Goal: Task Accomplishment & Management: Manage account settings

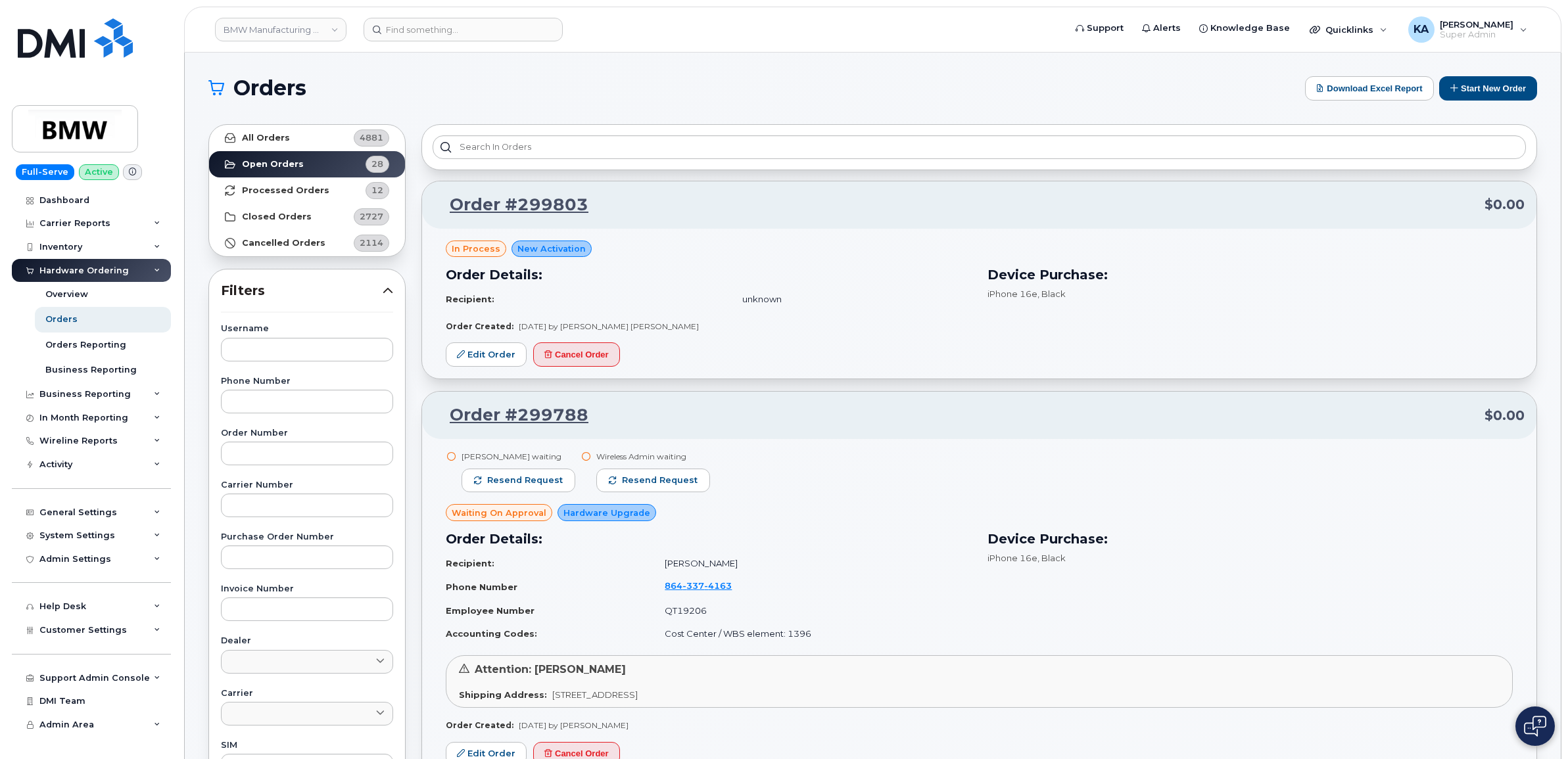
scroll to position [9375, 0]
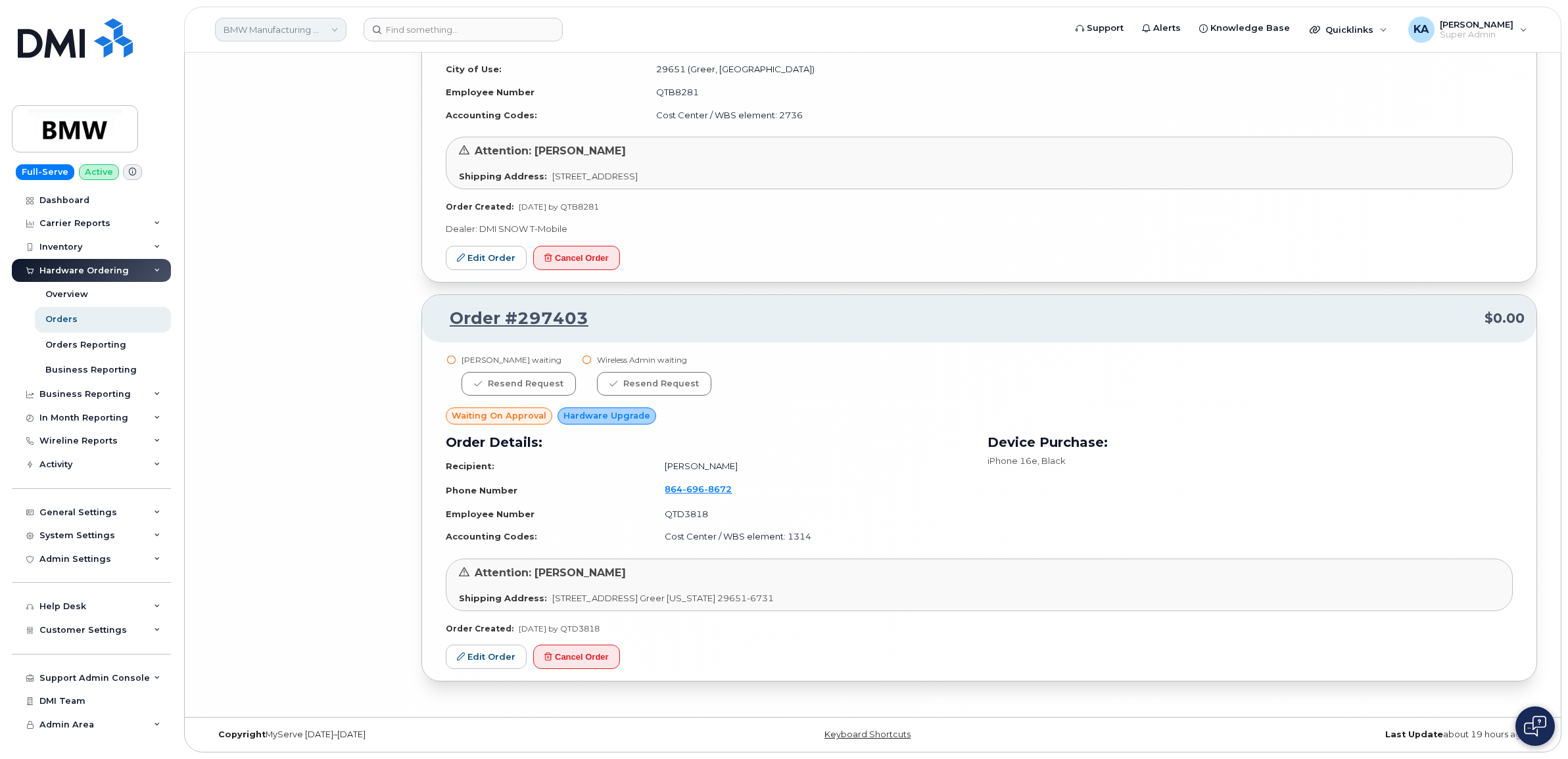
click at [264, 29] on link "BMW Manufacturing Co LLC" at bounding box center [281, 29] width 132 height 24
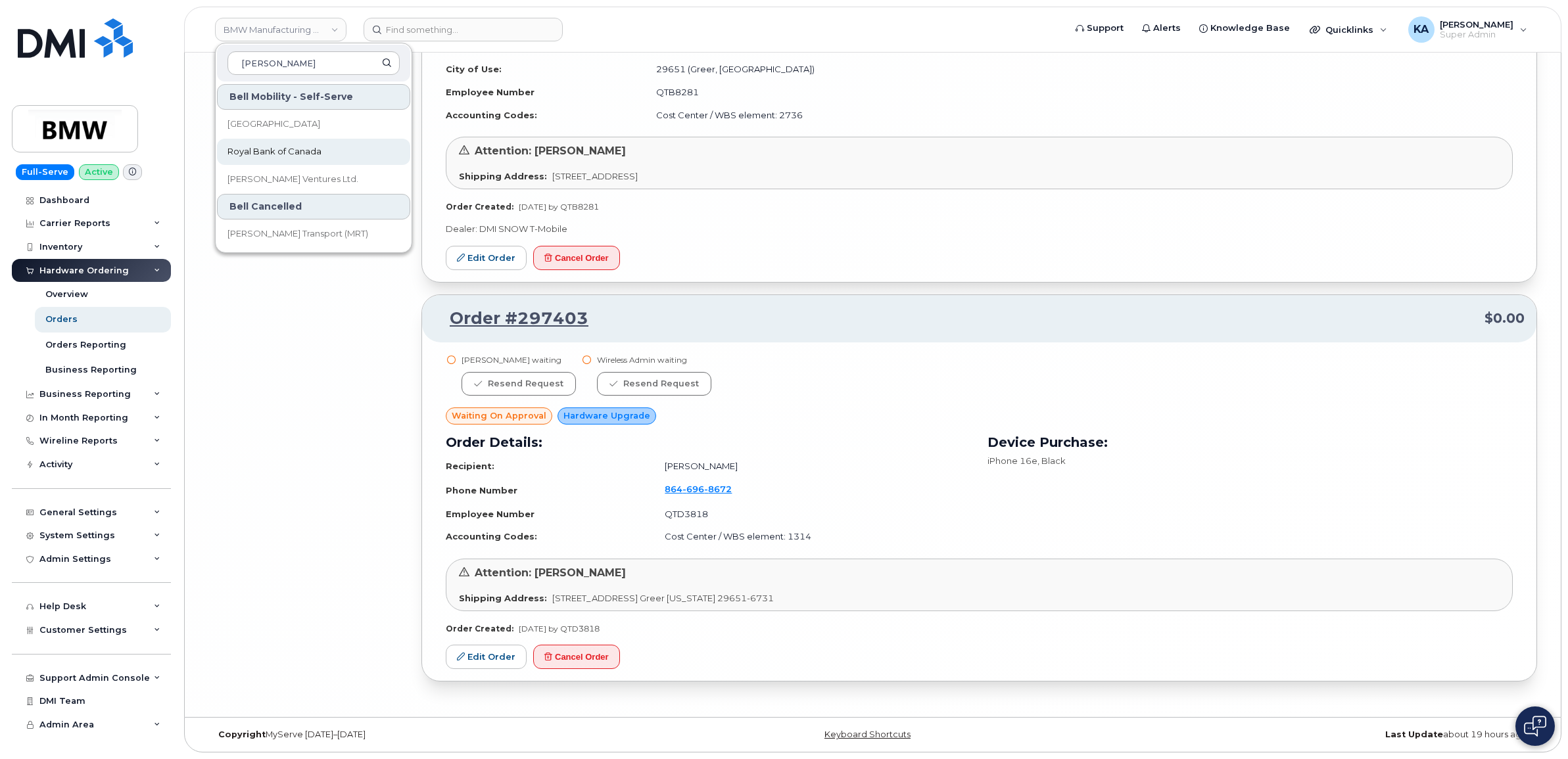
type input "roy"
click at [260, 146] on span "Royal Bank of Canada" at bounding box center [274, 151] width 94 height 13
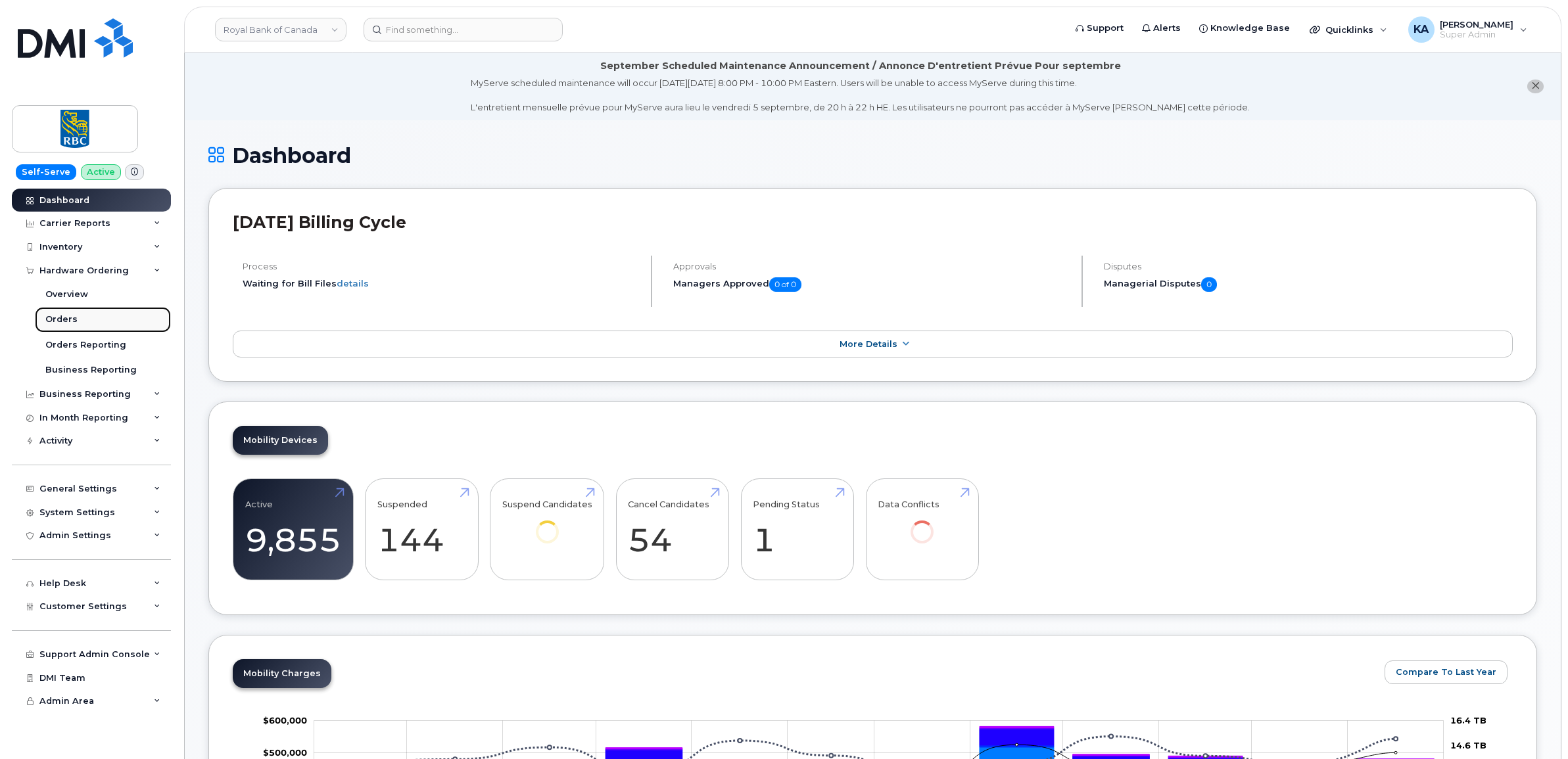
click at [54, 319] on div "Orders" at bounding box center [61, 320] width 32 height 12
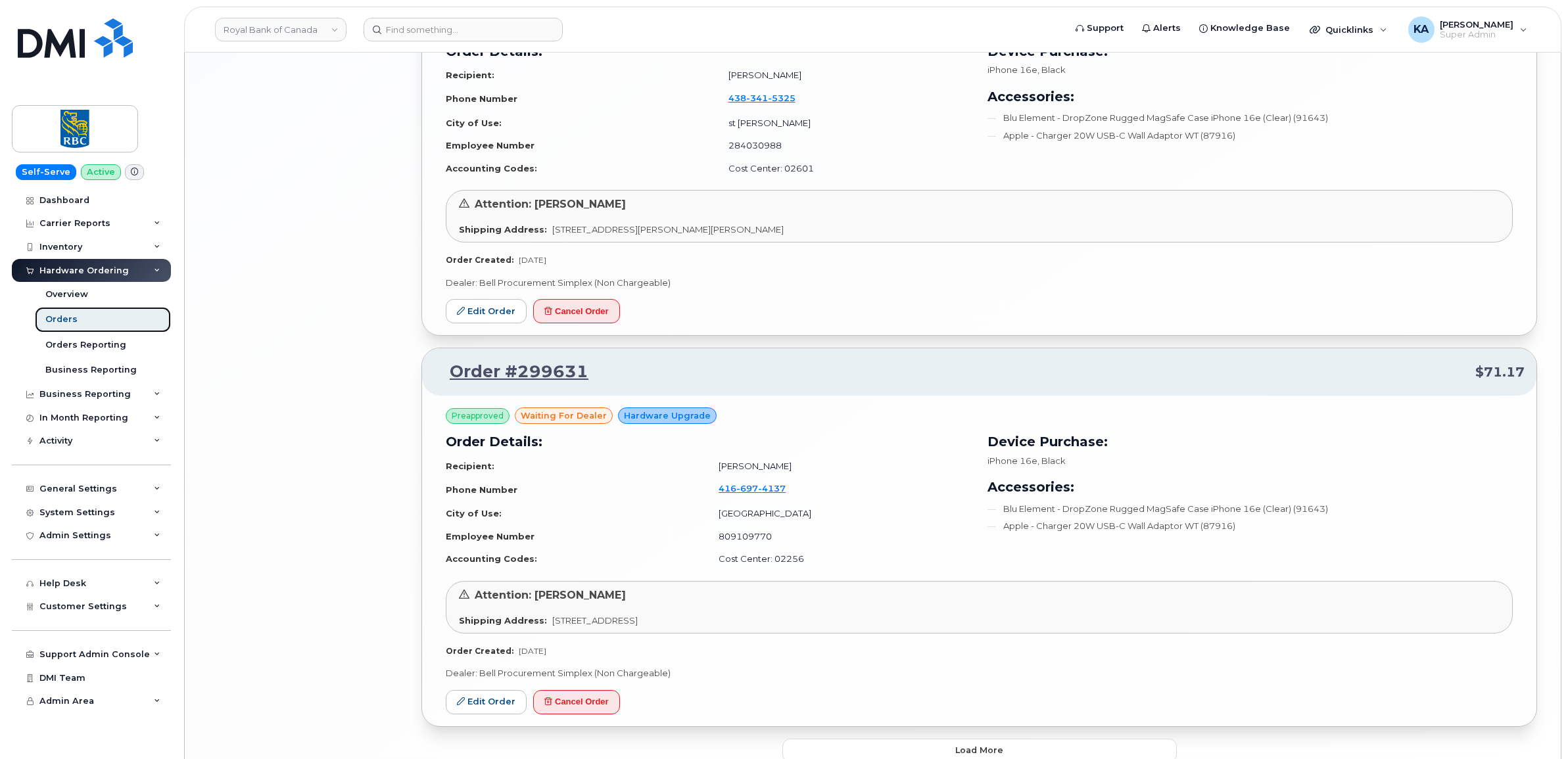
scroll to position [2596, 0]
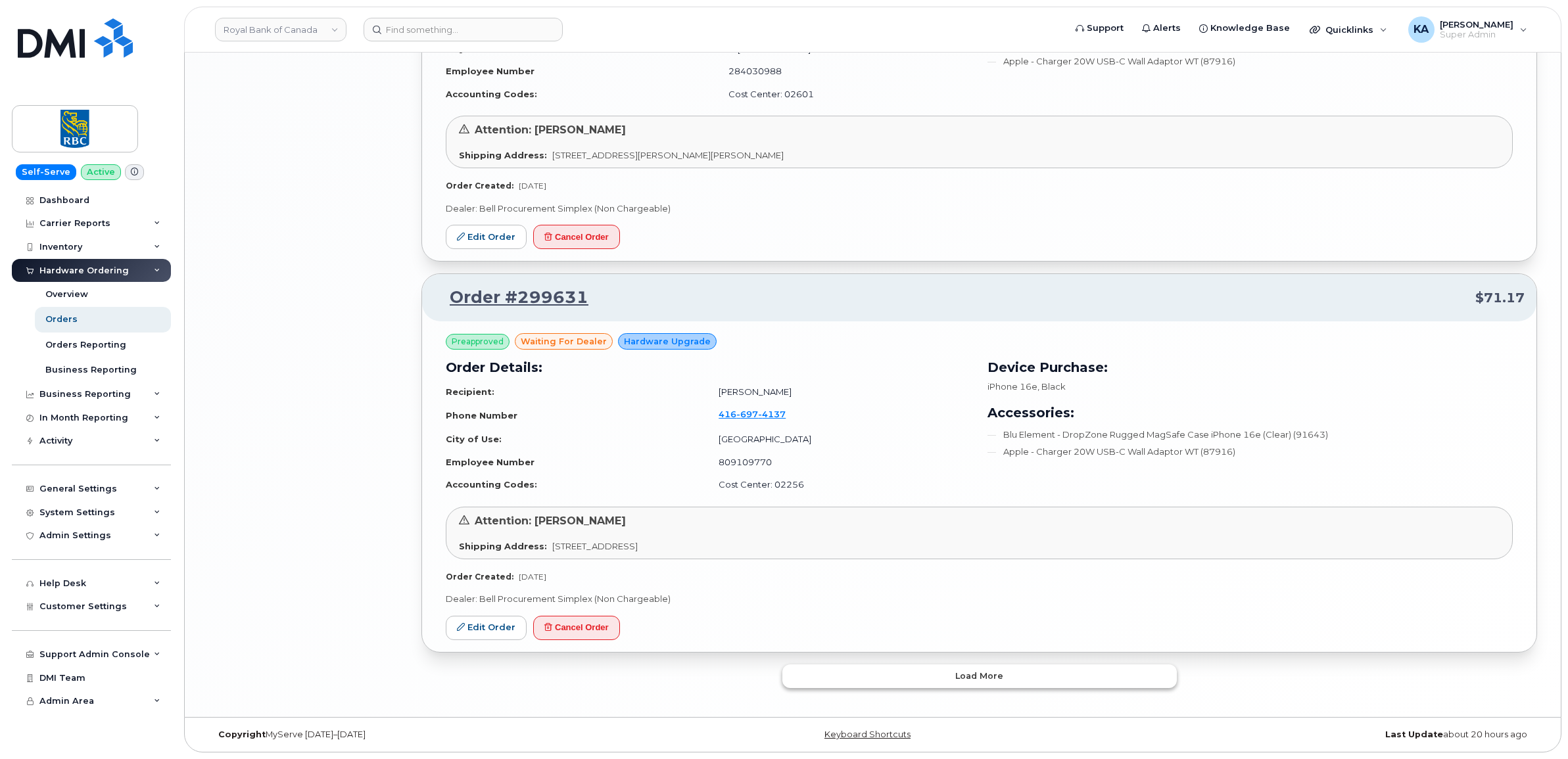
click at [806, 682] on button "Load more" at bounding box center [979, 676] width 394 height 24
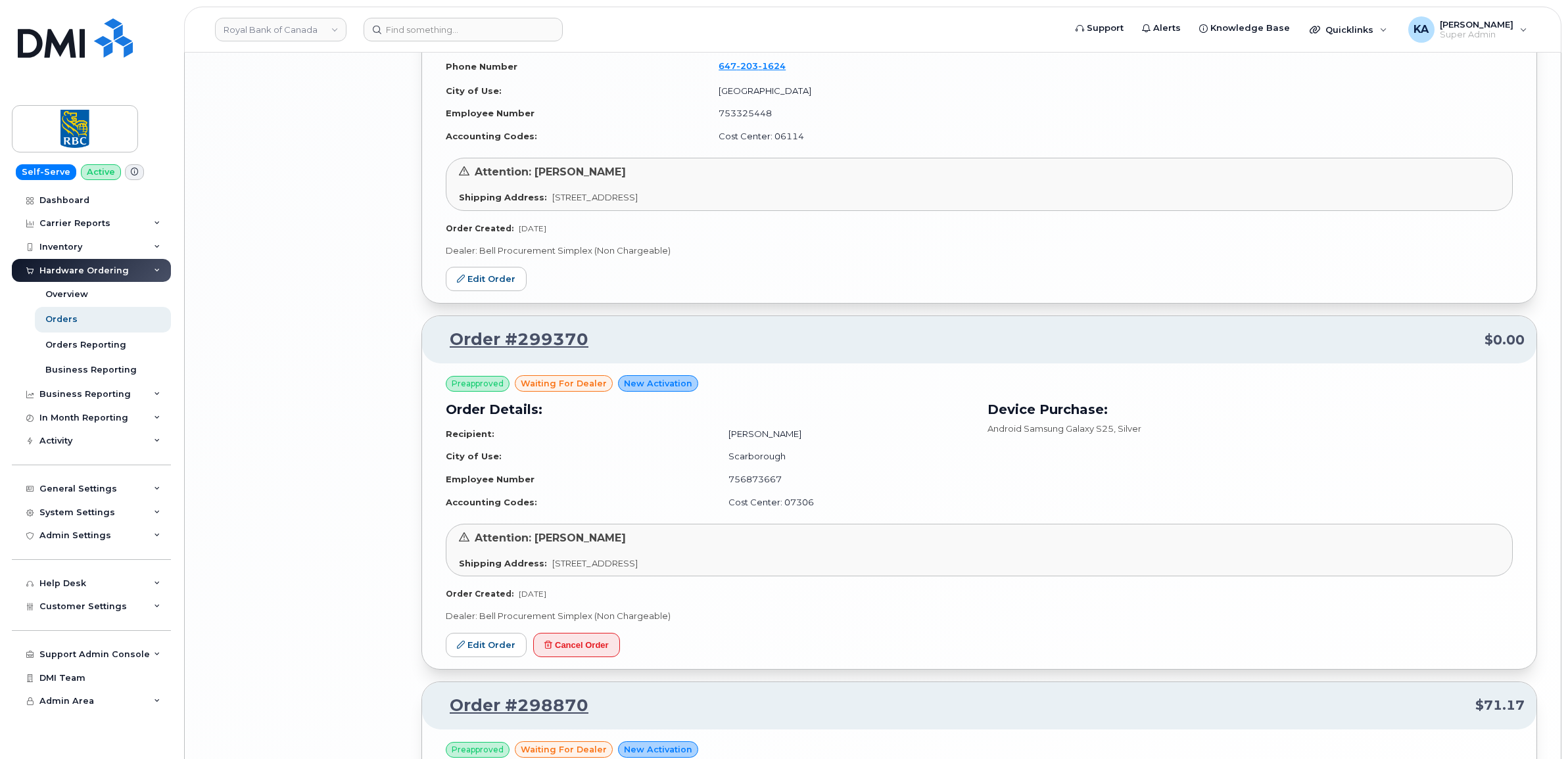
scroll to position [3746, 0]
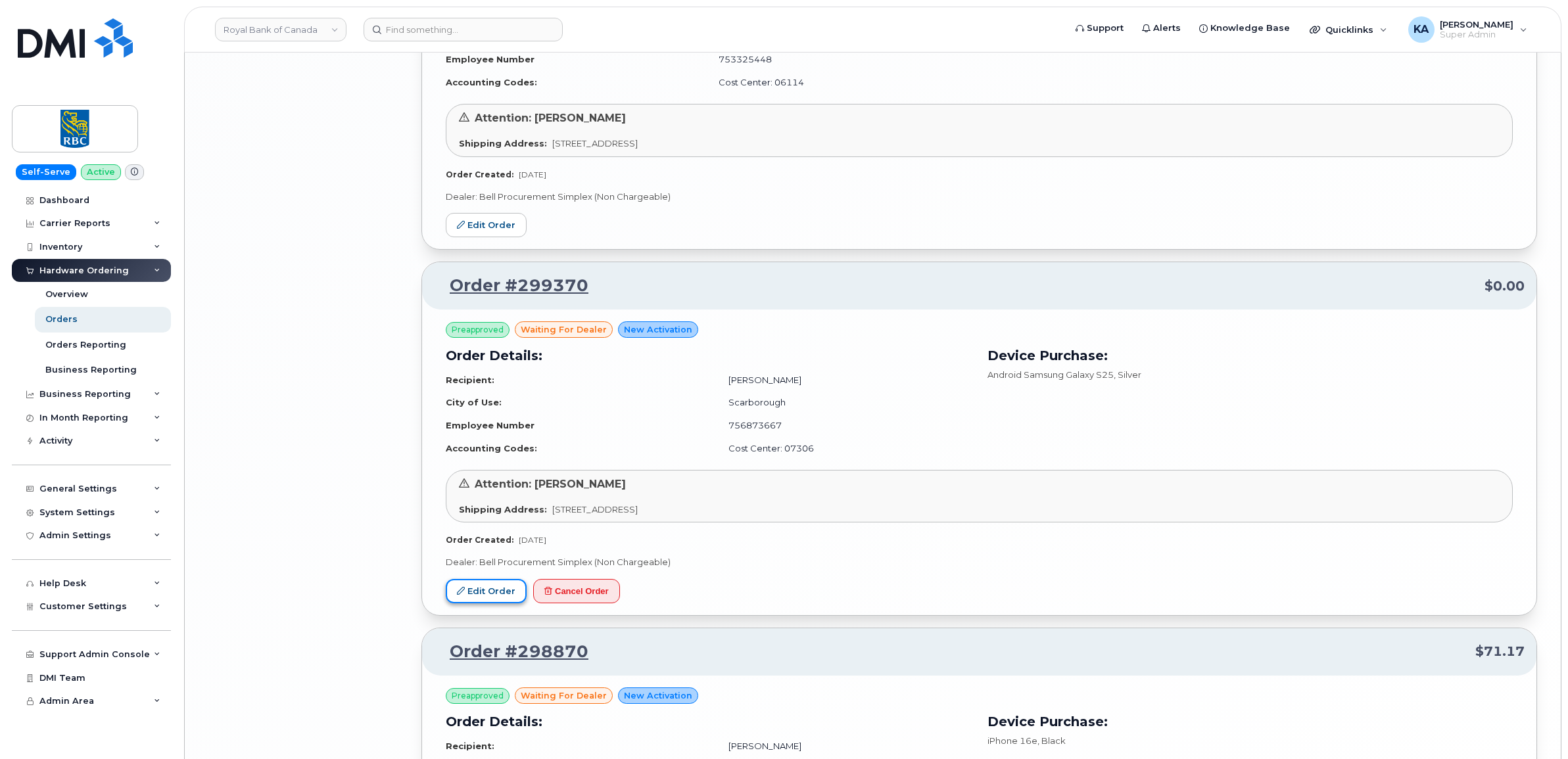
click at [491, 587] on link "Edit Order" at bounding box center [486, 591] width 81 height 25
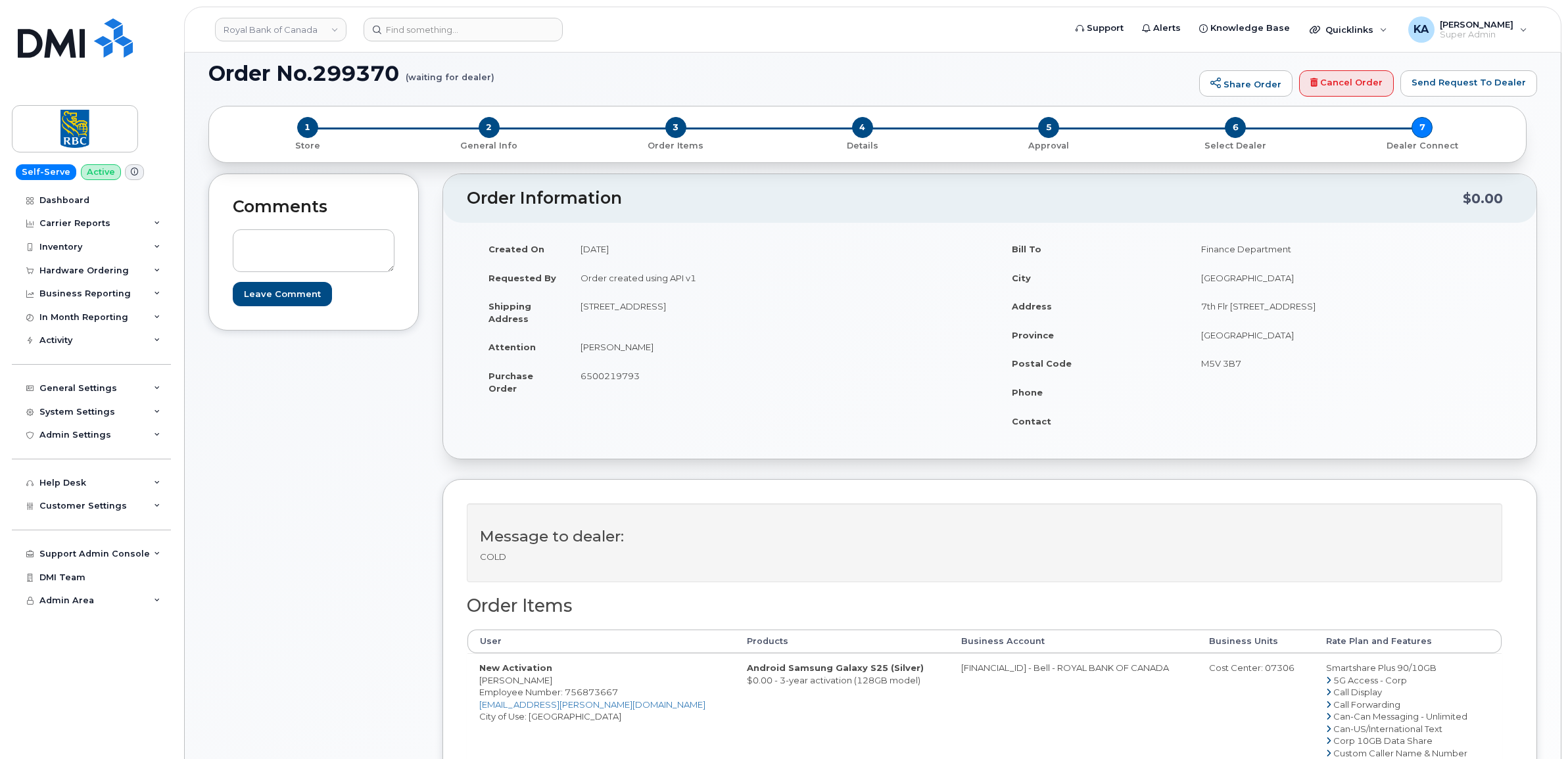
scroll to position [164, 0]
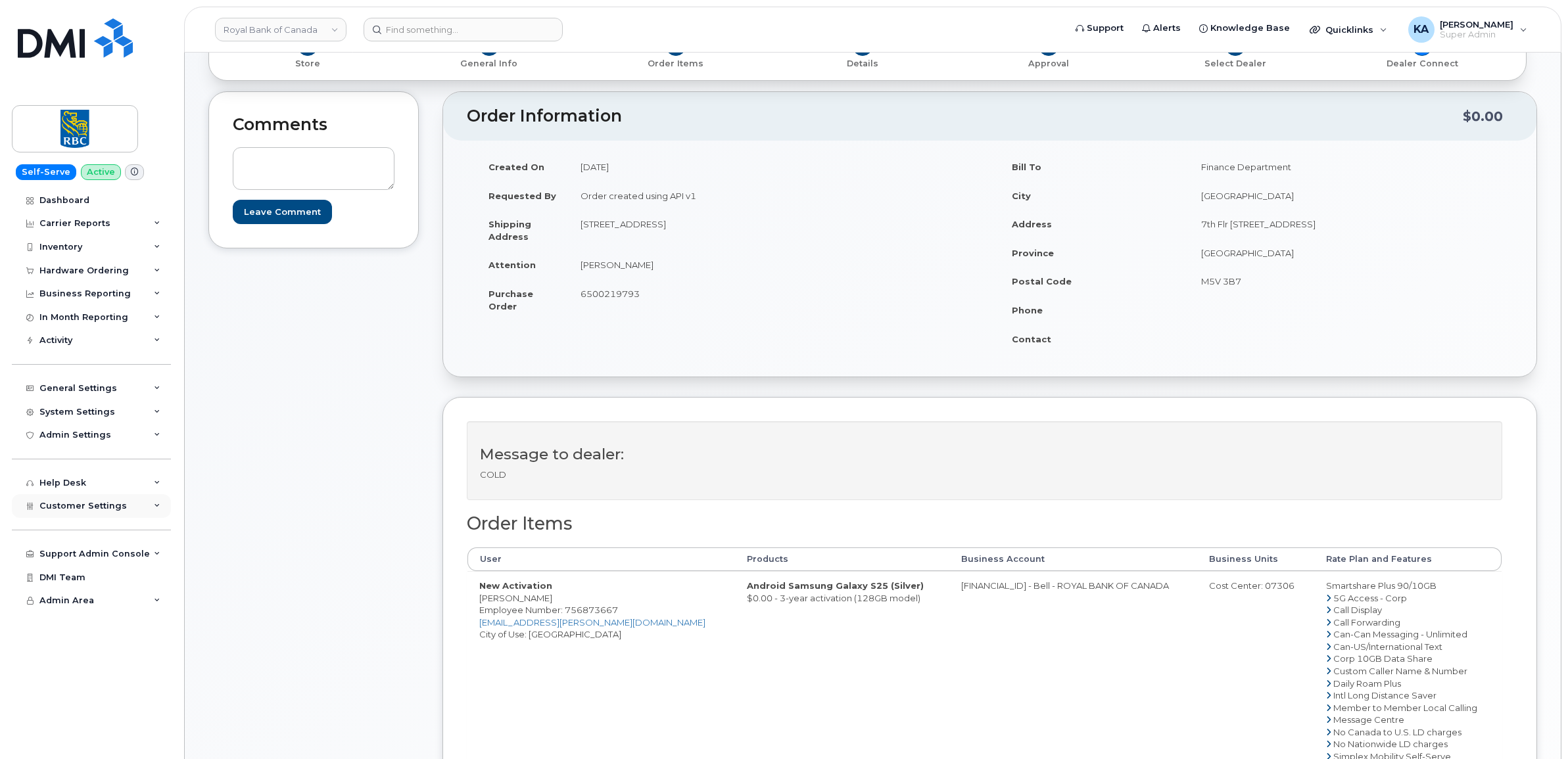
click at [58, 507] on span "Customer Settings" at bounding box center [83, 506] width 87 height 10
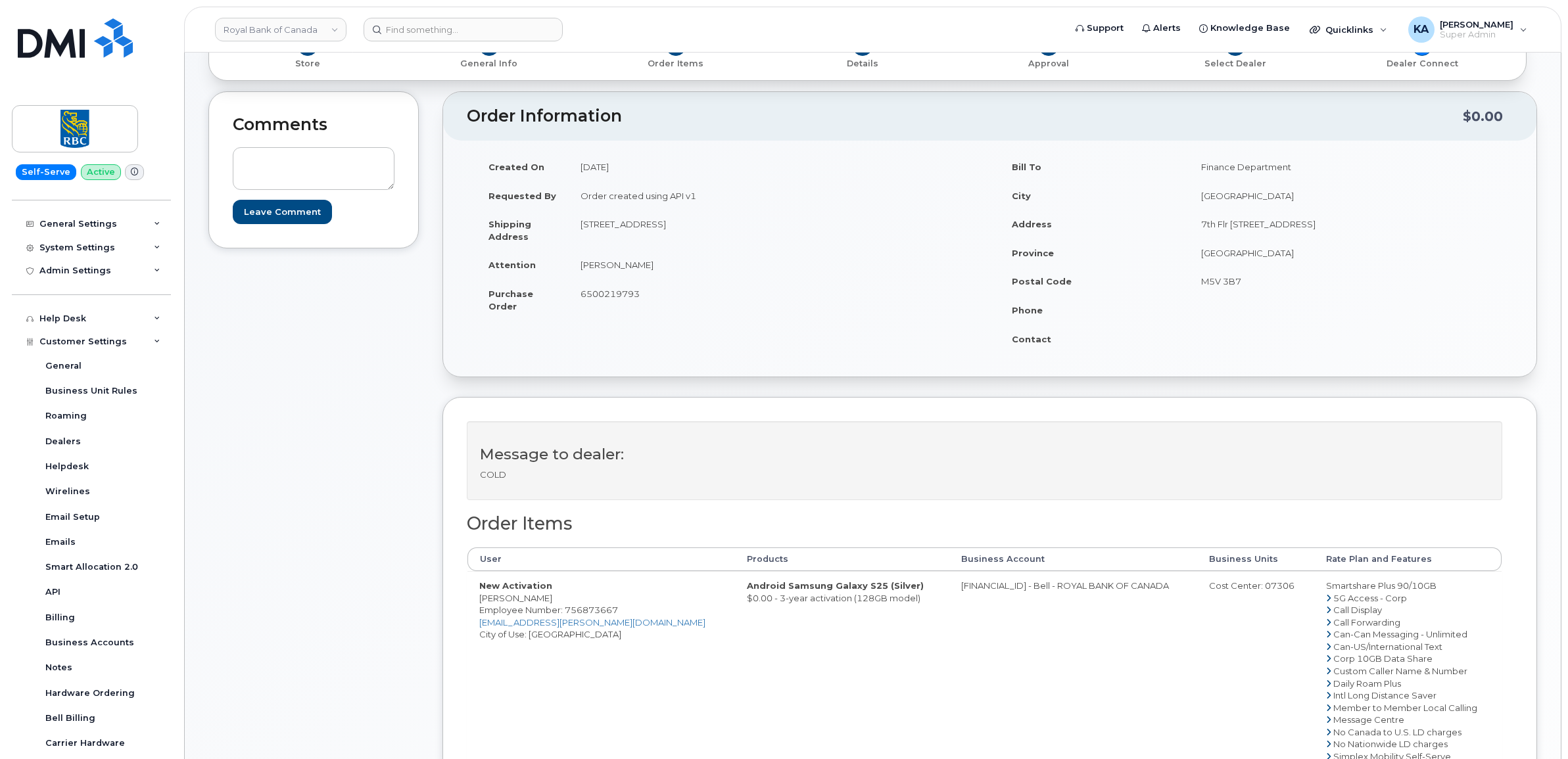
click at [1083, 658] on td "0526299293 - Bell - ROYAL BANK OF CANADA" at bounding box center [1074, 701] width 248 height 261
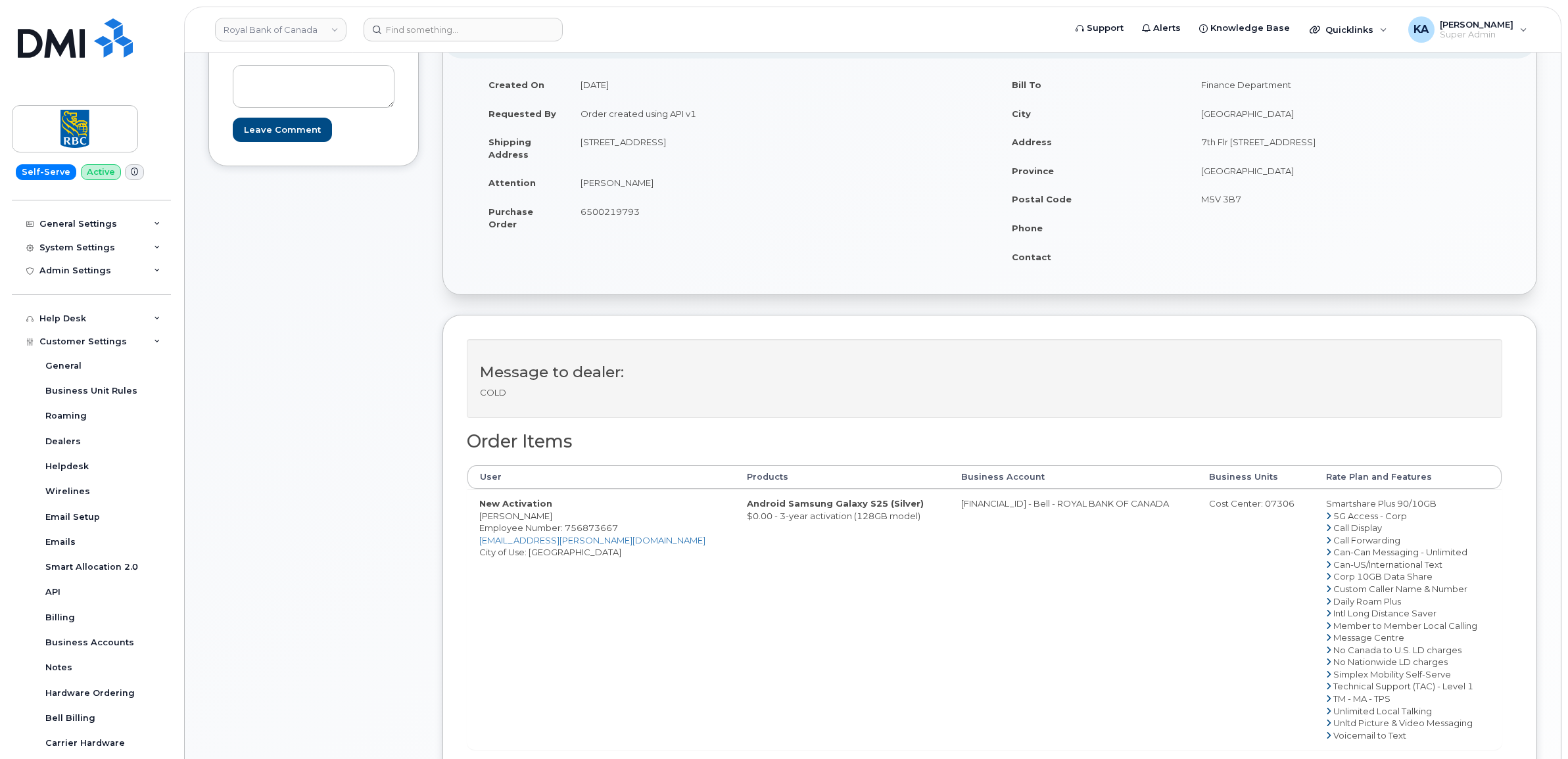
drag, startPoint x: 580, startPoint y: 142, endPoint x: 868, endPoint y: 147, distance: 288.0
click at [868, 147] on td "180 Winter Gardens Trail Scarborough, ON Canada, M1C 3N2" at bounding box center [774, 147] width 412 height 40
drag, startPoint x: 868, startPoint y: 147, endPoint x: 814, endPoint y: 143, distance: 54.1
copy td "180 Winter Gardens Trail Scarborough, ON Canada, M1C 3N2"
drag, startPoint x: 473, startPoint y: 516, endPoint x: 538, endPoint y: 521, distance: 65.2
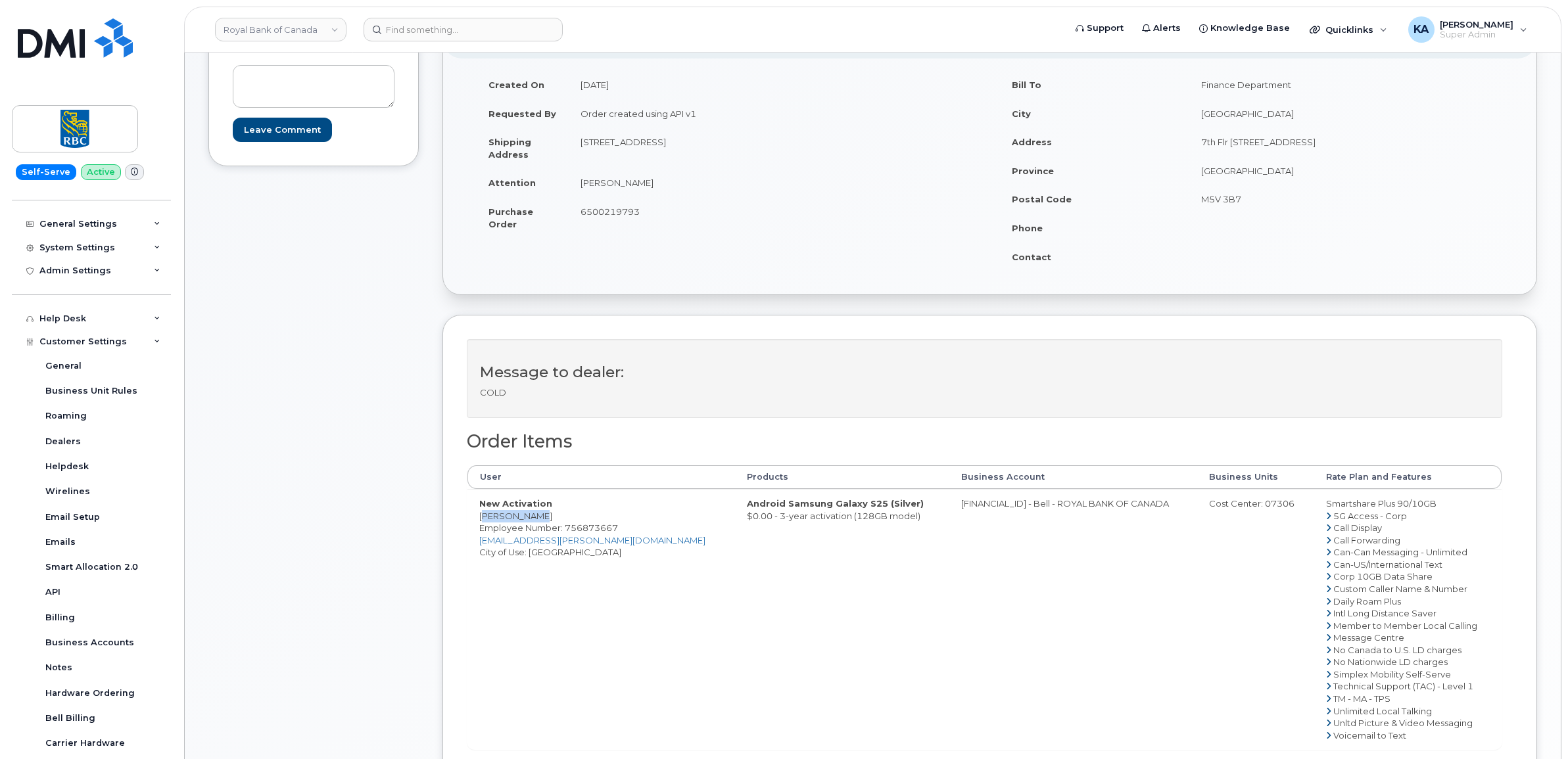
click at [541, 521] on td "New Activation Grant Chung Employee Number: 756873667 grant.chung@rbc.com City …" at bounding box center [601, 619] width 267 height 261
drag, startPoint x: 538, startPoint y: 521, endPoint x: 523, endPoint y: 517, distance: 15.5
copy td "Grant Chung"
drag, startPoint x: 619, startPoint y: 528, endPoint x: 566, endPoint y: 528, distance: 53.0
click at [566, 528] on td "New Activation Grant Chung Employee Number: 756873667 grant.chung@rbc.com City …" at bounding box center [601, 619] width 267 height 261
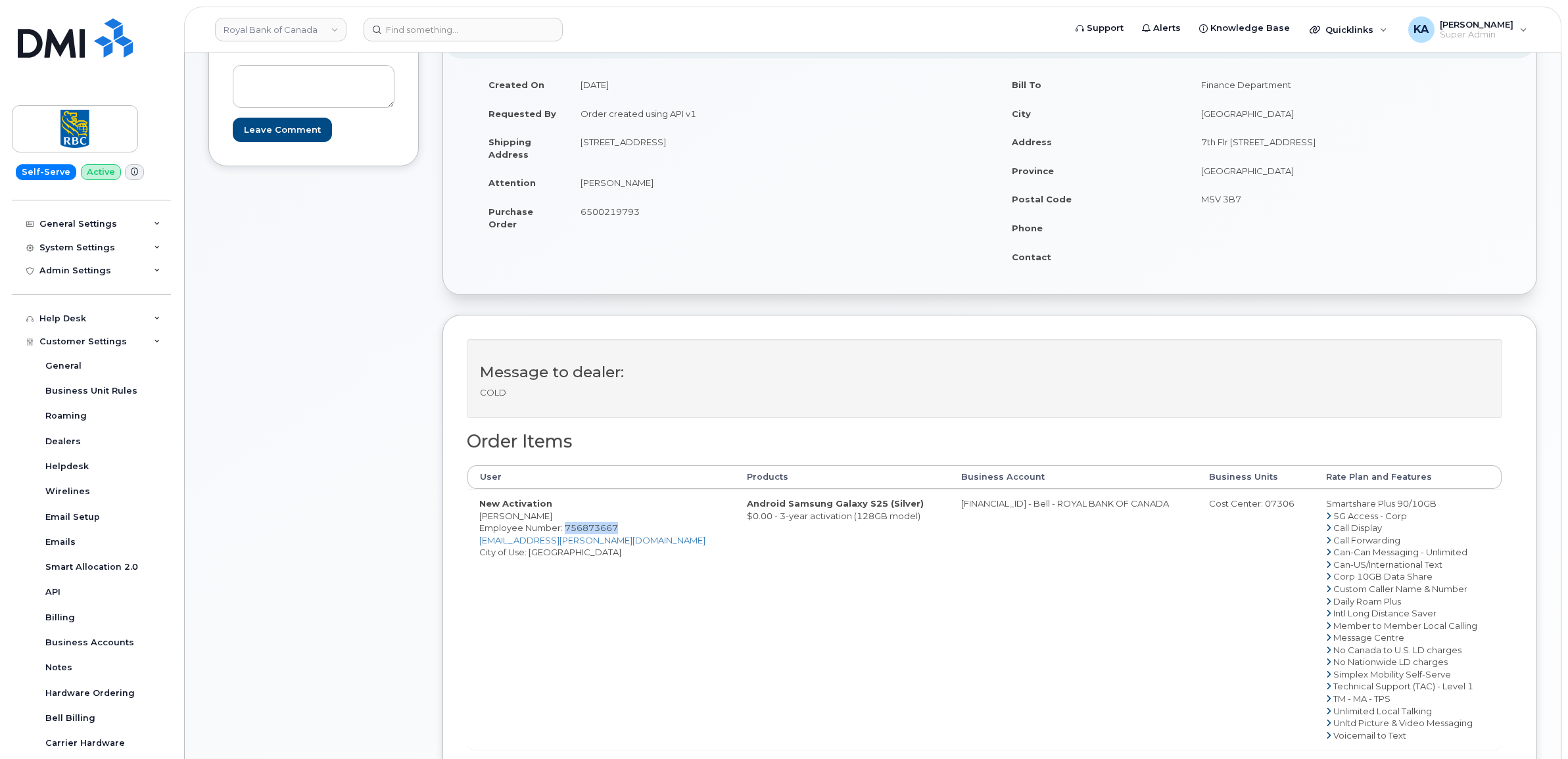
drag, startPoint x: 566, startPoint y: 528, endPoint x: 576, endPoint y: 529, distance: 10.0
copy span "756873667"
drag, startPoint x: 577, startPoint y: 146, endPoint x: 687, endPoint y: 157, distance: 110.5
click at [687, 157] on td "180 Winter Gardens Trail Scarborough, ON Canada, M1C 3N2" at bounding box center [774, 147] width 412 height 40
drag, startPoint x: 687, startPoint y: 157, endPoint x: 679, endPoint y: 146, distance: 13.6
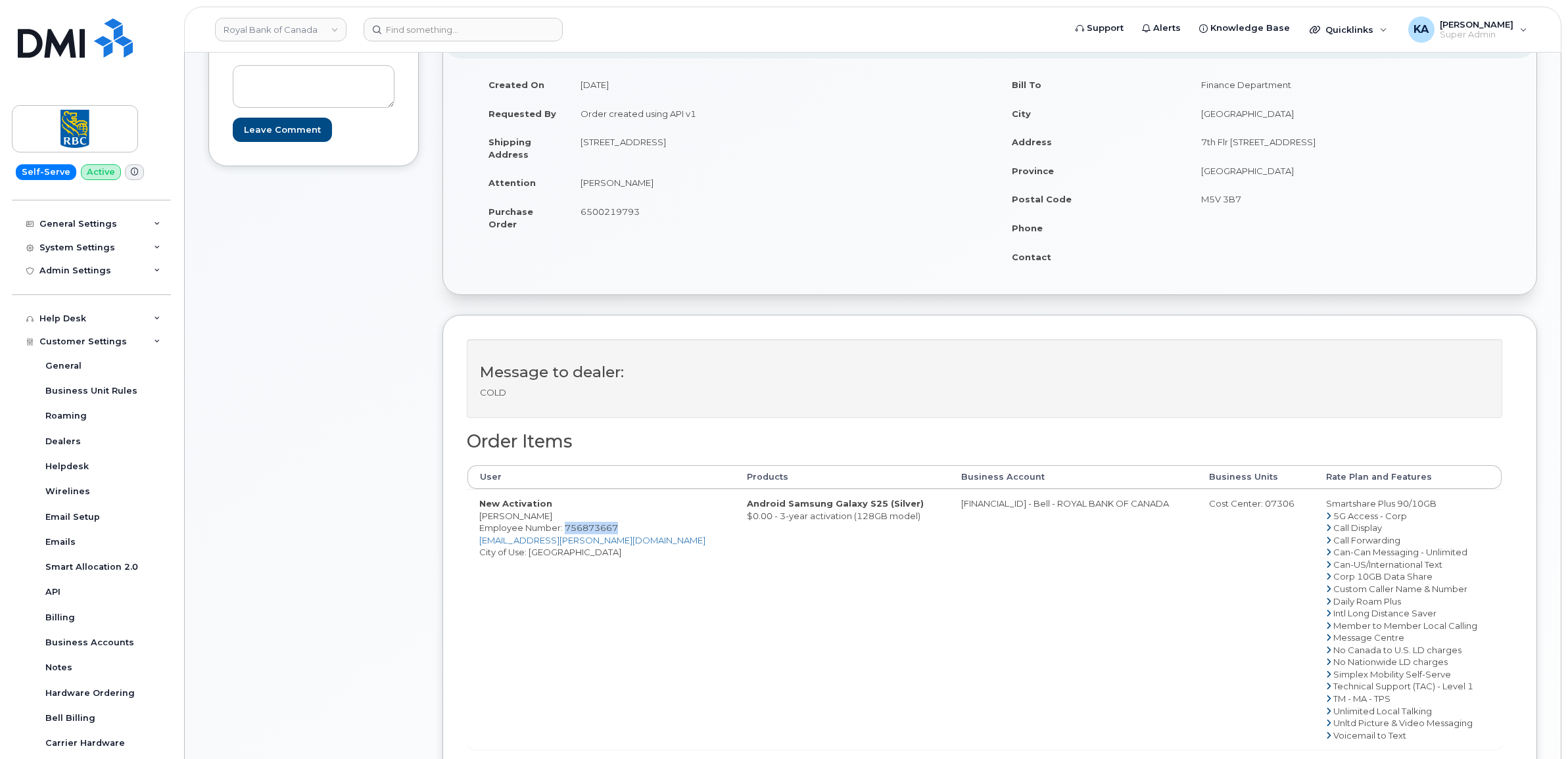
copy td "180 Winter Gardens Trail"
drag, startPoint x: 802, startPoint y: 142, endPoint x: 845, endPoint y: 147, distance: 43.3
click at [845, 147] on td "180 Winter Gardens Trail Scarborough, ON Canada, M1C 3N2" at bounding box center [774, 147] width 412 height 40
drag, startPoint x: 845, startPoint y: 147, endPoint x: 837, endPoint y: 146, distance: 8.1
copy td "M1C 3N2"
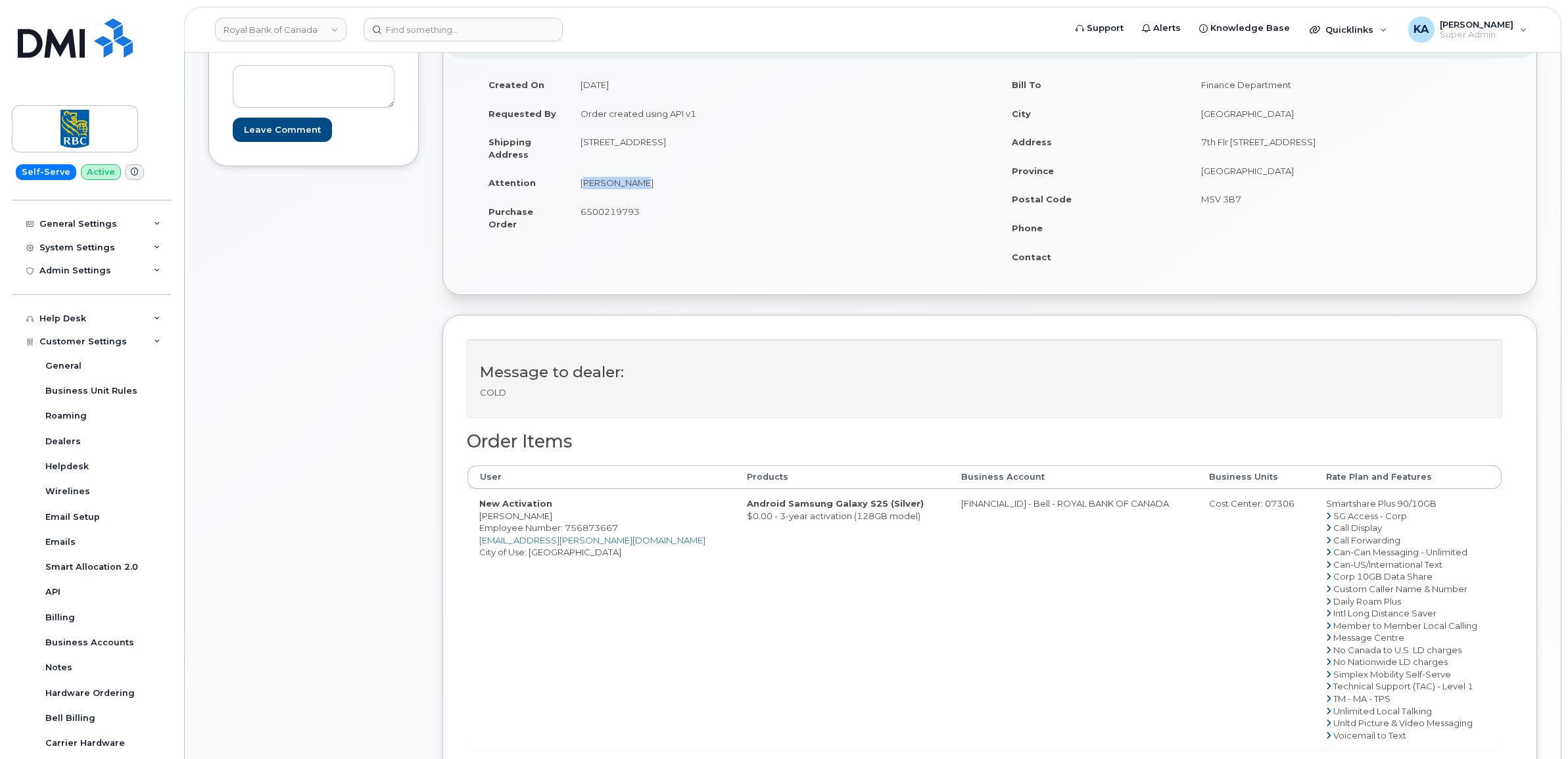
drag, startPoint x: 576, startPoint y: 183, endPoint x: 645, endPoint y: 188, distance: 69.2
click at [645, 188] on td "Grant Chung" at bounding box center [774, 182] width 412 height 29
drag, startPoint x: 645, startPoint y: 188, endPoint x: 626, endPoint y: 184, distance: 19.4
copy td "Grant Chung"
drag, startPoint x: 898, startPoint y: 503, endPoint x: 966, endPoint y: 520, distance: 70.1
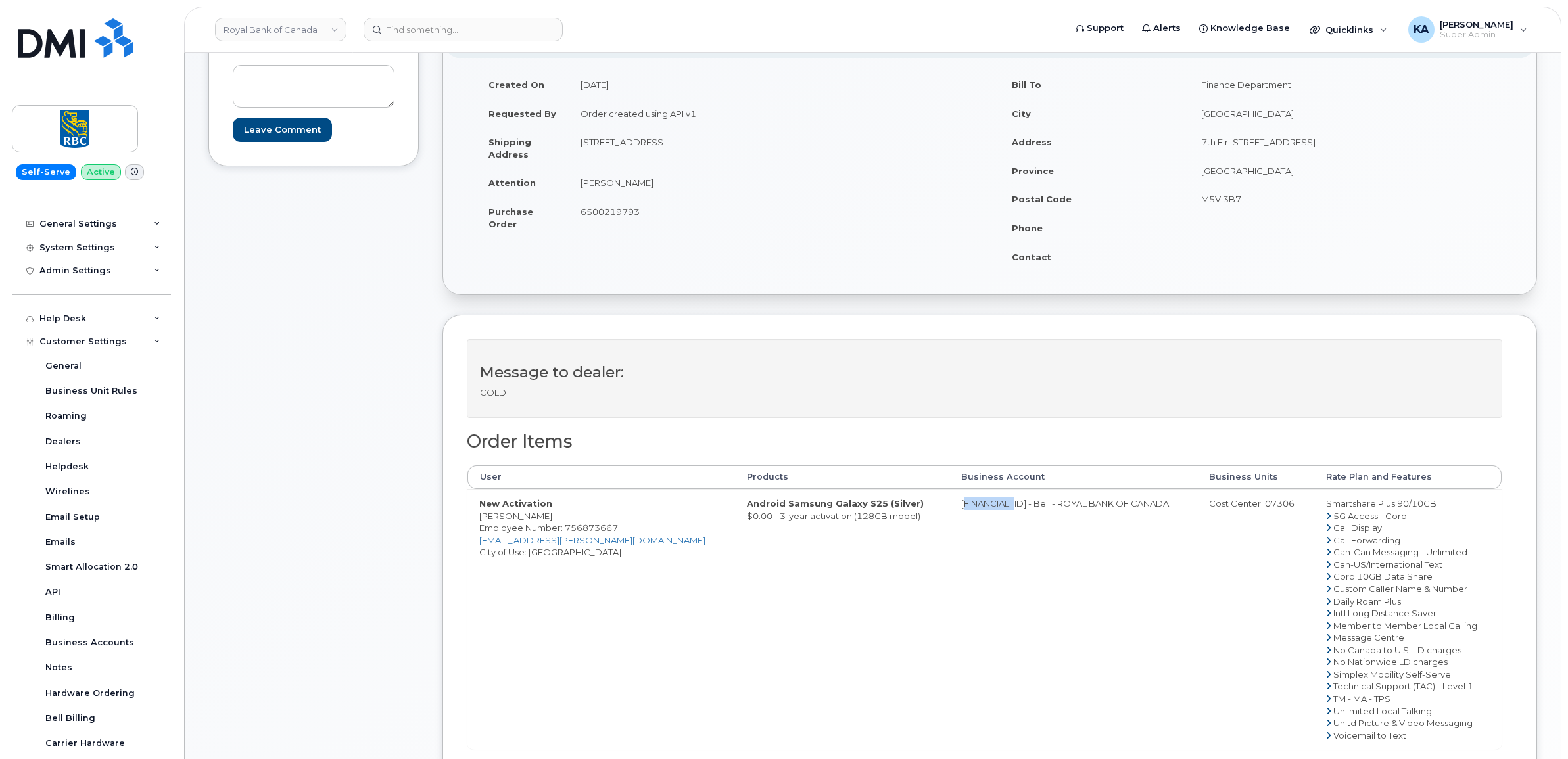
click at [966, 520] on td "0526299293 - Bell - ROYAL BANK OF CANADA" at bounding box center [1074, 619] width 248 height 261
drag, startPoint x: 966, startPoint y: 520, endPoint x: 957, endPoint y: 510, distance: 13.5
copy td "0526299293"
drag, startPoint x: 1230, startPoint y: 507, endPoint x: 1263, endPoint y: 513, distance: 33.5
click at [1263, 513] on td "Cost Center: 07306" at bounding box center [1255, 619] width 117 height 261
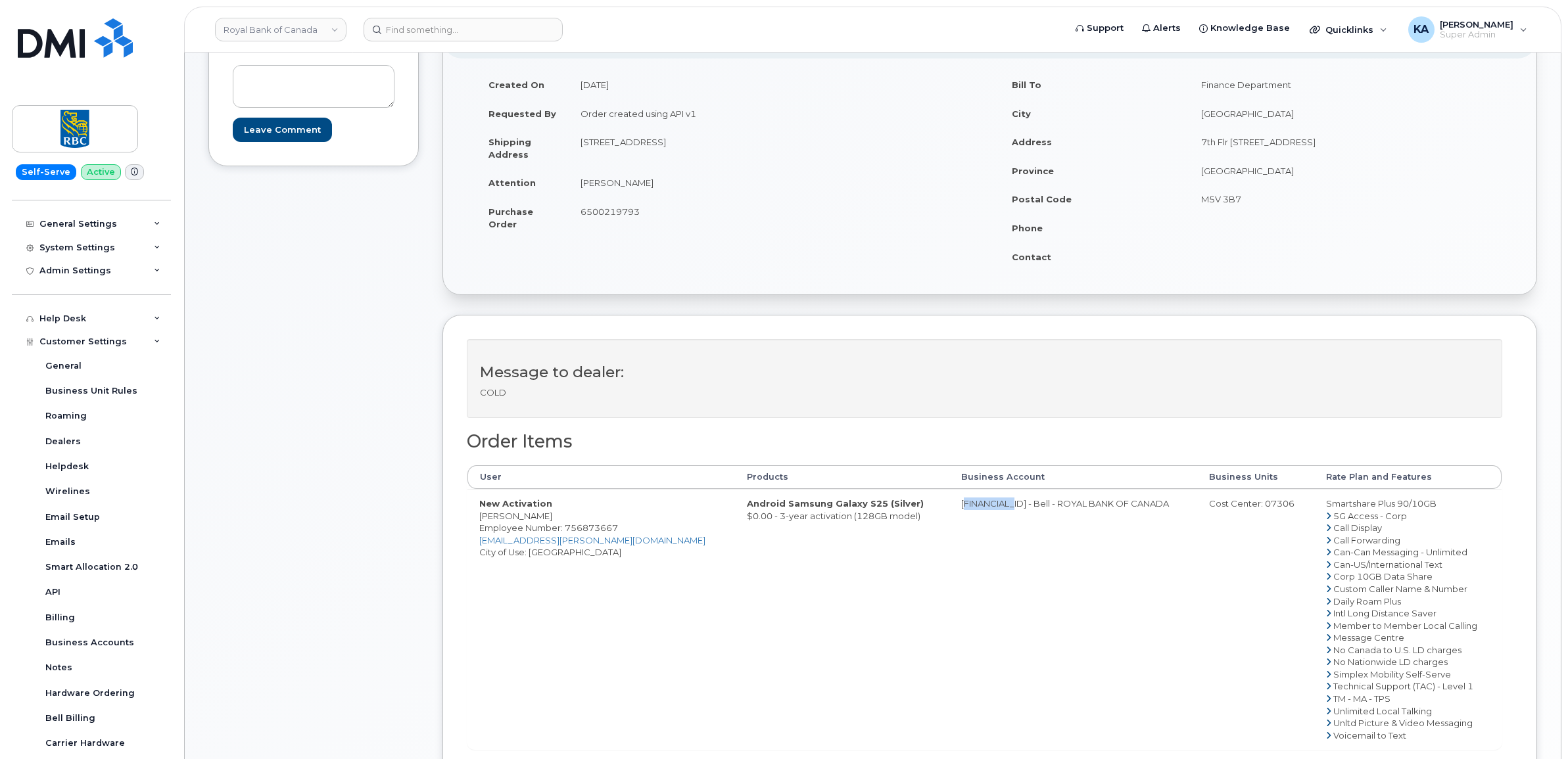
drag, startPoint x: 1263, startPoint y: 513, endPoint x: 1254, endPoint y: 507, distance: 10.8
copy div "07306"
drag, startPoint x: 563, startPoint y: 530, endPoint x: 622, endPoint y: 537, distance: 59.4
click at [622, 537] on td "New Activation Grant Chung Employee Number: 756873667 grant.chung@rbc.com City …" at bounding box center [601, 619] width 267 height 261
drag, startPoint x: 622, startPoint y: 537, endPoint x: 602, endPoint y: 528, distance: 21.9
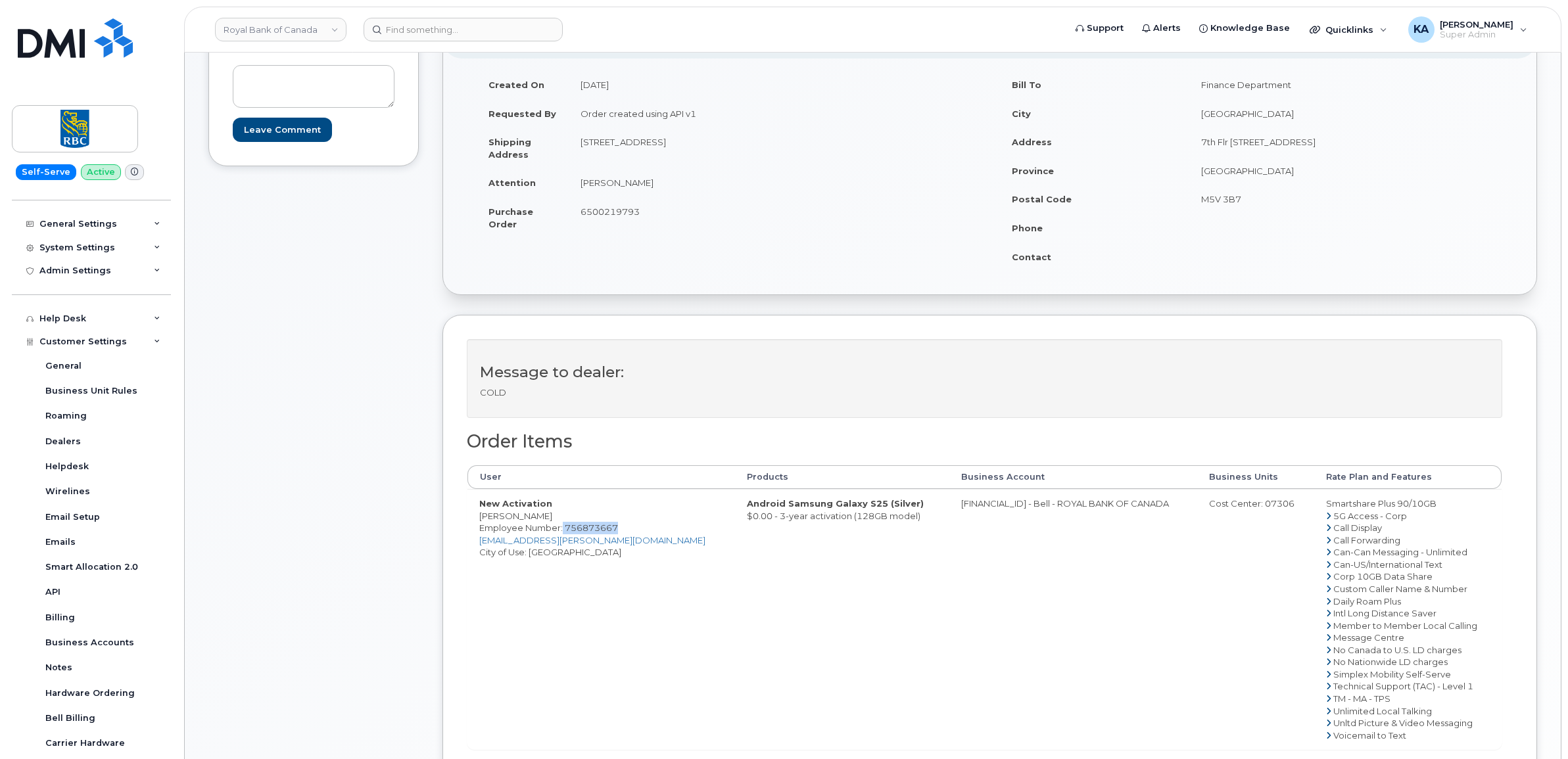
copy span "756873667"
drag, startPoint x: 474, startPoint y: 519, endPoint x: 549, endPoint y: 521, distance: 75.0
click at [549, 521] on td "New Activation Grant Chung Employee Number: 756873667 grant.chung@rbc.com City …" at bounding box center [601, 619] width 267 height 261
drag, startPoint x: 547, startPoint y: 521, endPoint x: 524, endPoint y: 521, distance: 23.0
copy td "Grant Chung"
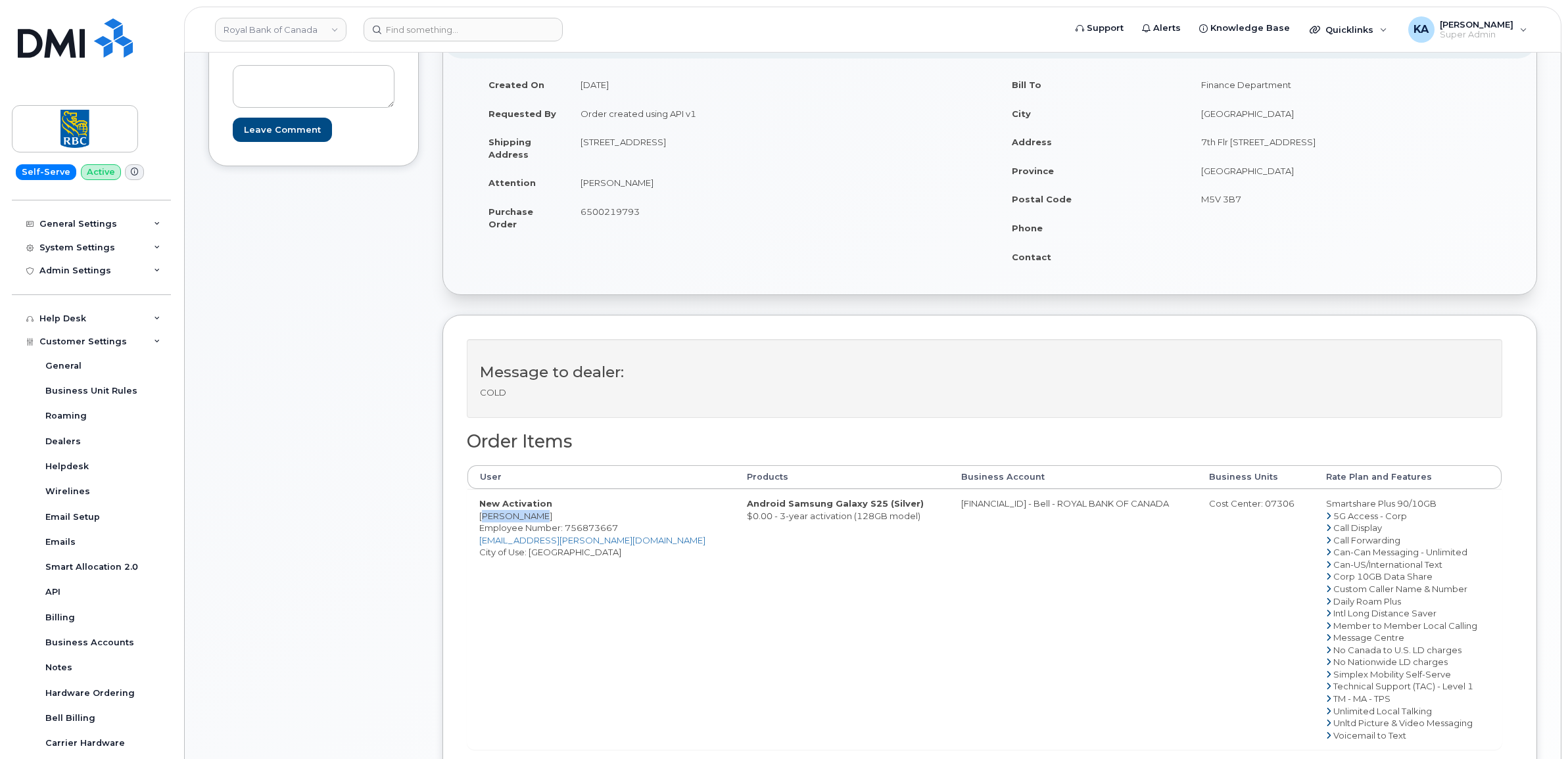
drag, startPoint x: 1304, startPoint y: 504, endPoint x: 1423, endPoint y: 510, distance: 119.2
click at [1423, 510] on td "Smartshare Plus 90/10GB 5G Access - Corp Call Display Call Forwarding Can-Can M…" at bounding box center [1408, 619] width 188 height 261
drag, startPoint x: 1423, startPoint y: 510, endPoint x: 1402, endPoint y: 505, distance: 21.6
drag, startPoint x: 576, startPoint y: 211, endPoint x: 645, endPoint y: 217, distance: 69.3
click at [645, 217] on td "6500219793" at bounding box center [774, 217] width 412 height 40
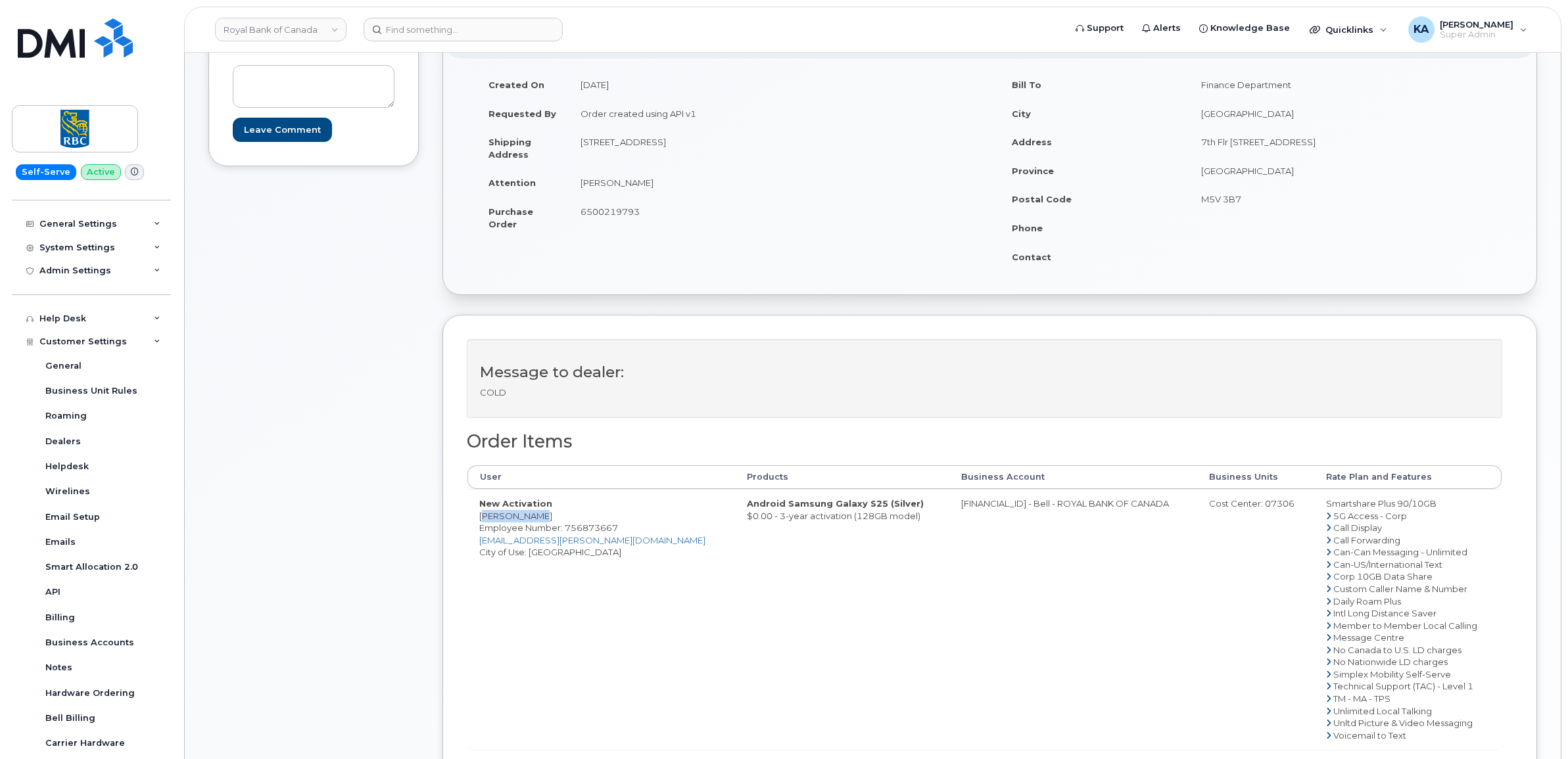
drag, startPoint x: 645, startPoint y: 217, endPoint x: 630, endPoint y: 215, distance: 15.1
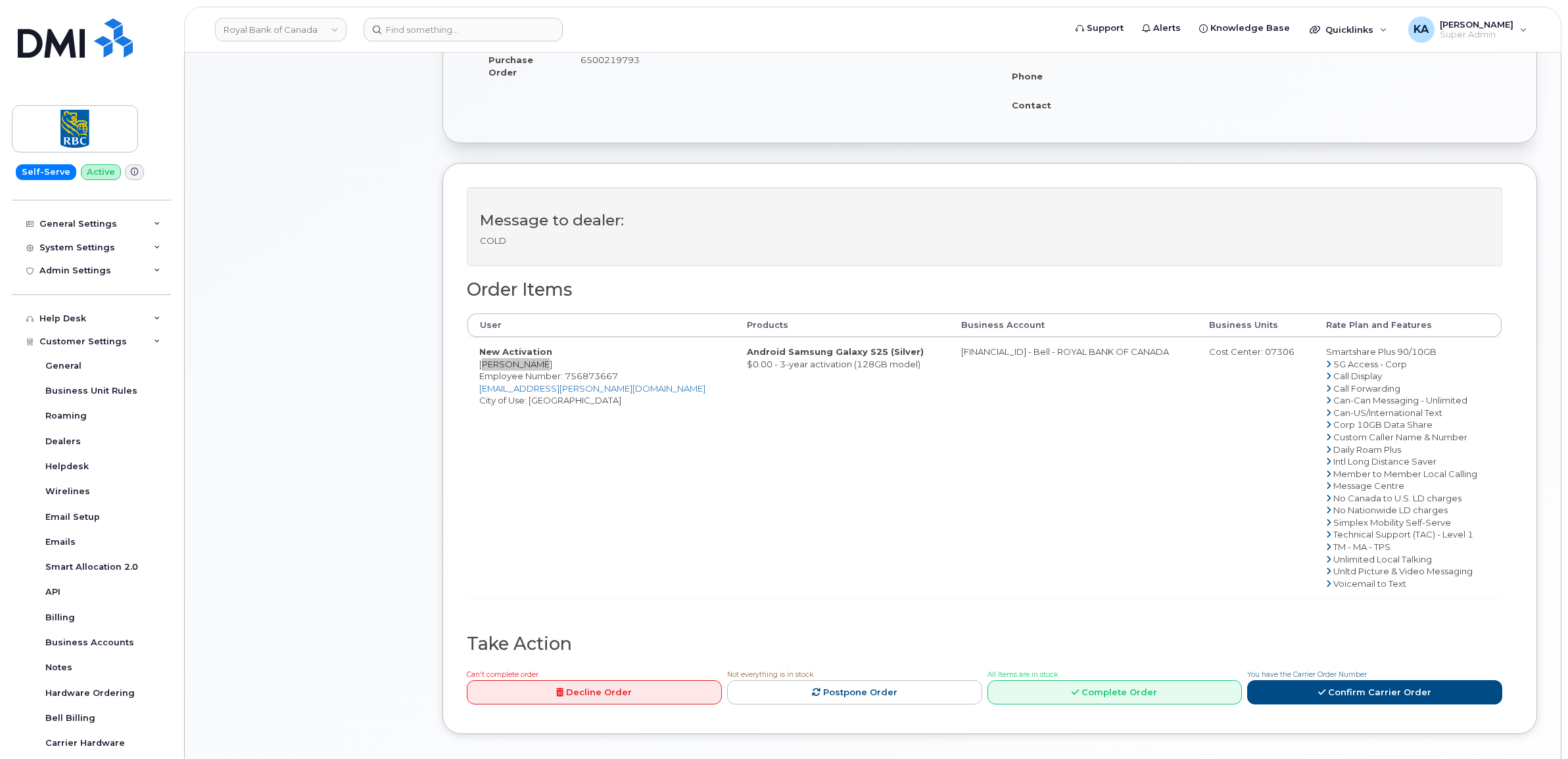
scroll to position [494, 0]
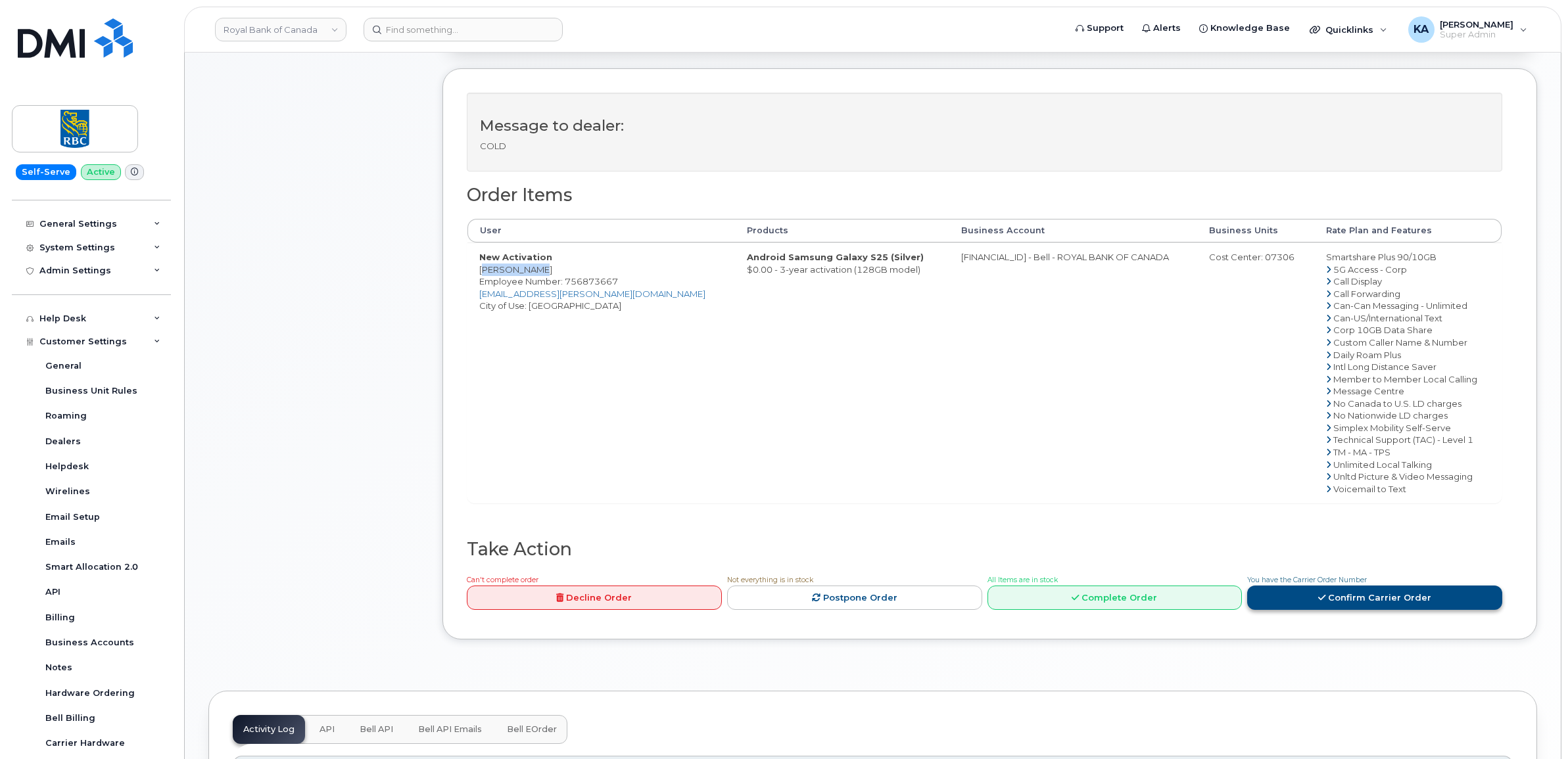
click at [1345, 599] on link "Confirm Carrier Order" at bounding box center [1374, 598] width 255 height 25
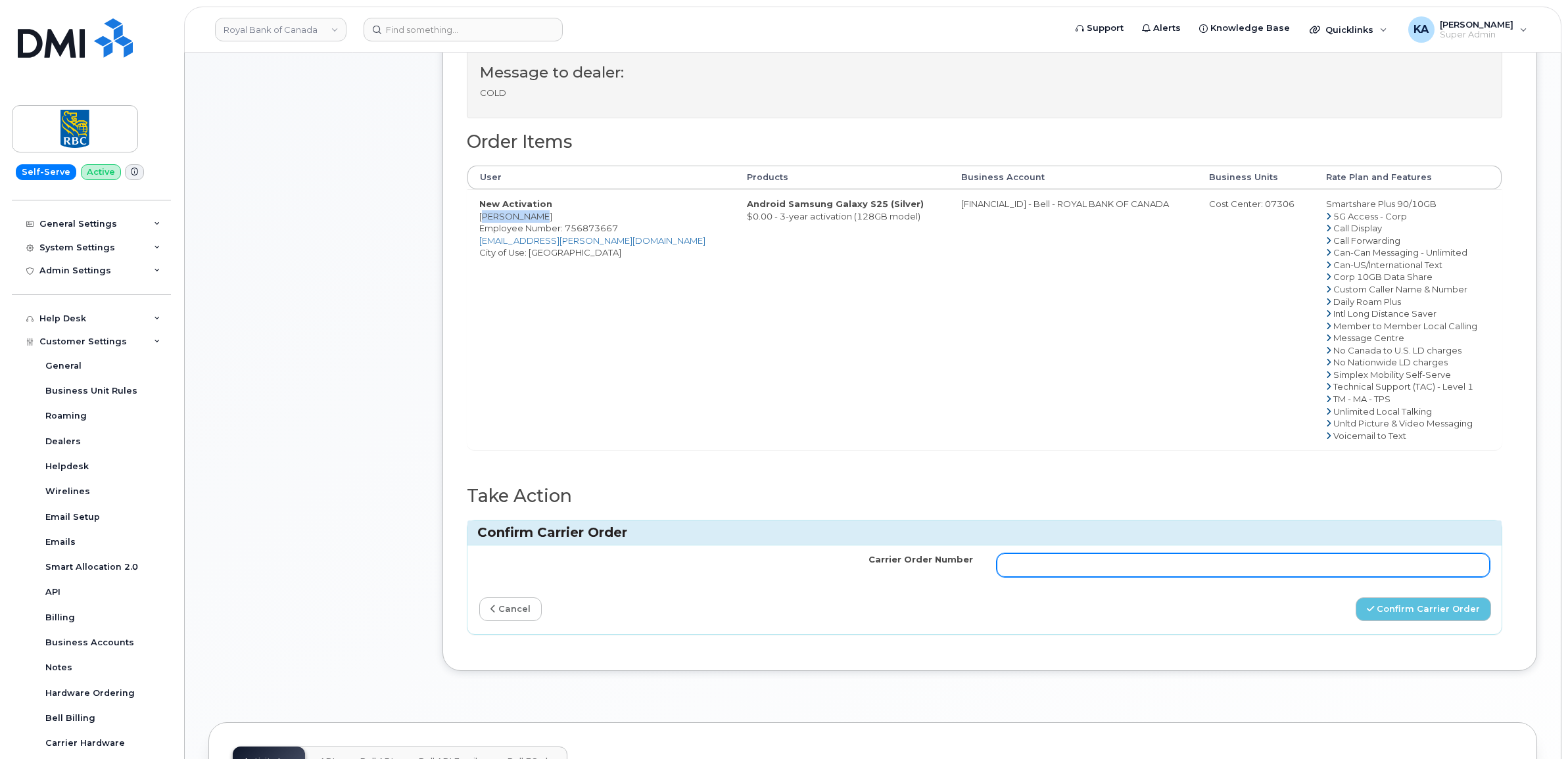
scroll to position [575, 0]
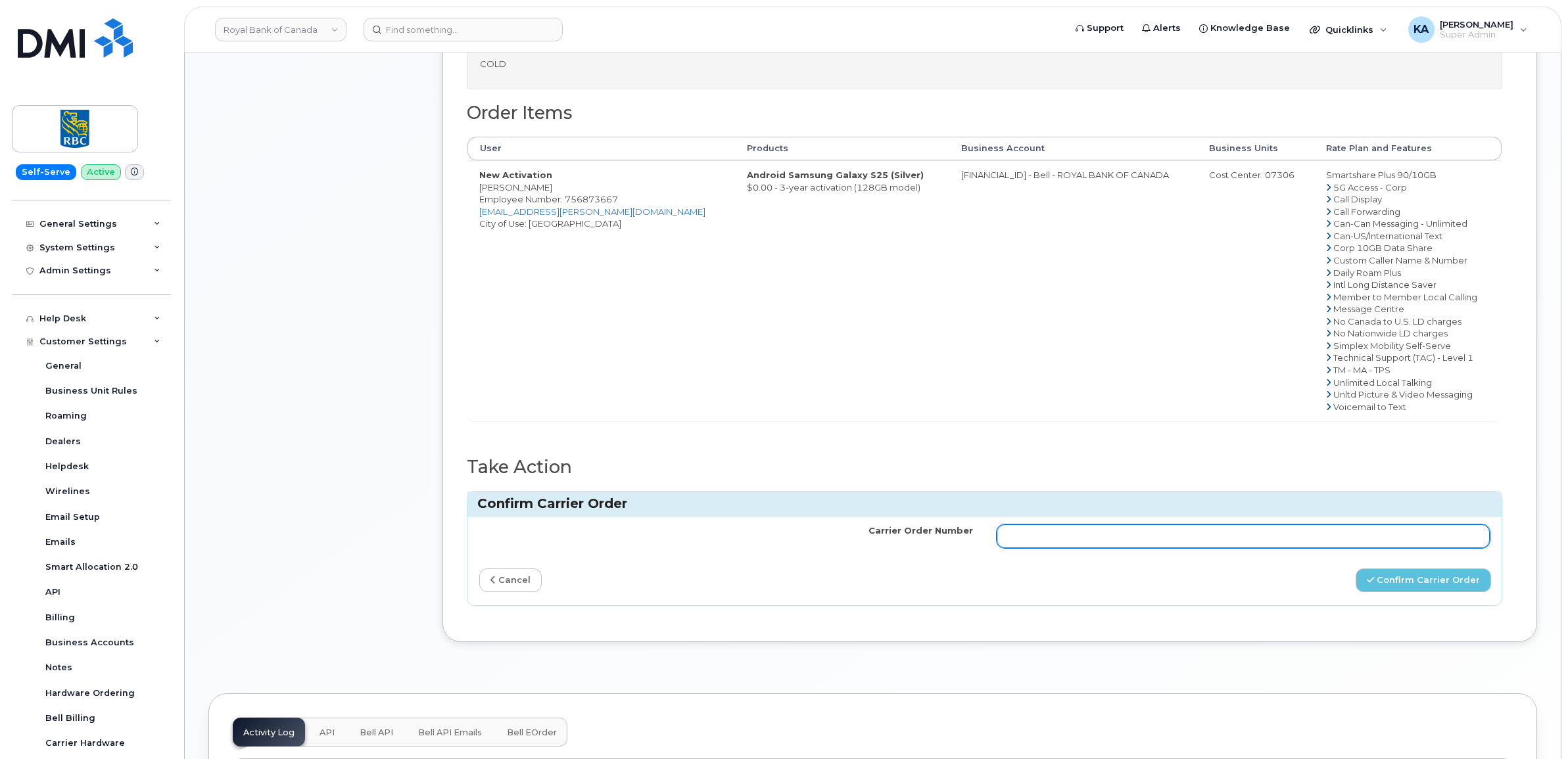
click at [1219, 539] on input "Carrier Order Number" at bounding box center [1244, 537] width 494 height 24
paste input "3012143"
type input "3012143"
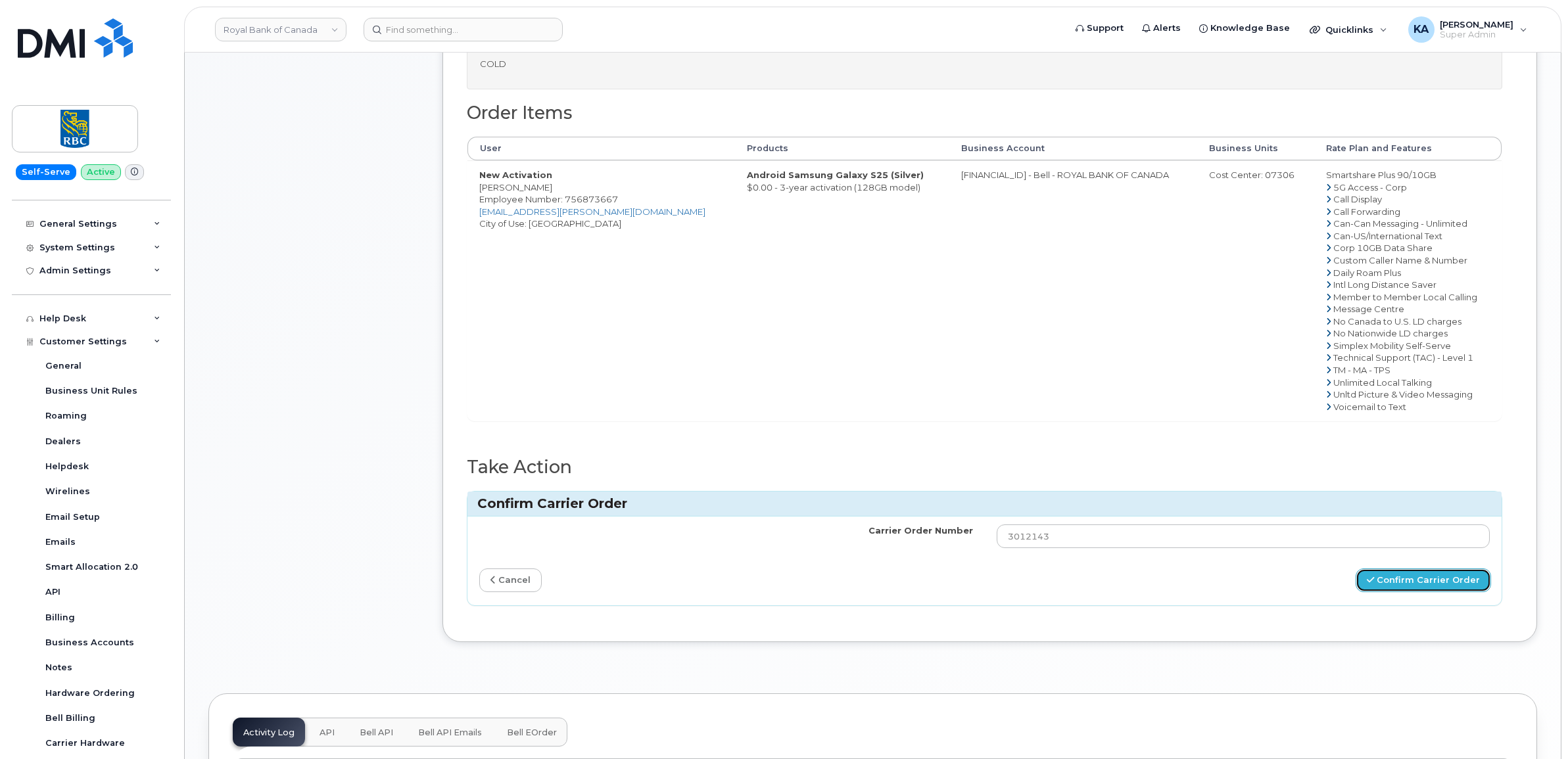
click at [1395, 580] on button "Confirm Carrier Order" at bounding box center [1423, 580] width 136 height 25
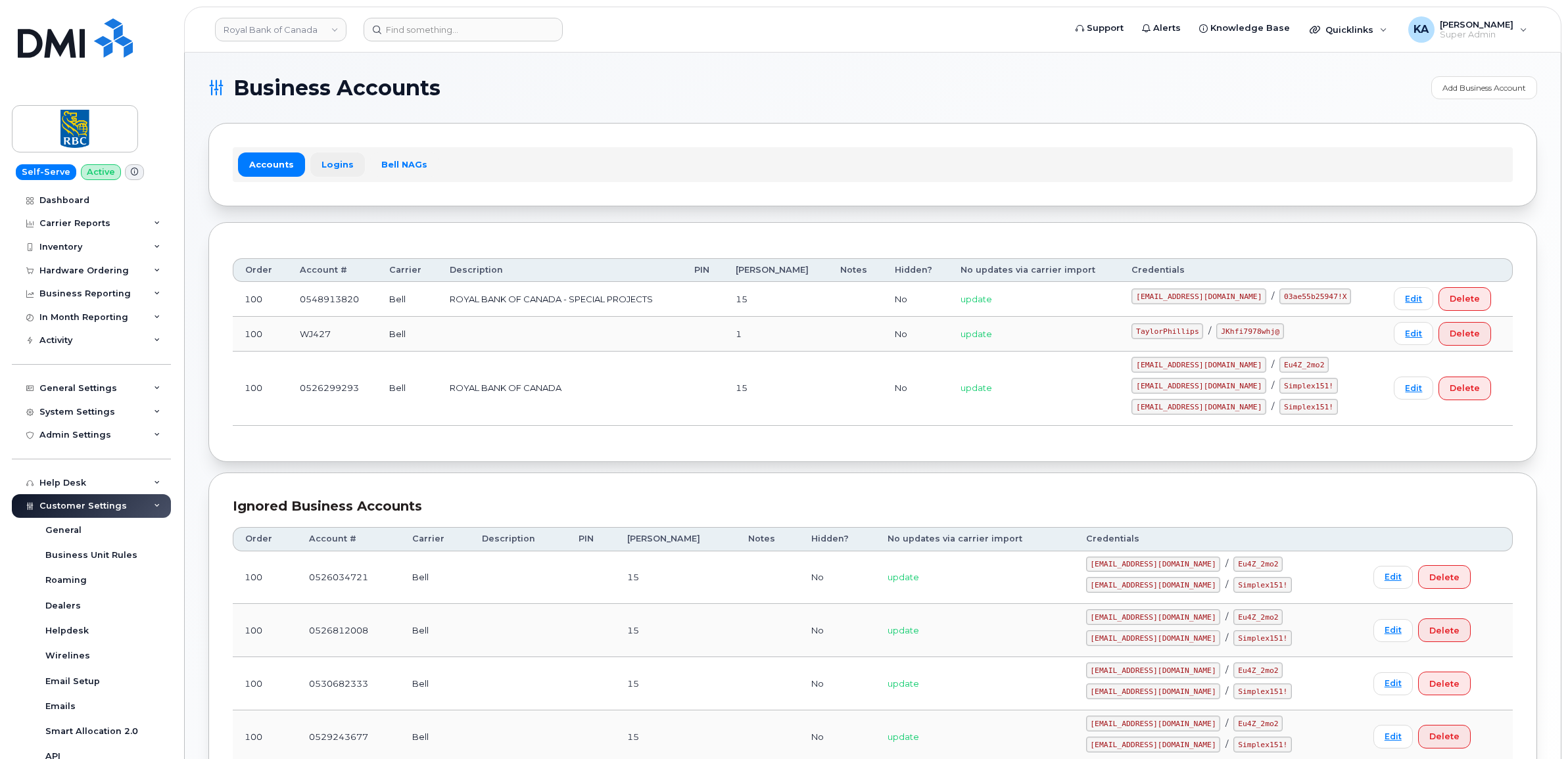
click at [330, 163] on link "Logins" at bounding box center [338, 164] width 55 height 24
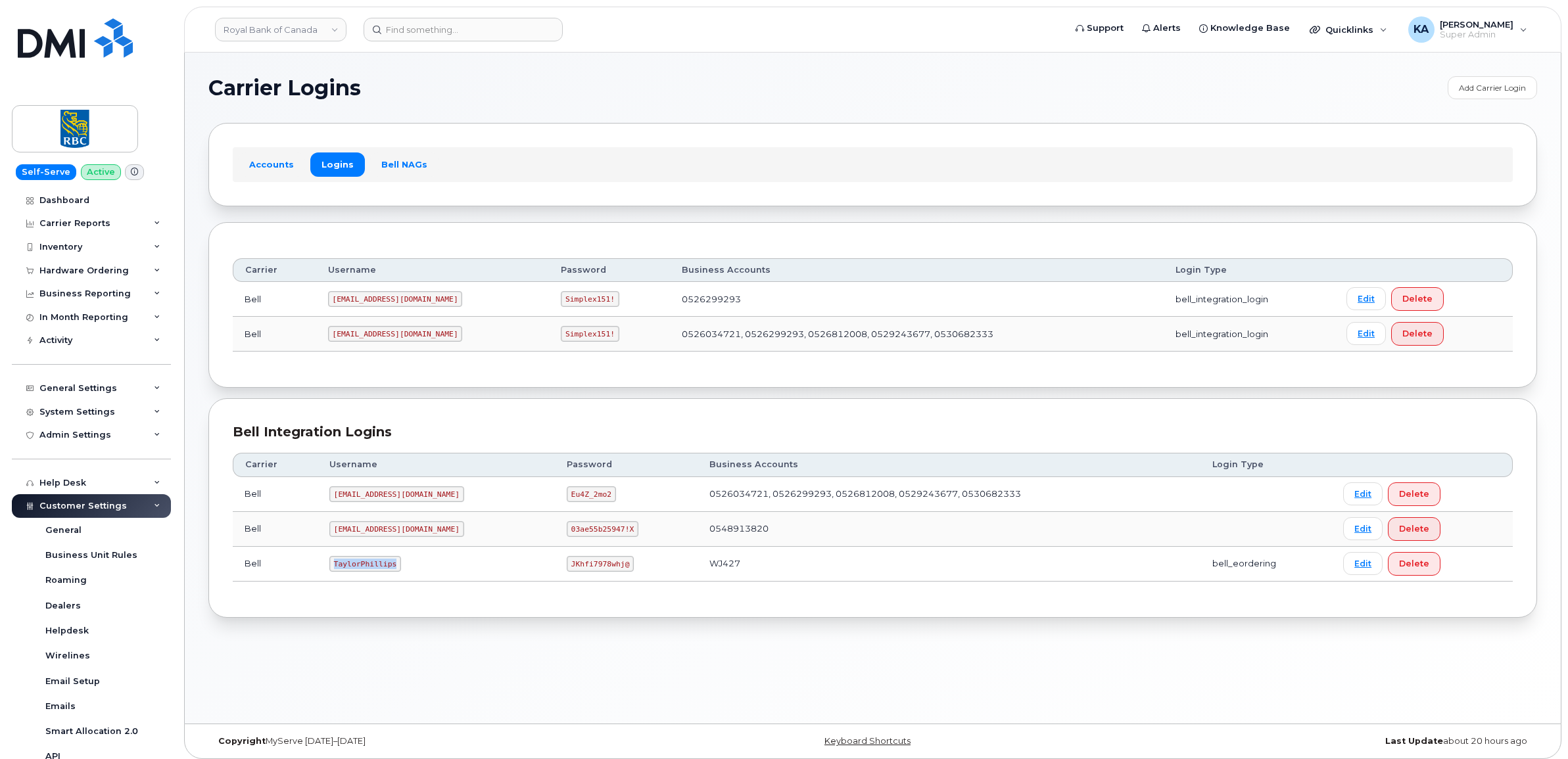
drag, startPoint x: 330, startPoint y: 564, endPoint x: 398, endPoint y: 572, distance: 68.5
click at [398, 572] on td "TaylorPhillips" at bounding box center [436, 563] width 237 height 34
drag, startPoint x: 395, startPoint y: 572, endPoint x: 379, endPoint y: 566, distance: 17.1
copy code "TaylorPhillips"
drag, startPoint x: 524, startPoint y: 568, endPoint x: 590, endPoint y: 572, distance: 66.1
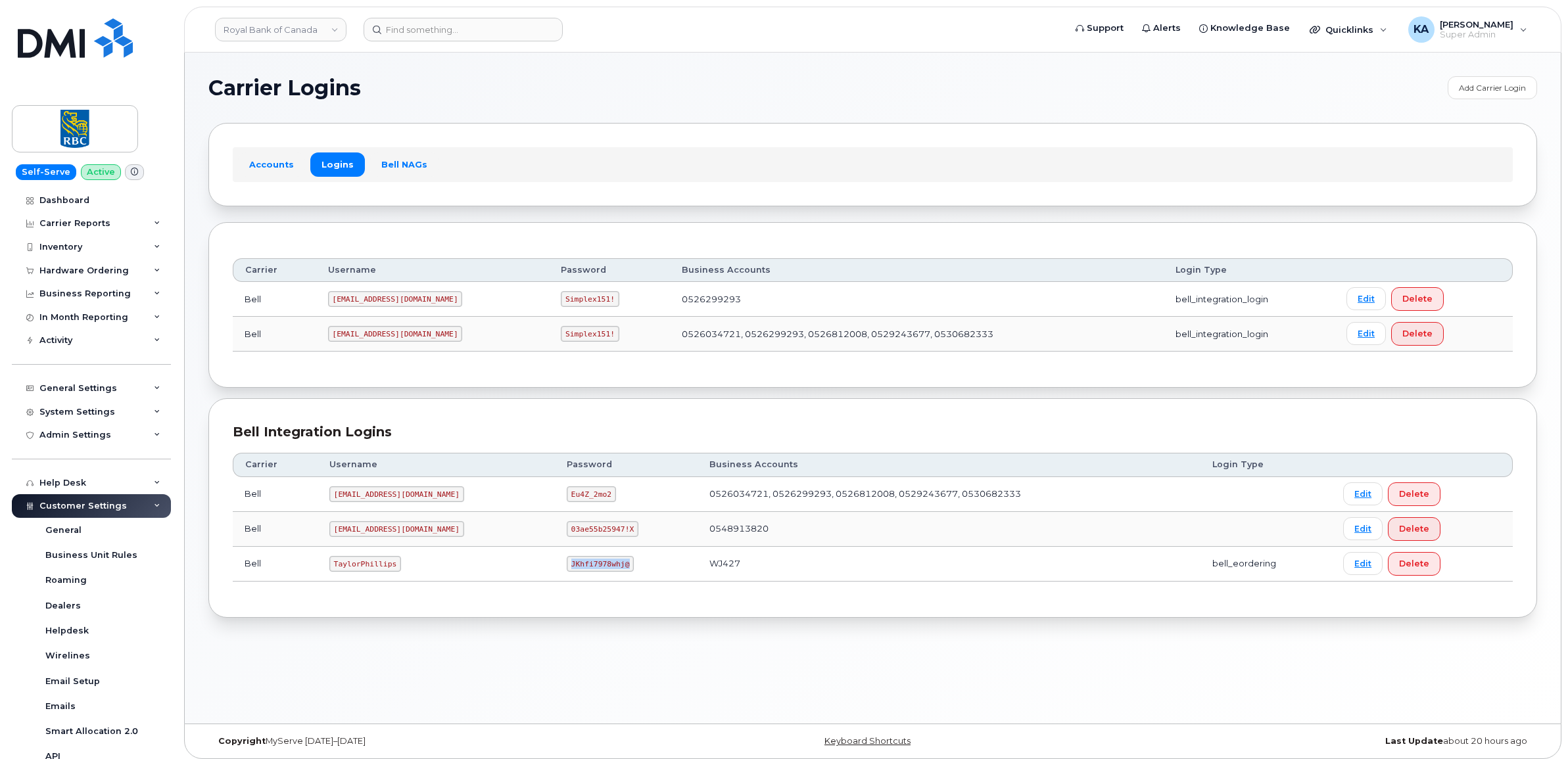
click at [590, 572] on td "JKhfi7978whj@" at bounding box center [626, 563] width 144 height 34
drag, startPoint x: 590, startPoint y: 570, endPoint x: 575, endPoint y: 565, distance: 15.8
copy code "JKhfi7978whj@"
drag, startPoint x: 332, startPoint y: 564, endPoint x: 399, endPoint y: 574, distance: 67.7
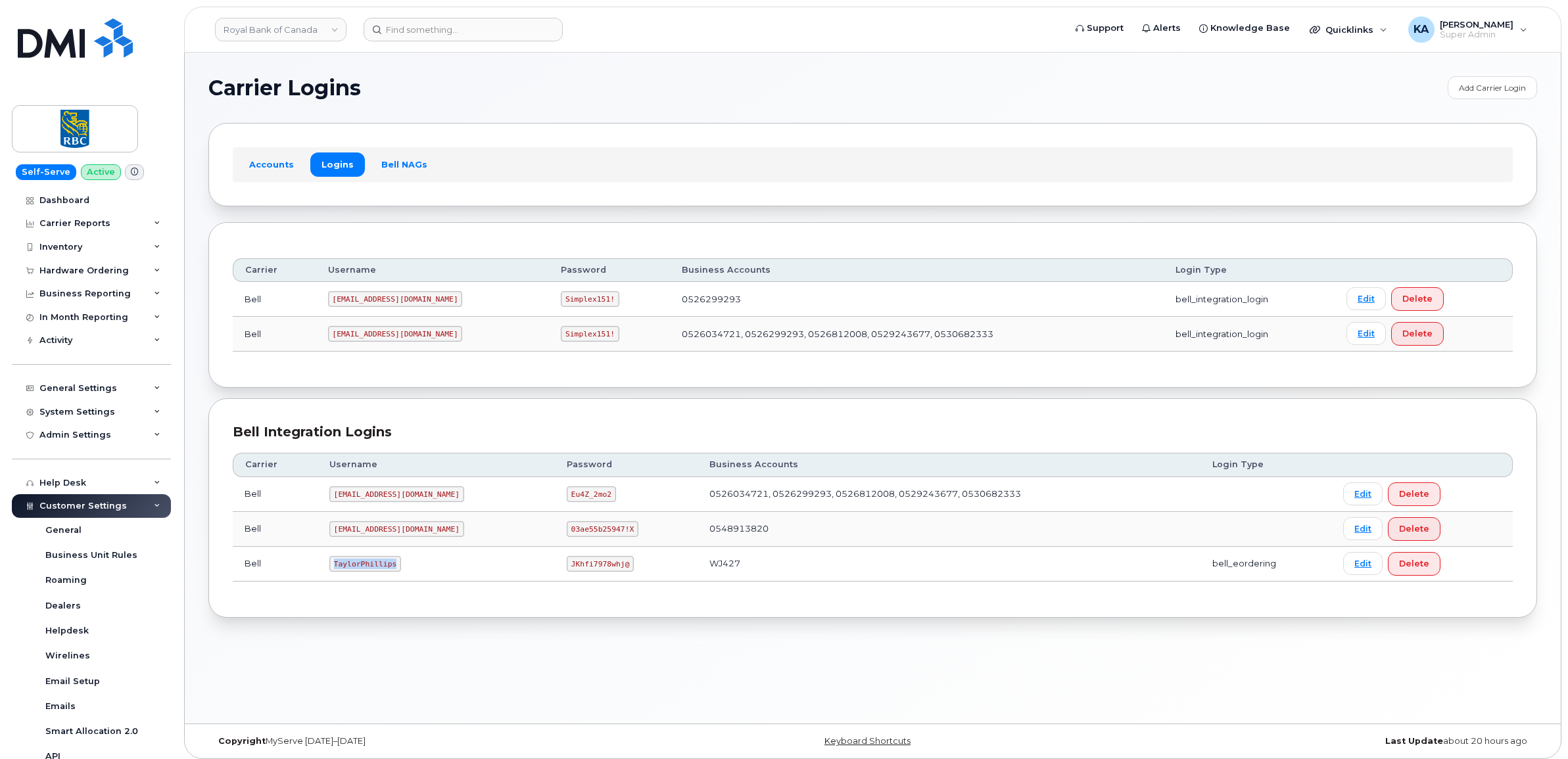
click at [399, 574] on td "TaylorPhillips" at bounding box center [436, 563] width 237 height 34
drag, startPoint x: 398, startPoint y: 573, endPoint x: 381, endPoint y: 568, distance: 17.7
copy code "TaylorPhillips"
drag, startPoint x: 330, startPoint y: 336, endPoint x: 421, endPoint y: 346, distance: 91.5
click at [423, 347] on td "RoyalBan2@myserve.ca" at bounding box center [433, 333] width 233 height 34
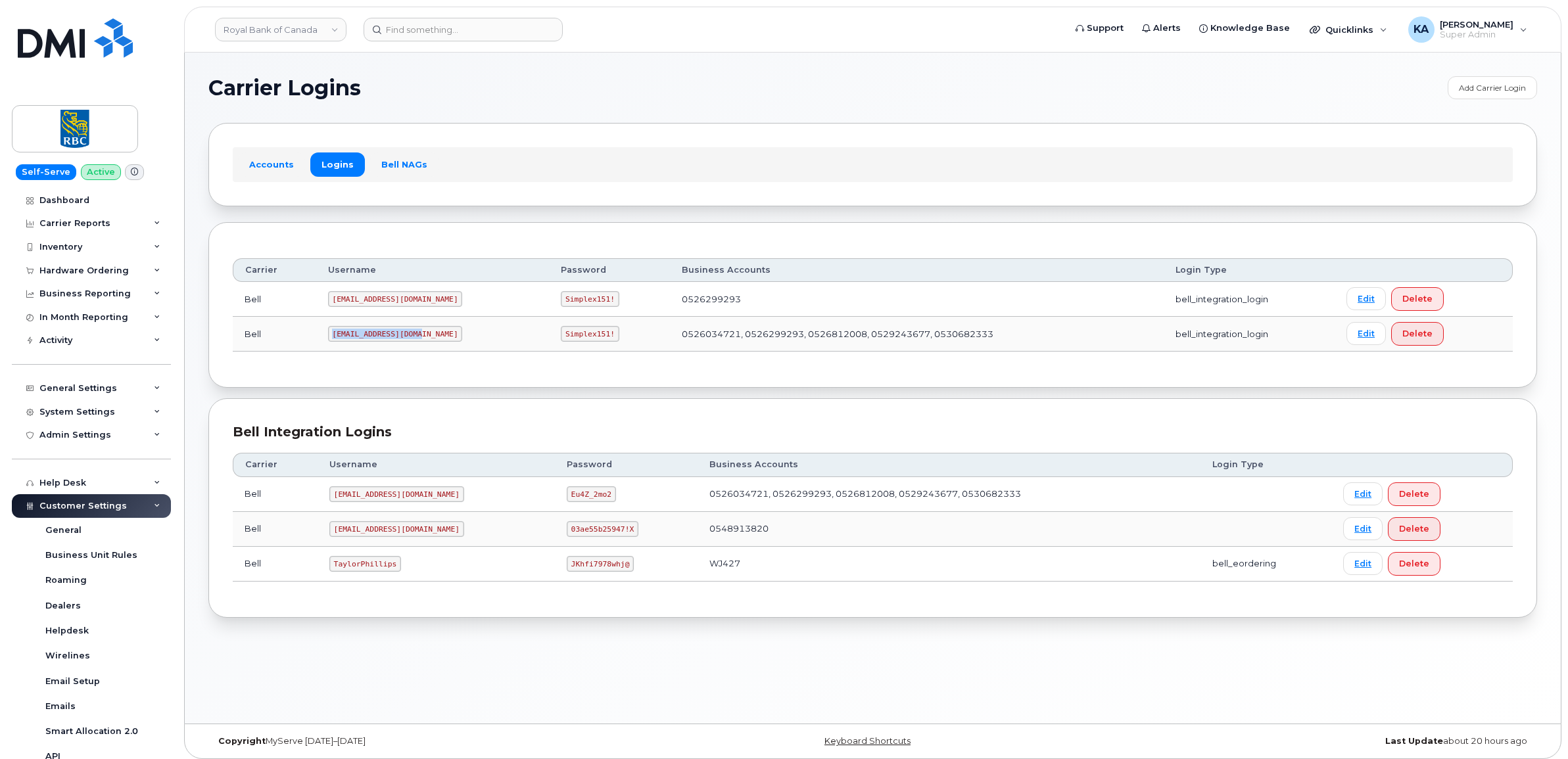
drag, startPoint x: 421, startPoint y: 346, endPoint x: 396, endPoint y: 335, distance: 27.3
copy code "RoyalBan2@myserve.ca"
drag, startPoint x: 513, startPoint y: 336, endPoint x: 563, endPoint y: 342, distance: 50.4
click at [563, 342] on td "Simplex151!" at bounding box center [609, 333] width 120 height 34
drag, startPoint x: 563, startPoint y: 342, endPoint x: 550, endPoint y: 336, distance: 14.3
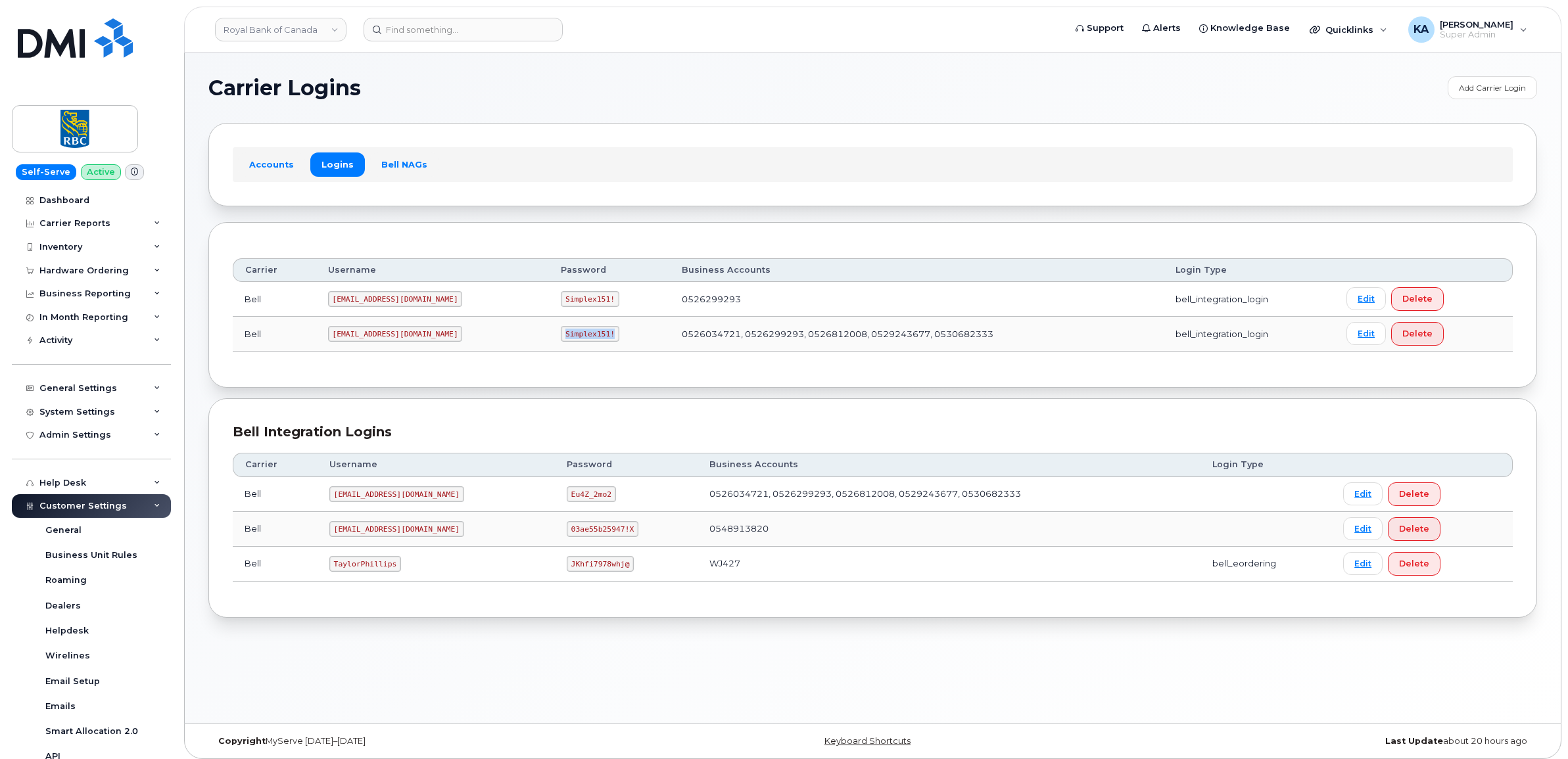
copy code "Simplex151!"
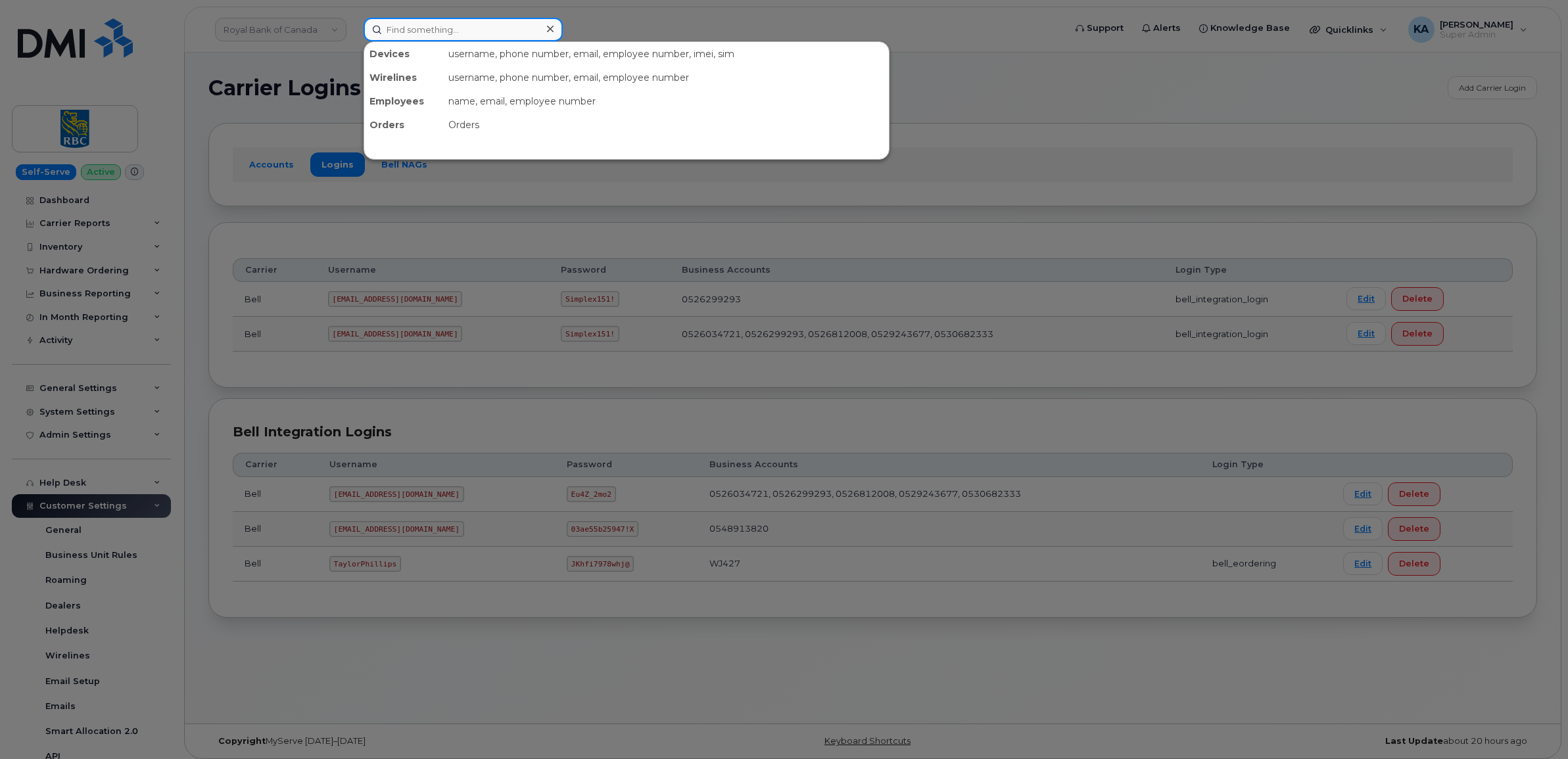
click at [430, 32] on input at bounding box center [463, 29] width 200 height 24
paste input "4164367963"
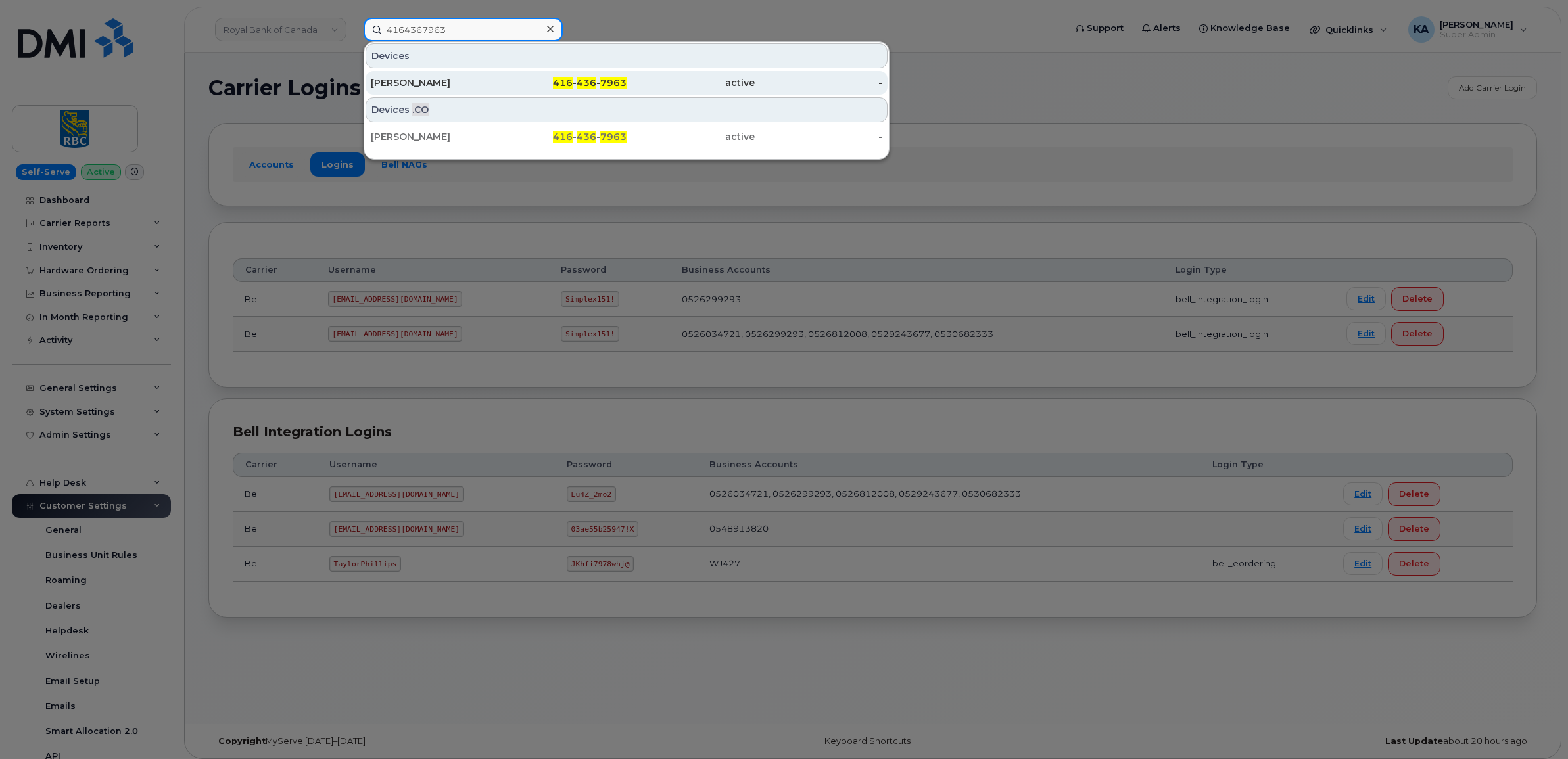
type input "4164367963"
click at [402, 81] on div "Amy Wong" at bounding box center [435, 83] width 128 height 13
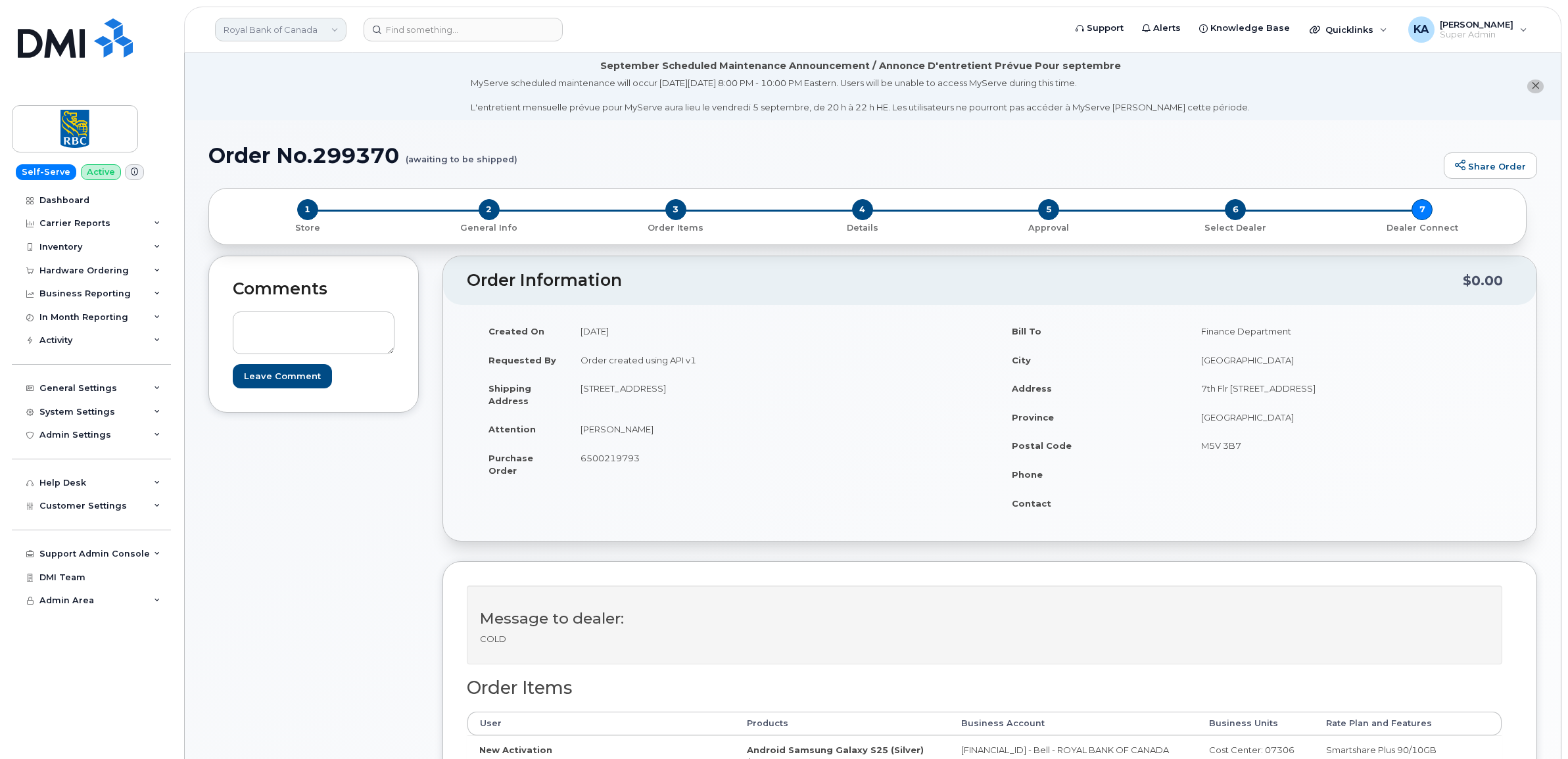
click at [283, 29] on link "Royal Bank of Canada" at bounding box center [281, 29] width 132 height 24
type input "kiew"
click at [239, 149] on span "Kiewit Canada Inc" at bounding box center [265, 151] width 77 height 13
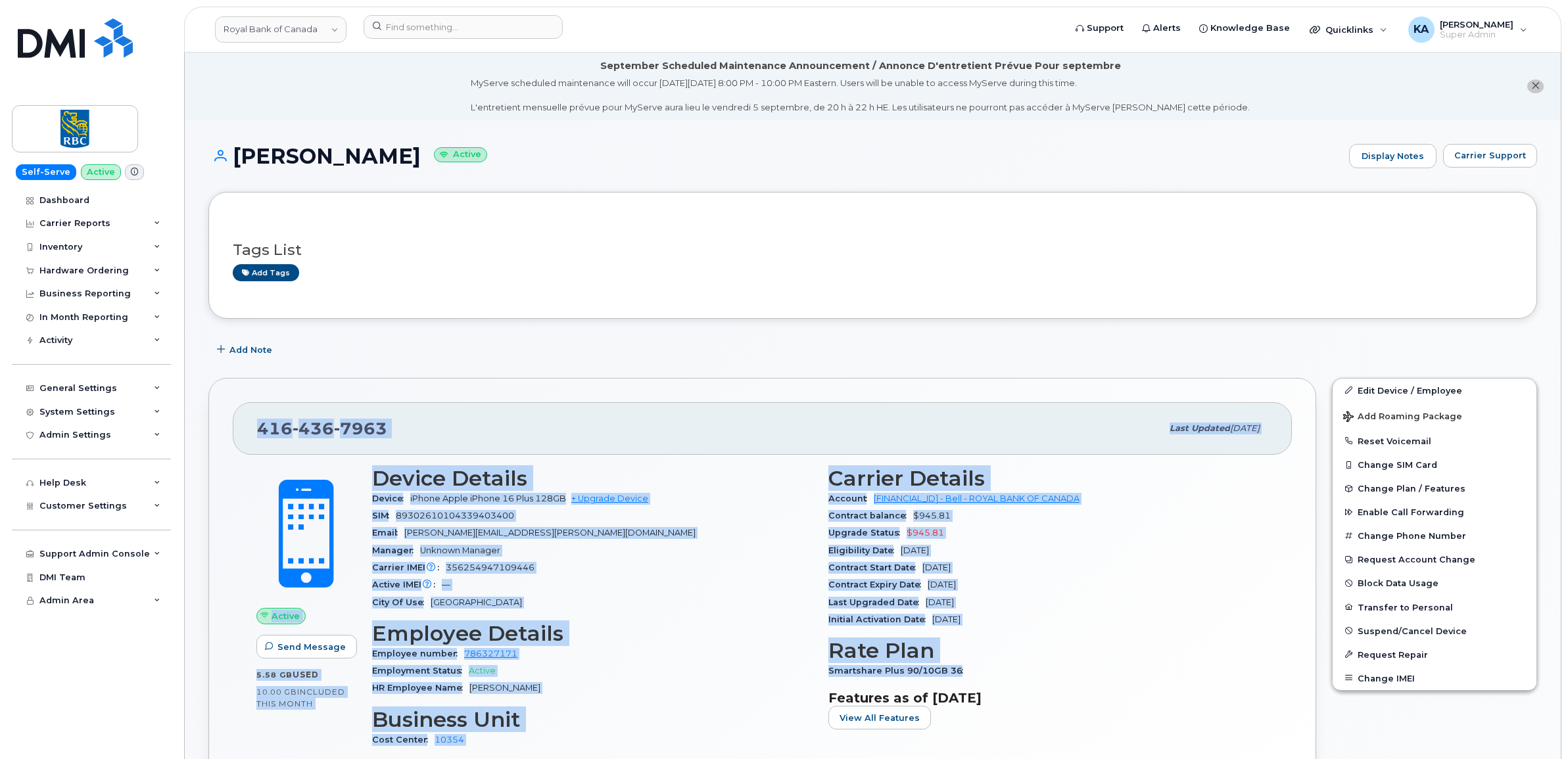
drag, startPoint x: 257, startPoint y: 428, endPoint x: 990, endPoint y: 671, distance: 772.2
click at [990, 671] on div "[PHONE_NUMBER] Last updated [DATE] Active Send Message 5.58 GB  used 10.00 GB  …" at bounding box center [762, 610] width 1108 height 465
drag, startPoint x: 990, startPoint y: 671, endPoint x: 888, endPoint y: 557, distance: 153.0
copy div "[PHONE_NUMBER] Last updated [DATE] Active Send Message 5.58 GB  used 10.00 GB  …"
click at [685, 572] on div "Carrier IMEI Carrier IMEI is reported during the last billing cycle or change o…" at bounding box center [592, 567] width 440 height 17
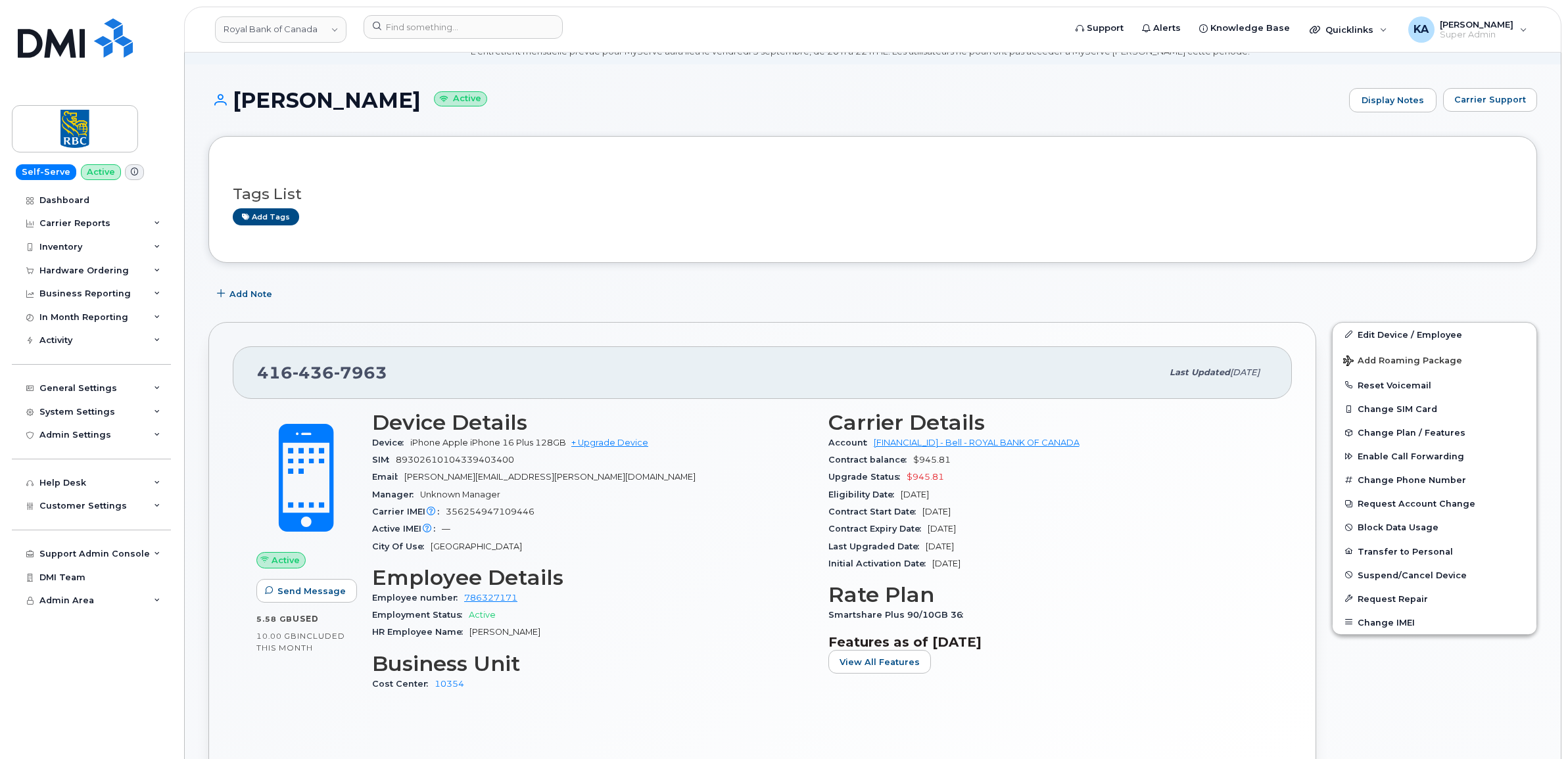
scroll to position [83, 0]
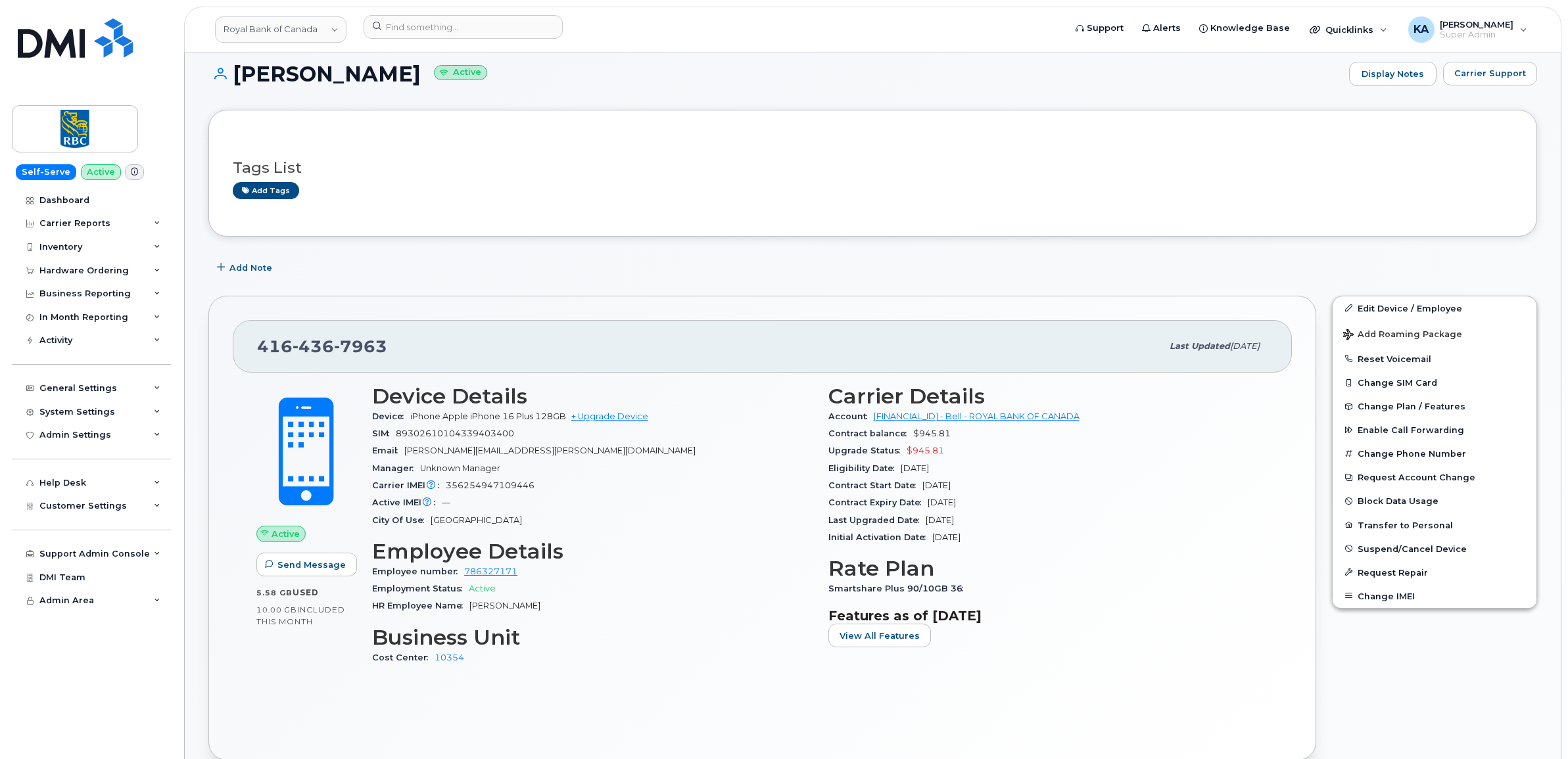
drag, startPoint x: 819, startPoint y: 419, endPoint x: 960, endPoint y: 423, distance: 141.1
click at [960, 423] on div "Device Details Device iPhone Apple iPhone 16 Plus 128GB + Upgrade Device SIM [T…" at bounding box center [819, 531] width 911 height 309
drag, startPoint x: 960, startPoint y: 423, endPoint x: 1063, endPoint y: 444, distance: 105.1
click at [1042, 452] on div "Upgrade Status $945.81" at bounding box center [1049, 450] width 440 height 17
drag, startPoint x: 1082, startPoint y: 416, endPoint x: 829, endPoint y: 412, distance: 253.0
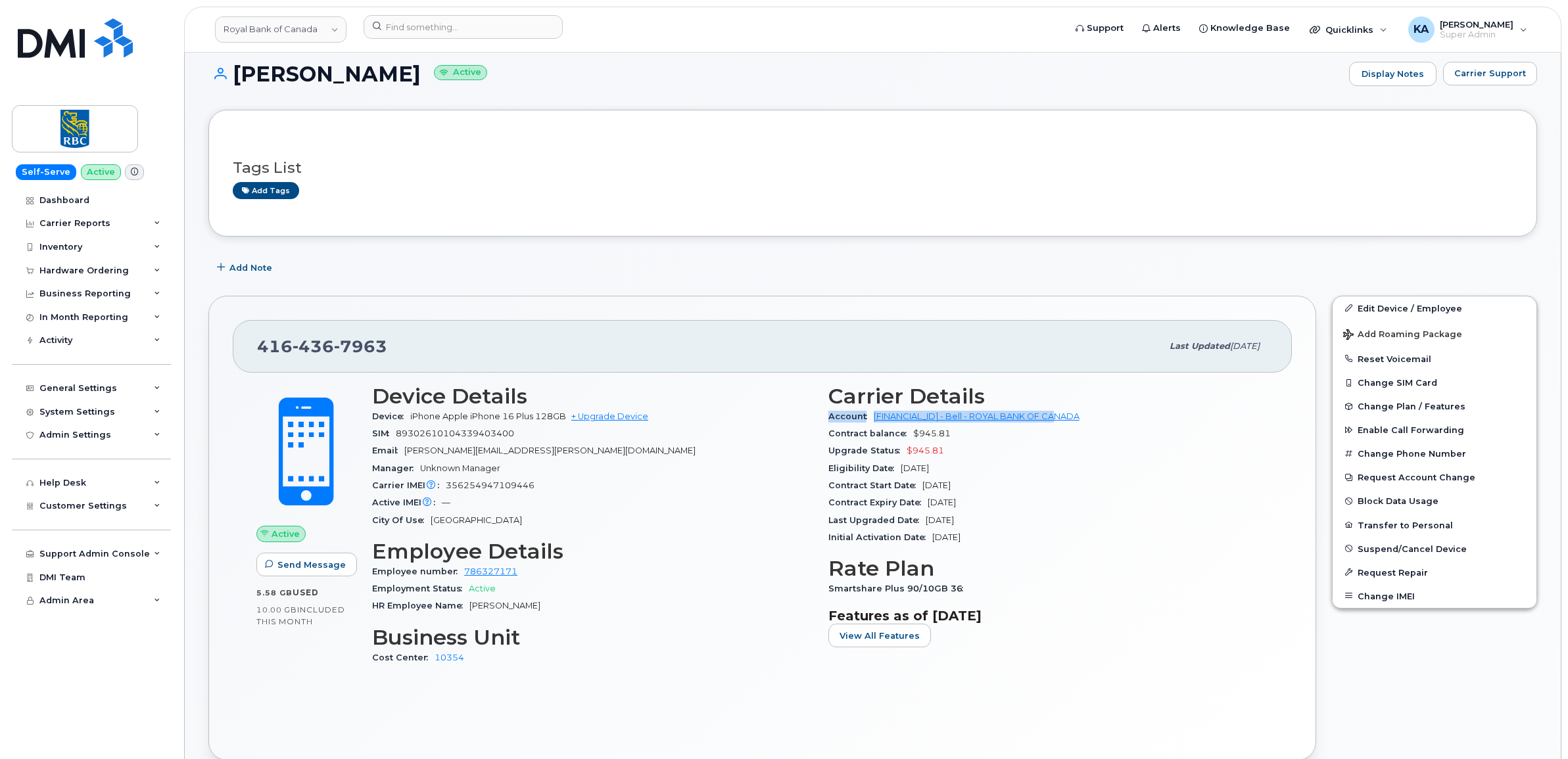
click at [829, 412] on div "Account [FINANCIAL_ID] - Bell - ROYAL BANK OF [GEOGRAPHIC_DATA]" at bounding box center [1049, 416] width 440 height 17
copy div "Account [FINANCIAL_ID] - Bell - ROYAL BANK OF [GEOGRAPHIC_DATA]"
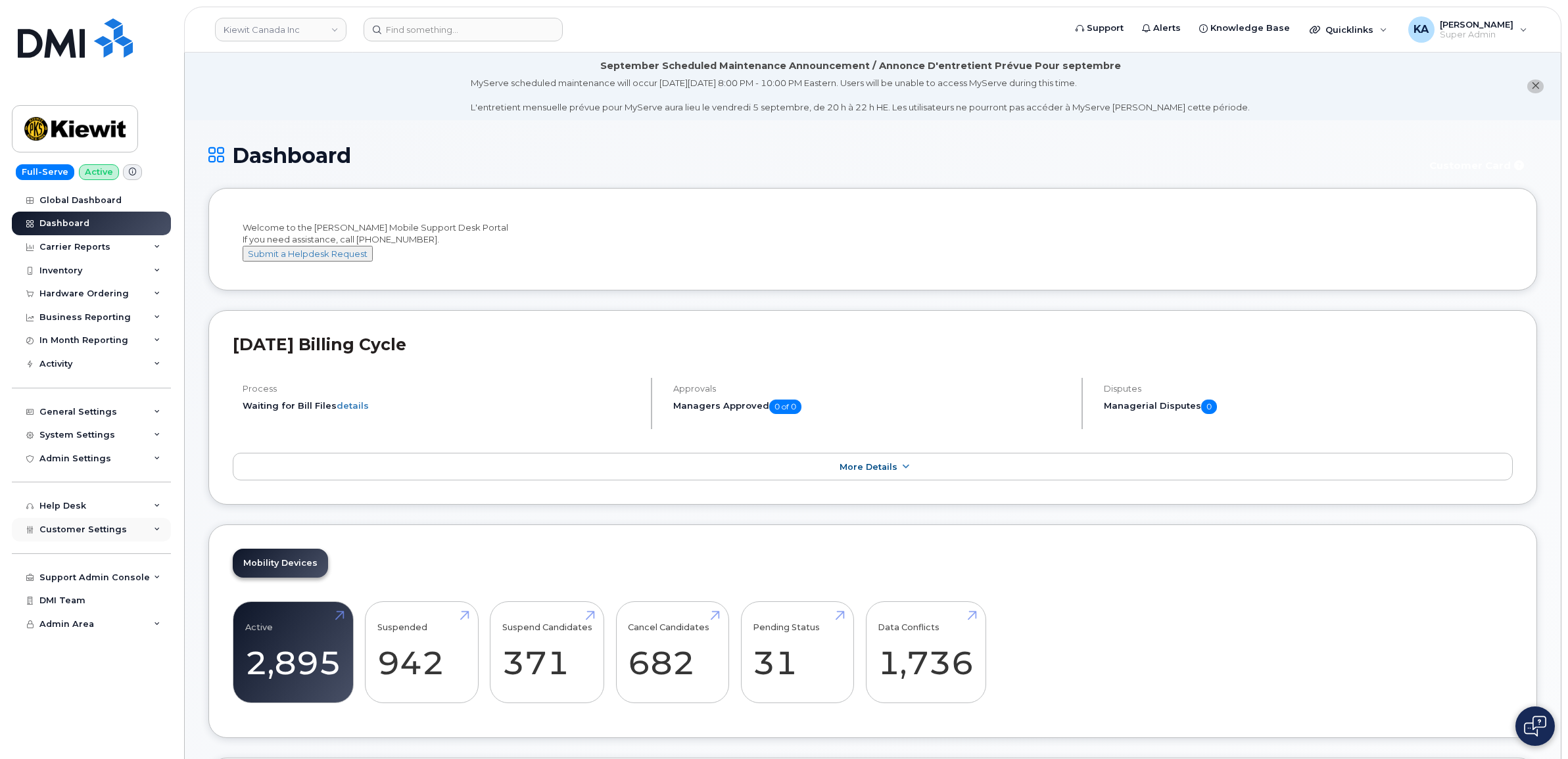
click at [59, 534] on span "Customer Settings" at bounding box center [83, 530] width 87 height 10
click at [83, 297] on div "Hardware Ordering" at bounding box center [84, 294] width 89 height 11
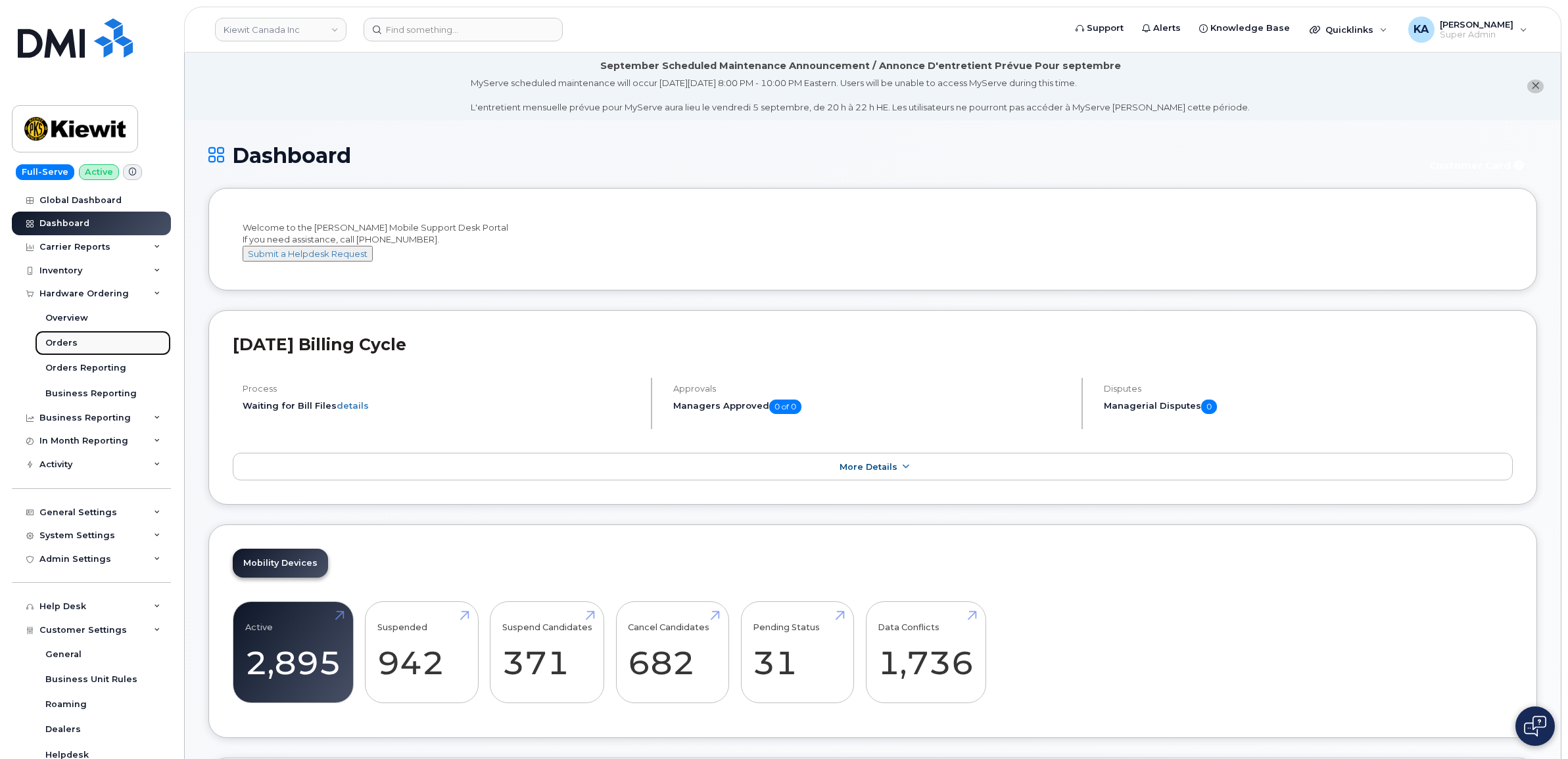
click at [56, 340] on div "Orders" at bounding box center [61, 343] width 32 height 12
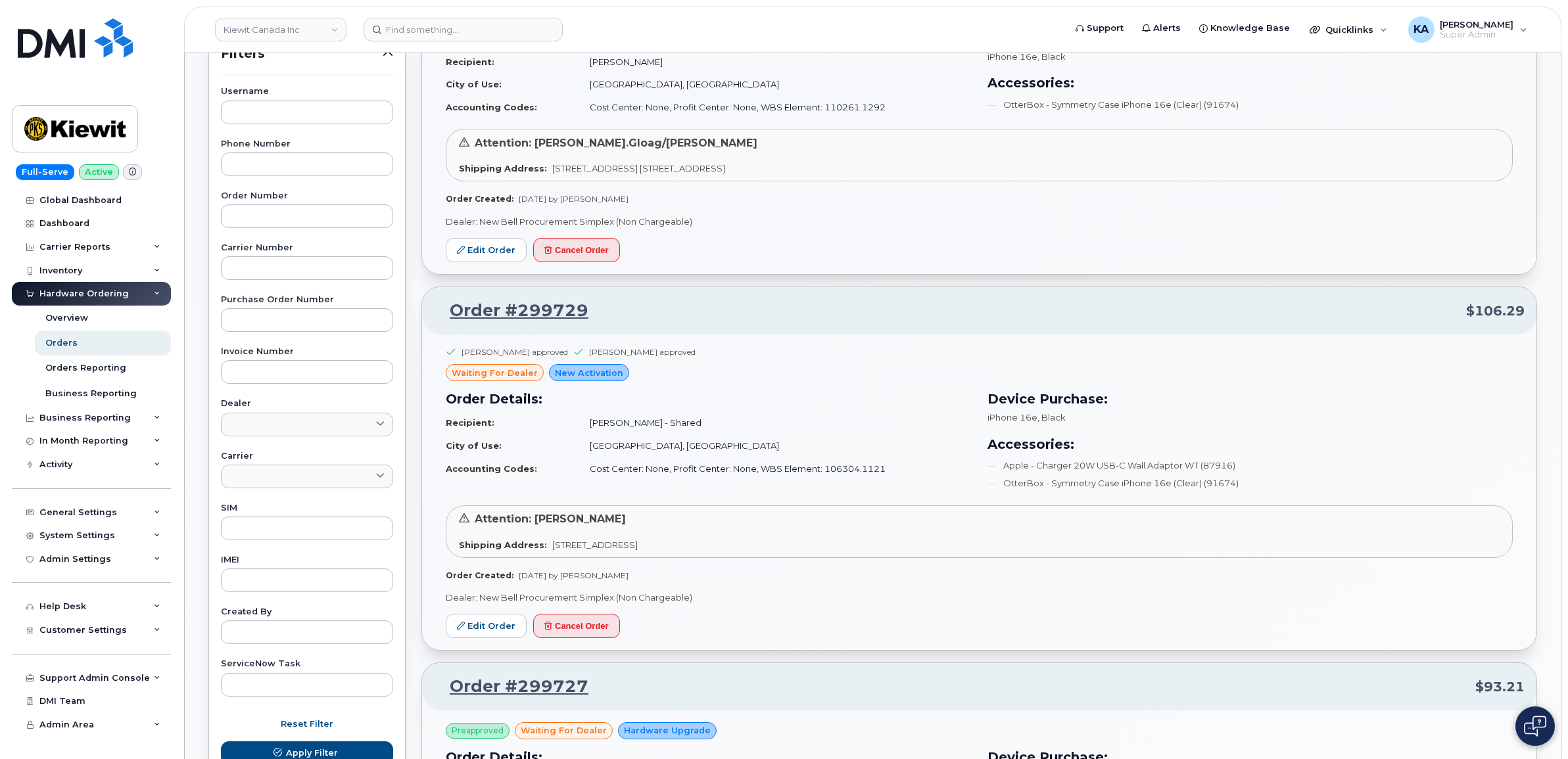
scroll to position [247, 0]
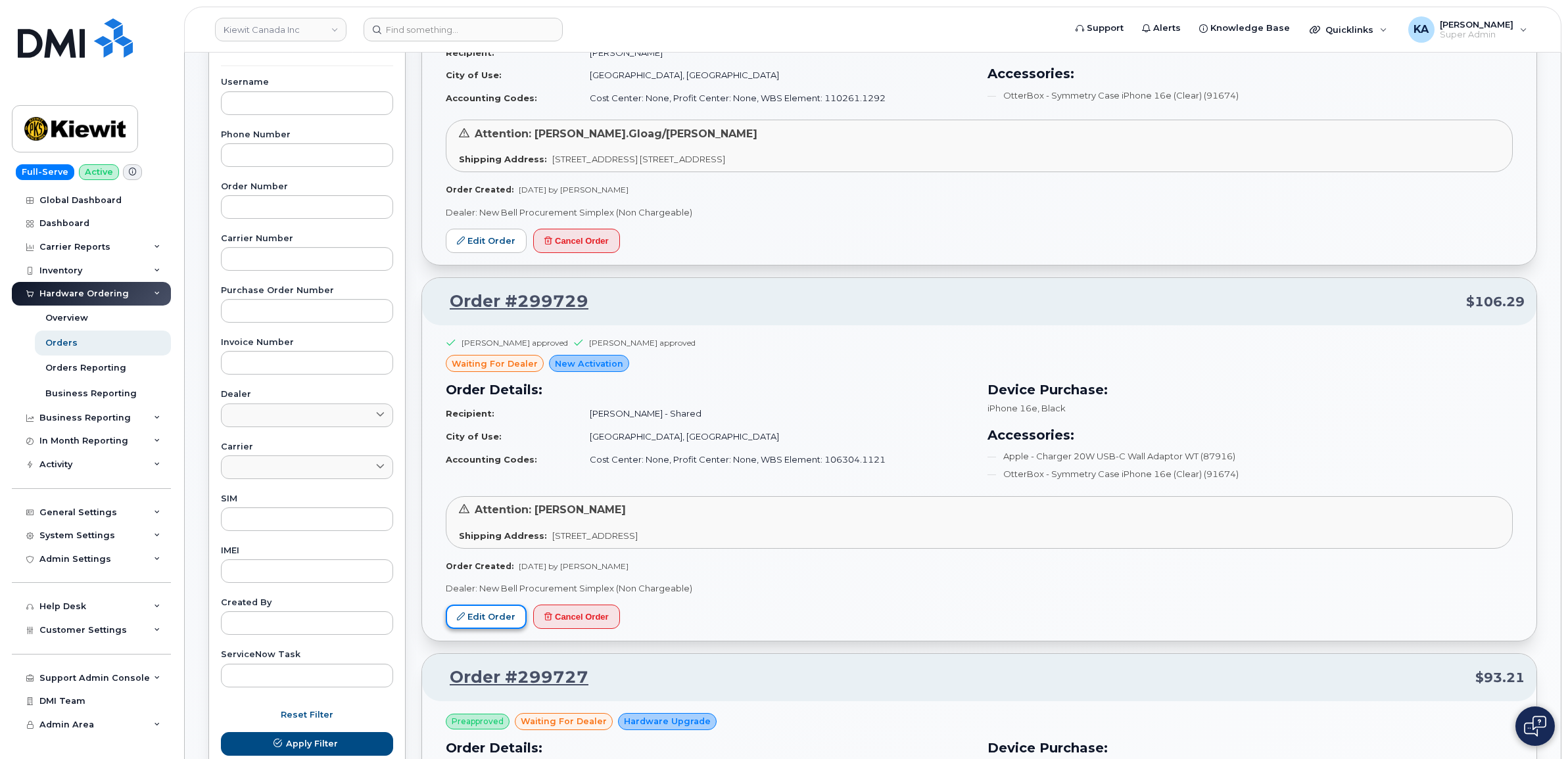
click at [488, 613] on link "Edit Order" at bounding box center [486, 616] width 81 height 25
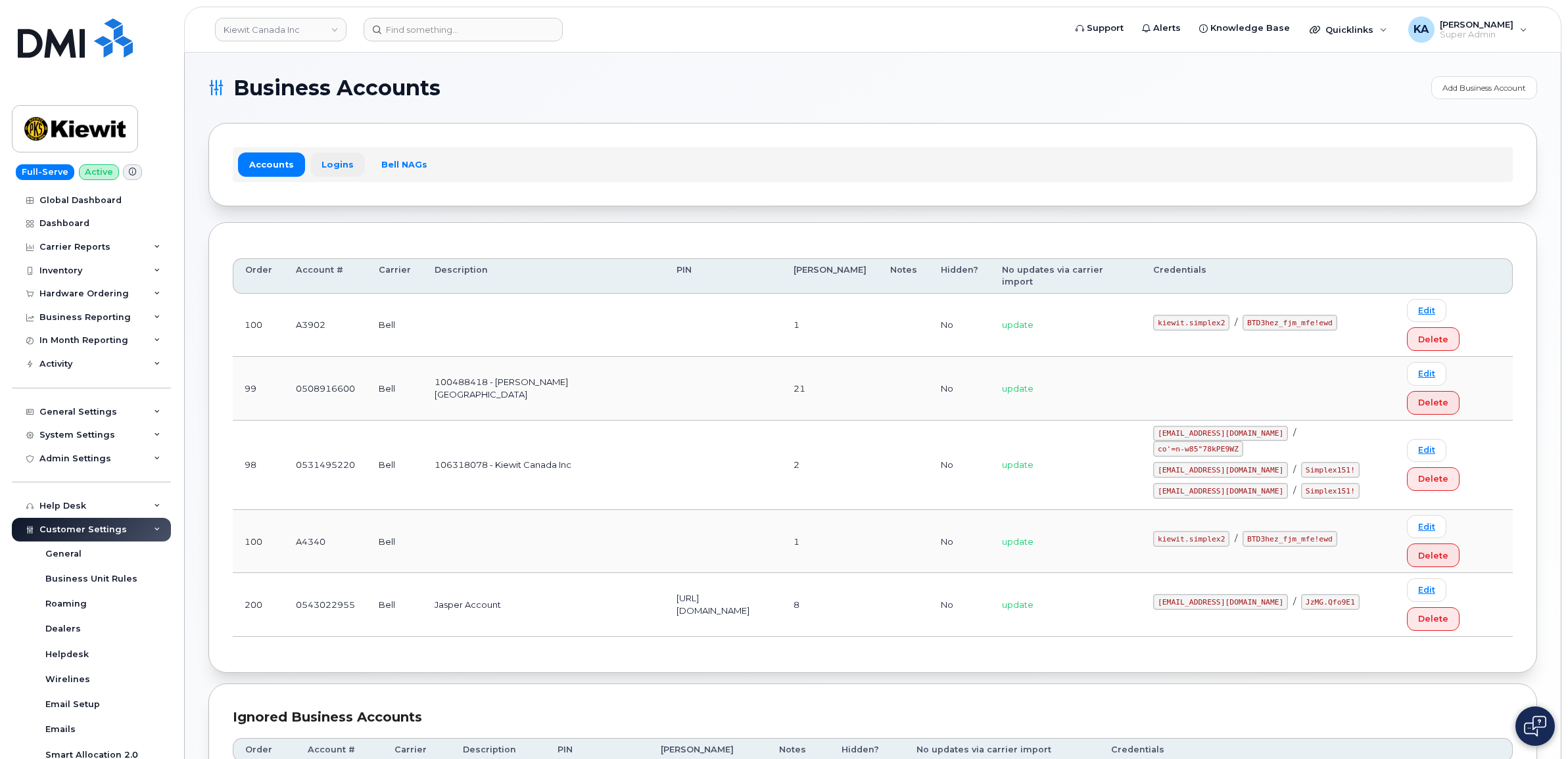
click at [330, 165] on link "Logins" at bounding box center [338, 164] width 55 height 24
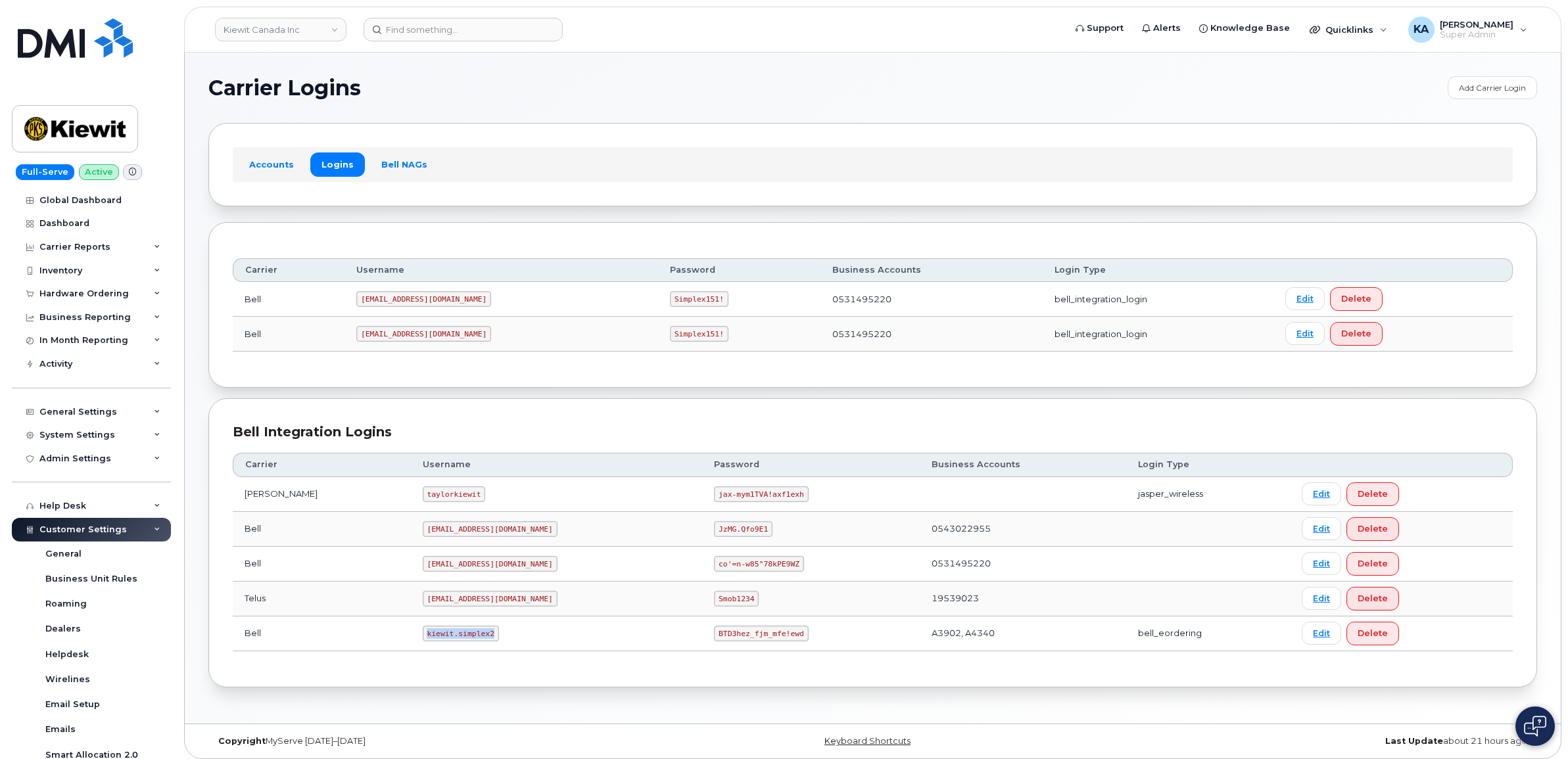
drag, startPoint x: 391, startPoint y: 638, endPoint x: 470, endPoint y: 641, distance: 79.1
click at [472, 641] on td "kiewit.simplex2" at bounding box center [556, 633] width 292 height 34
drag, startPoint x: 470, startPoint y: 641, endPoint x: 426, endPoint y: 635, distance: 44.4
copy code "kiewit.simplex2"
drag, startPoint x: 652, startPoint y: 638, endPoint x: 751, endPoint y: 641, distance: 99.0
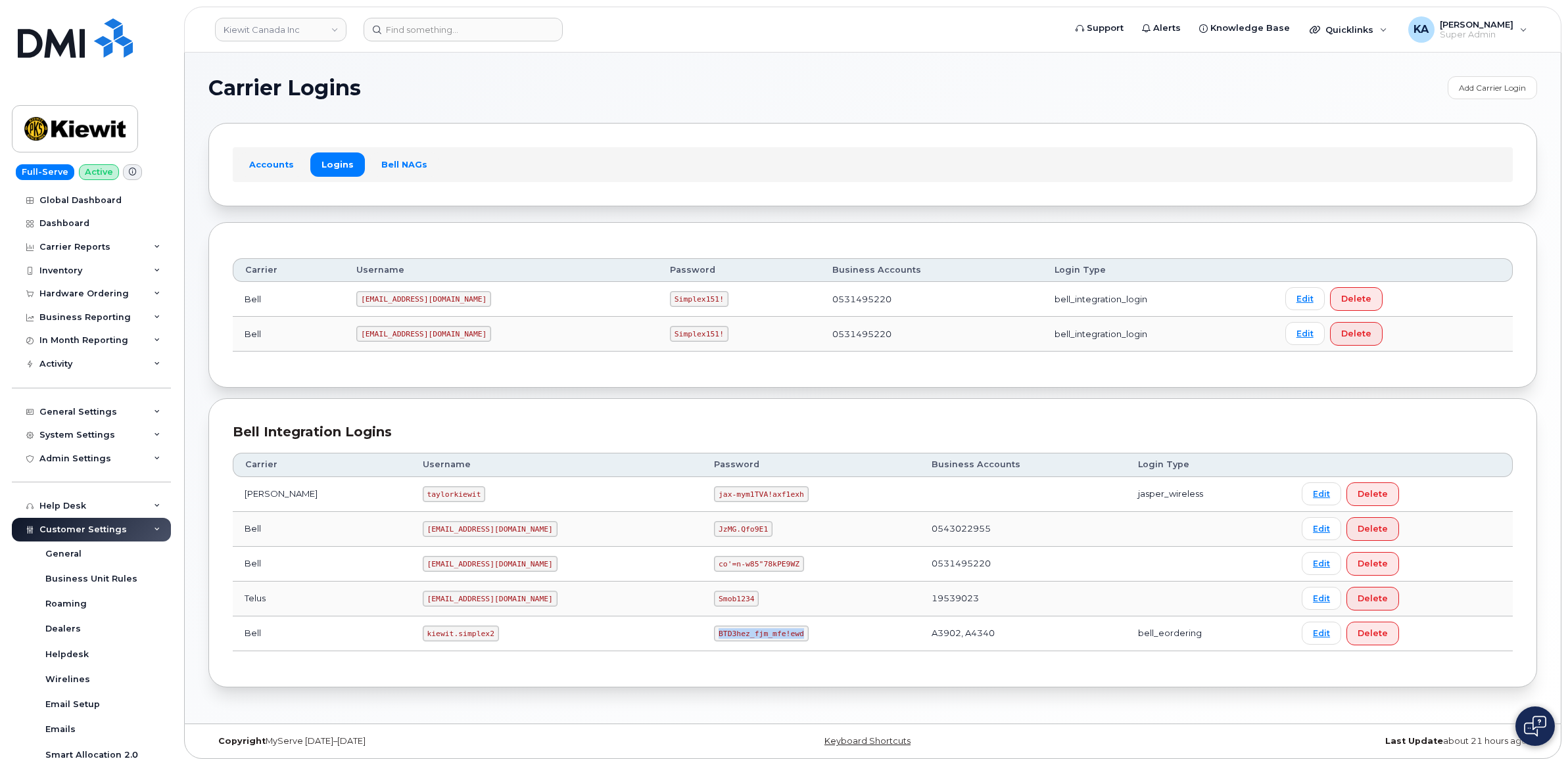
click at [757, 643] on td "BTD3hez_fjm_mfe!ewd" at bounding box center [810, 633] width 217 height 34
drag, startPoint x: 751, startPoint y: 641, endPoint x: 702, endPoint y: 632, distance: 49.8
copy code "BTD3hez_fjm_mfe!ewd"
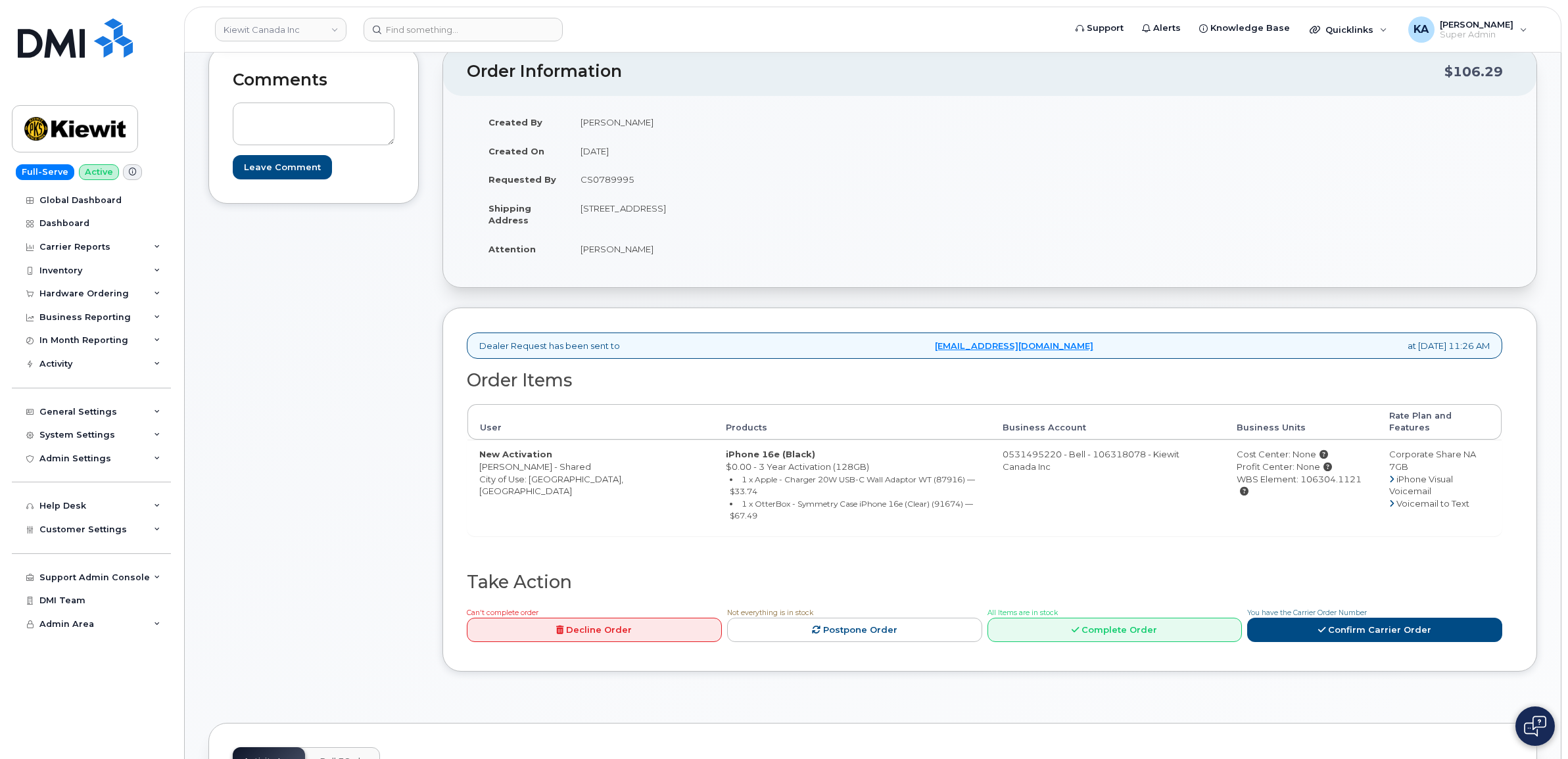
scroll to position [247, 0]
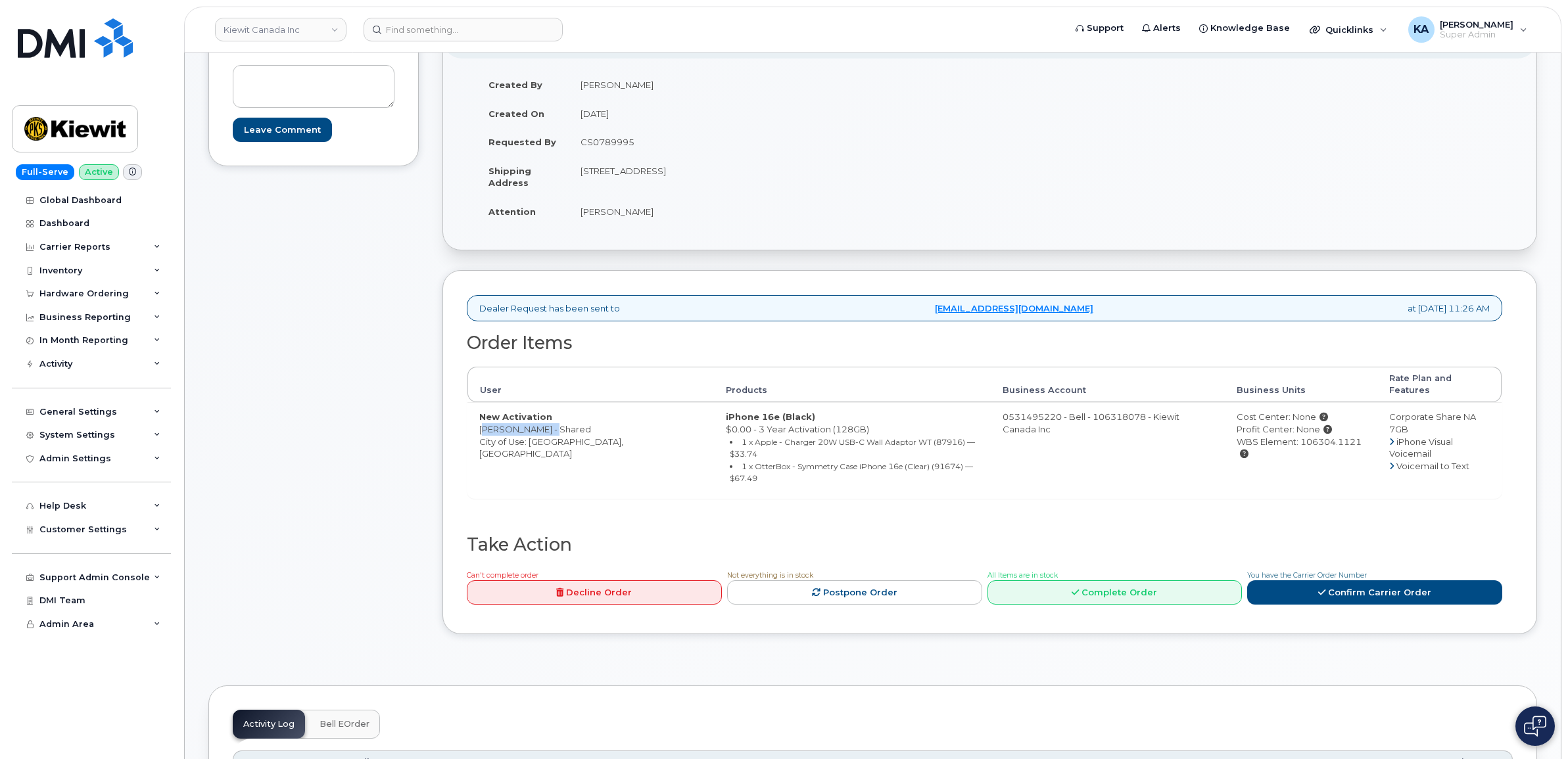
drag, startPoint x: 477, startPoint y: 421, endPoint x: 543, endPoint y: 422, distance: 66.0
click at [543, 422] on td "New Activation [PERSON_NAME] - Shared City of Use: [GEOGRAPHIC_DATA], [GEOGRAPH…" at bounding box center [590, 449] width 247 height 95
click at [543, 422] on td "New Activation Michael Norris - Shared City of Use: Edmonton, Alberta" at bounding box center [590, 449] width 247 height 95
drag, startPoint x: 541, startPoint y: 419, endPoint x: 481, endPoint y: 419, distance: 60.0
click at [481, 419] on td "New Activation Michael Norris - Shared City of Use: Edmonton, Alberta" at bounding box center [590, 449] width 247 height 95
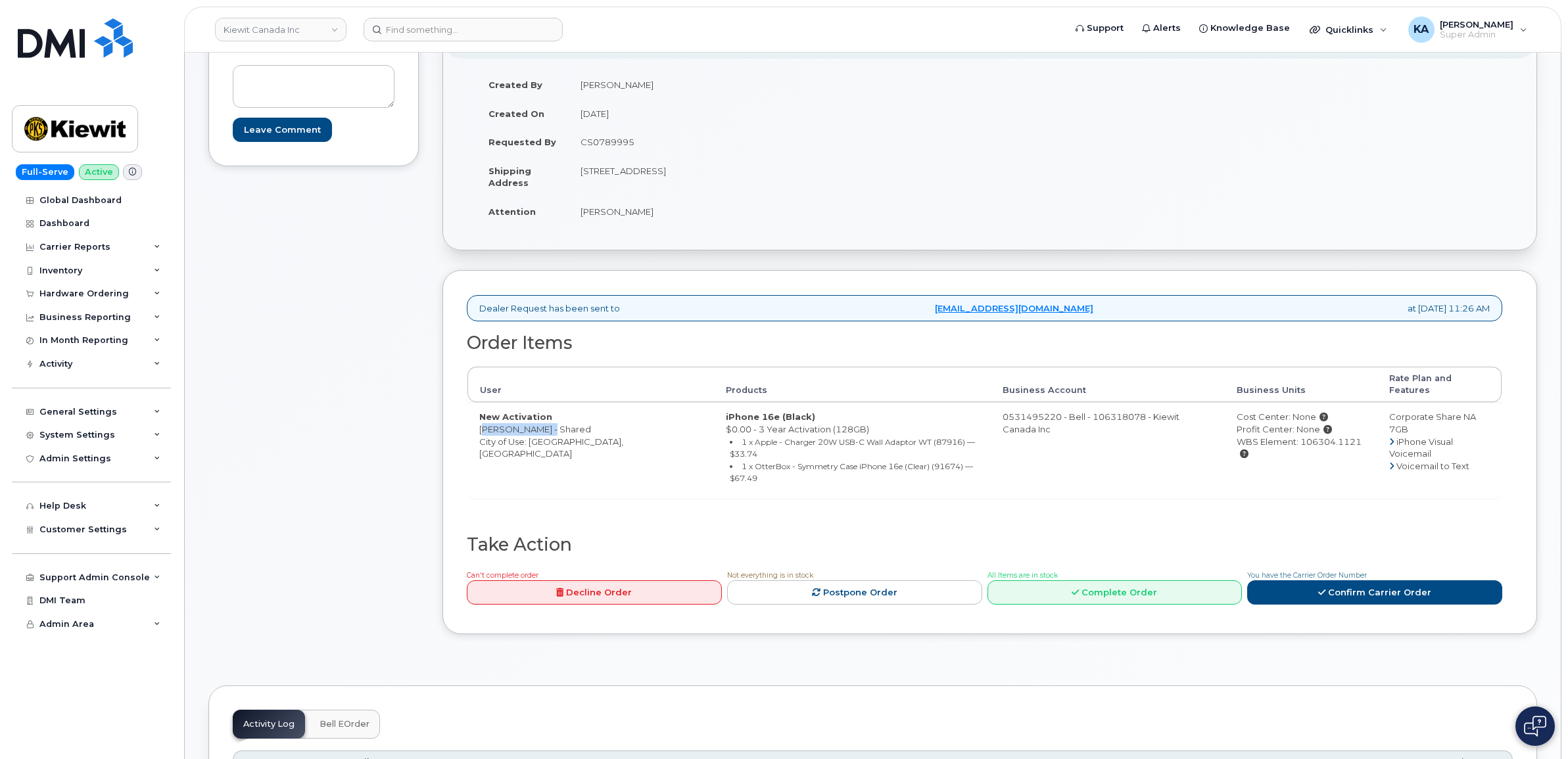
drag, startPoint x: 482, startPoint y: 420, endPoint x: 491, endPoint y: 420, distance: 9.0
copy td "Michael Norris"
drag, startPoint x: 572, startPoint y: 172, endPoint x: 649, endPoint y: 179, distance: 77.3
click at [649, 179] on td "12250 33 St NE EDMONTON AB T6S 1H6 CANADA" at bounding box center [774, 176] width 412 height 40
drag, startPoint x: 649, startPoint y: 179, endPoint x: 641, endPoint y: 172, distance: 10.6
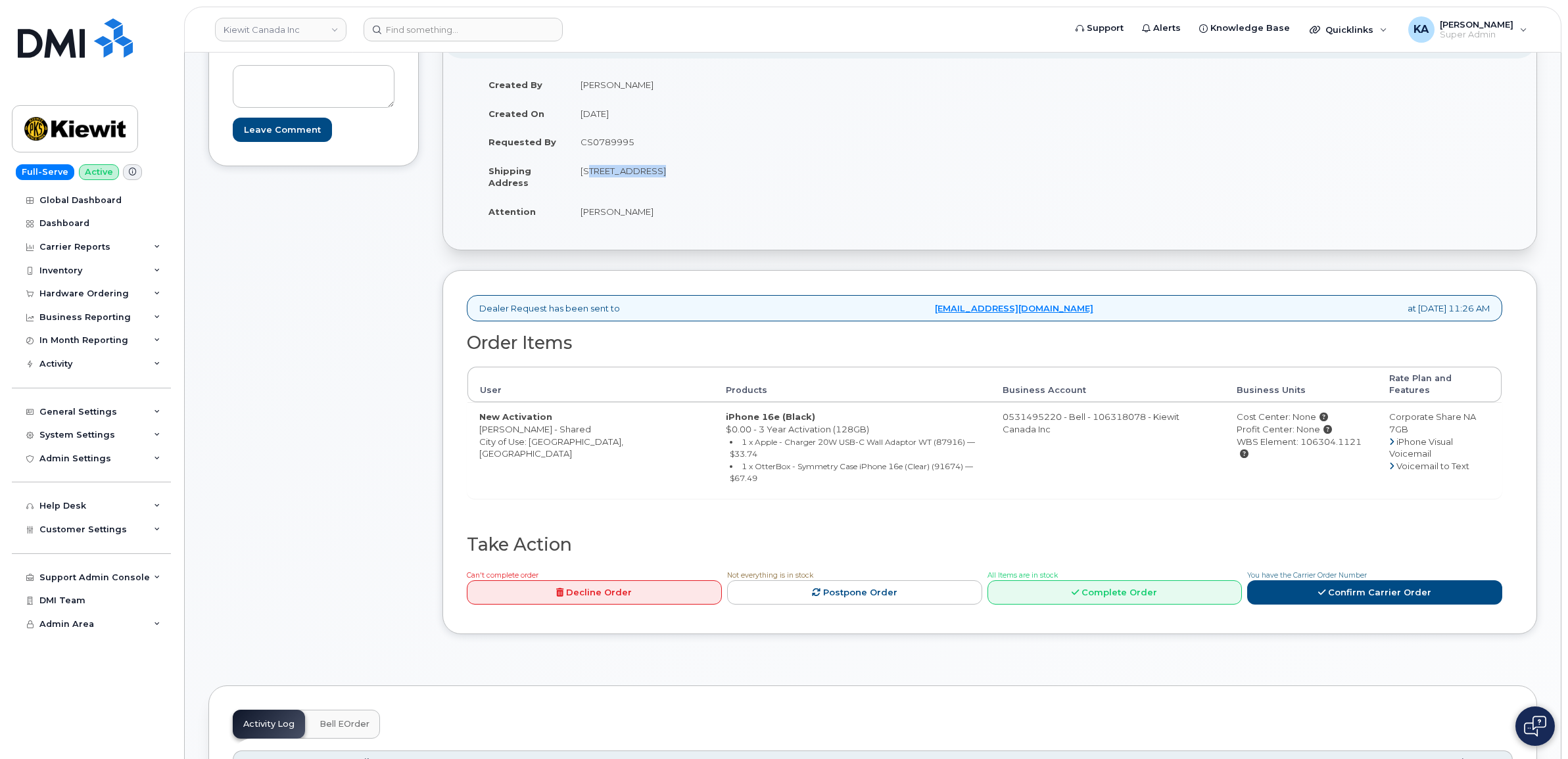
copy td "12250 33 St NE"
drag, startPoint x: 722, startPoint y: 170, endPoint x: 758, endPoint y: 172, distance: 36.1
click at [758, 172] on td "12250 33 St NE EDMONTON AB T6S 1H6 CANADA" at bounding box center [774, 176] width 412 height 40
copy td "T6S 1H6"
drag, startPoint x: 576, startPoint y: 211, endPoint x: 648, endPoint y: 218, distance: 72.3
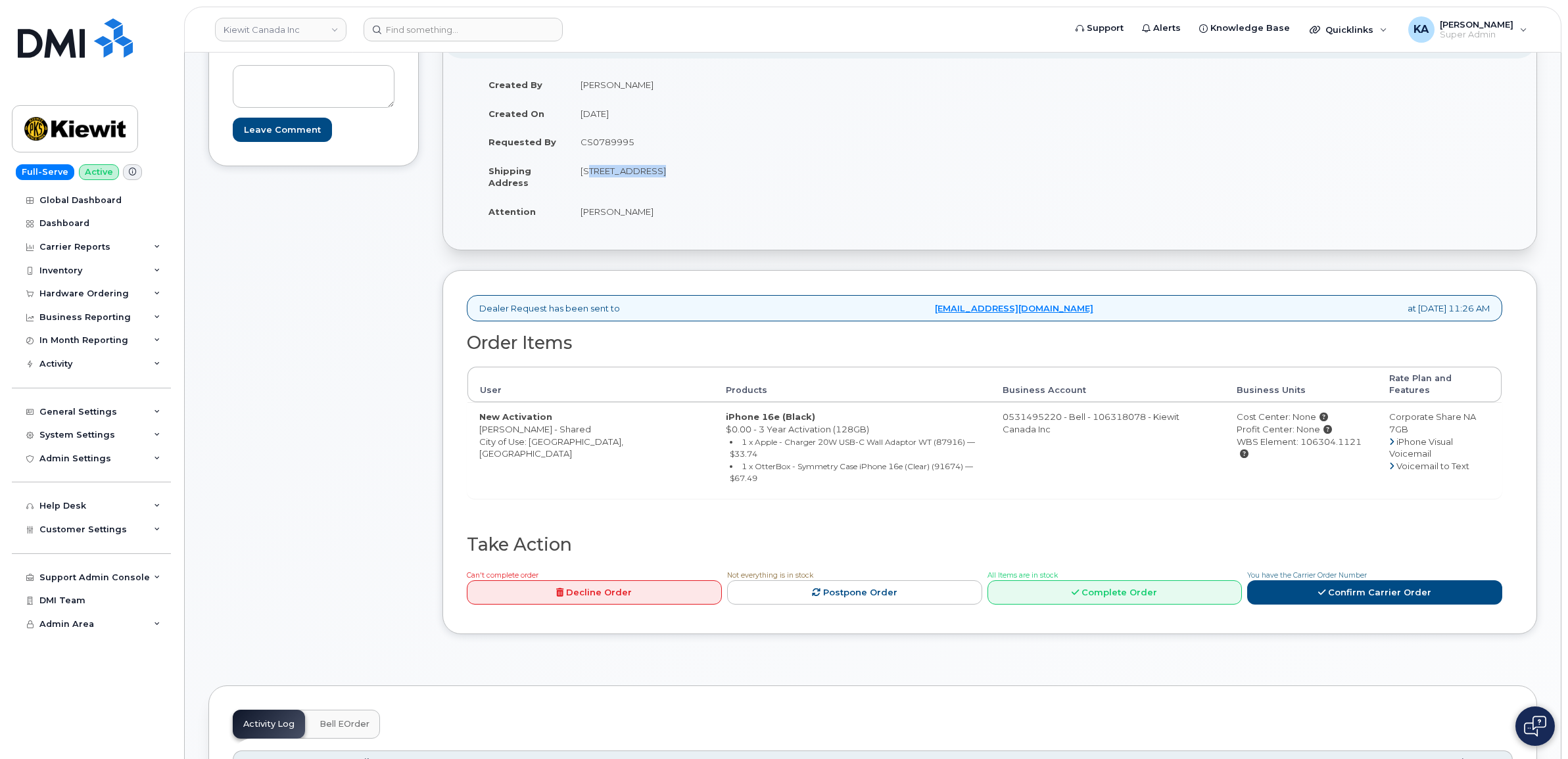
click at [648, 218] on td "Michael Norris" at bounding box center [774, 211] width 412 height 29
drag, startPoint x: 648, startPoint y: 218, endPoint x: 628, endPoint y: 211, distance: 21.2
copy td "Michael Norris"
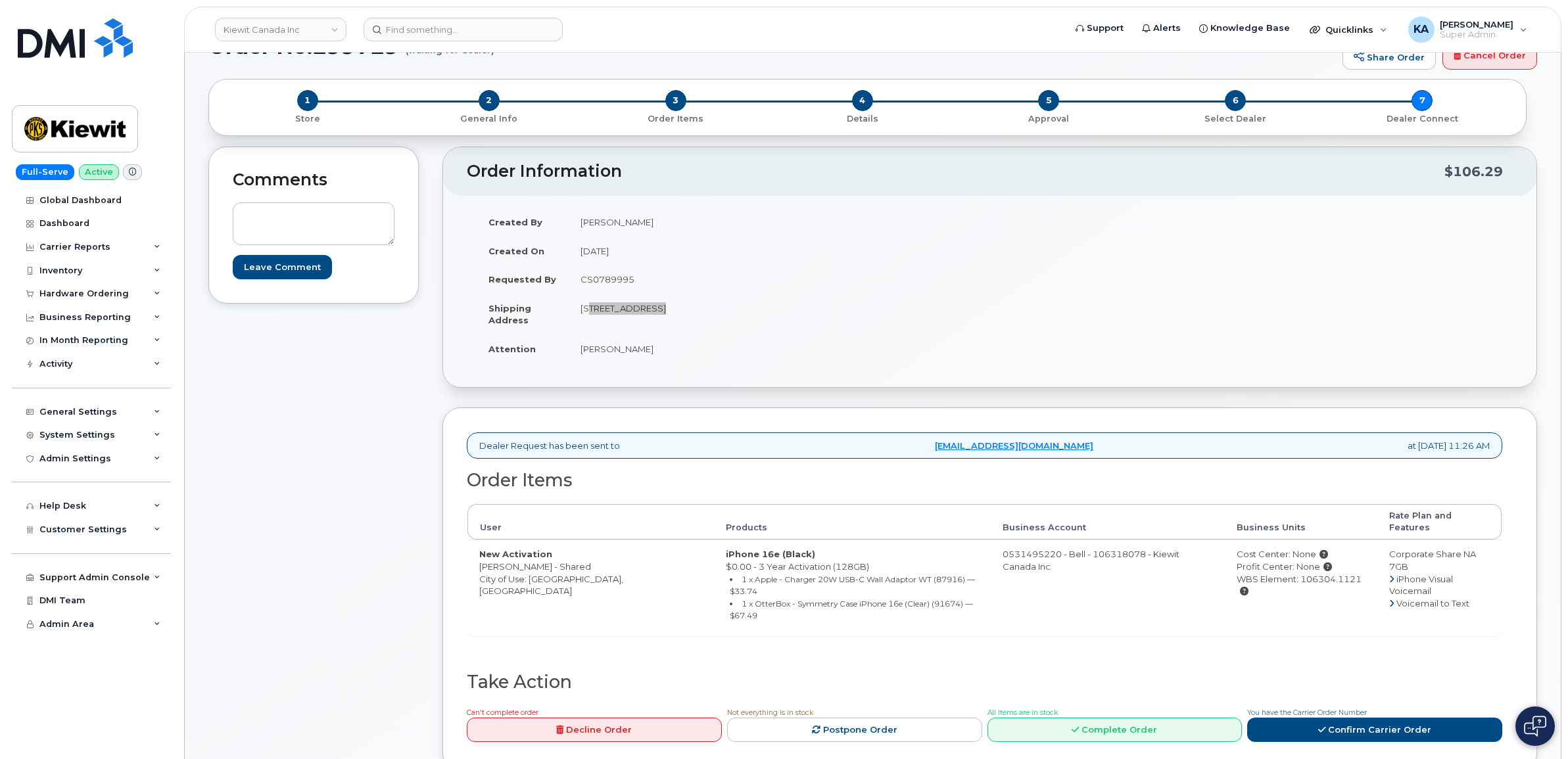
scroll to position [83, 0]
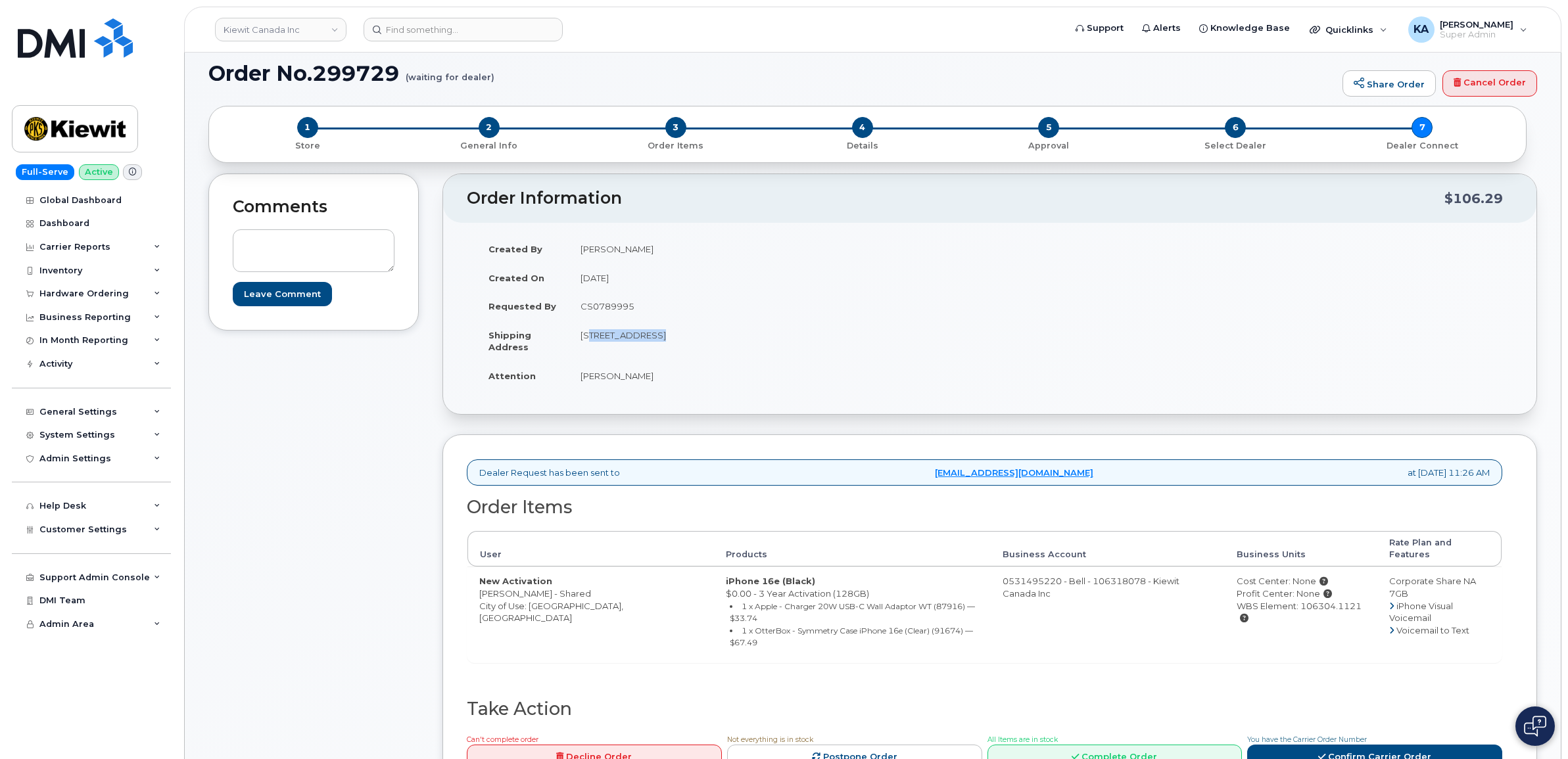
drag, startPoint x: 1213, startPoint y: 597, endPoint x: 1335, endPoint y: 603, distance: 122.1
click at [1335, 603] on td "Cost Center: None Profit Center: None WBS Element: 106304.1121" at bounding box center [1301, 613] width 151 height 95
drag, startPoint x: 1335, startPoint y: 603, endPoint x: 1307, endPoint y: 595, distance: 29.1
copy div "WBS Element: 106304.1121"
click at [1302, 745] on link "Confirm Carrier Order" at bounding box center [1374, 757] width 255 height 25
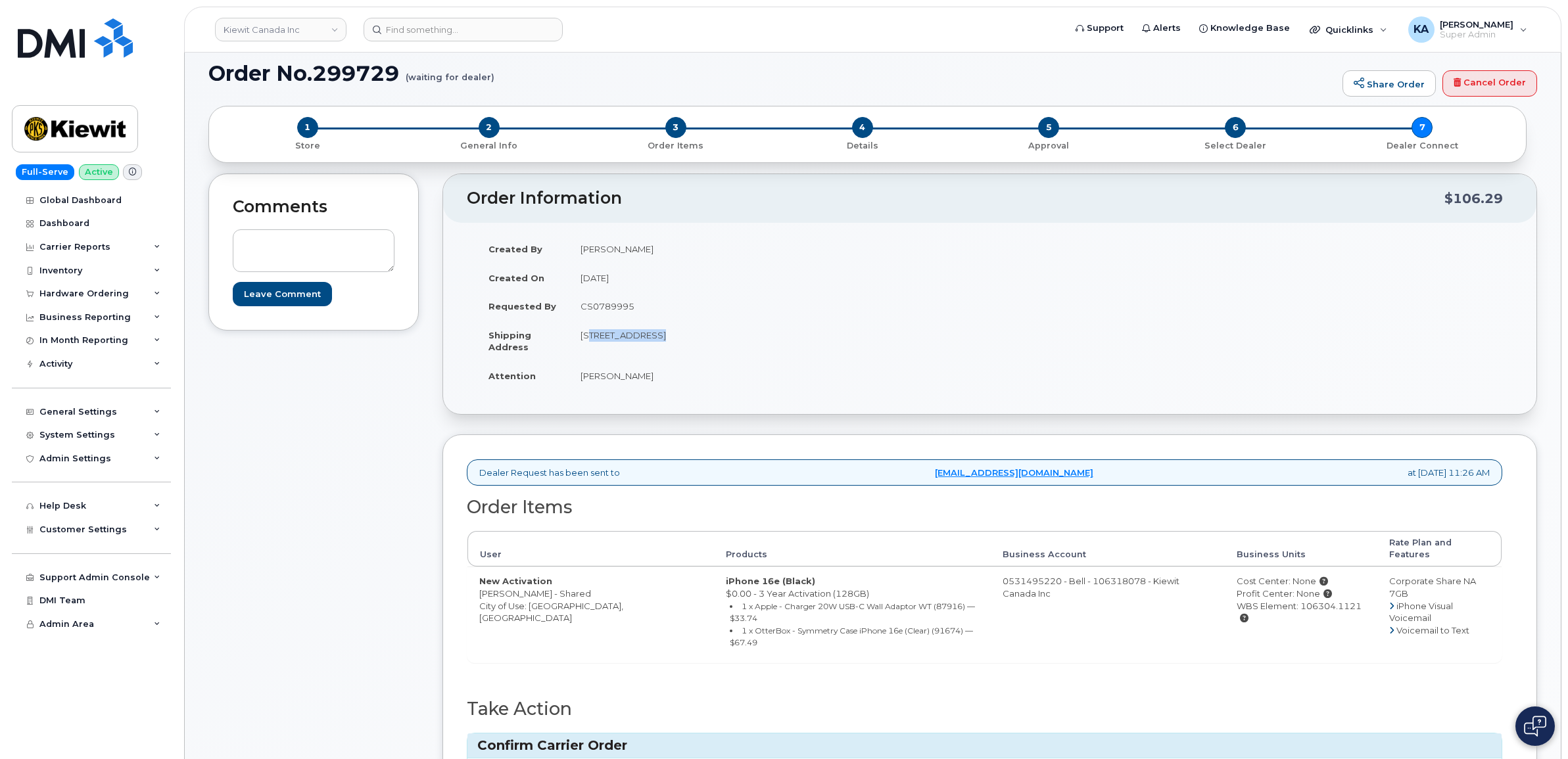
paste input "3012166"
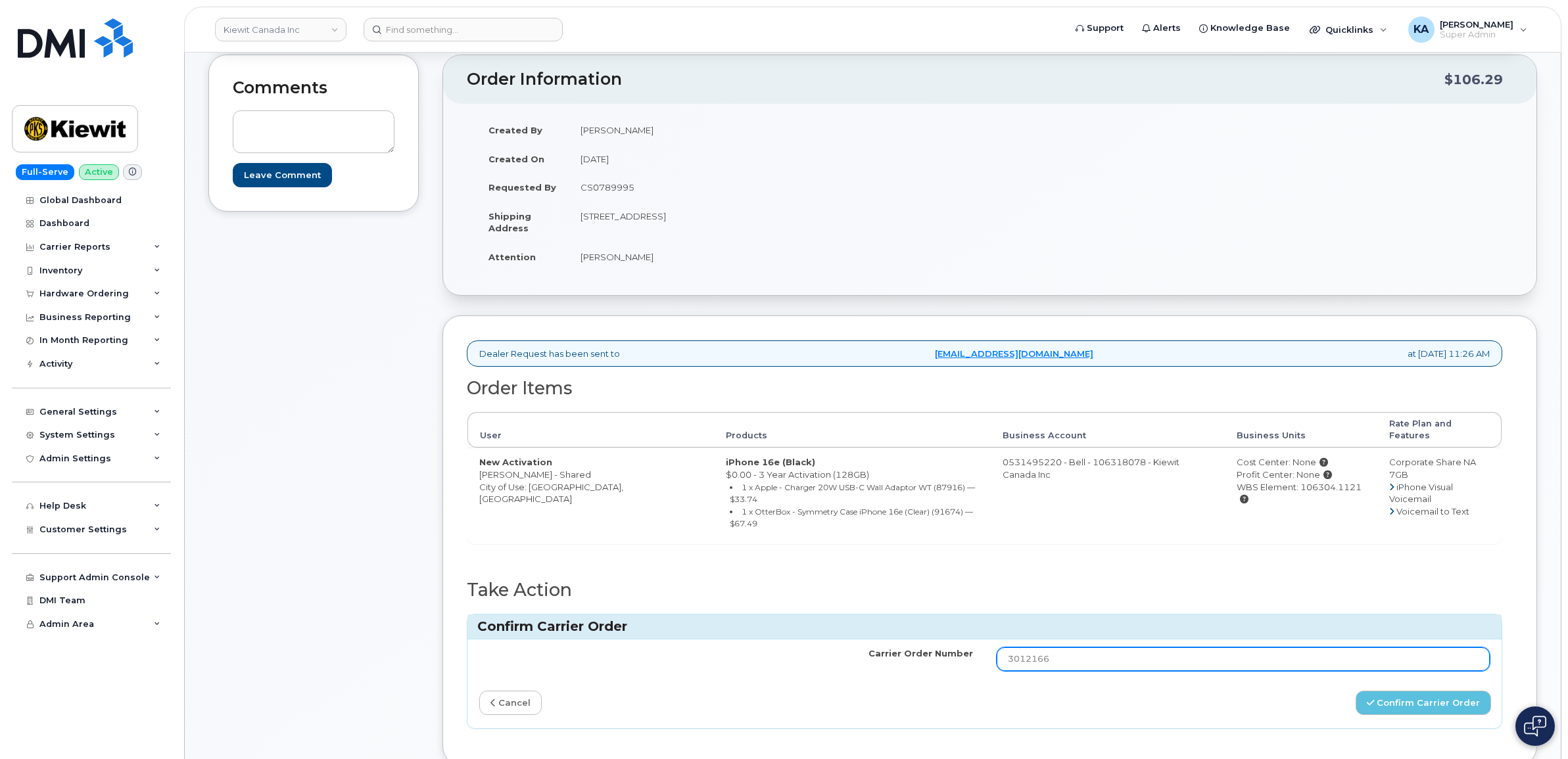
scroll to position [247, 0]
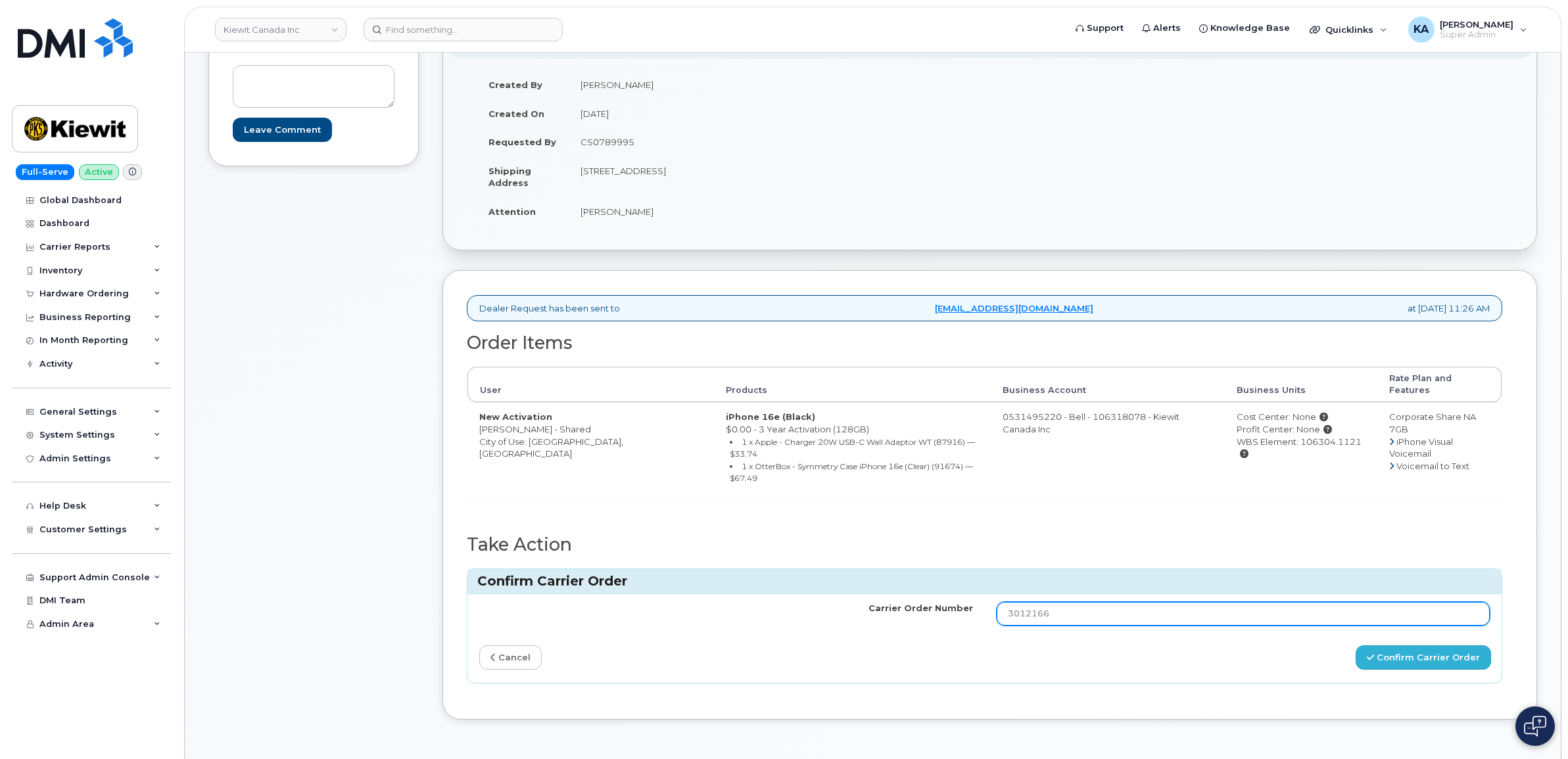
type input "3012166"
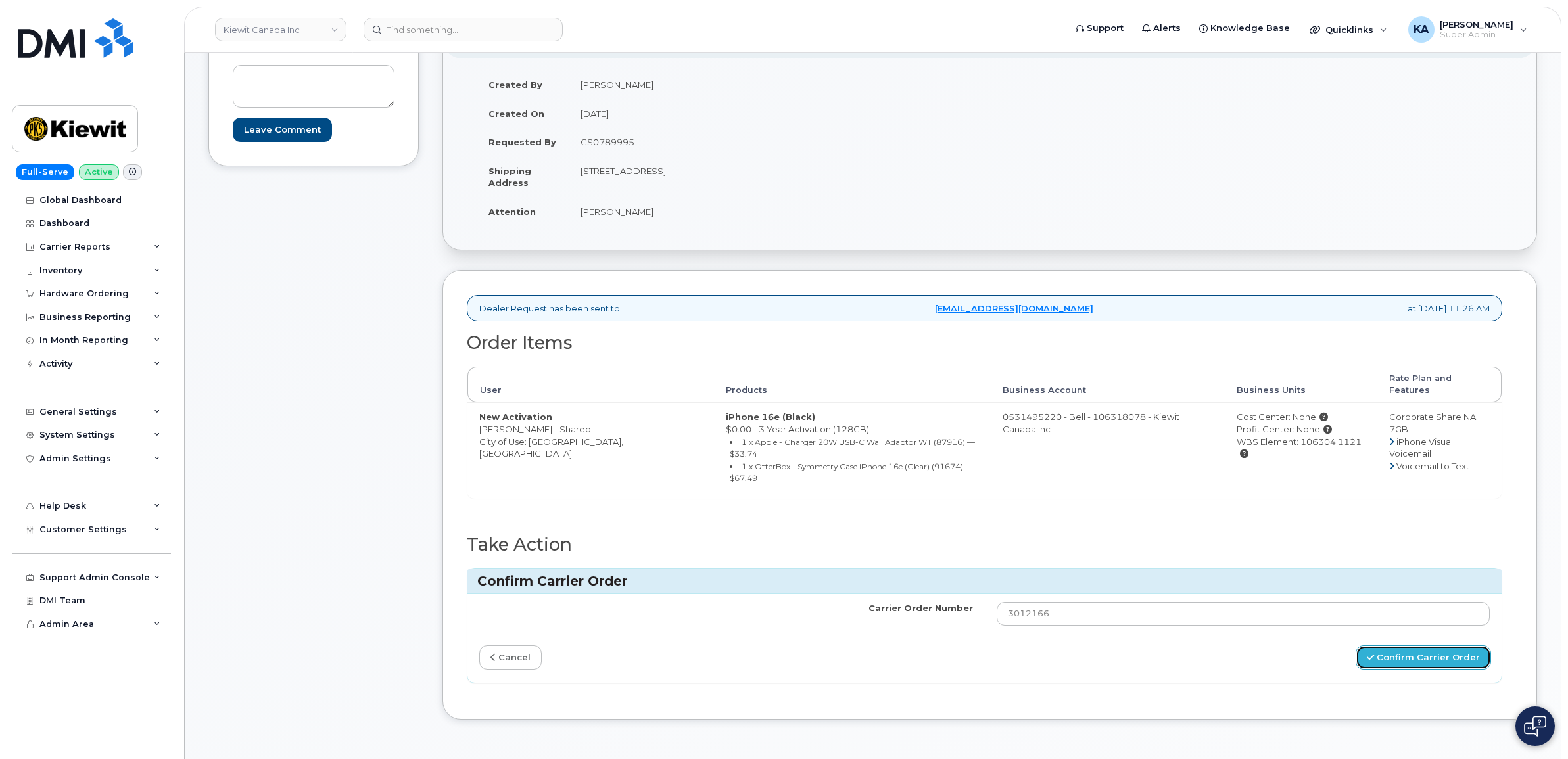
click at [1379, 646] on button "Confirm Carrier Order" at bounding box center [1423, 658] width 136 height 25
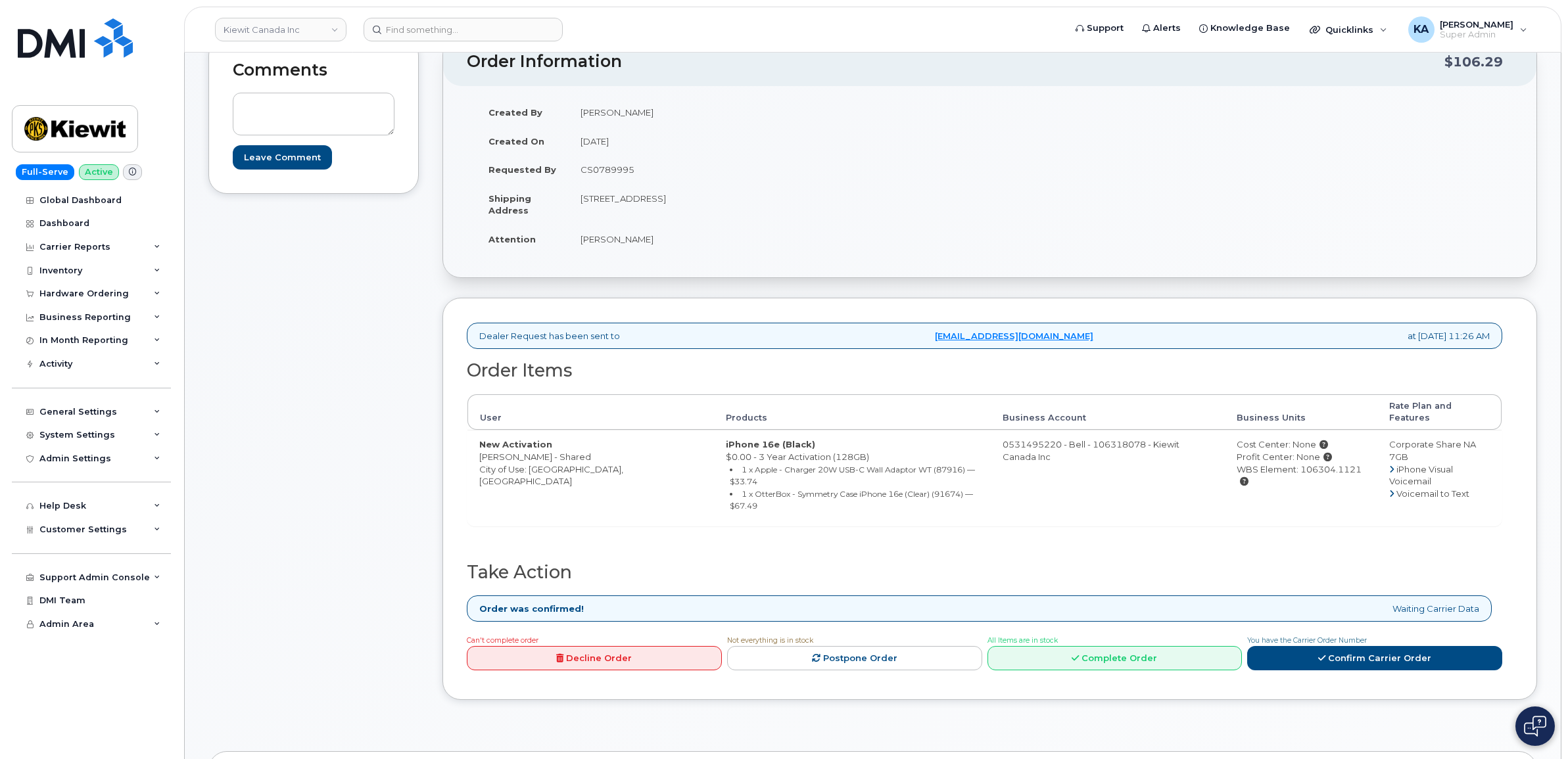
scroll to position [247, 0]
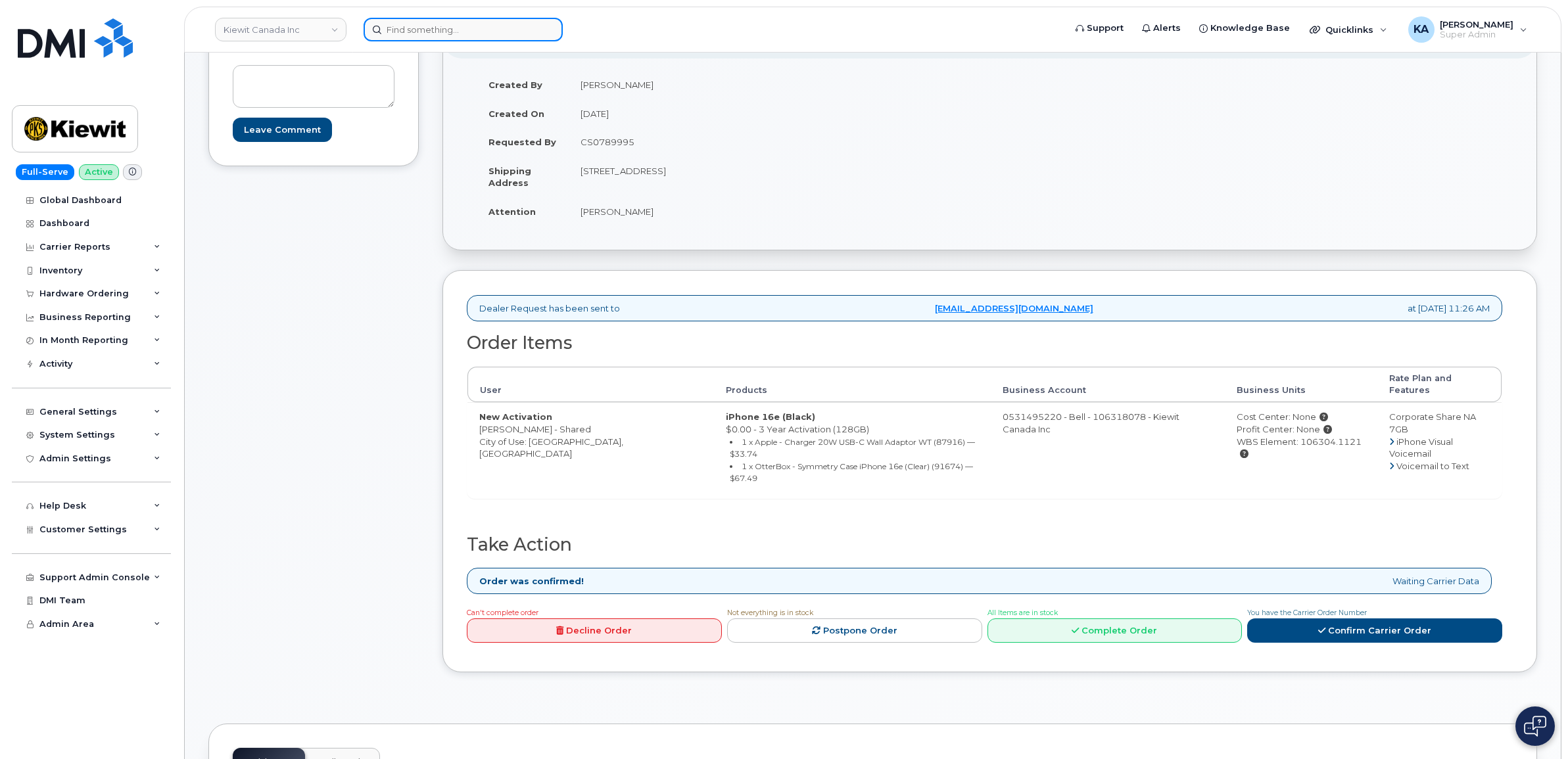
click at [412, 36] on input at bounding box center [463, 29] width 200 height 24
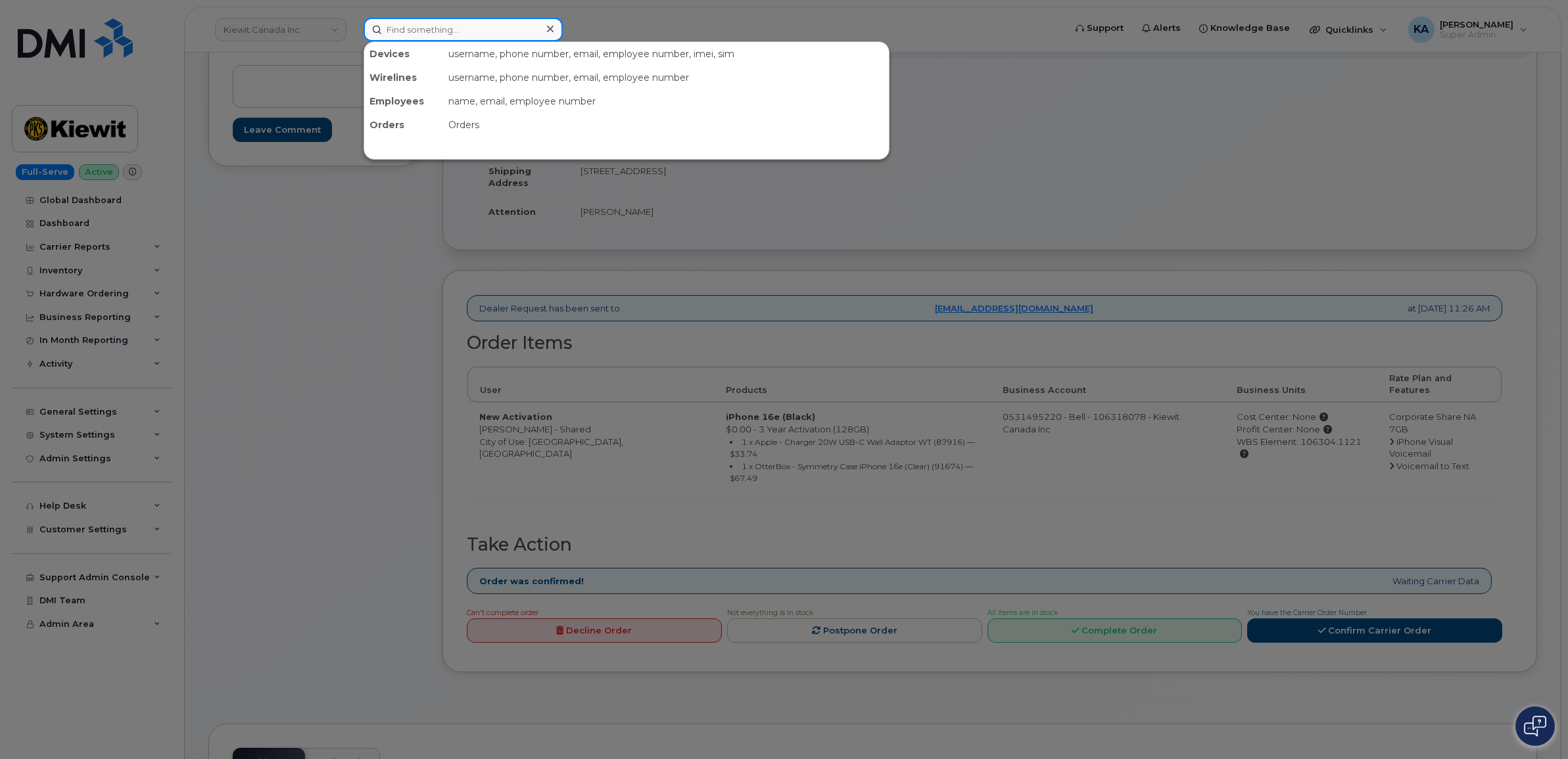
paste input "7806194607"
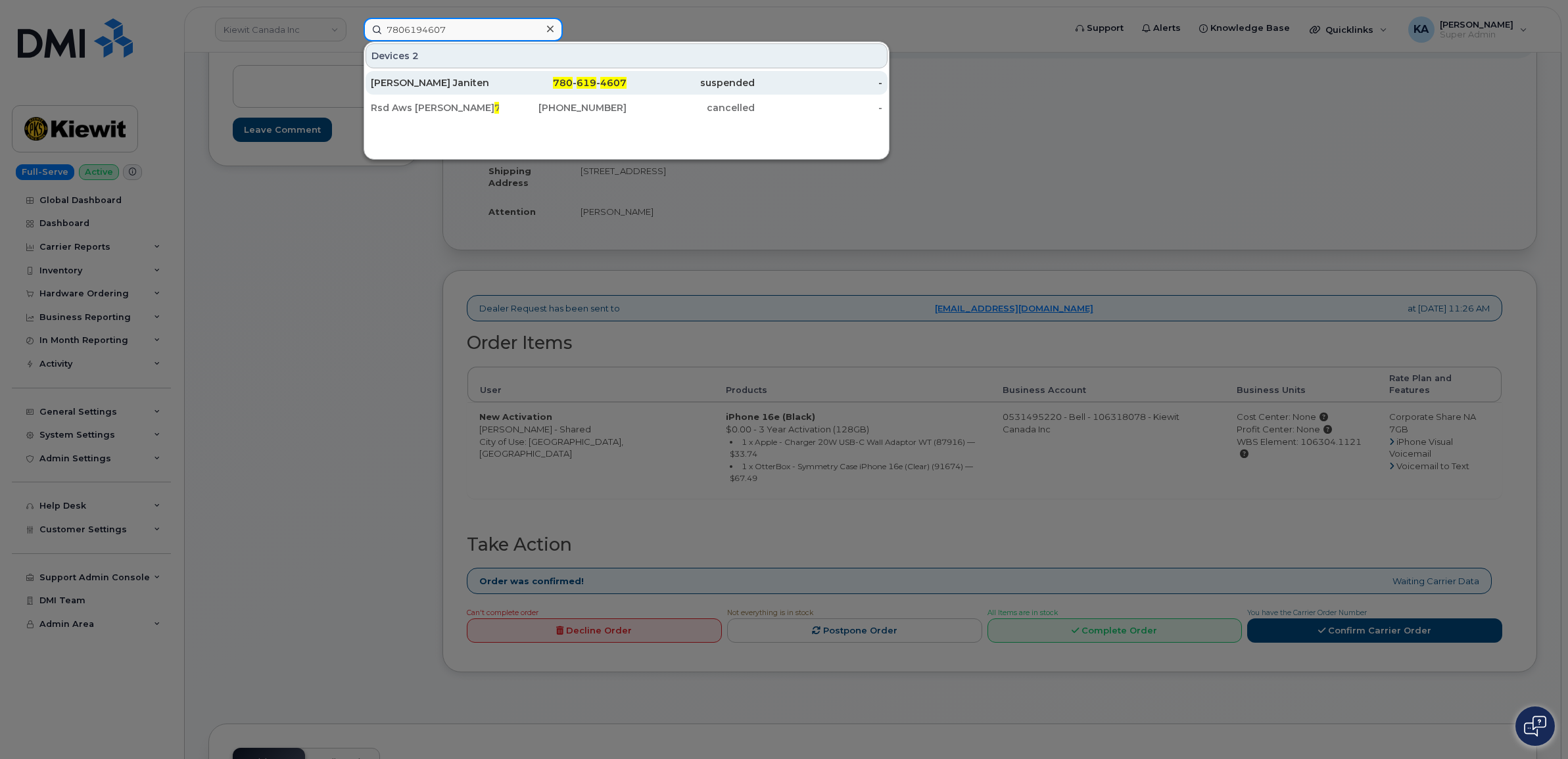
type input "7806194607"
click at [436, 87] on div "[PERSON_NAME] Janiten" at bounding box center [435, 83] width 128 height 13
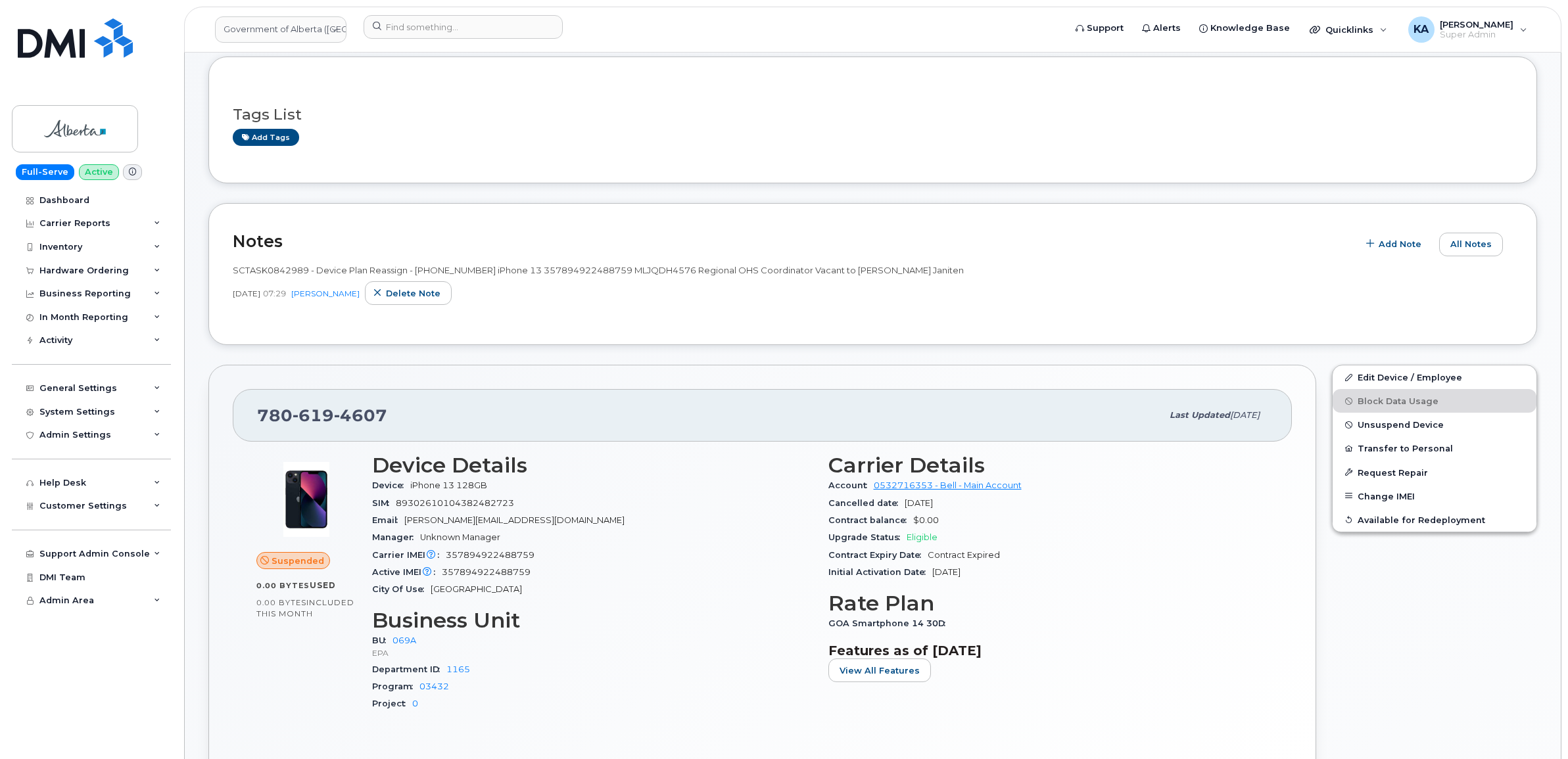
scroll to position [164, 0]
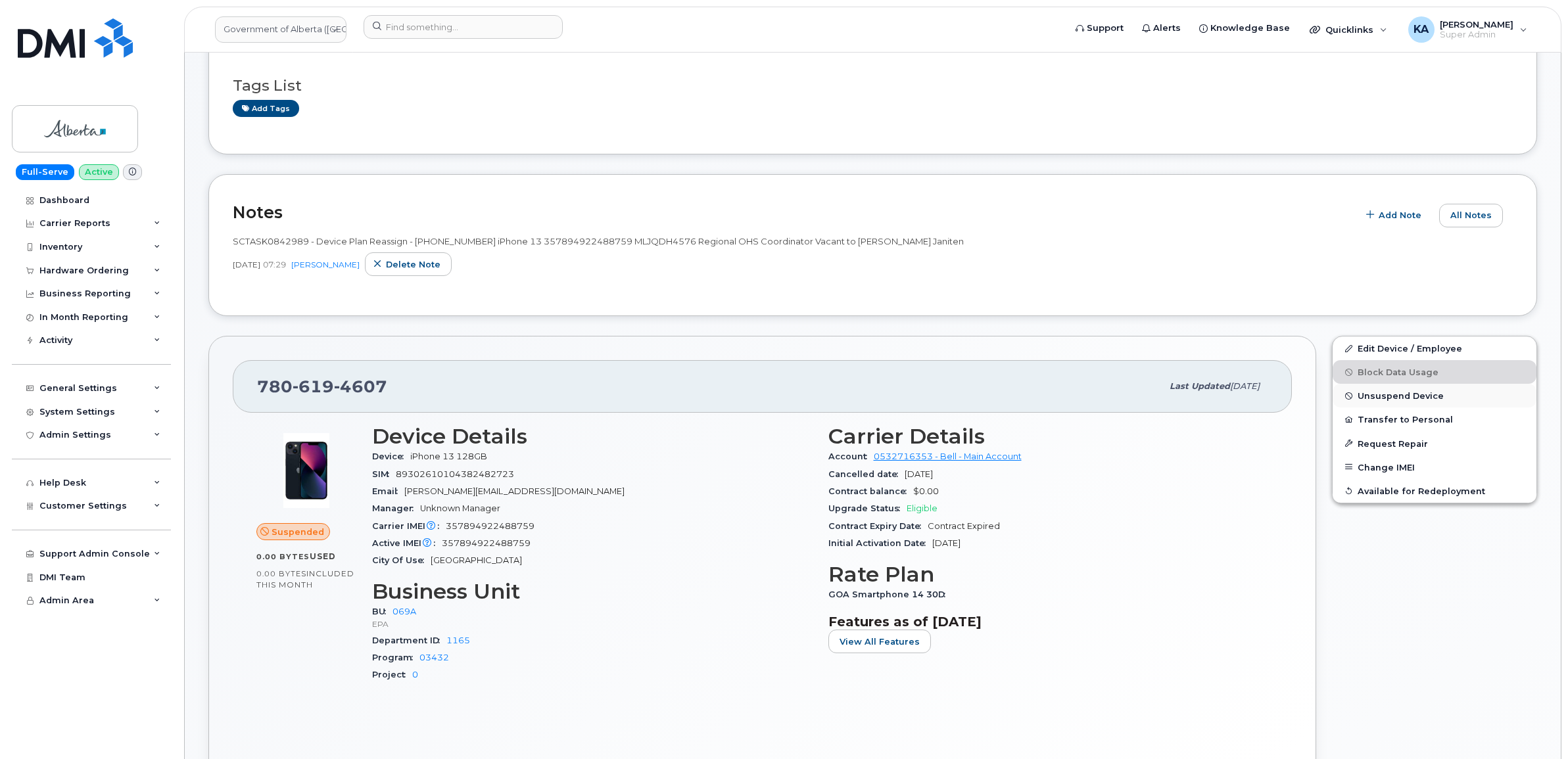
click at [1369, 392] on span "Unsuspend Device" at bounding box center [1401, 396] width 87 height 10
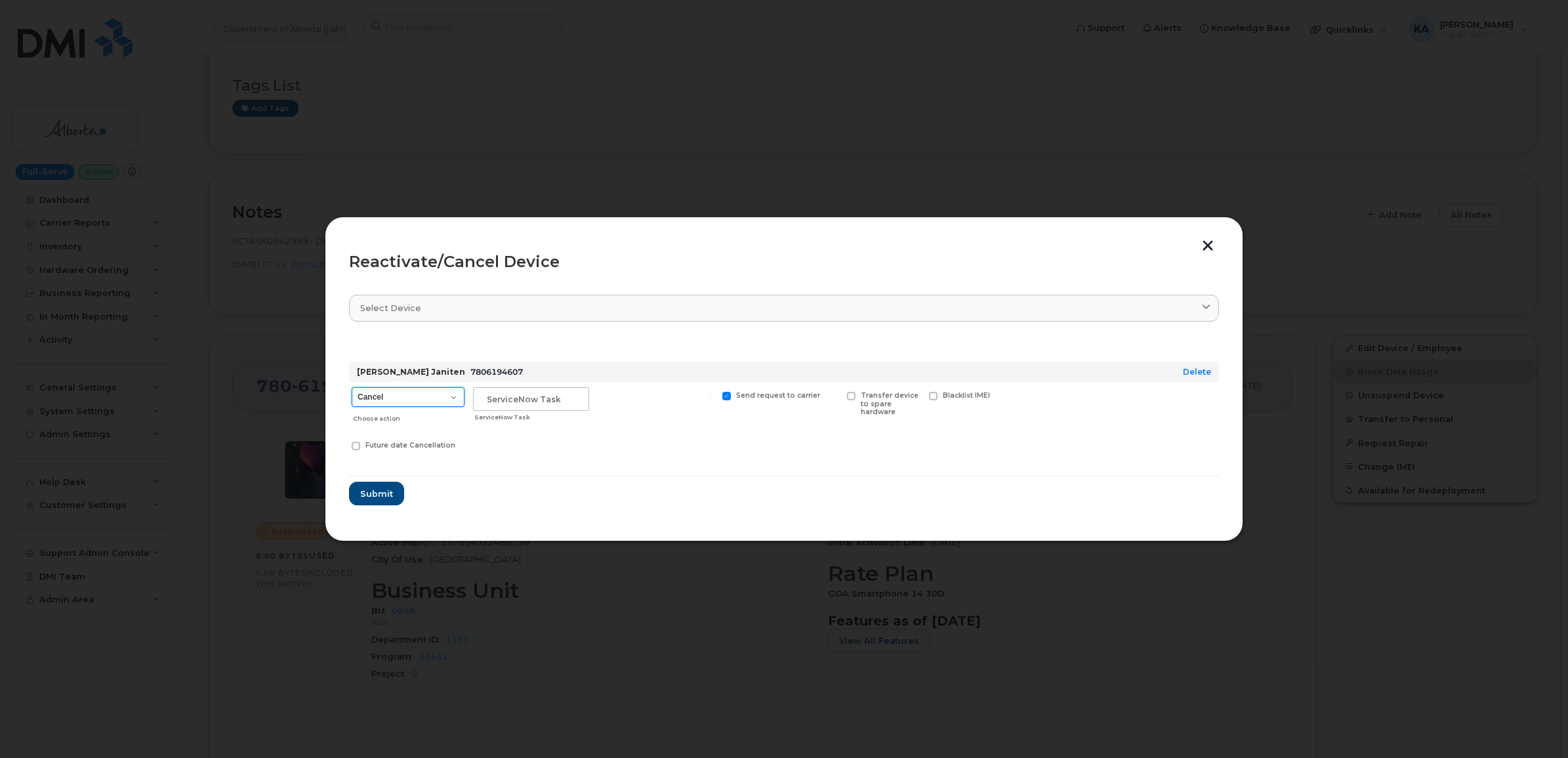
click at [456, 400] on select "Cancel Suspend - Extend Suspension Reactivate" at bounding box center [407, 398] width 113 height 20
select select "[object Object]"
click at [351, 388] on select "Cancel Suspend - Extend Suspension Reactivate" at bounding box center [407, 398] width 113 height 20
click at [369, 486] on button "Submit" at bounding box center [376, 494] width 54 height 24
click at [553, 399] on input "text" at bounding box center [531, 400] width 116 height 24
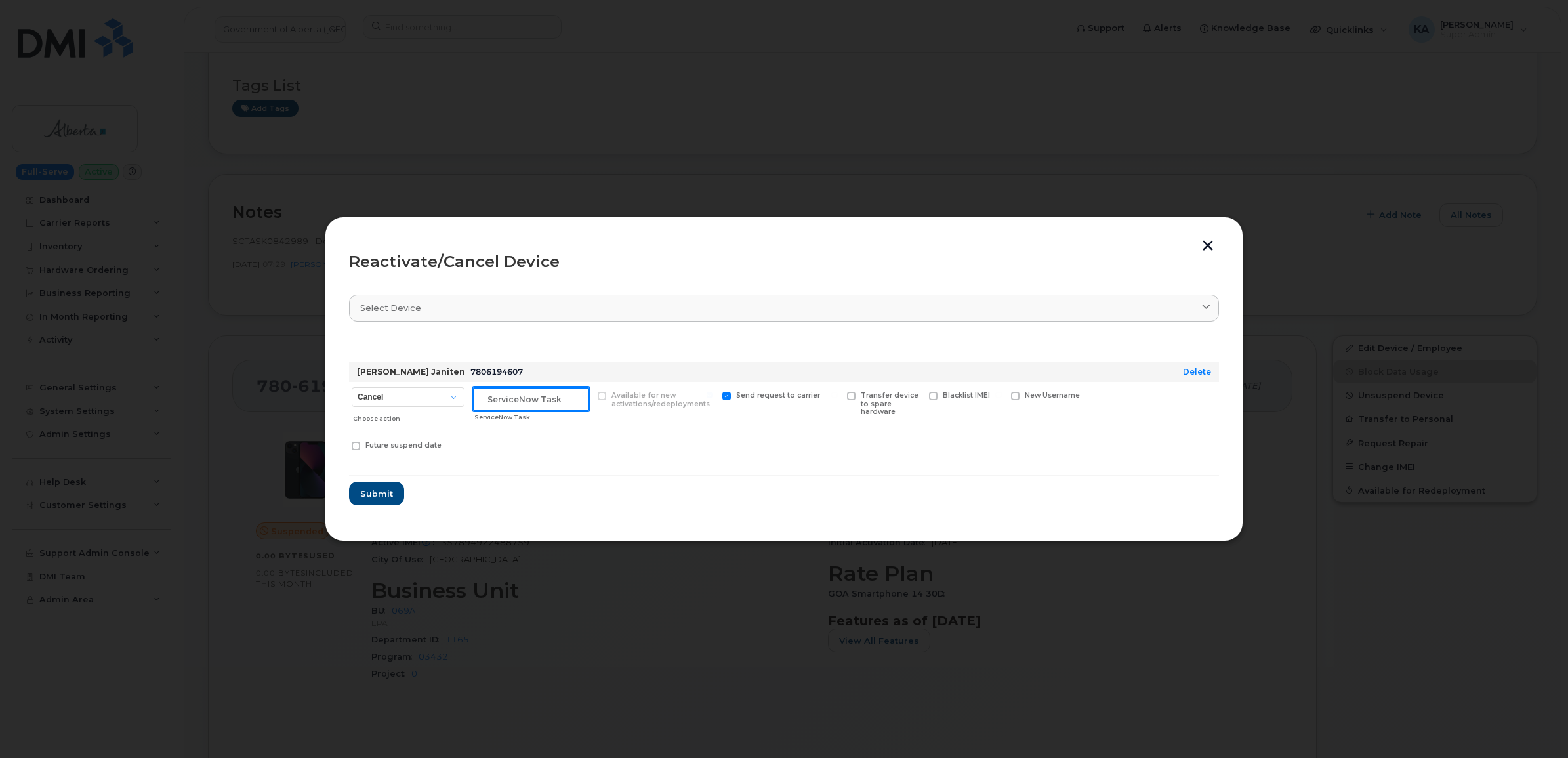
click at [562, 395] on input "text" at bounding box center [531, 400] width 116 height 24
click at [553, 484] on form "[PERSON_NAME] Janiten 7806194607 Delete Cancel Suspend - Extend Suspension Reac…" at bounding box center [784, 422] width 870 height 169
drag, startPoint x: 563, startPoint y: 400, endPoint x: 472, endPoint y: 402, distance: 91.0
click at [473, 402] on input "text" at bounding box center [531, 400] width 116 height 24
drag, startPoint x: 489, startPoint y: 400, endPoint x: 497, endPoint y: 401, distance: 8.1
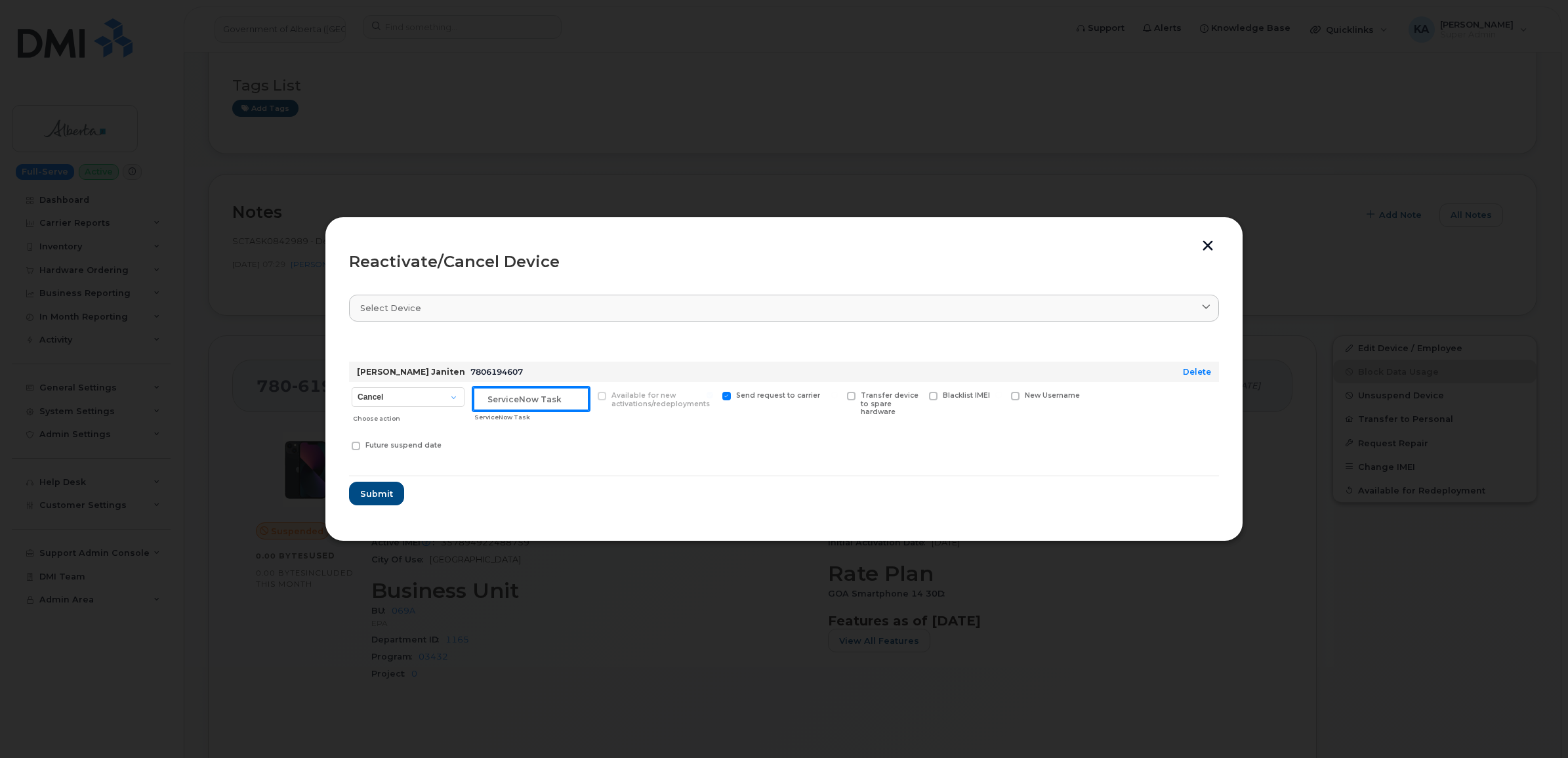
click at [489, 400] on input "text" at bounding box center [531, 400] width 116 height 24
paste input "RITM0262102"
type input "RITM0262102"
click at [377, 491] on span "Submit" at bounding box center [375, 494] width 32 height 13
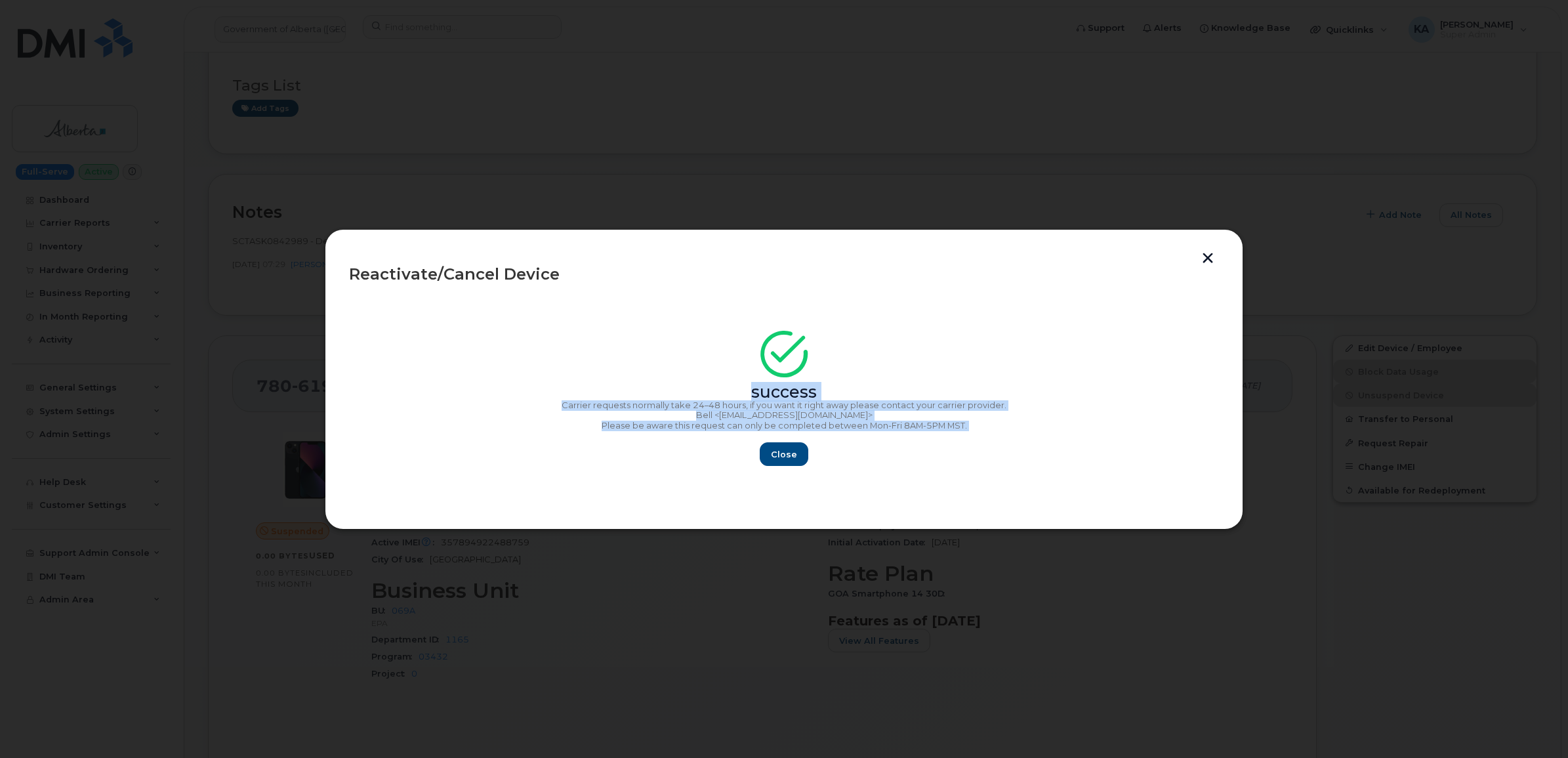
drag, startPoint x: 736, startPoint y: 386, endPoint x: 972, endPoint y: 443, distance: 242.8
click at [972, 443] on div "success Carrier requests normally take 24–48 hours, if you want it right away p…" at bounding box center [784, 403] width 870 height 128
drag, startPoint x: 969, startPoint y: 442, endPoint x: 936, endPoint y: 427, distance: 36.2
copy div "success Carrier requests normally take 24–48 hours, if you want it right away p…"
click at [773, 455] on span "Close" at bounding box center [784, 455] width 26 height 13
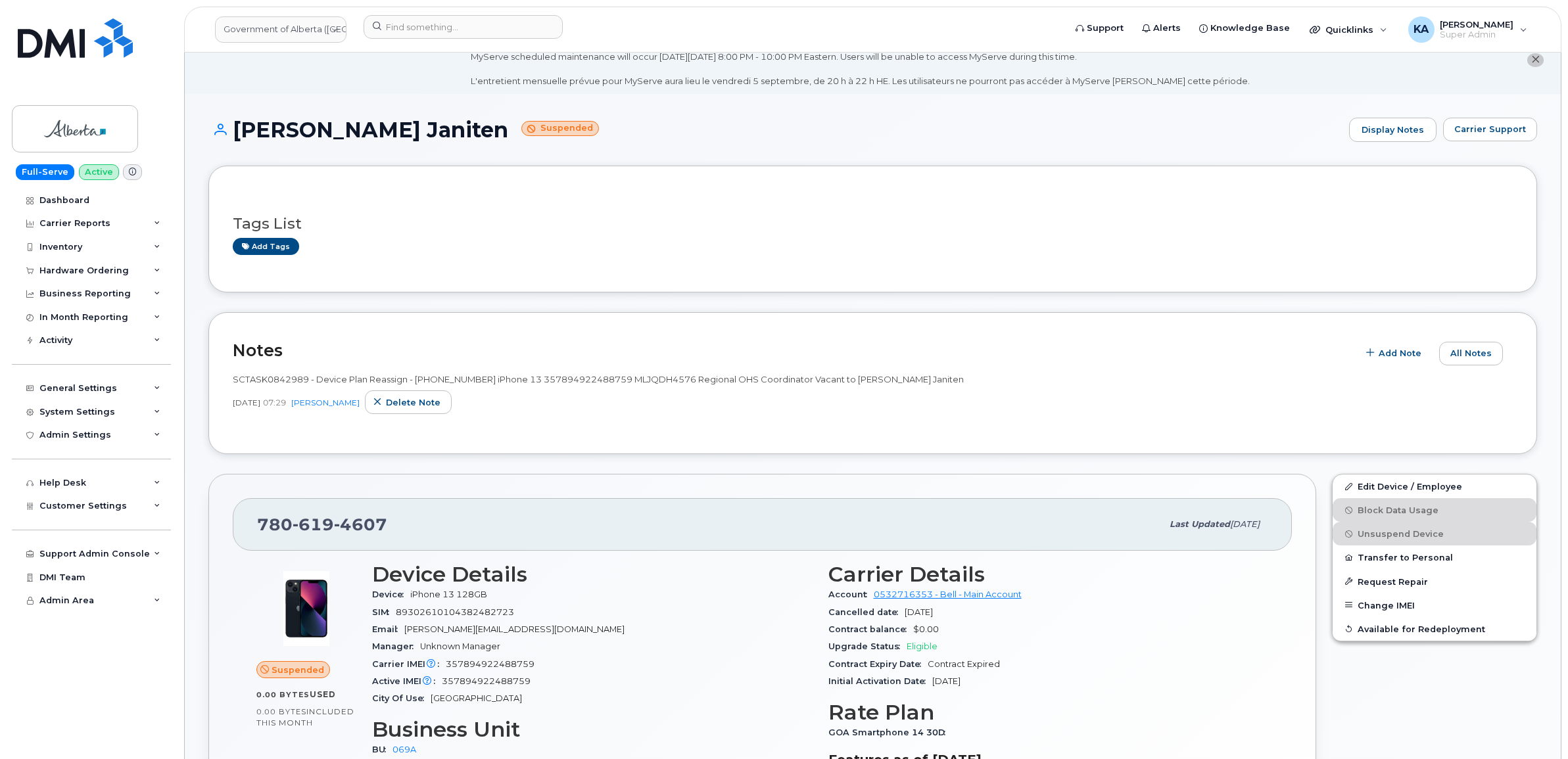
scroll to position [0, 0]
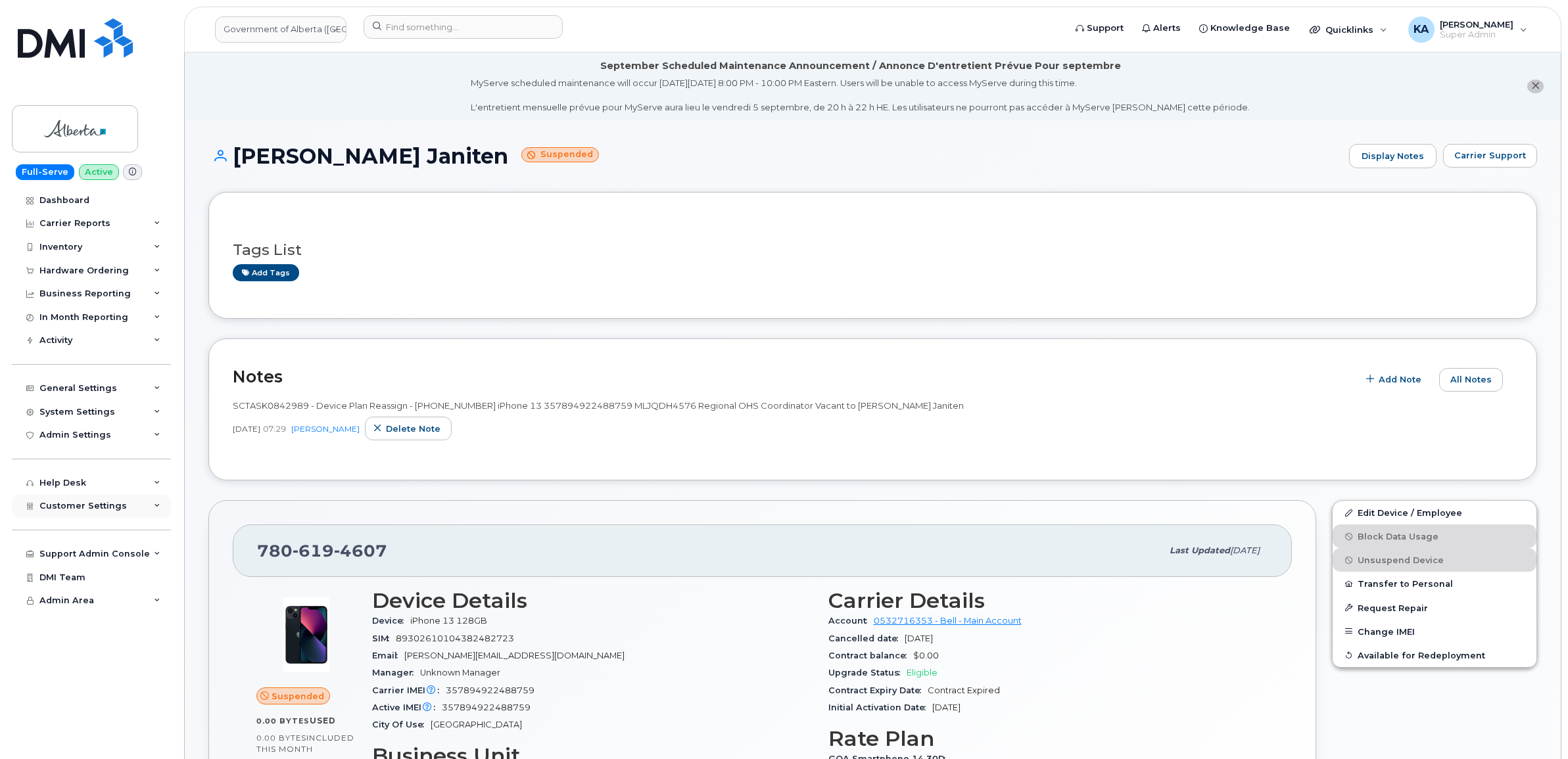
click at [71, 509] on span "Customer Settings" at bounding box center [83, 506] width 87 height 10
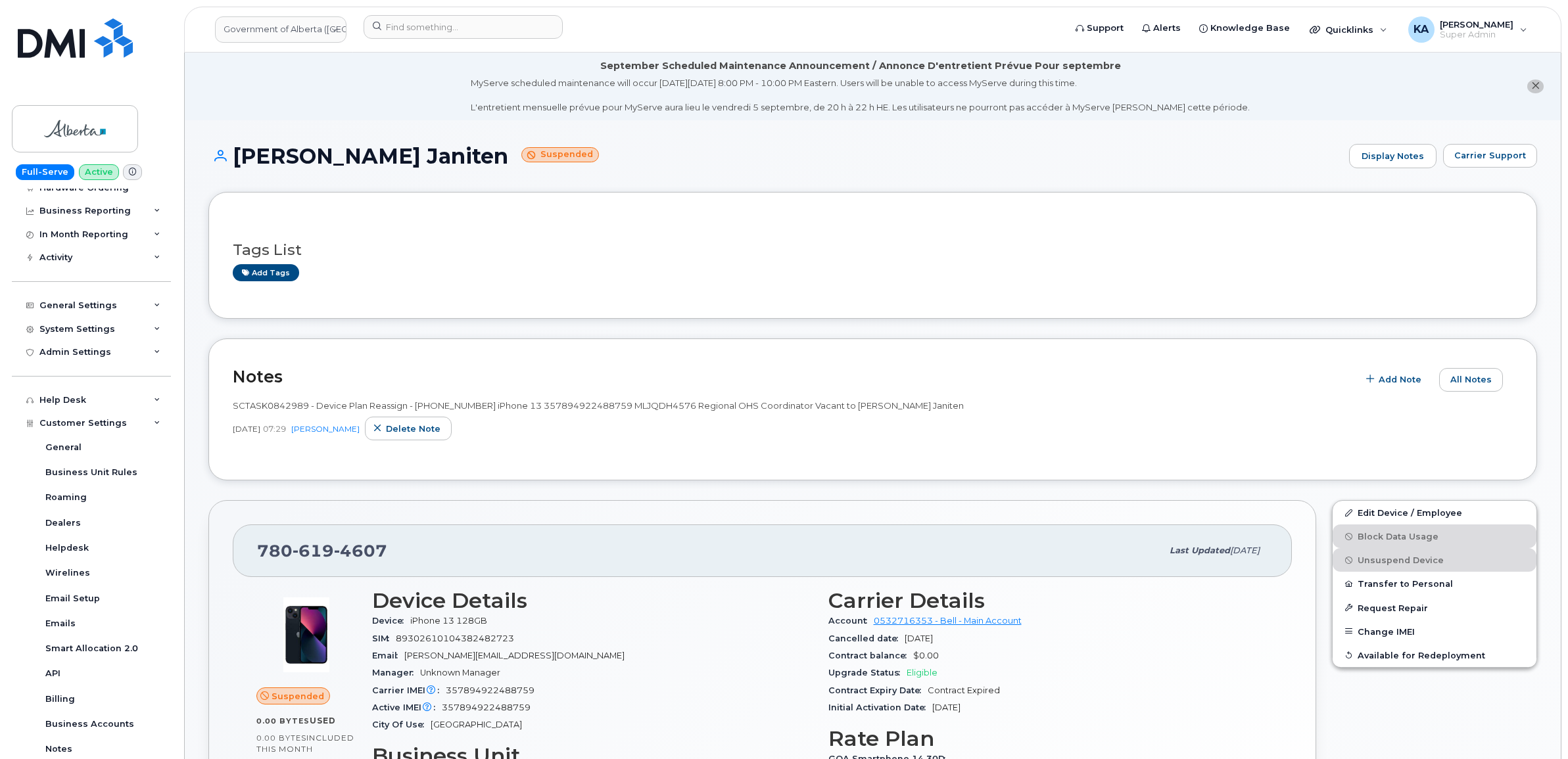
scroll to position [164, 0]
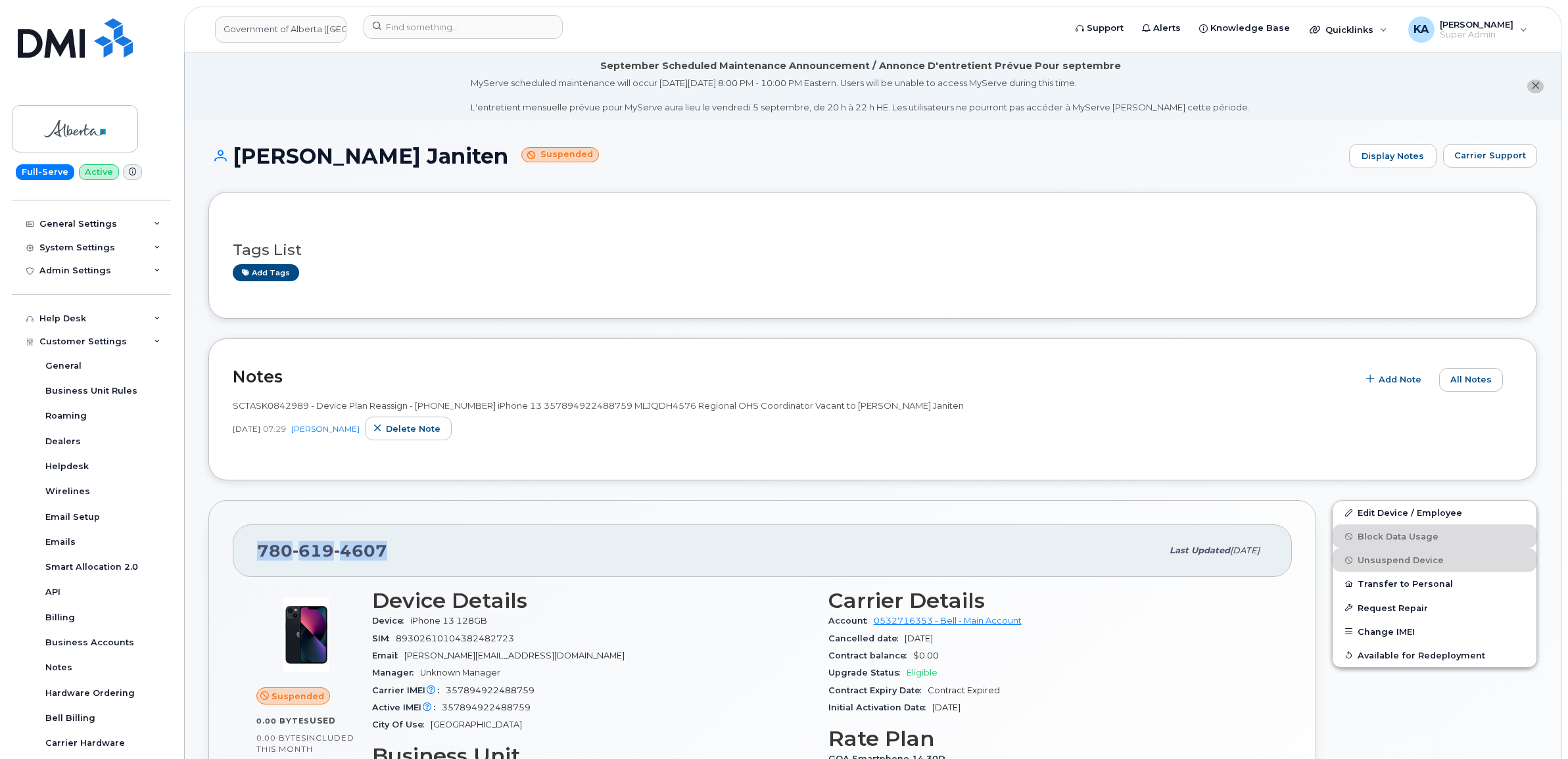
drag, startPoint x: 404, startPoint y: 547, endPoint x: 250, endPoint y: 549, distance: 154.0
click at [247, 549] on div "780 619 4607 Last updated Sep 03, 2025" at bounding box center [762, 551] width 1059 height 52
drag, startPoint x: 250, startPoint y: 549, endPoint x: 276, endPoint y: 550, distance: 26.0
copy span "780 619 4607"
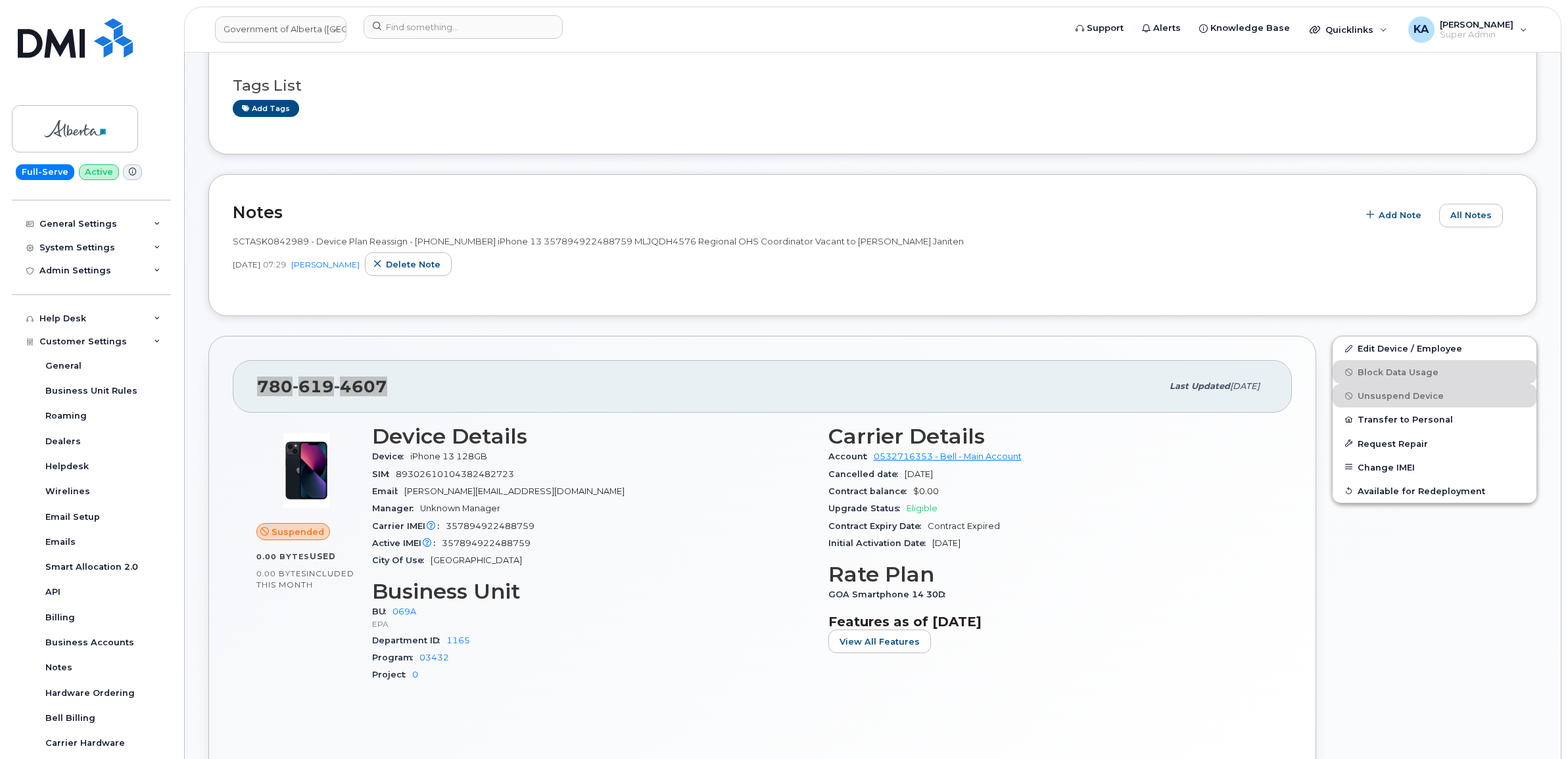
scroll to position [247, 0]
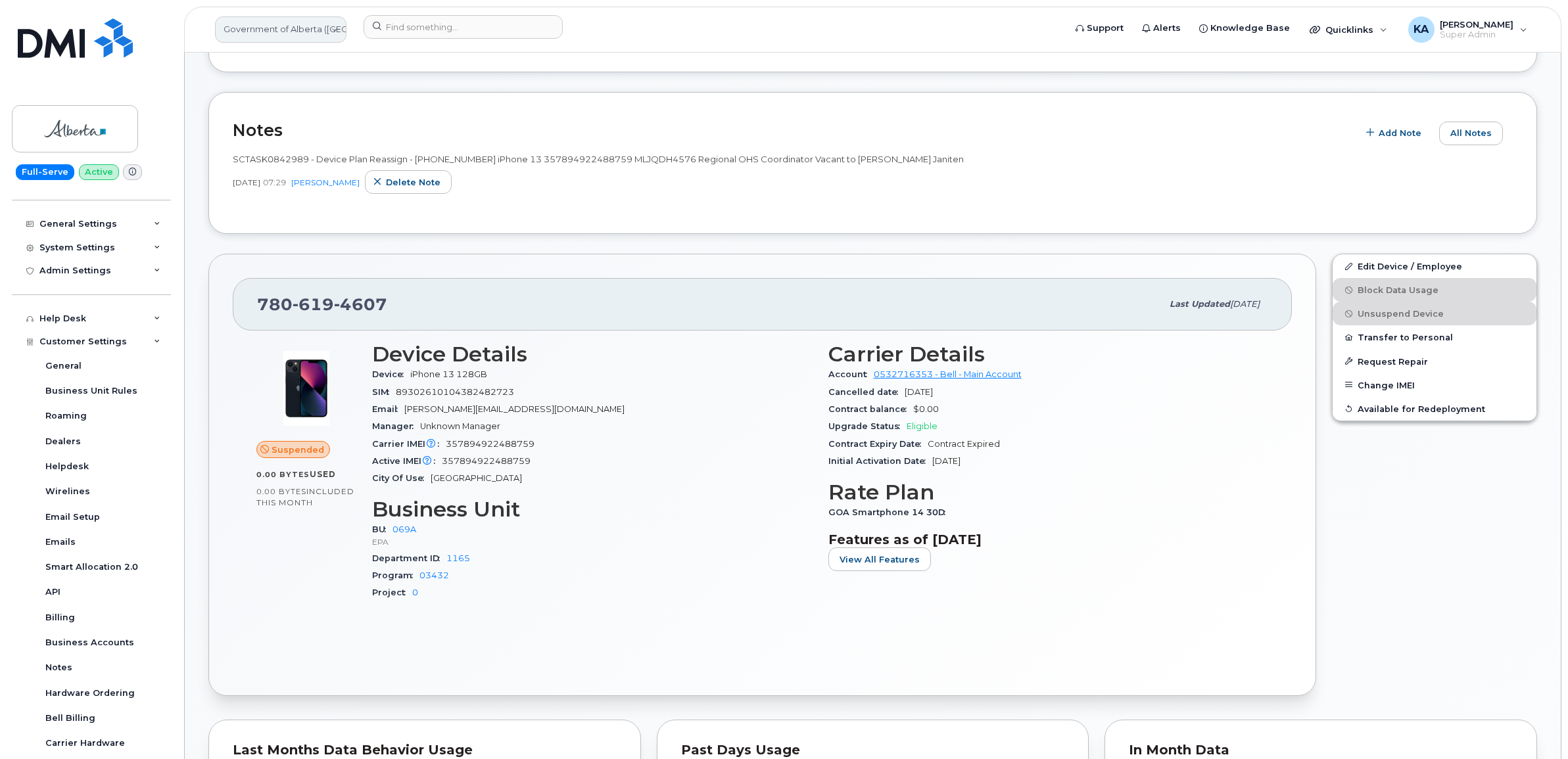
click at [301, 30] on link "Government of Alberta ([GEOGRAPHIC_DATA])" at bounding box center [281, 29] width 132 height 27
type input "kiew"
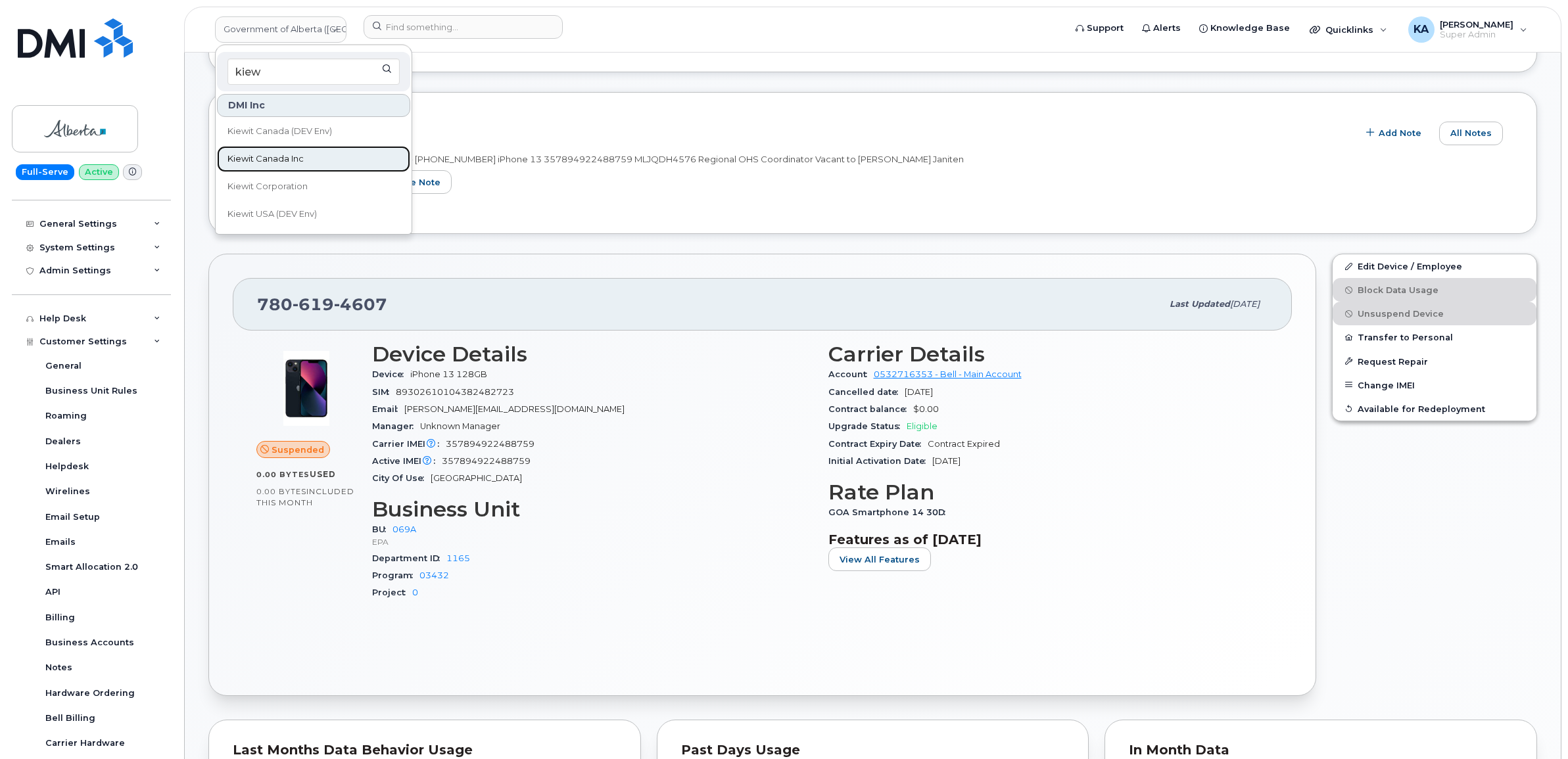
click at [259, 151] on link "Kiewit Canada Inc" at bounding box center [314, 158] width 194 height 27
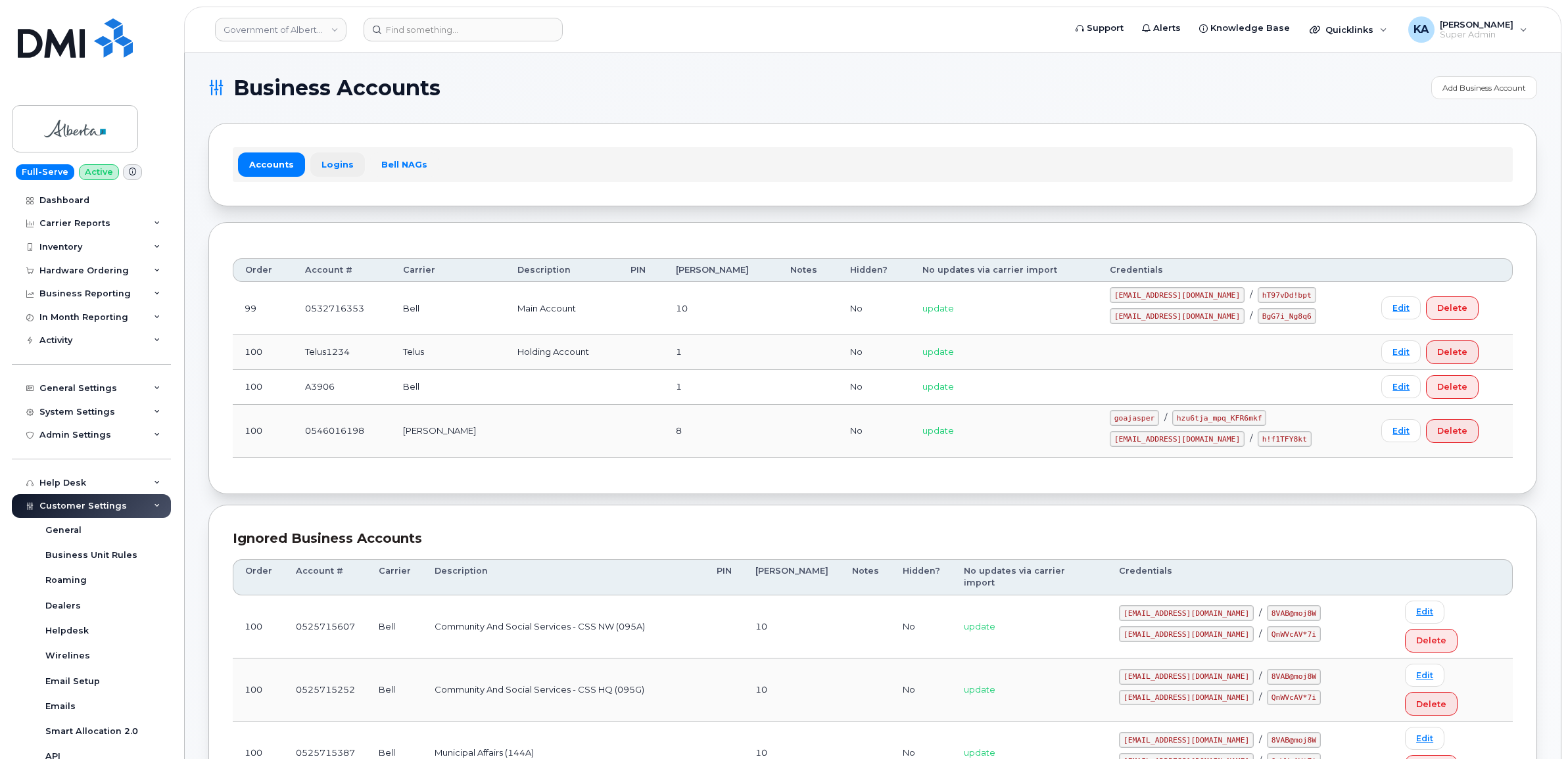
click at [322, 164] on link "Logins" at bounding box center [338, 164] width 55 height 24
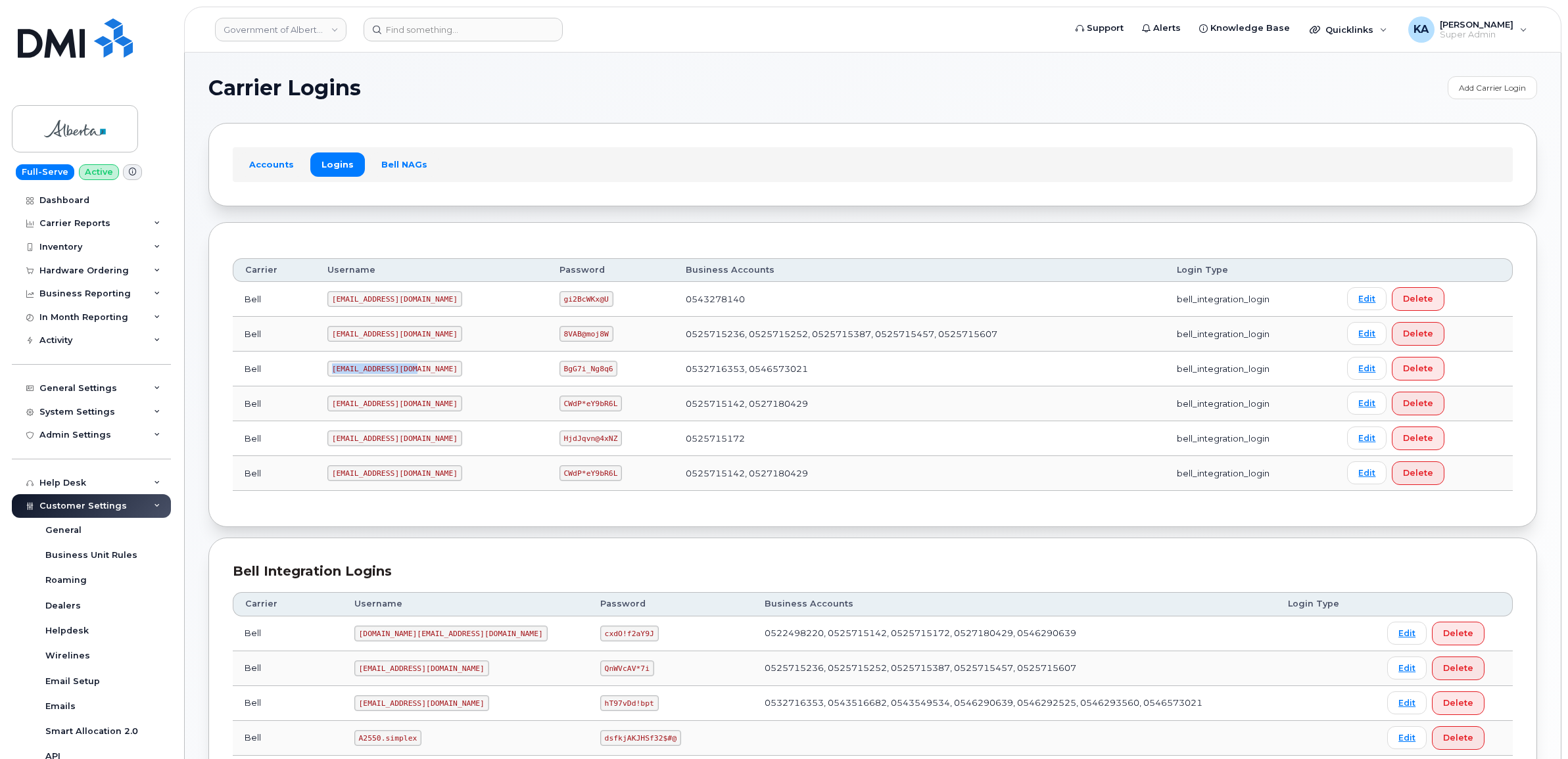
drag, startPoint x: 328, startPoint y: 370, endPoint x: 421, endPoint y: 372, distance: 93.0
click at [421, 372] on td "[EMAIL_ADDRESS][DOMAIN_NAME]" at bounding box center [432, 369] width 232 height 34
drag, startPoint x: 421, startPoint y: 372, endPoint x: 403, endPoint y: 370, distance: 18.1
copy code "[EMAIL_ADDRESS][DOMAIN_NAME]"
drag, startPoint x: 517, startPoint y: 372, endPoint x: 576, endPoint y: 377, distance: 59.2
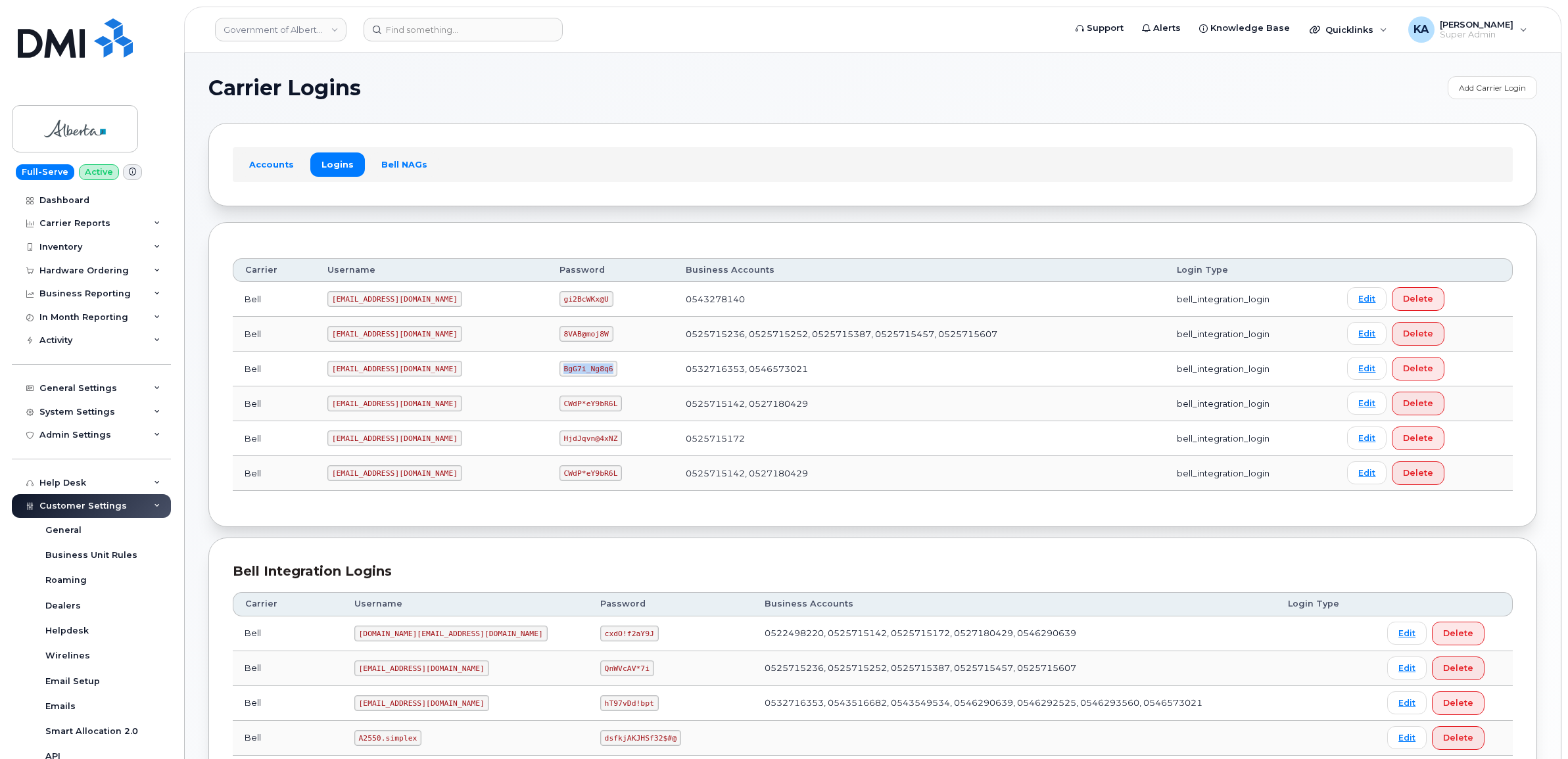
click at [576, 377] on td "BgG7i_Ng8q6" at bounding box center [610, 369] width 127 height 34
drag, startPoint x: 575, startPoint y: 376, endPoint x: 551, endPoint y: 368, distance: 25.3
copy code "BgG7i_Ng8q6"
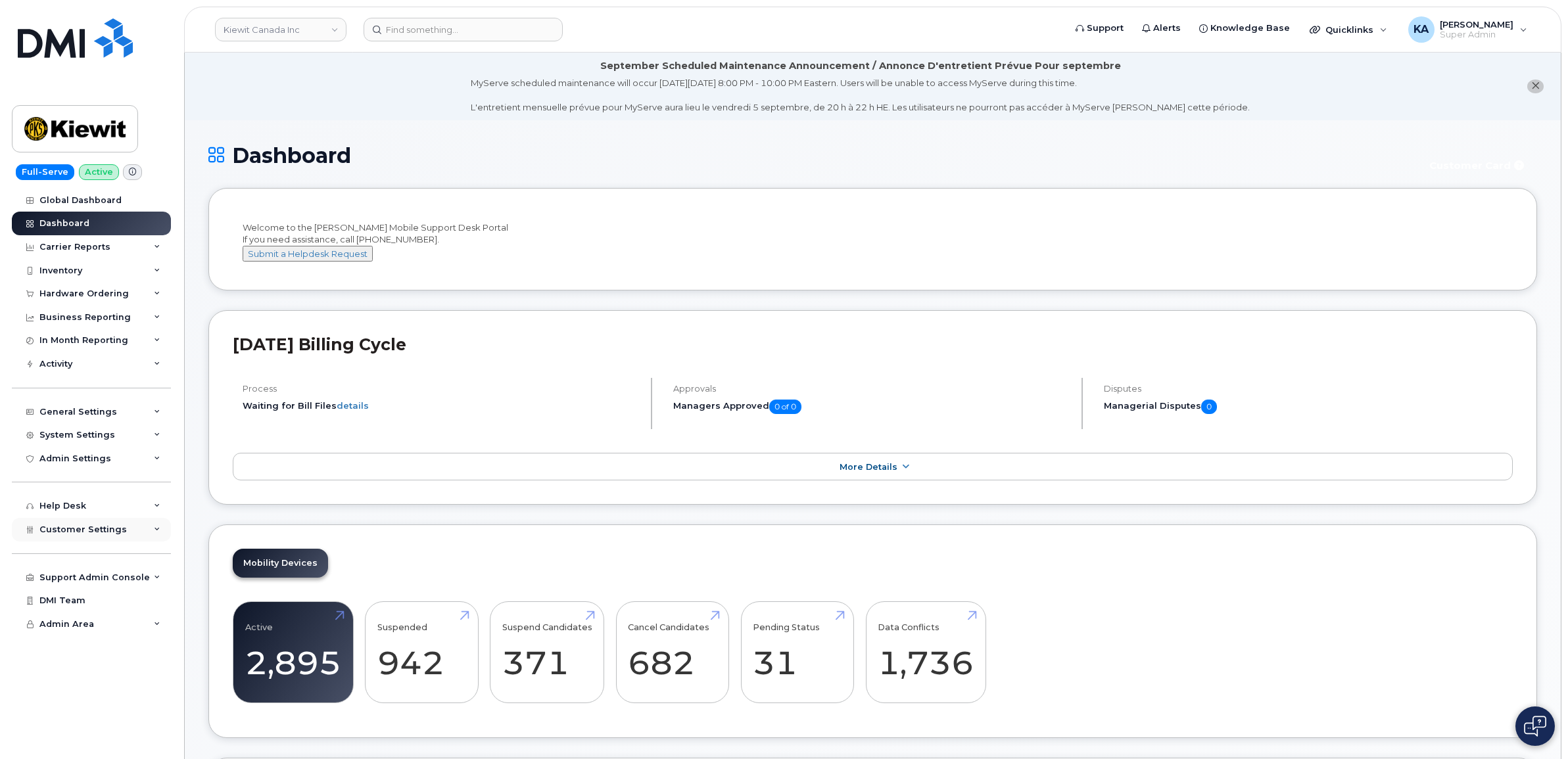
click at [89, 534] on span "Customer Settings" at bounding box center [83, 530] width 87 height 10
click at [87, 293] on div "Hardware Ordering" at bounding box center [84, 294] width 89 height 11
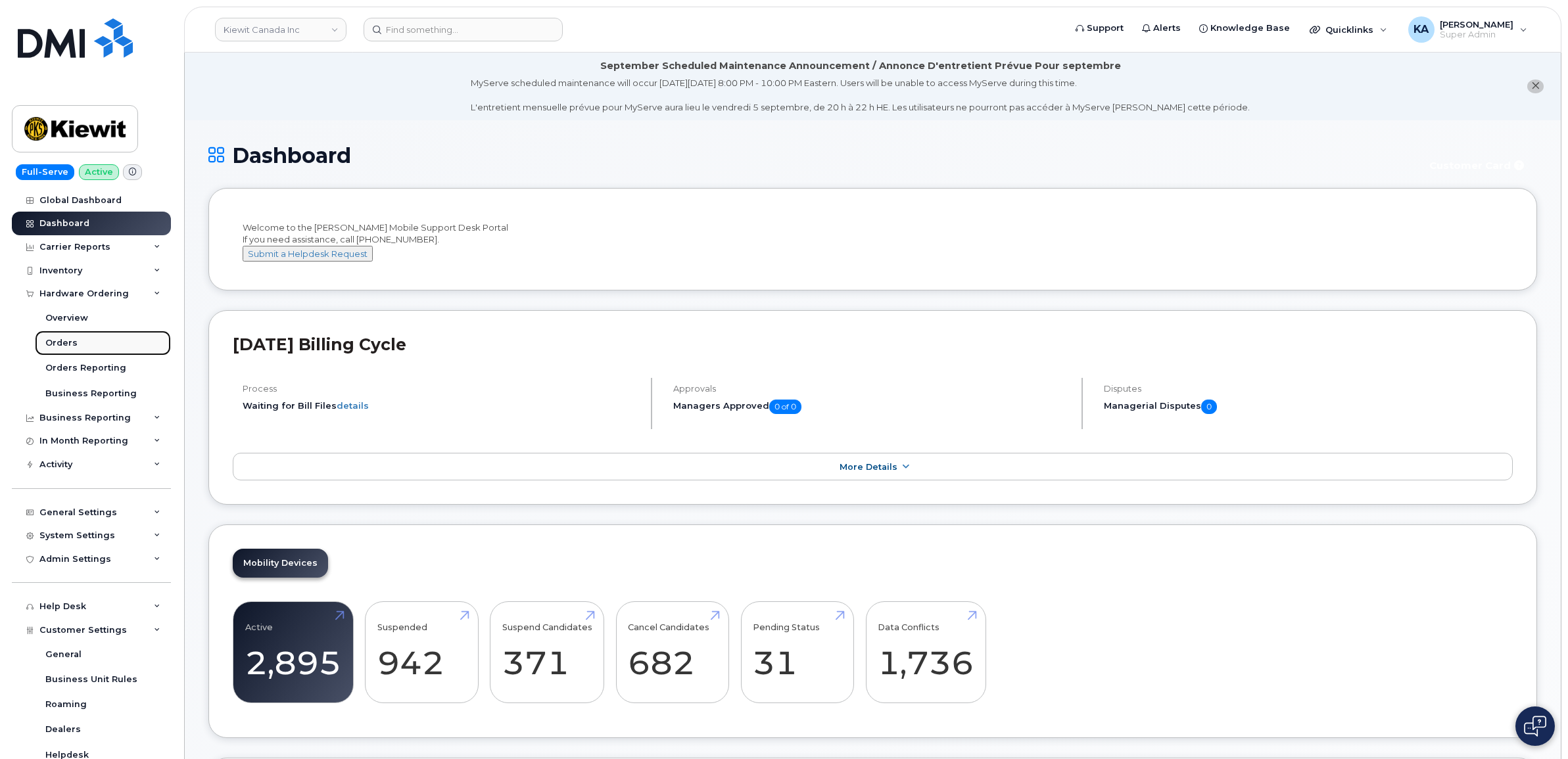
click at [61, 340] on div "Orders" at bounding box center [61, 343] width 32 height 12
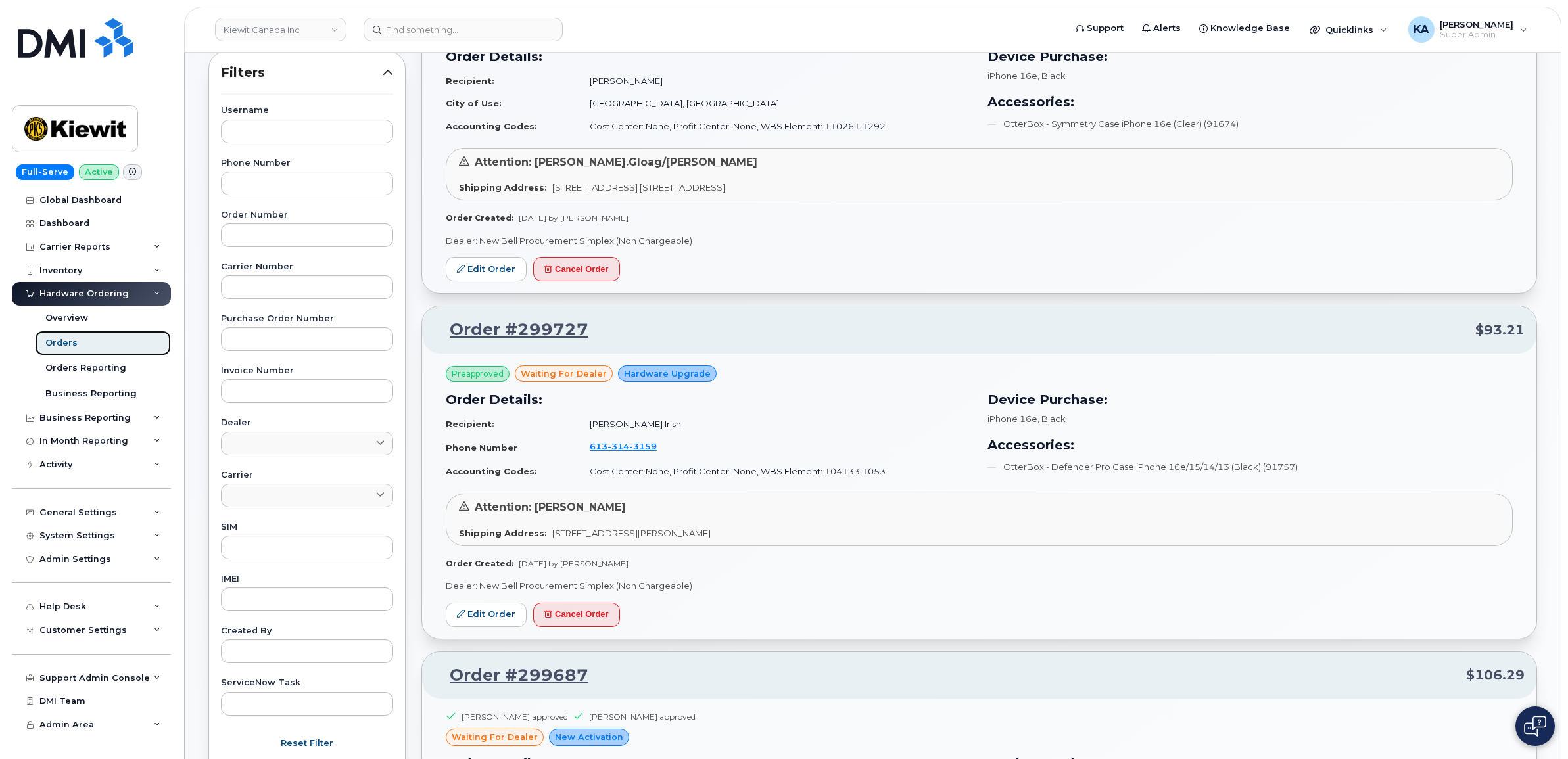
scroll to position [247, 0]
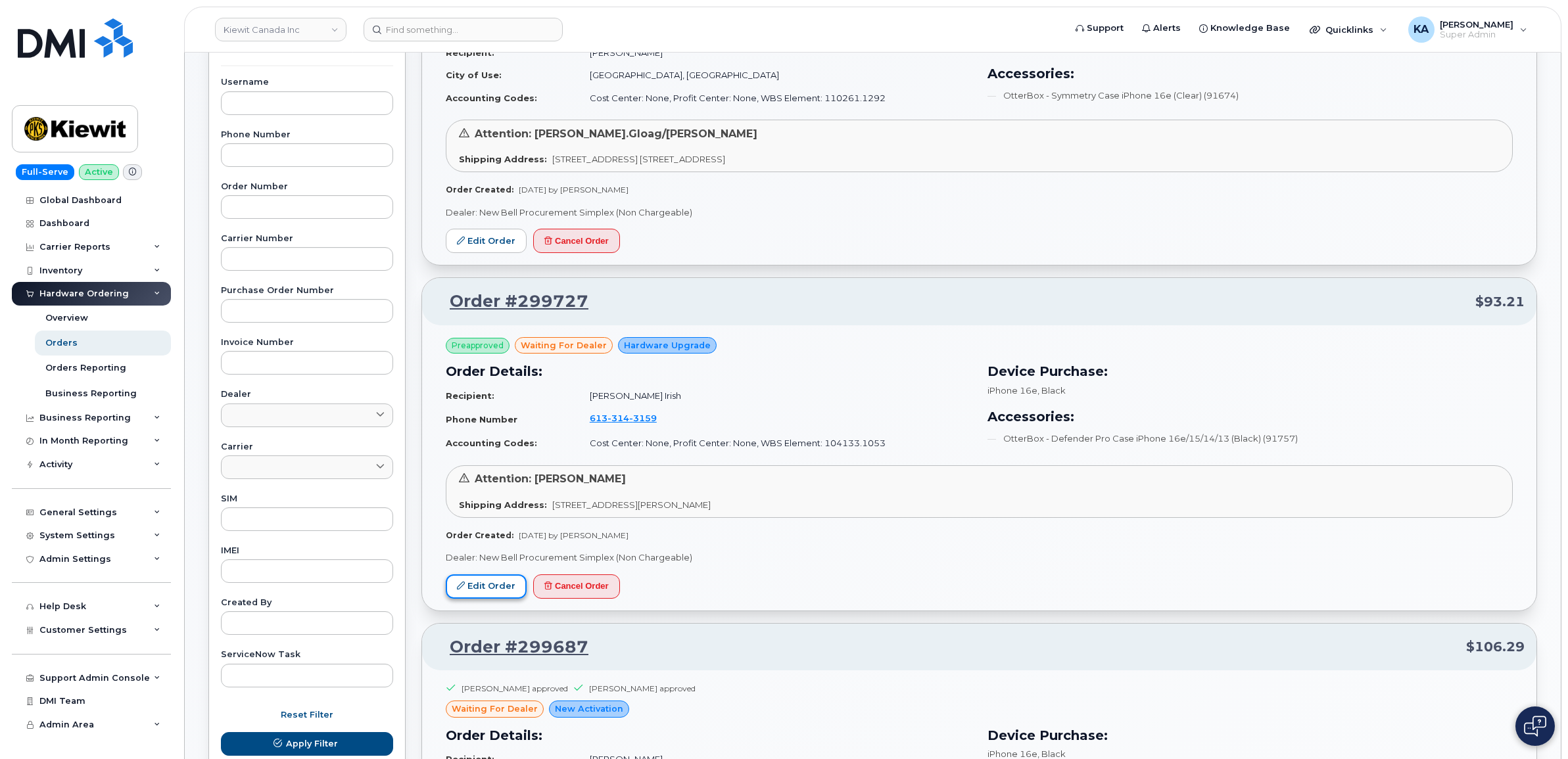
click at [492, 589] on link "Edit Order" at bounding box center [486, 586] width 81 height 25
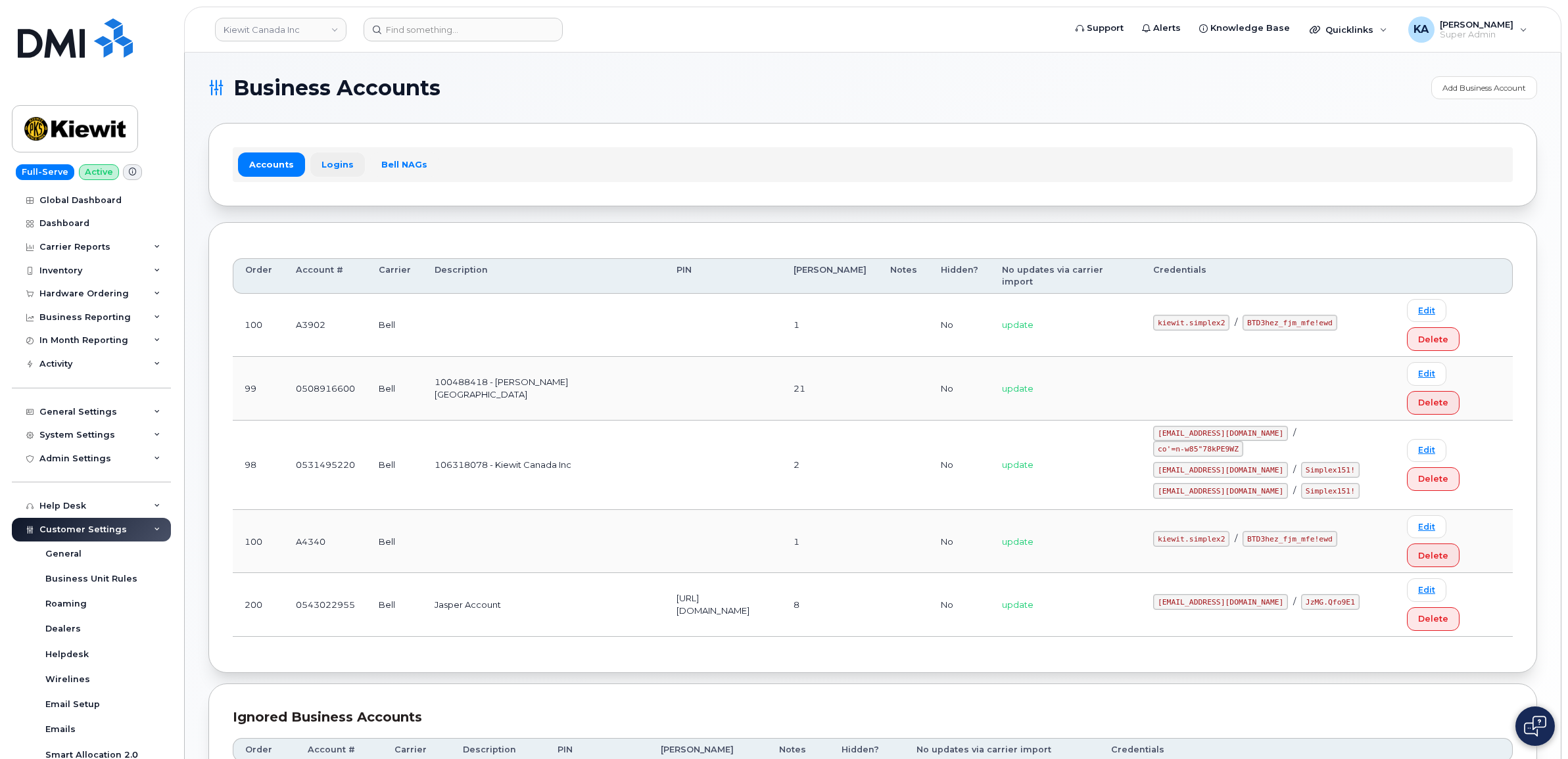
click at [333, 159] on link "Logins" at bounding box center [338, 164] width 55 height 24
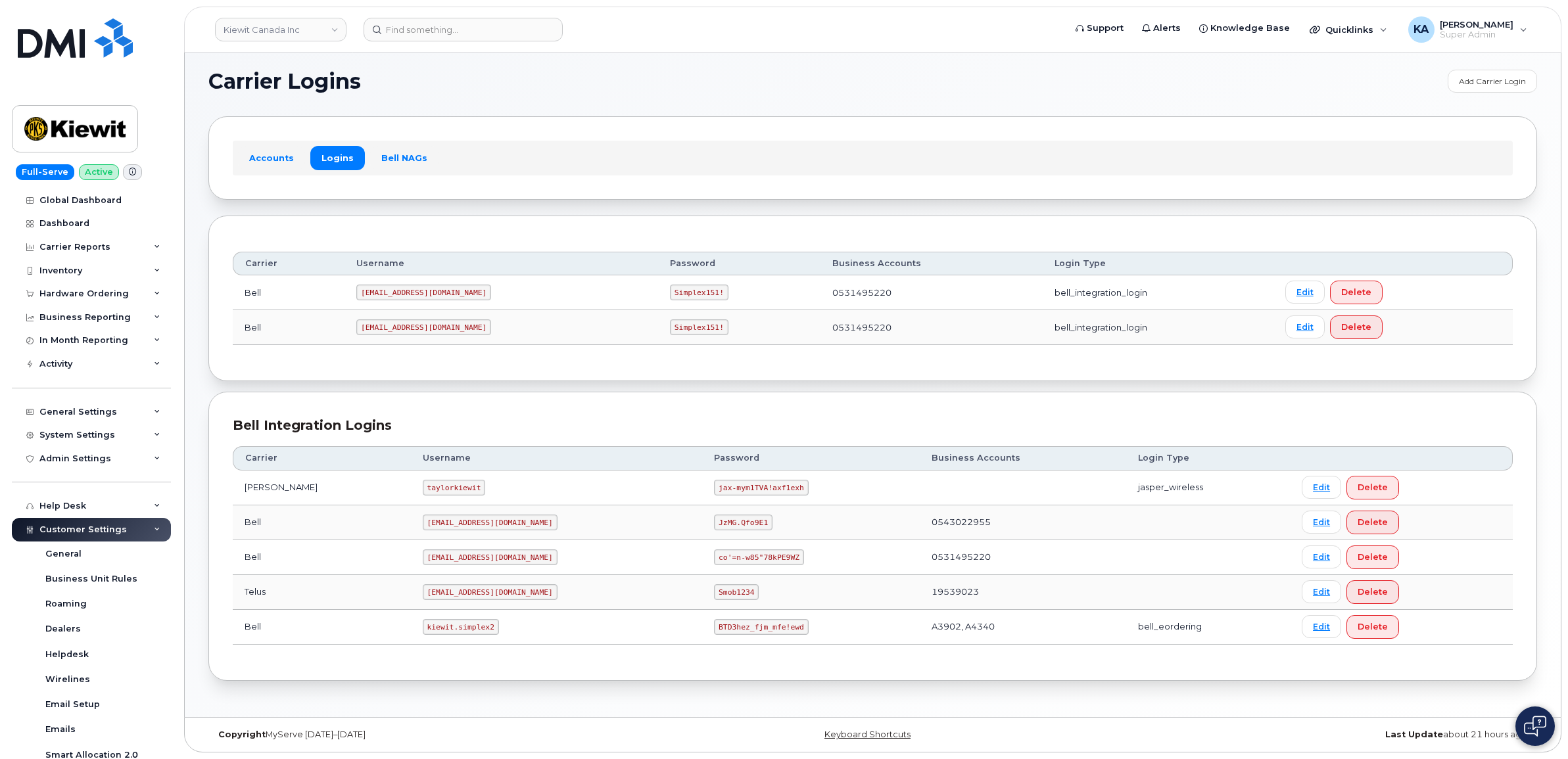
scroll to position [8, 0]
drag, startPoint x: 391, startPoint y: 632, endPoint x: 460, endPoint y: 634, distance: 69.0
click at [463, 634] on td "kiewit.simplex2" at bounding box center [556, 627] width 292 height 34
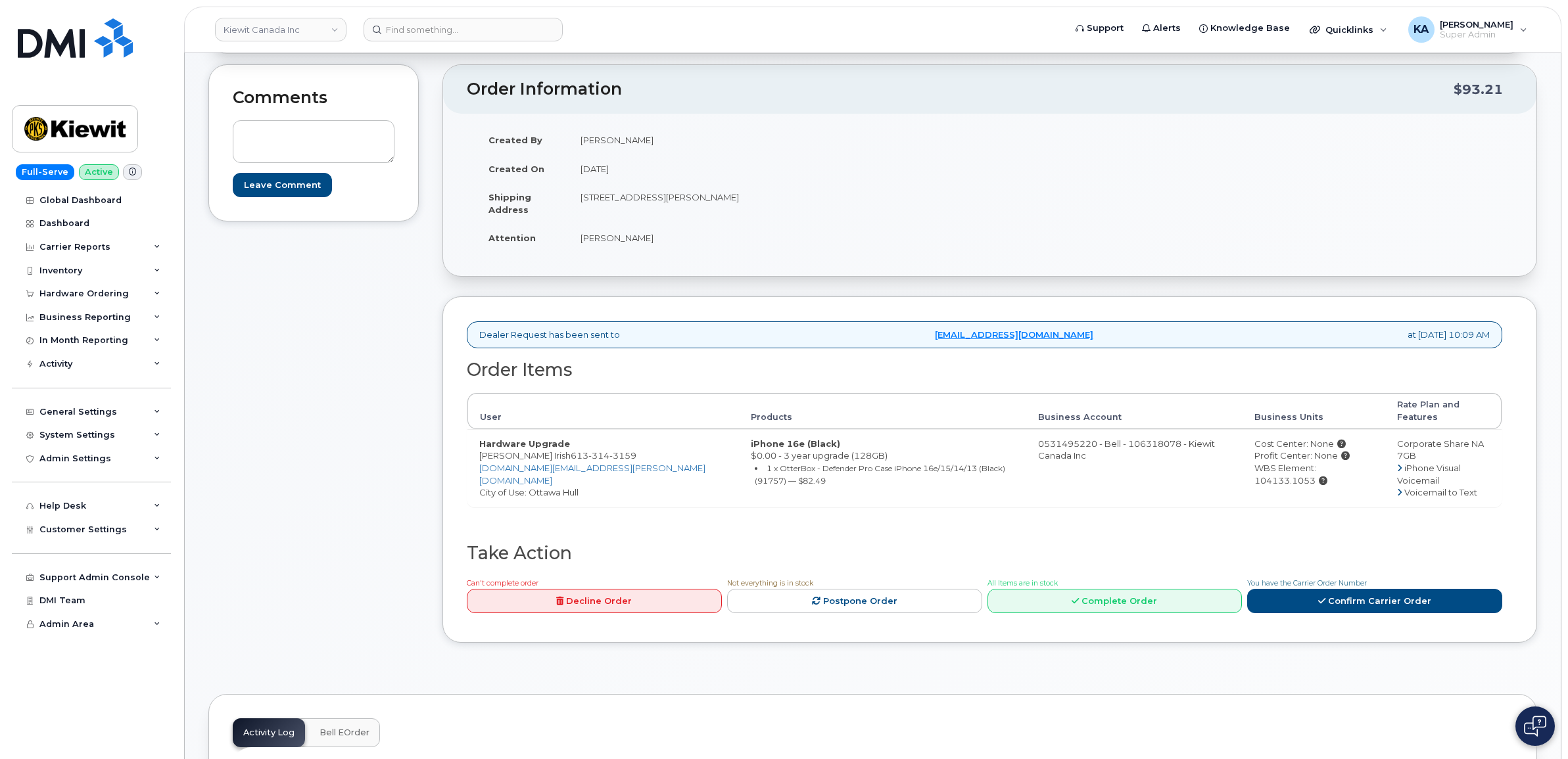
scroll to position [164, 0]
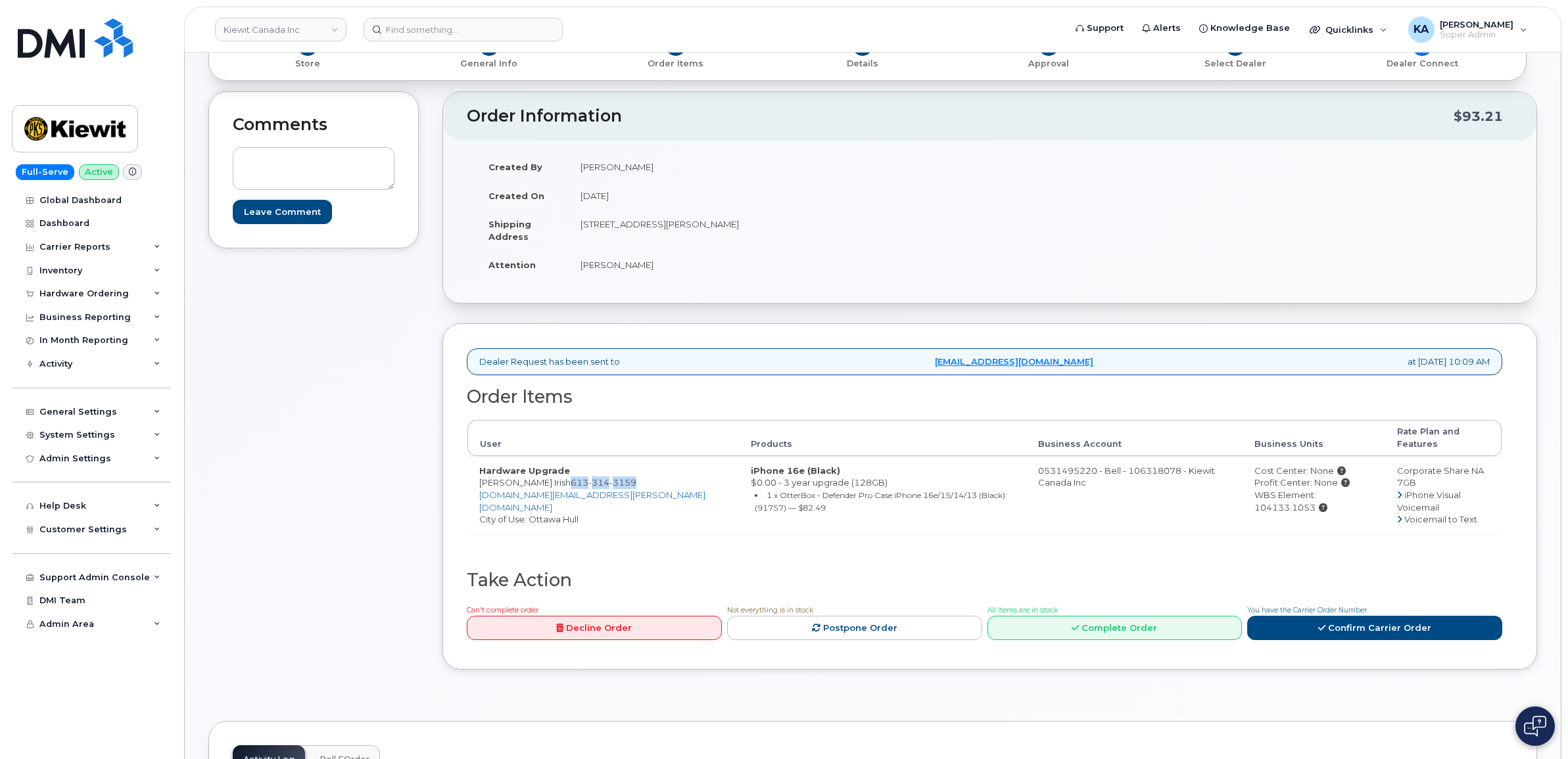
drag, startPoint x: 604, startPoint y: 471, endPoint x: 538, endPoint y: 475, distance: 66.1
click at [538, 475] on td "Hardware Upgrade [PERSON_NAME] Irish [PHONE_NUMBER] [DOMAIN_NAME][EMAIL_ADDRESS…" at bounding box center [603, 495] width 271 height 78
copy span "[PHONE_NUMBER]"
drag, startPoint x: 475, startPoint y: 467, endPoint x: 535, endPoint y: 472, distance: 60.2
click at [535, 472] on td "Hardware Upgrade Mathew Irish 613 314 3159 MATTHEW.IRISH@KIEWIT.COM City of Use…" at bounding box center [603, 495] width 271 height 78
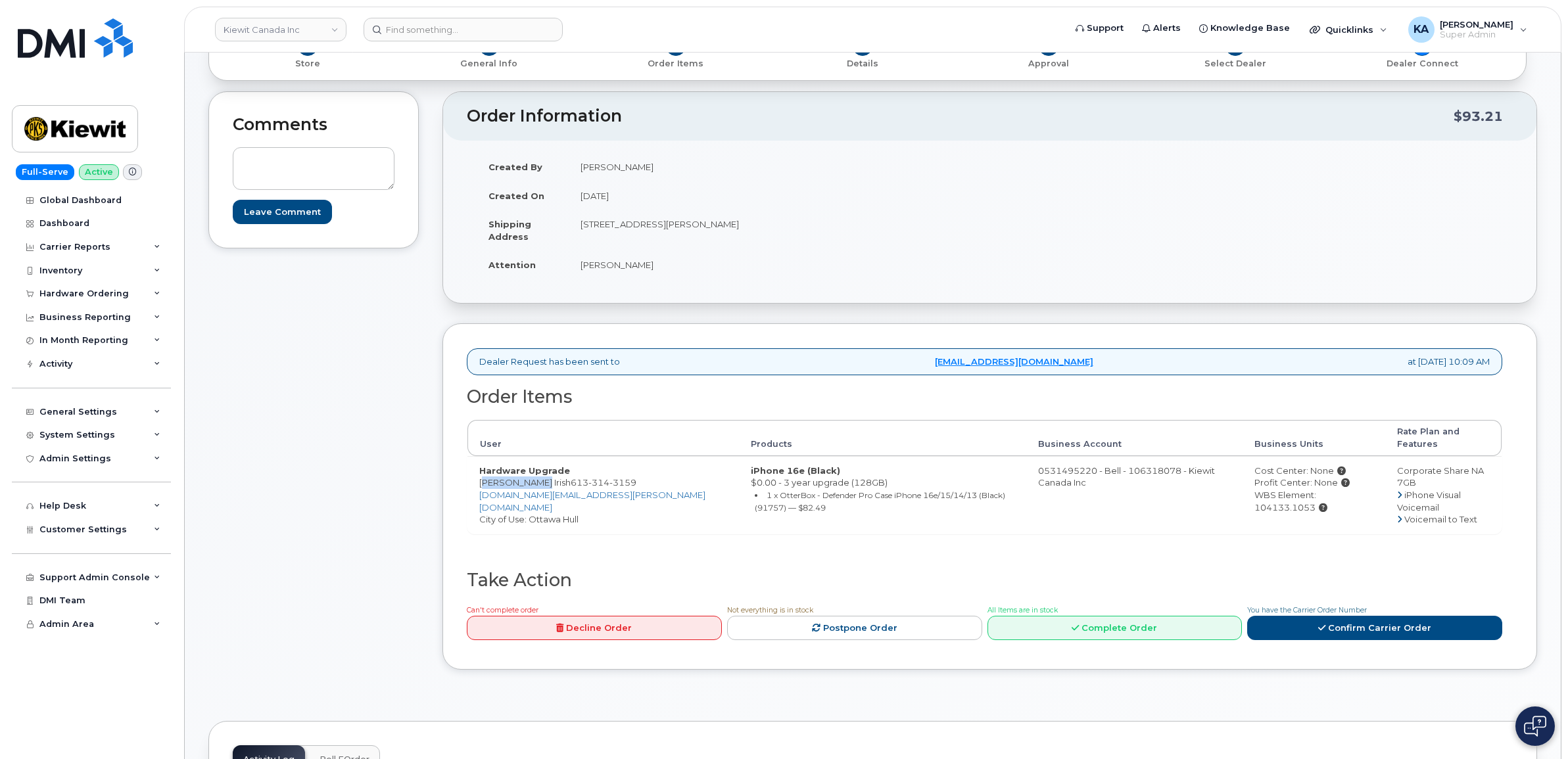
drag, startPoint x: 535, startPoint y: 472, endPoint x: 527, endPoint y: 472, distance: 8.0
drag, startPoint x: 567, startPoint y: 218, endPoint x: 651, endPoint y: 231, distance: 85.0
click at [653, 230] on tr "Shipping Address 2440 Don Reid Dr Ottawa Ontario K1H 1E1" at bounding box center [728, 229] width 503 height 40
drag, startPoint x: 651, startPoint y: 231, endPoint x: 683, endPoint y: 257, distance: 41.2
click at [691, 262] on td "William Sansom" at bounding box center [774, 264] width 412 height 29
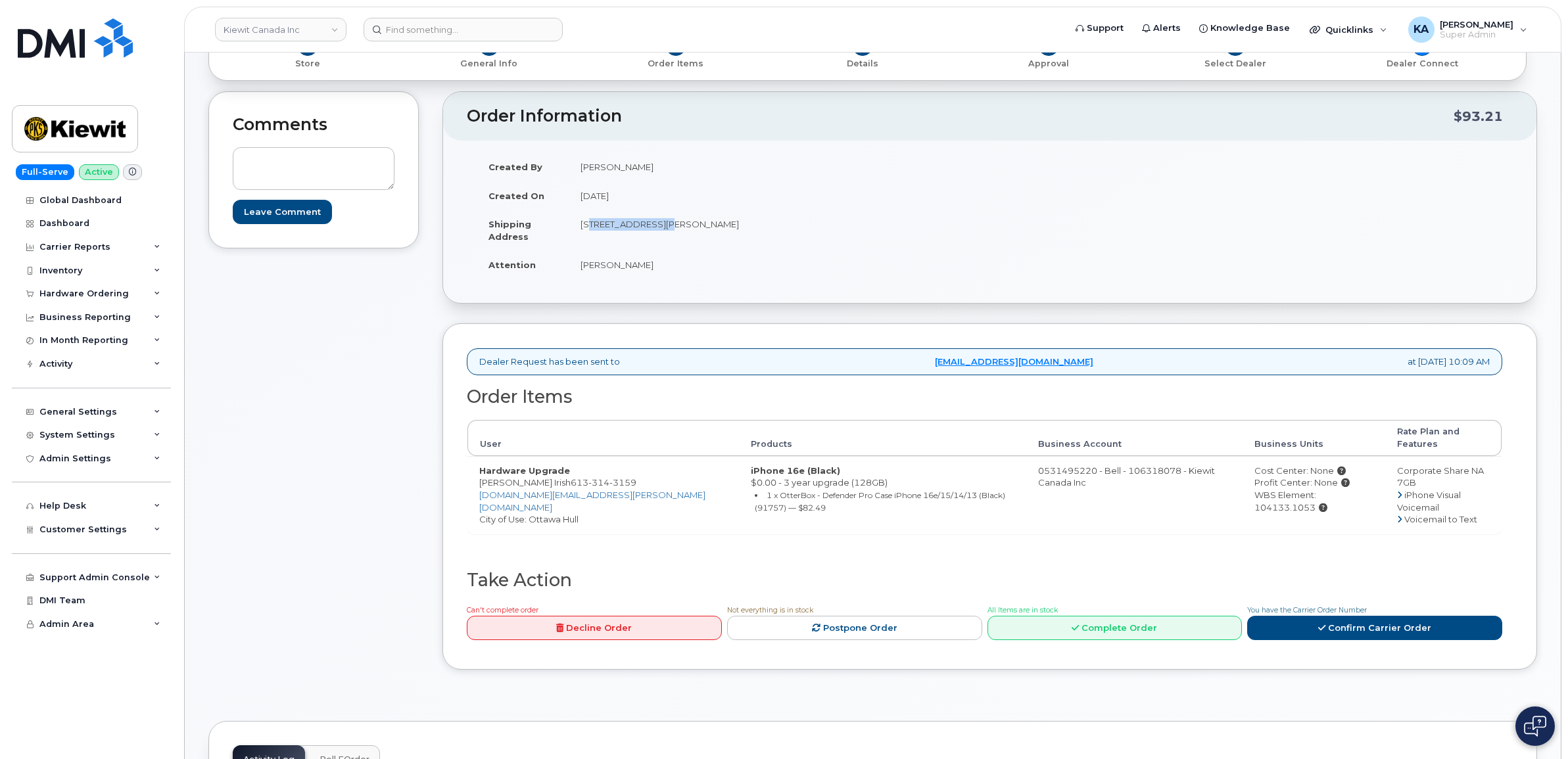
drag, startPoint x: 579, startPoint y: 227, endPoint x: 659, endPoint y: 231, distance: 80.1
click at [660, 232] on td "2440 Don Reid Dr Ottawa Ontario K1H 1E1" at bounding box center [774, 229] width 412 height 40
drag, startPoint x: 659, startPoint y: 231, endPoint x: 652, endPoint y: 225, distance: 9.2
copy td "2440 Don Reid Dr"
drag, startPoint x: 731, startPoint y: 227, endPoint x: 776, endPoint y: 230, distance: 45.1
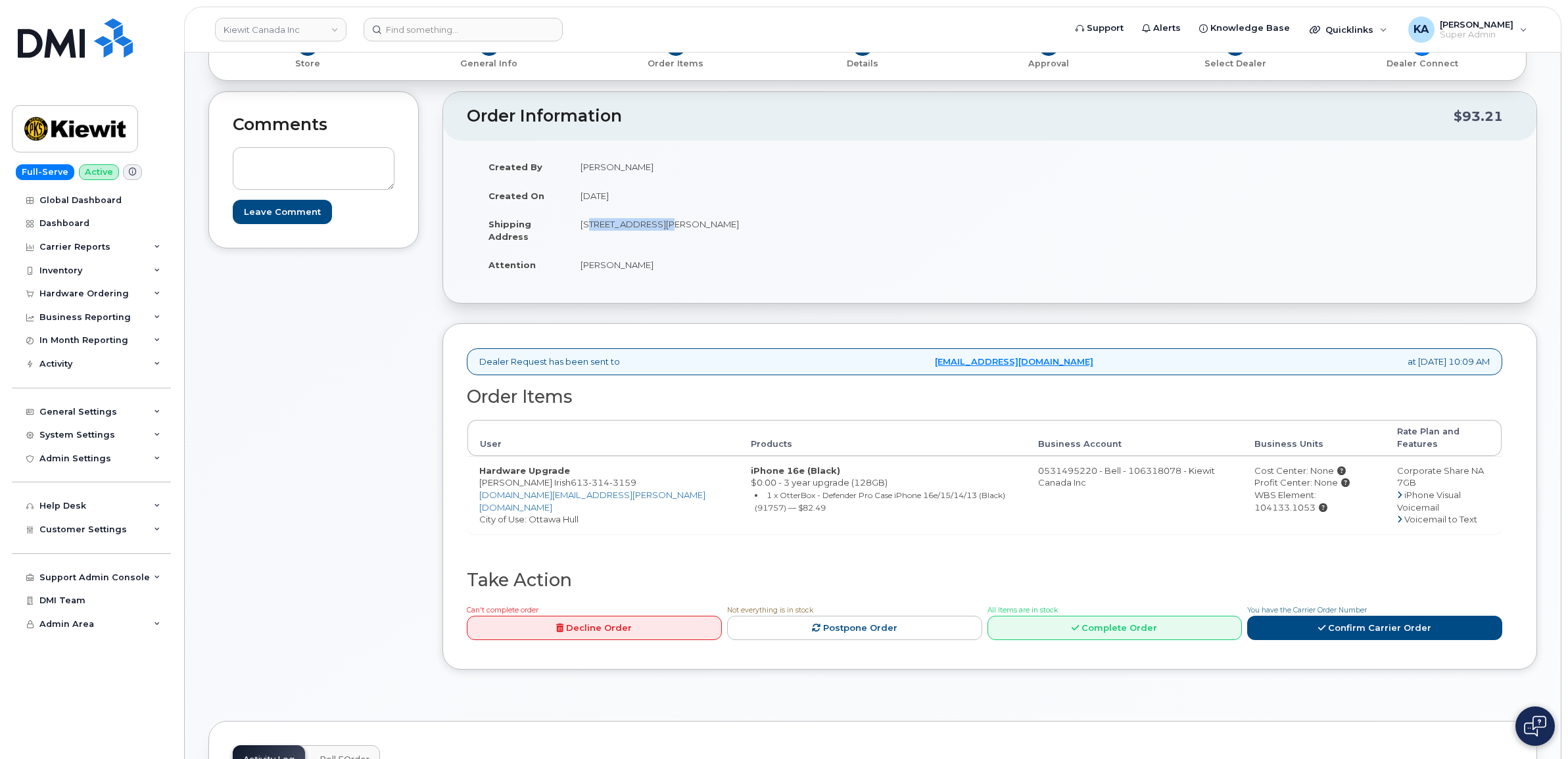
click at [776, 230] on td "2440 Don Reid Dr Ottawa Ontario K1H 1E1" at bounding box center [774, 229] width 412 height 40
drag, startPoint x: 775, startPoint y: 230, endPoint x: 767, endPoint y: 227, distance: 8.5
copy td "K1H 1E1"
drag, startPoint x: 579, startPoint y: 266, endPoint x: 651, endPoint y: 273, distance: 72.3
click at [652, 273] on td "William Sansom" at bounding box center [774, 264] width 412 height 29
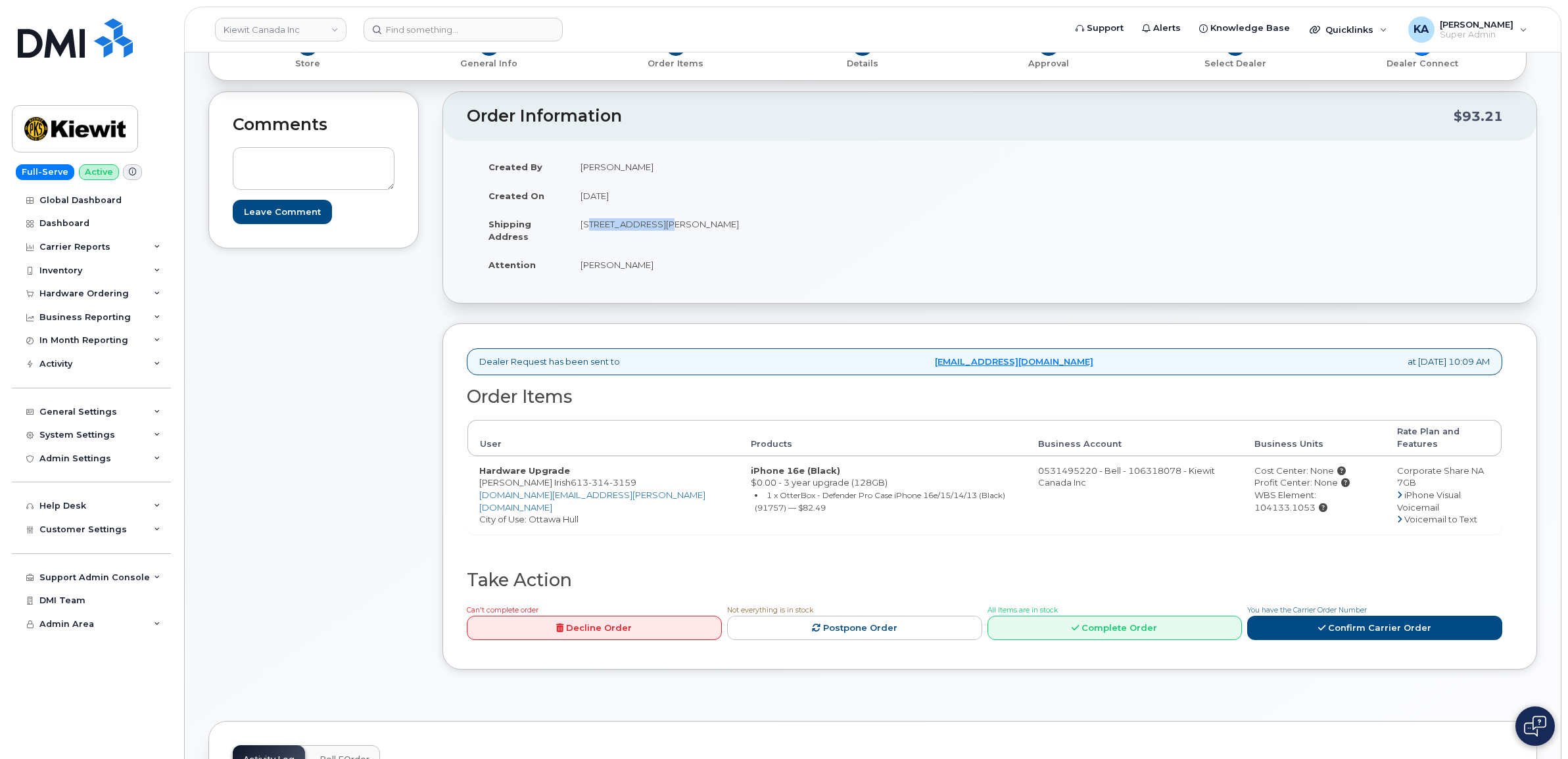
drag, startPoint x: 651, startPoint y: 273, endPoint x: 636, endPoint y: 263, distance: 18.0
copy td "William Sansom"
drag, startPoint x: 481, startPoint y: 471, endPoint x: 534, endPoint y: 473, distance: 53.0
click at [534, 473] on td "Hardware Upgrade Mathew Irish 613 314 3159 MATTHEW.IRISH@KIEWIT.COM City of Use…" at bounding box center [603, 495] width 271 height 78
drag, startPoint x: 534, startPoint y: 472, endPoint x: 525, endPoint y: 471, distance: 9.1
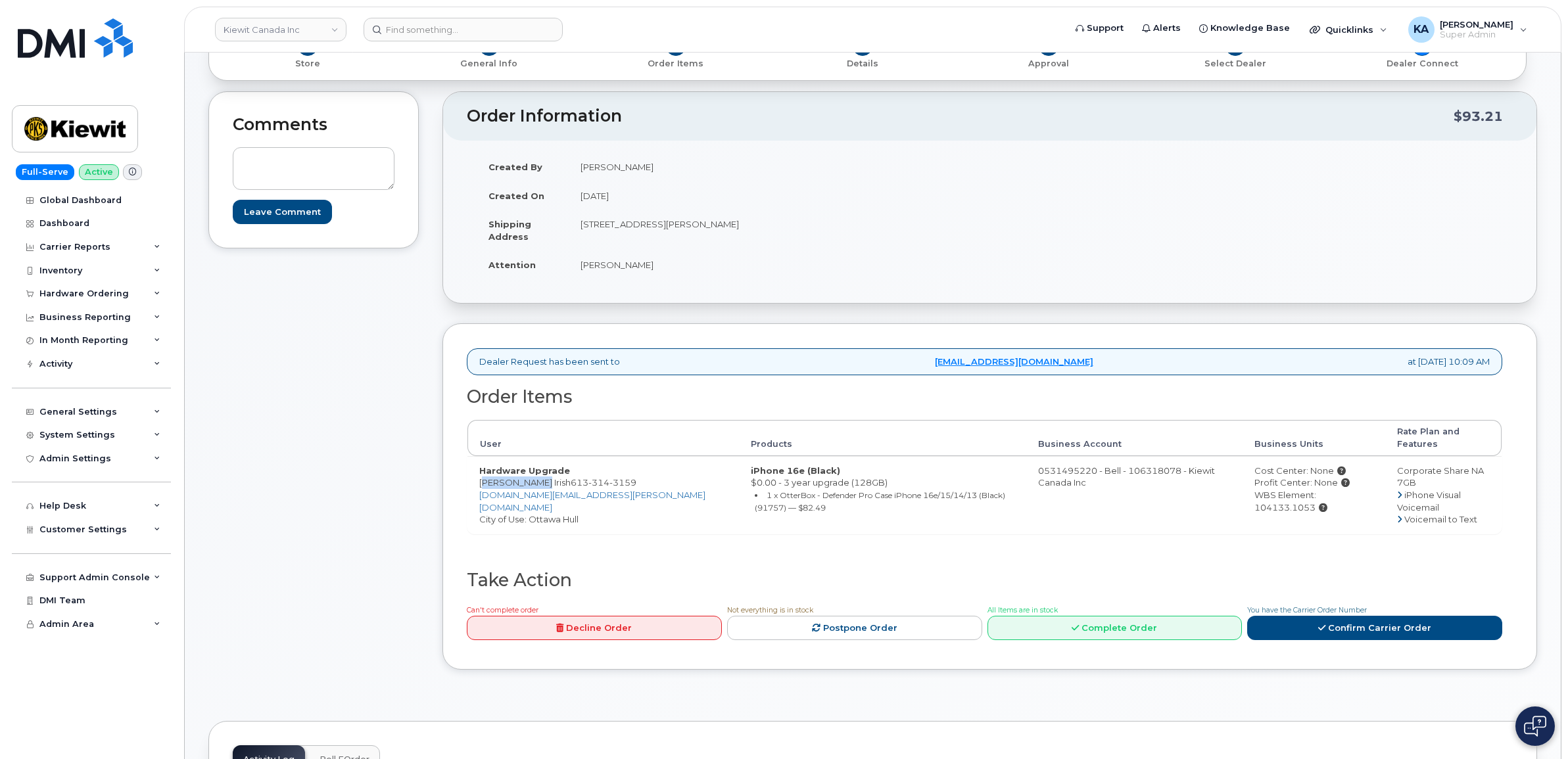
copy td "Mathew Irish"
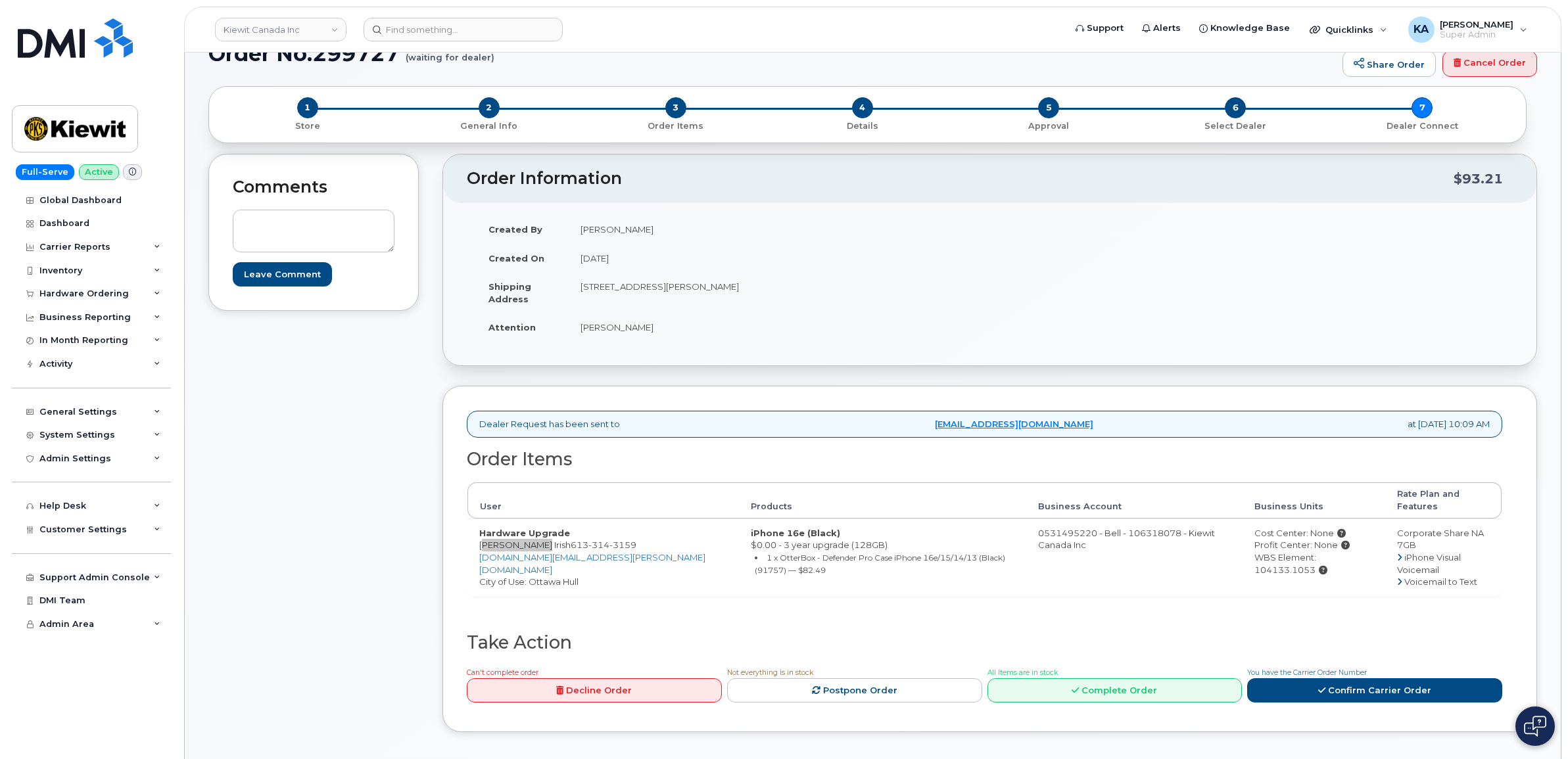
scroll to position [0, 0]
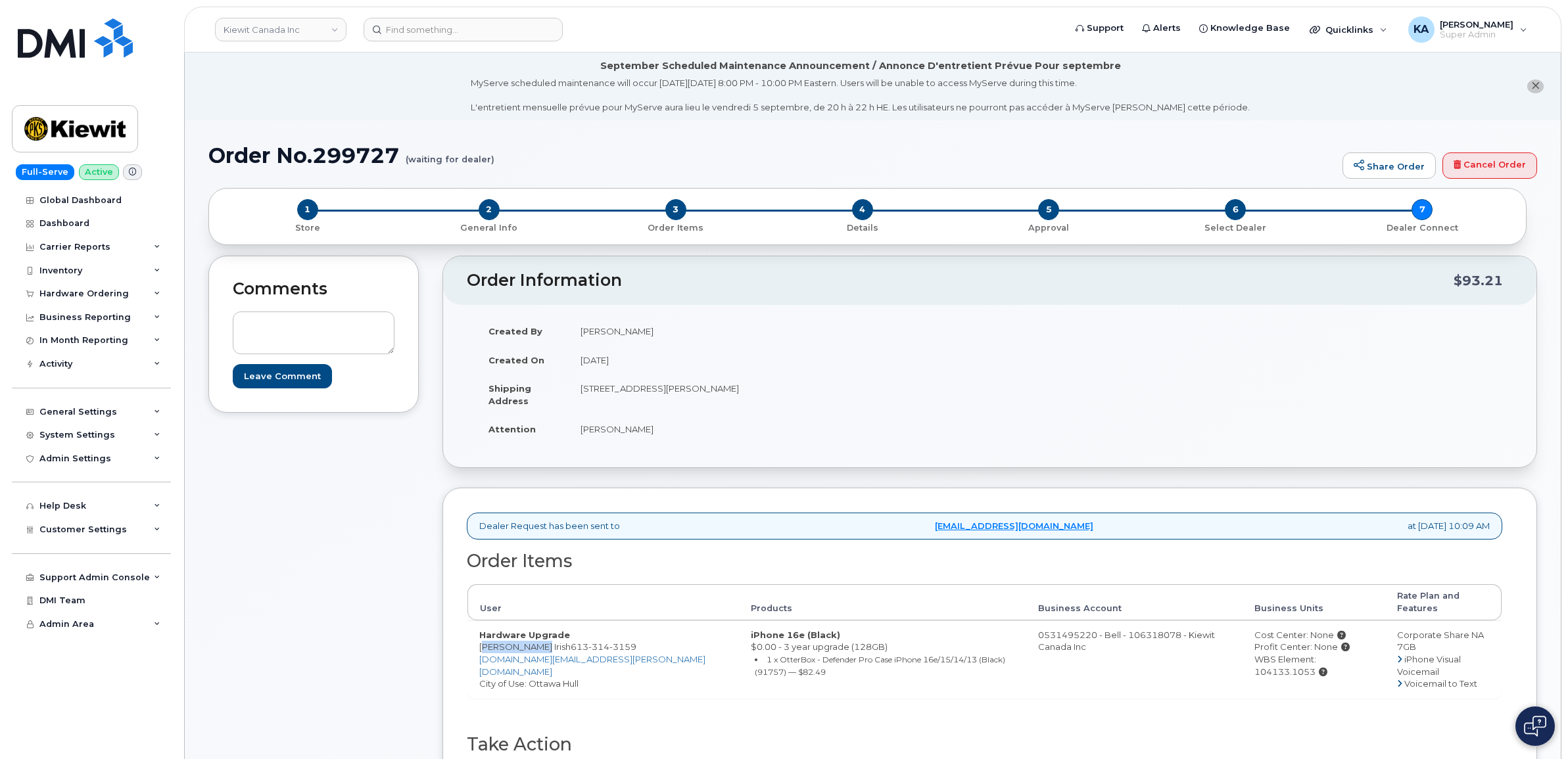
drag, startPoint x: 1228, startPoint y: 650, endPoint x: 1355, endPoint y: 653, distance: 127.0
click at [1356, 654] on div "WBS Element: 104133.1053" at bounding box center [1313, 666] width 119 height 25
drag, startPoint x: 1355, startPoint y: 653, endPoint x: 1333, endPoint y: 650, distance: 22.2
copy div "WBS Element: 104133.1053"
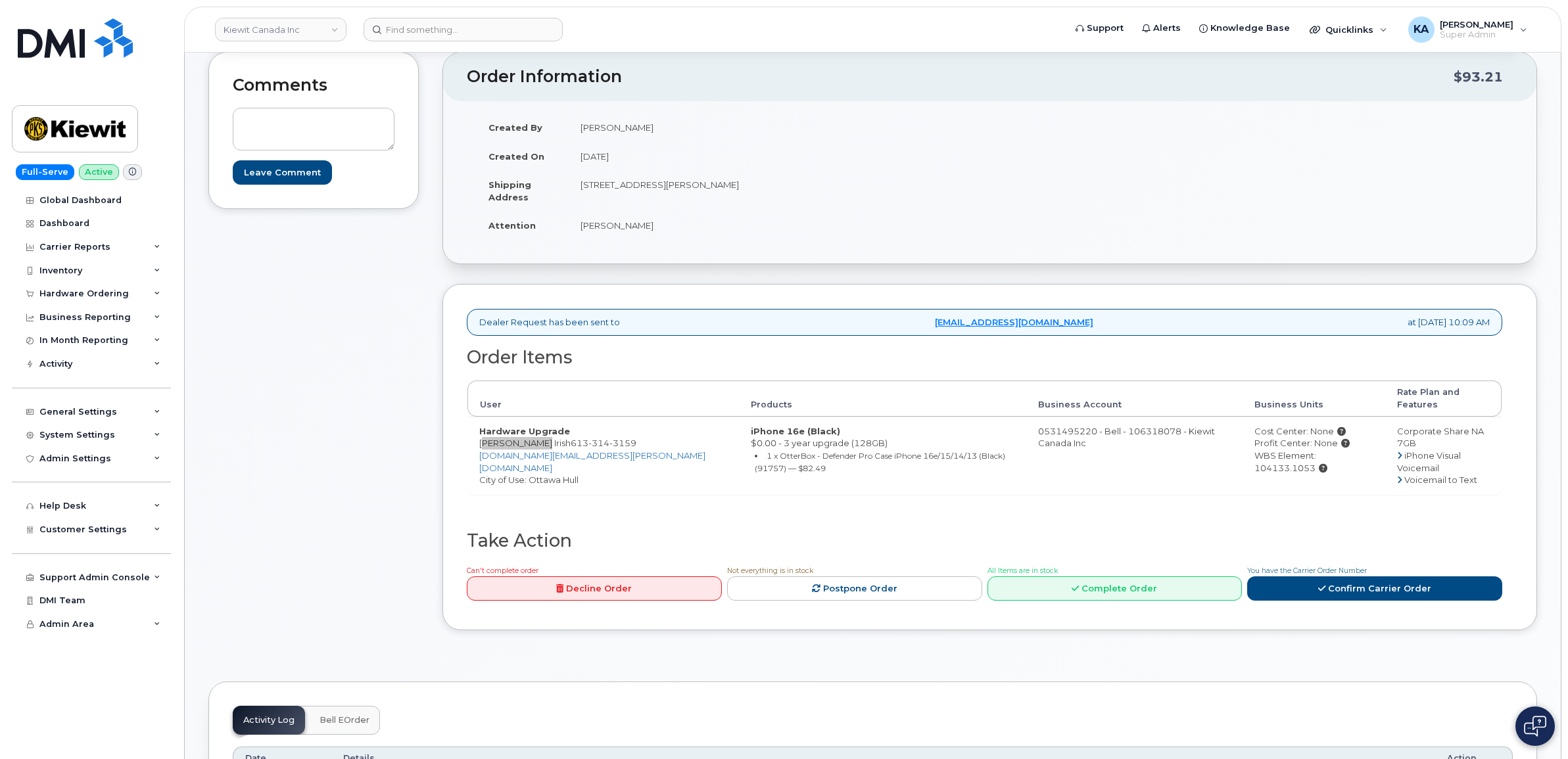
scroll to position [247, 0]
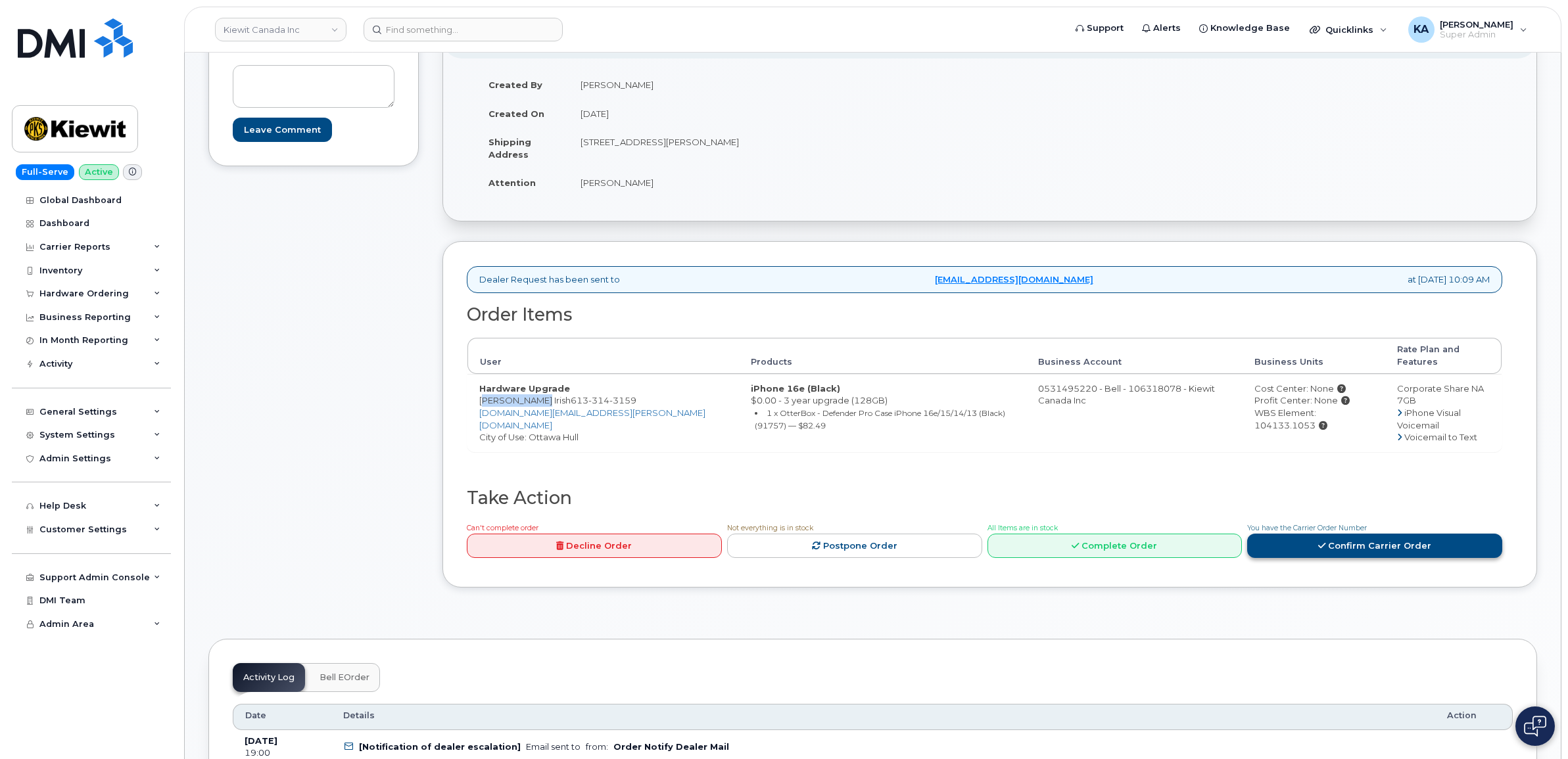
click at [1325, 542] on icon at bounding box center [1321, 546] width 7 height 9
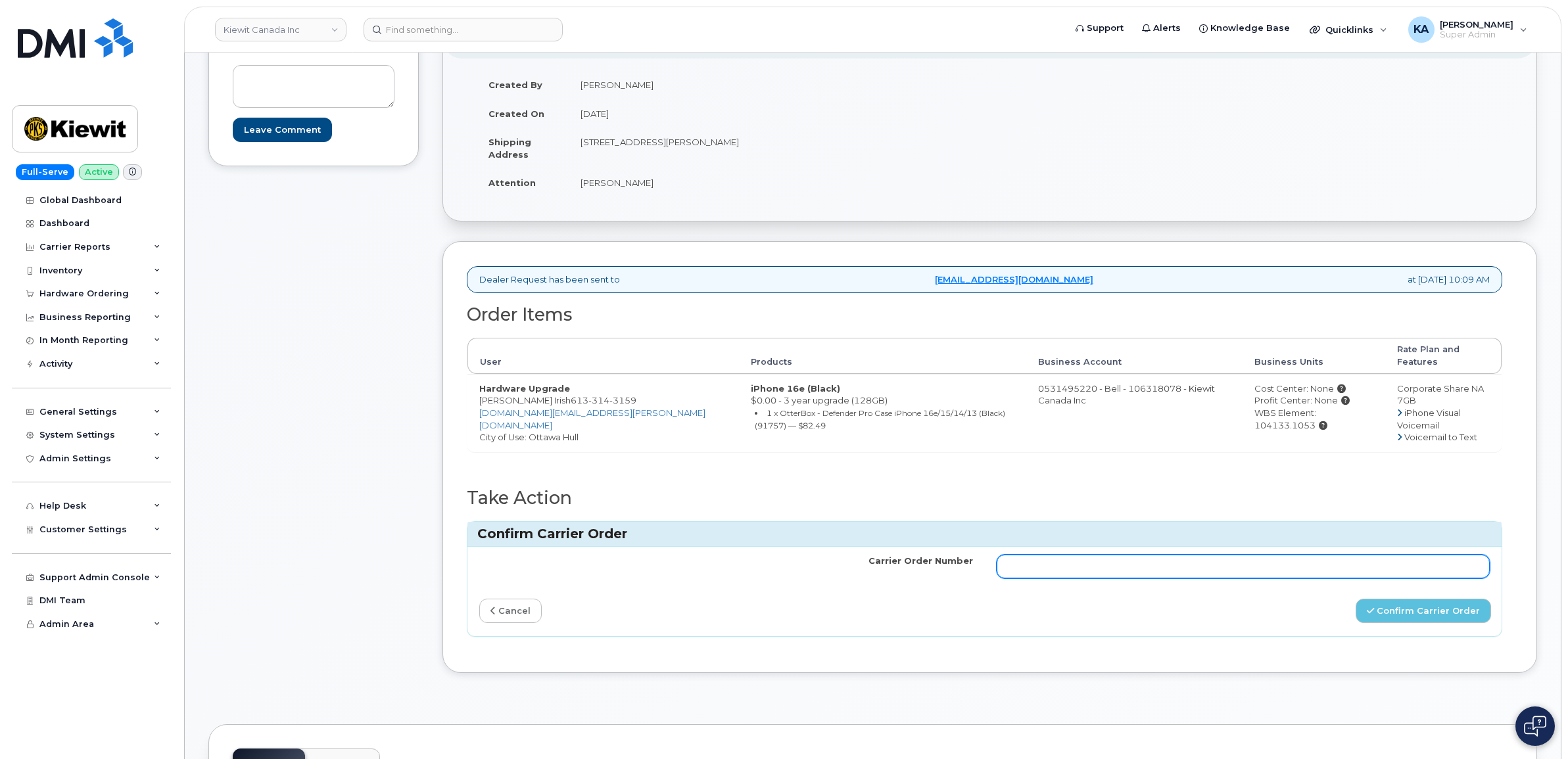
click at [1216, 555] on input "Carrier Order Number" at bounding box center [1244, 566] width 494 height 24
paste input "3012178"
type input "3012178"
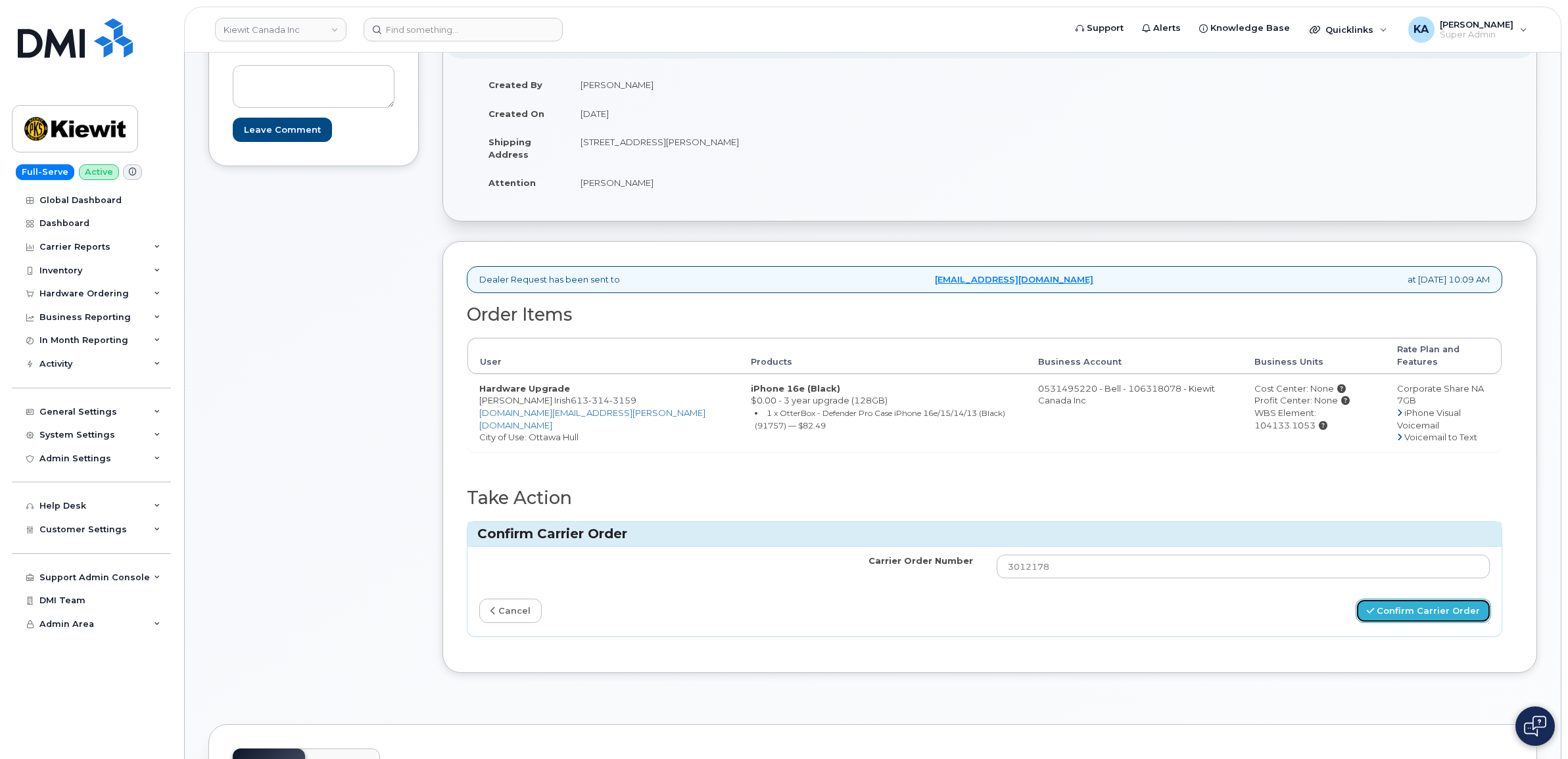
click at [1385, 599] on button "Confirm Carrier Order" at bounding box center [1423, 611] width 136 height 25
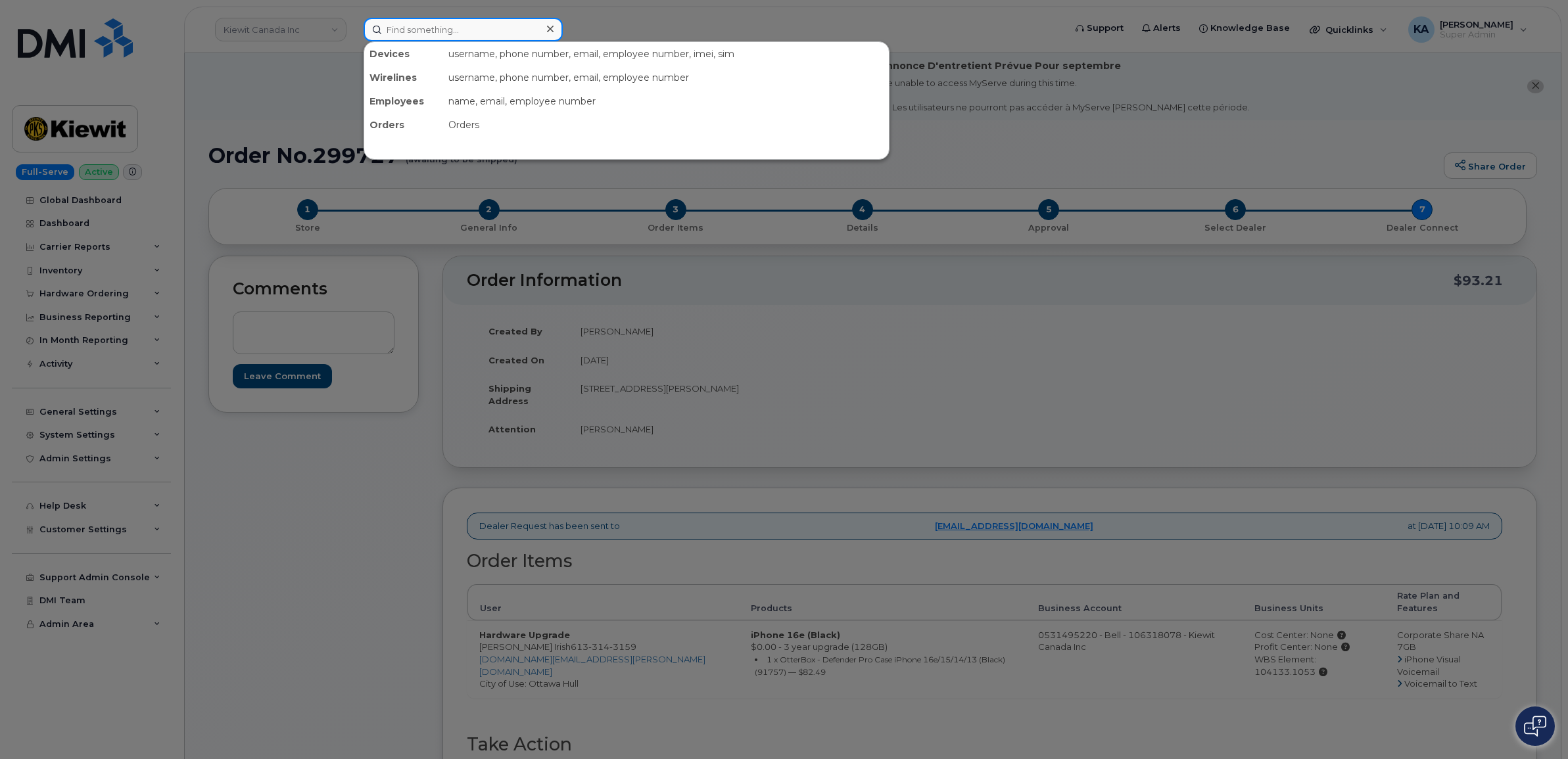
paste input "5064613785"
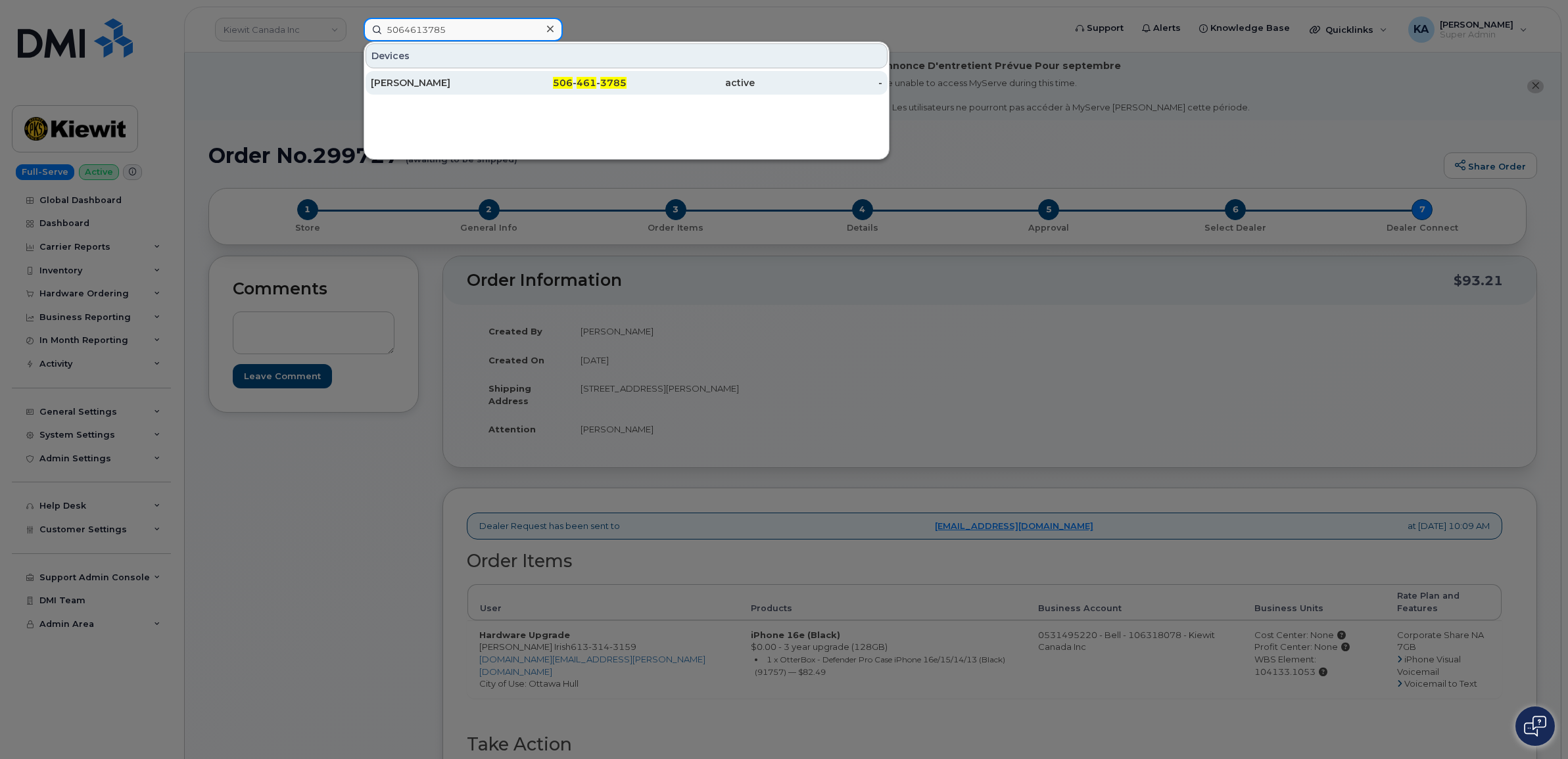
type input "5064613785"
click at [425, 83] on div "[PERSON_NAME]" at bounding box center [435, 83] width 128 height 13
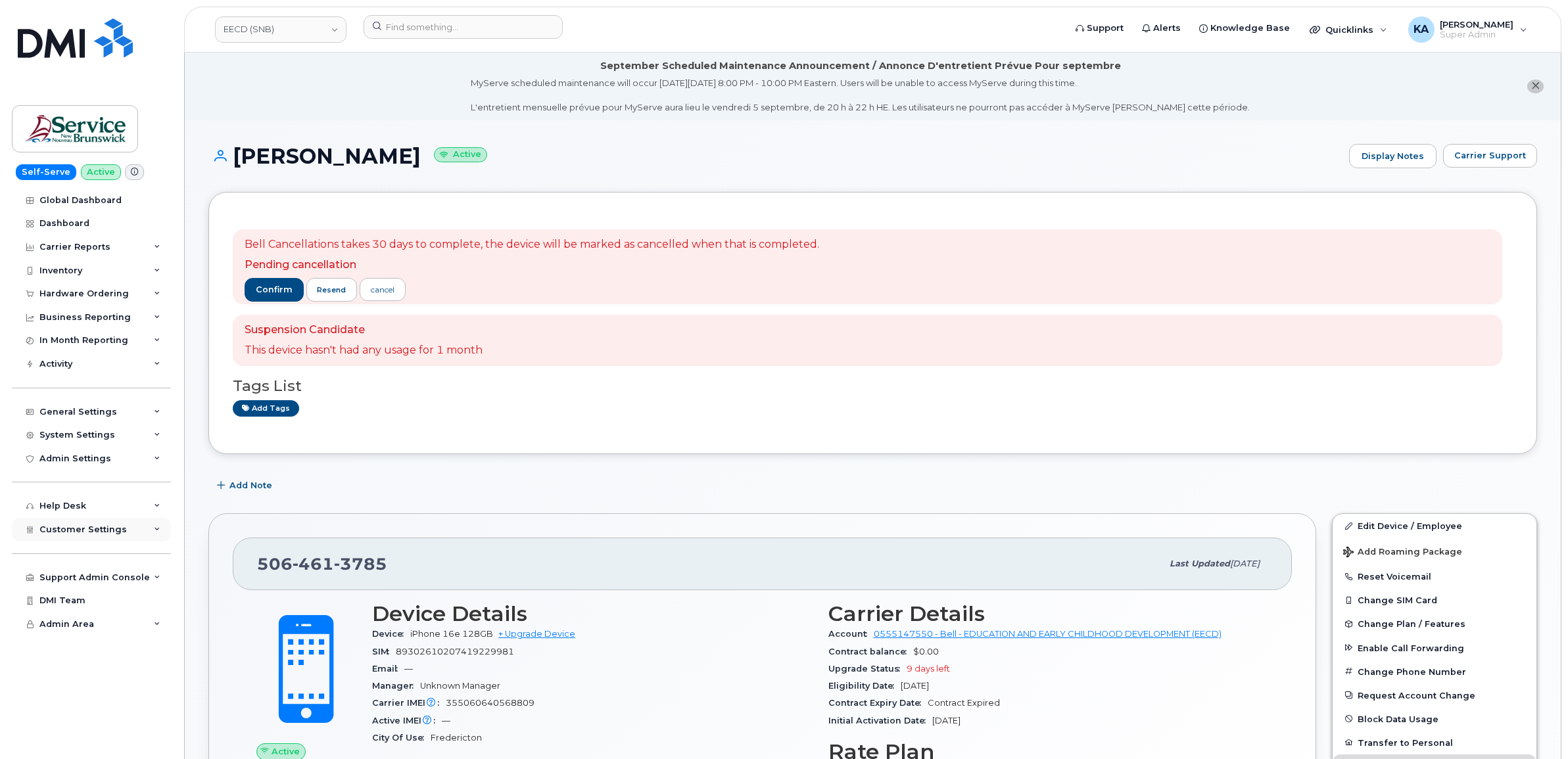
click at [79, 535] on span "Customer Settings" at bounding box center [83, 530] width 87 height 10
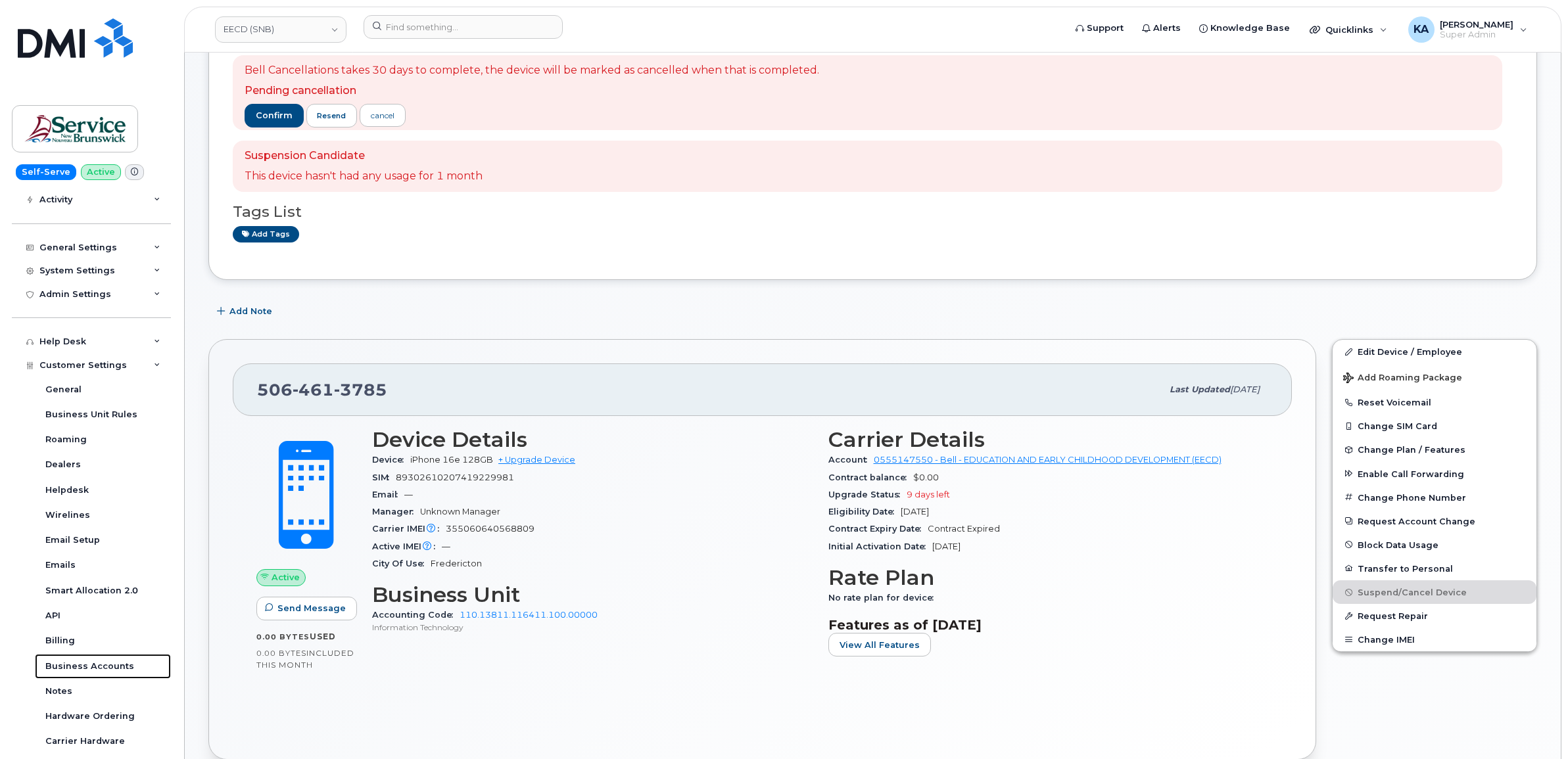
scroll to position [247, 0]
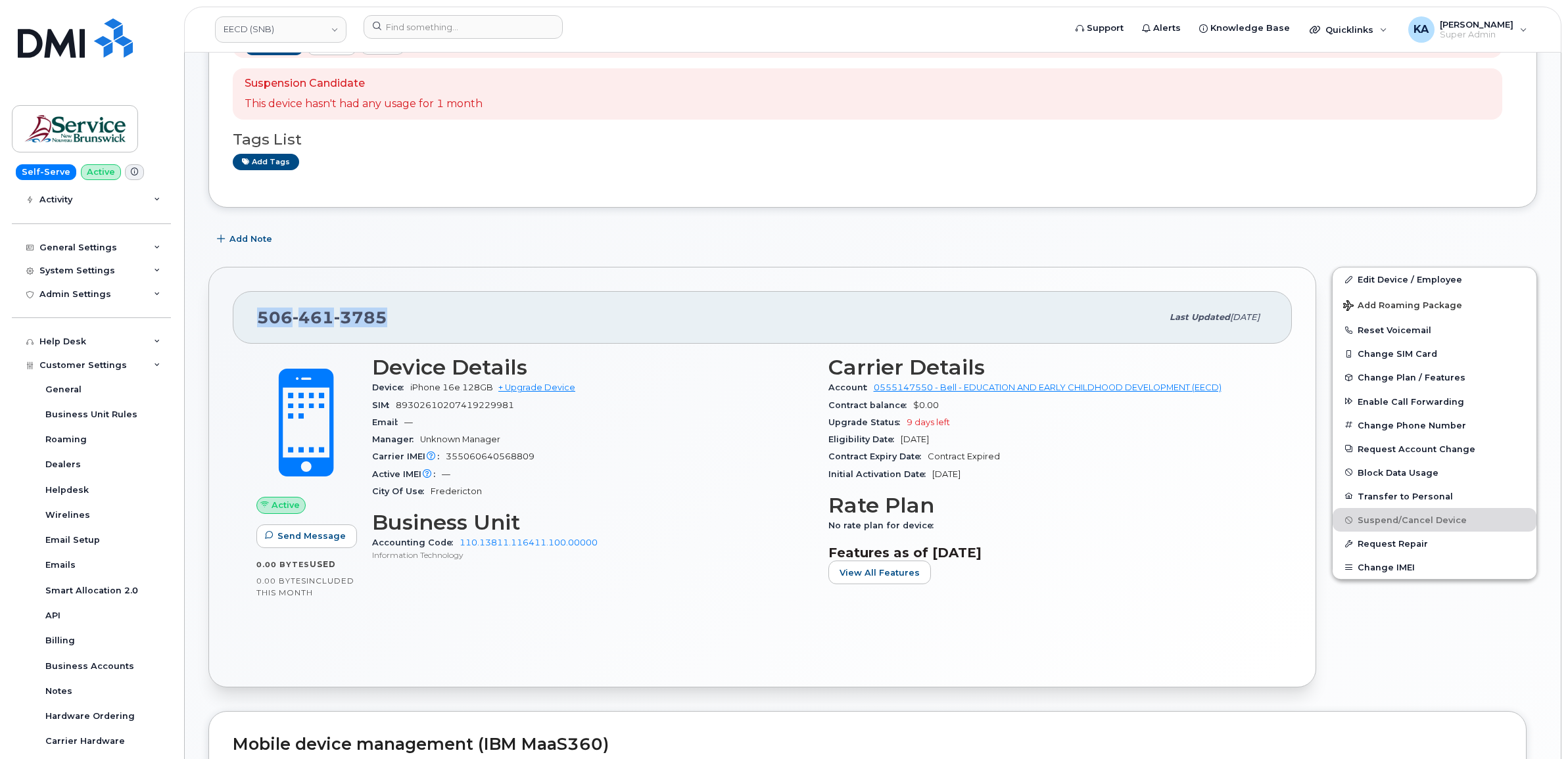
drag, startPoint x: 388, startPoint y: 319, endPoint x: 261, endPoint y: 324, distance: 127.1
click at [261, 324] on div "[PHONE_NUMBER]" at bounding box center [709, 318] width 904 height 28
copy span "[PHONE_NUMBER]"
click at [245, 318] on div "[PHONE_NUMBER] Last updated [DATE]" at bounding box center [762, 317] width 1059 height 52
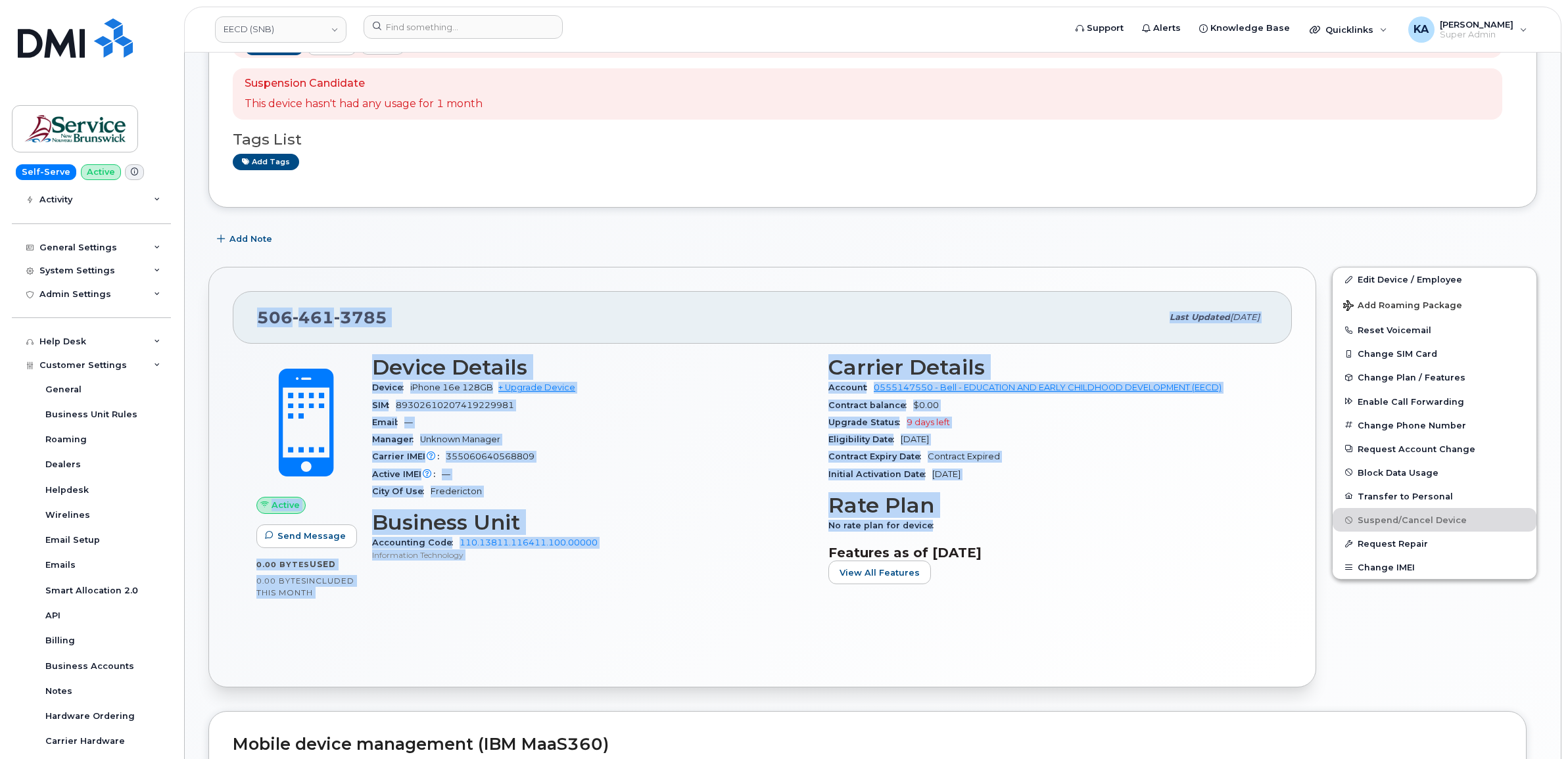
drag, startPoint x: 255, startPoint y: 318, endPoint x: 1016, endPoint y: 519, distance: 787.1
click at [1016, 519] on div "[PHONE_NUMBER] Last updated [DATE] Active Send Message 0.00 Bytes  used 0.00 By…" at bounding box center [762, 477] width 1108 height 421
drag, startPoint x: 1016, startPoint y: 519, endPoint x: 878, endPoint y: 439, distance: 159.5
copy div "[PHONE_NUMBER] Last updated [DATE] Active Send Message 0.00 Bytes  used 0.00 By…"
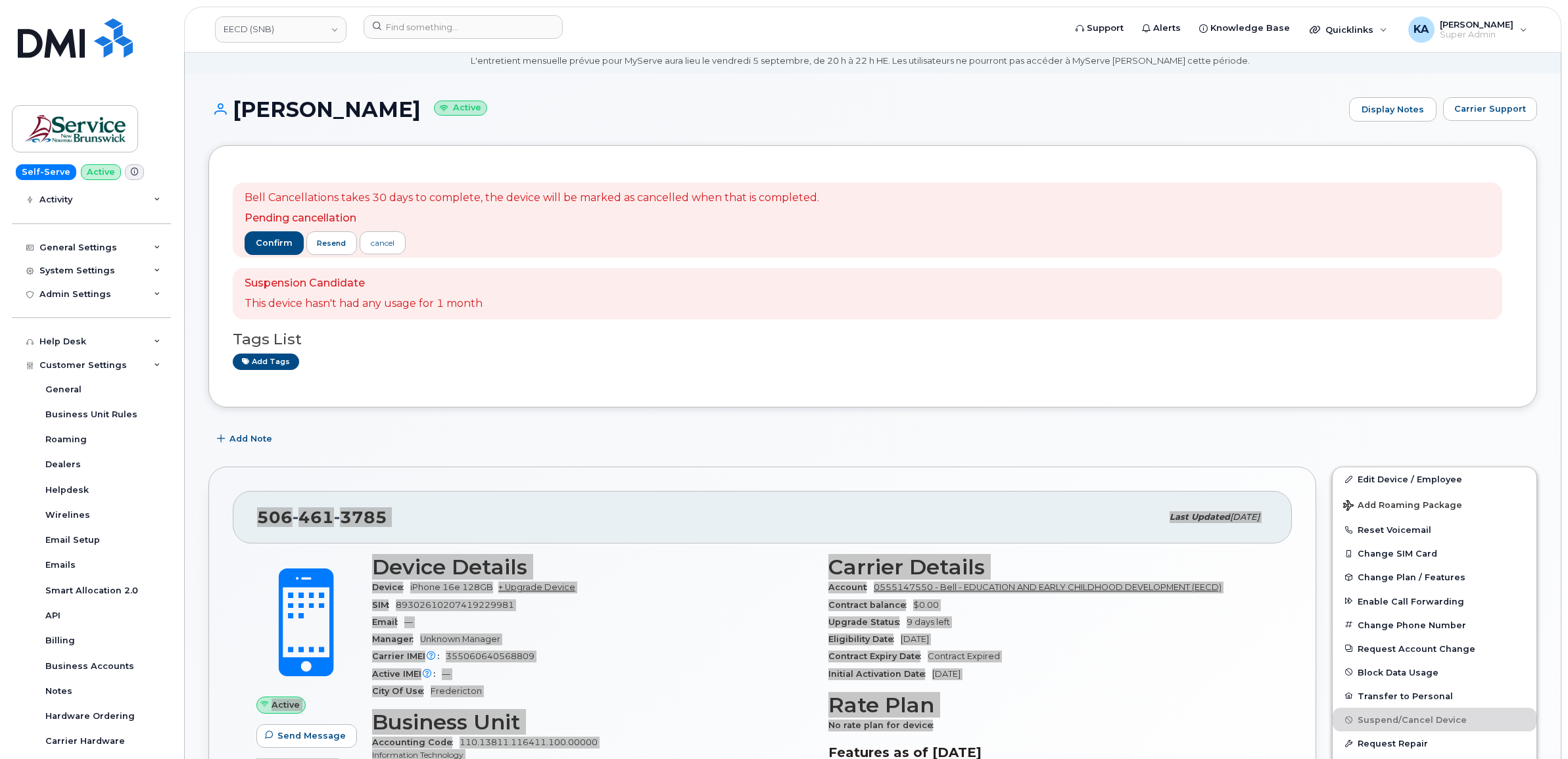
scroll to position [0, 0]
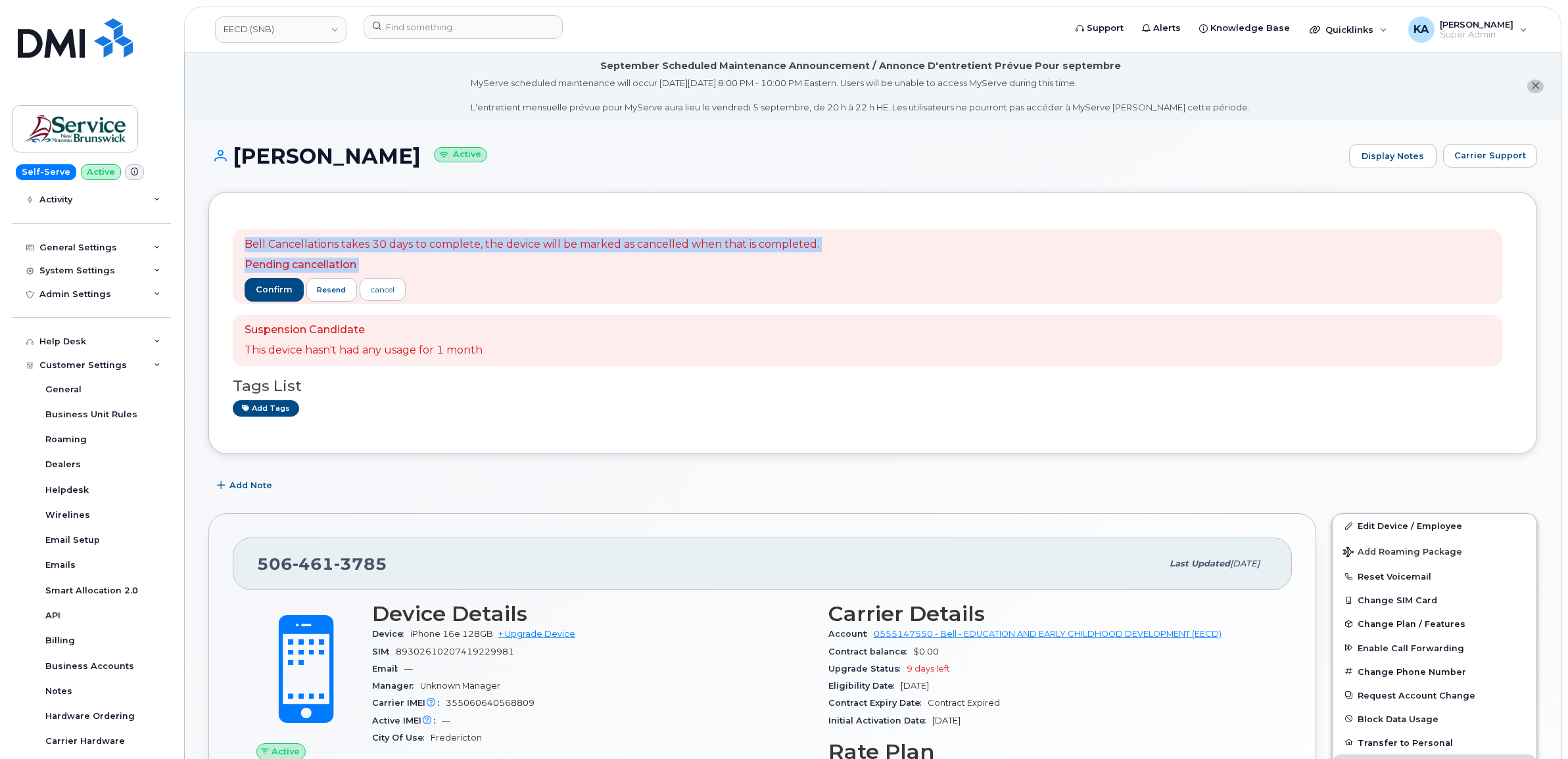
drag, startPoint x: 241, startPoint y: 242, endPoint x: 809, endPoint y: 287, distance: 569.8
click at [809, 287] on div "Bell Cancellations takes 30 days to complete, the device will be marked as canc…" at bounding box center [867, 266] width 1269 height 75
drag, startPoint x: 809, startPoint y: 287, endPoint x: 731, endPoint y: 245, distance: 88.6
copy div "Bell Cancellations takes 30 days to complete, the device will be marked as canc…"
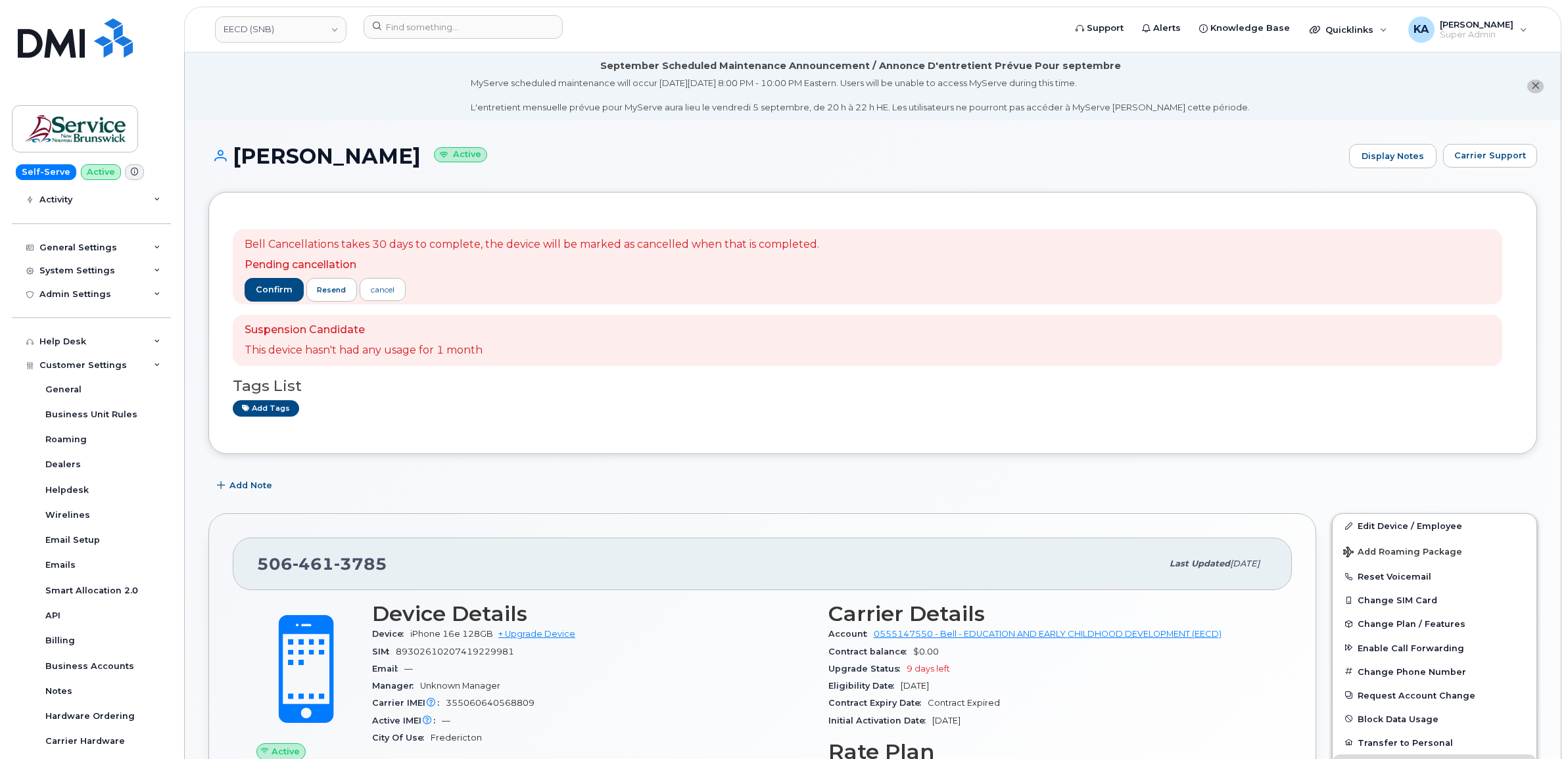
click at [406, 366] on div "Suspension Candidate This device hasn't had any usage for 1 month" at bounding box center [867, 340] width 1269 height 51
drag, startPoint x: 487, startPoint y: 350, endPoint x: 247, endPoint y: 333, distance: 240.6
click at [247, 333] on div "Suspension Candidate This device hasn't had any usage for 1 month" at bounding box center [867, 340] width 1269 height 51
drag, startPoint x: 247, startPoint y: 333, endPoint x: 252, endPoint y: 328, distance: 7.1
copy div "Suspension Candidate This device hasn't had any usage for 1 month"
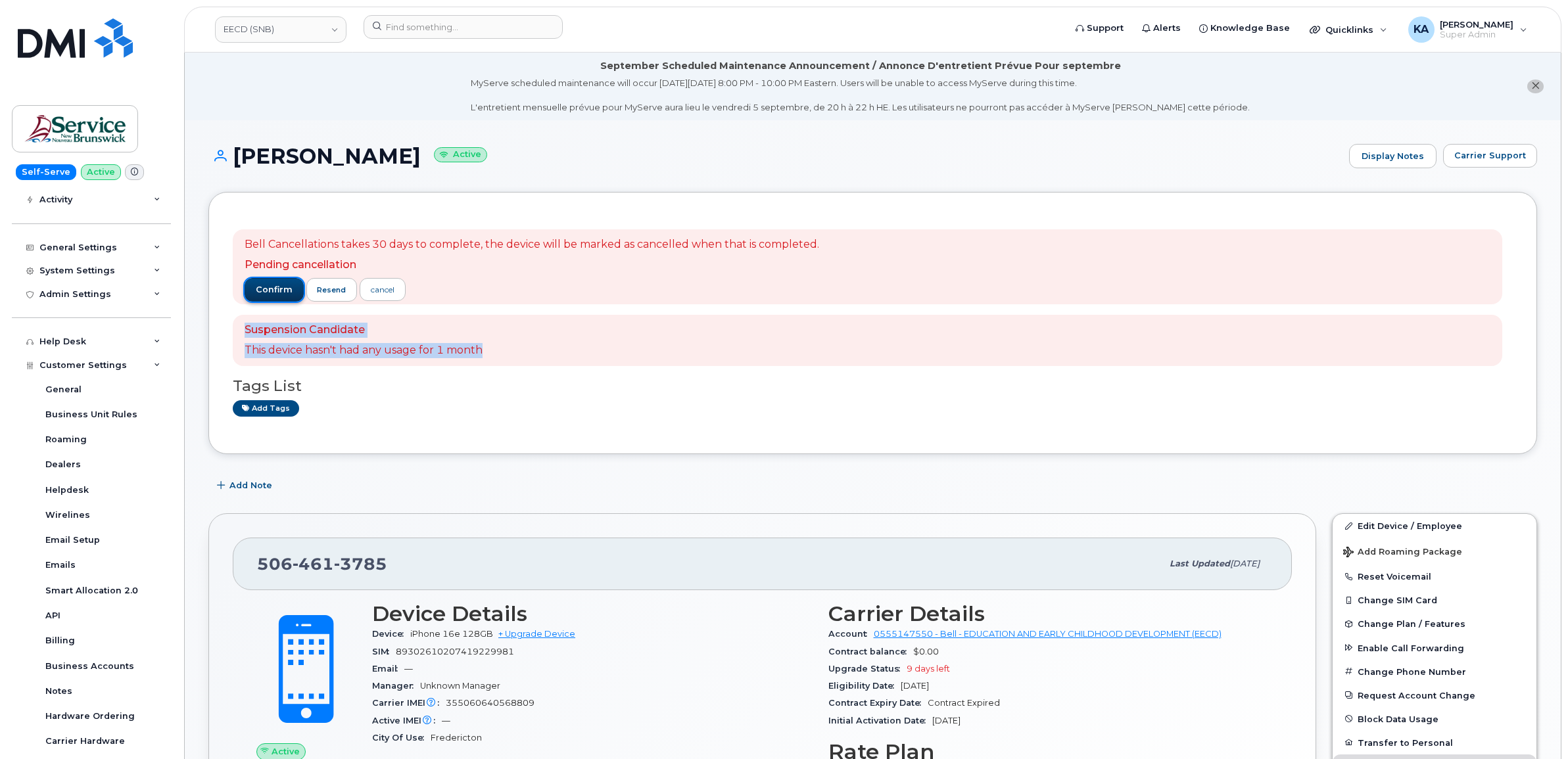
click at [264, 285] on span "confirm" at bounding box center [273, 290] width 36 height 12
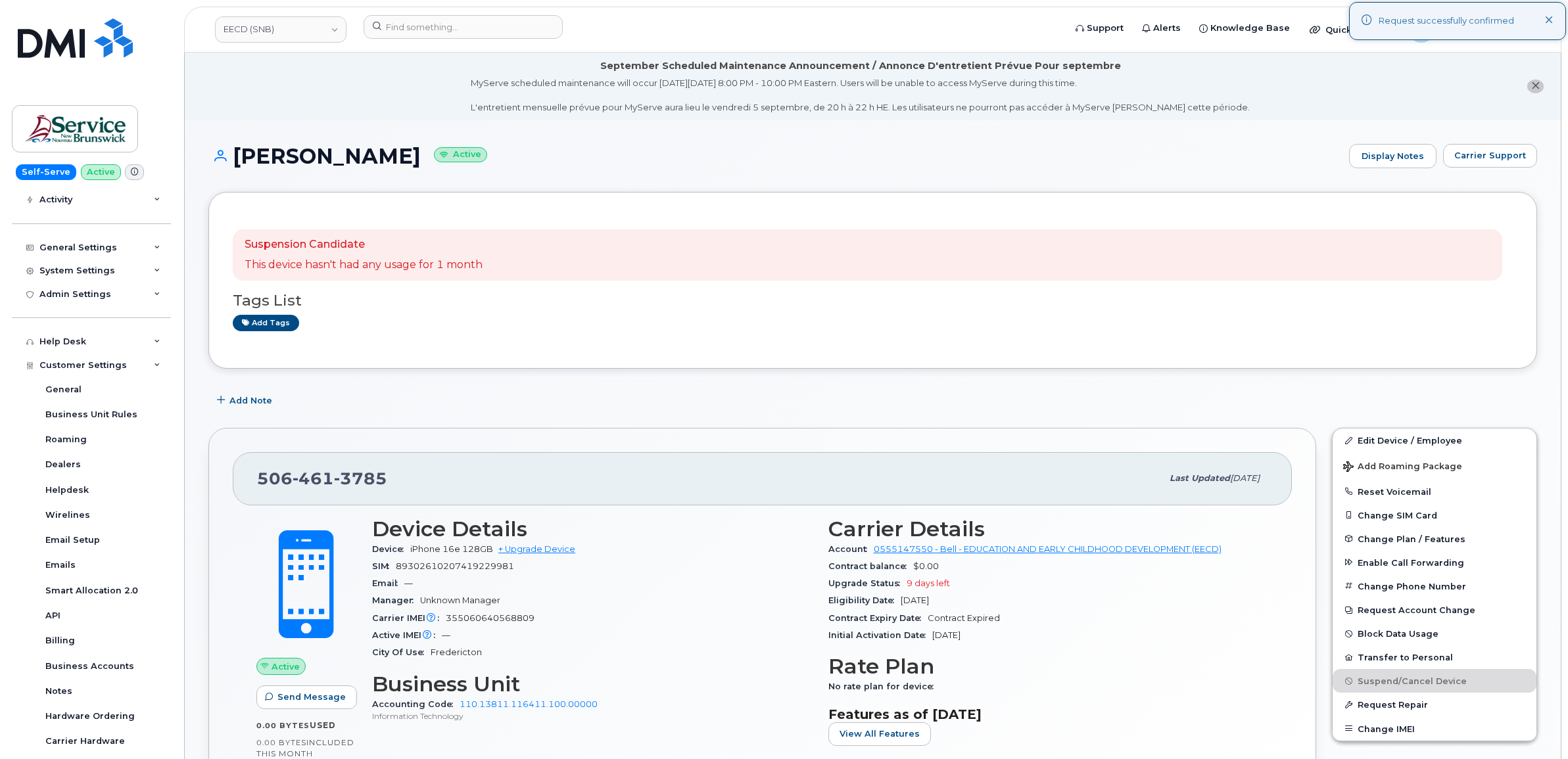
click at [467, 313] on div "Tags List Add tags" at bounding box center [873, 306] width 1280 height 50
click at [245, 398] on span "Add Note" at bounding box center [250, 400] width 42 height 13
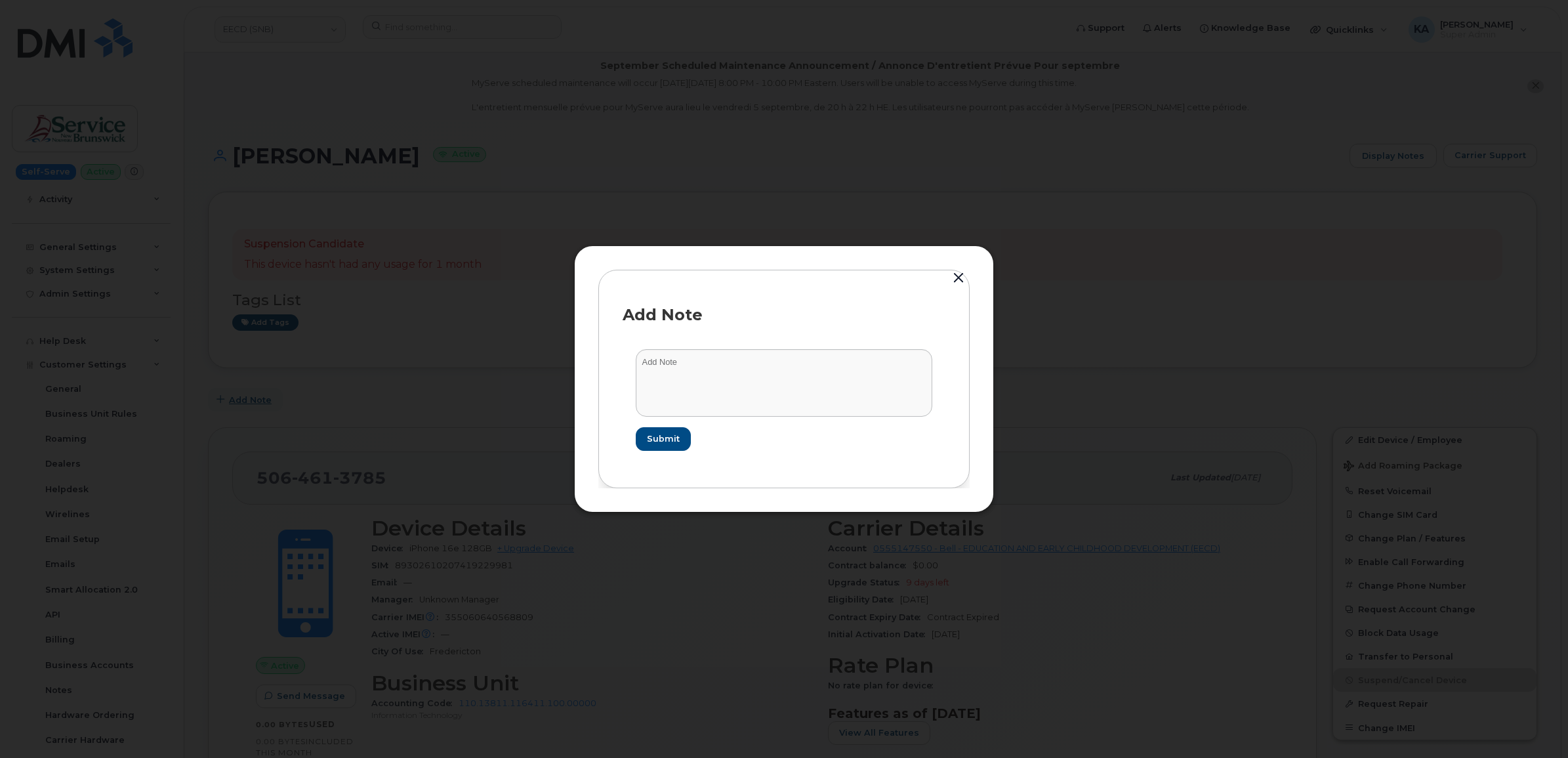
click at [208, 388] on button "Add Note" at bounding box center [245, 400] width 75 height 24
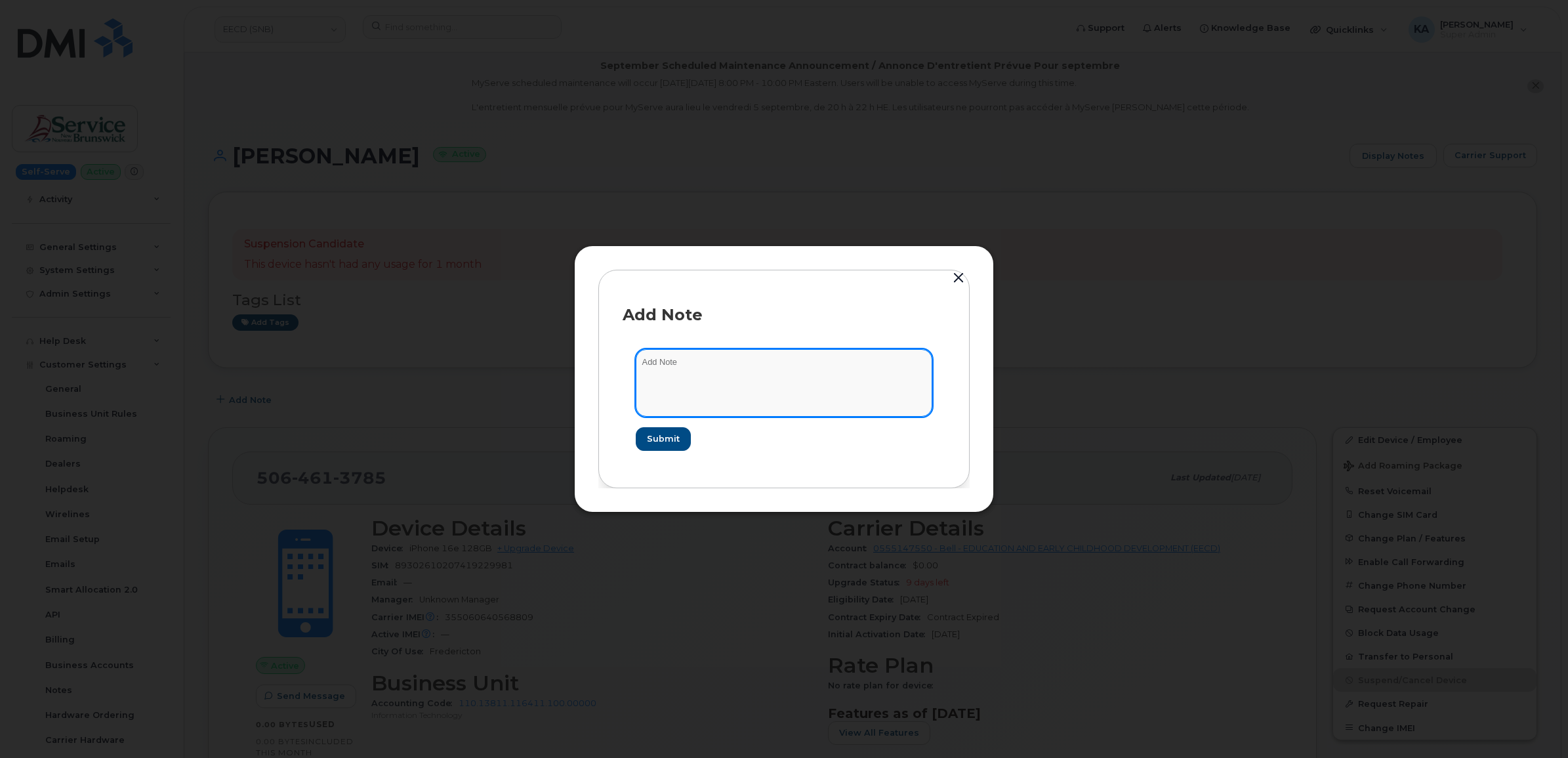
click at [653, 365] on textarea at bounding box center [784, 383] width 296 height 67
type textarea "Sent a request to [PERSON_NAME] to cancel this device"
click at [666, 442] on span "Submit" at bounding box center [662, 439] width 32 height 13
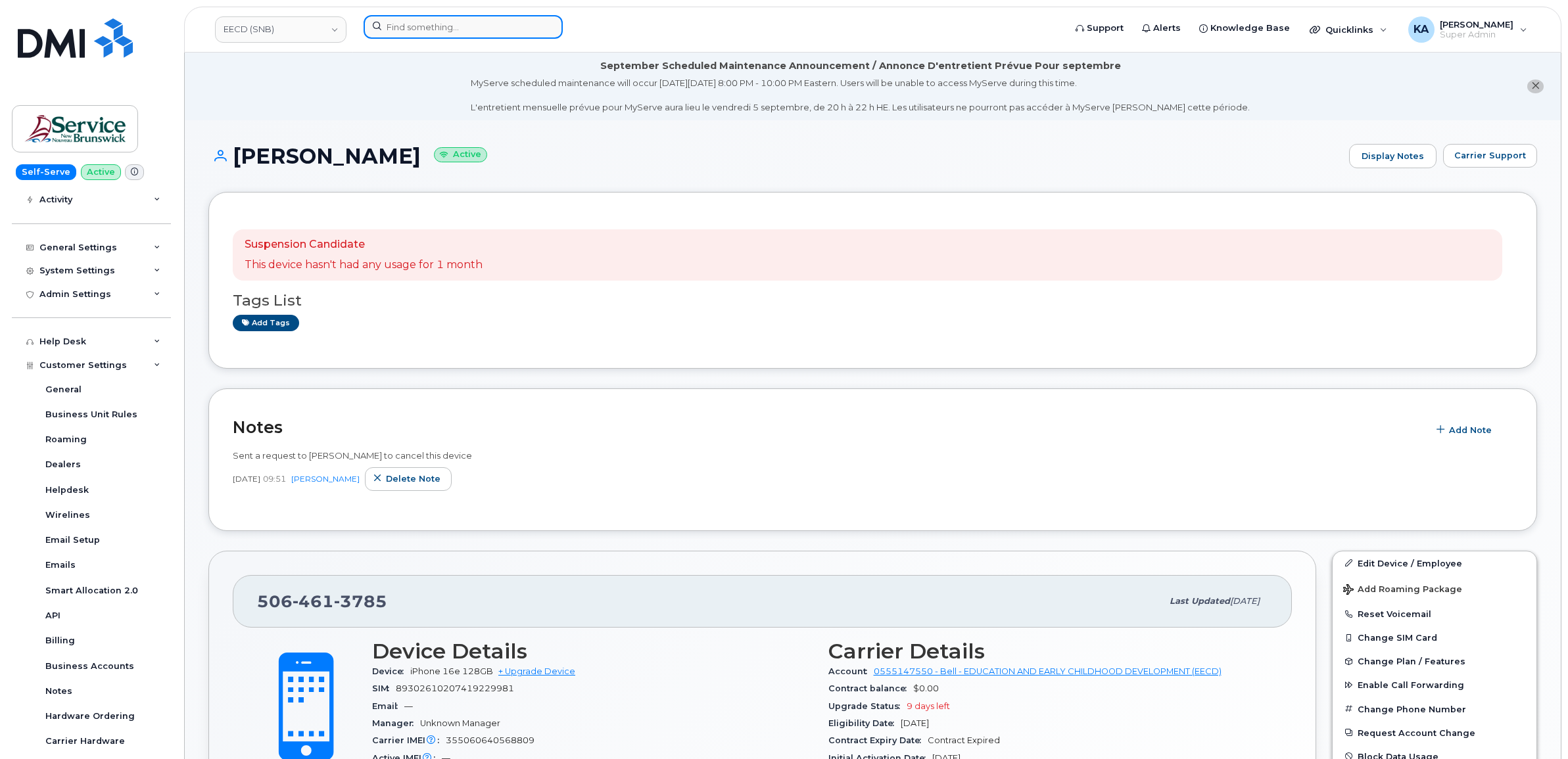
click at [437, 29] on input at bounding box center [463, 27] width 200 height 24
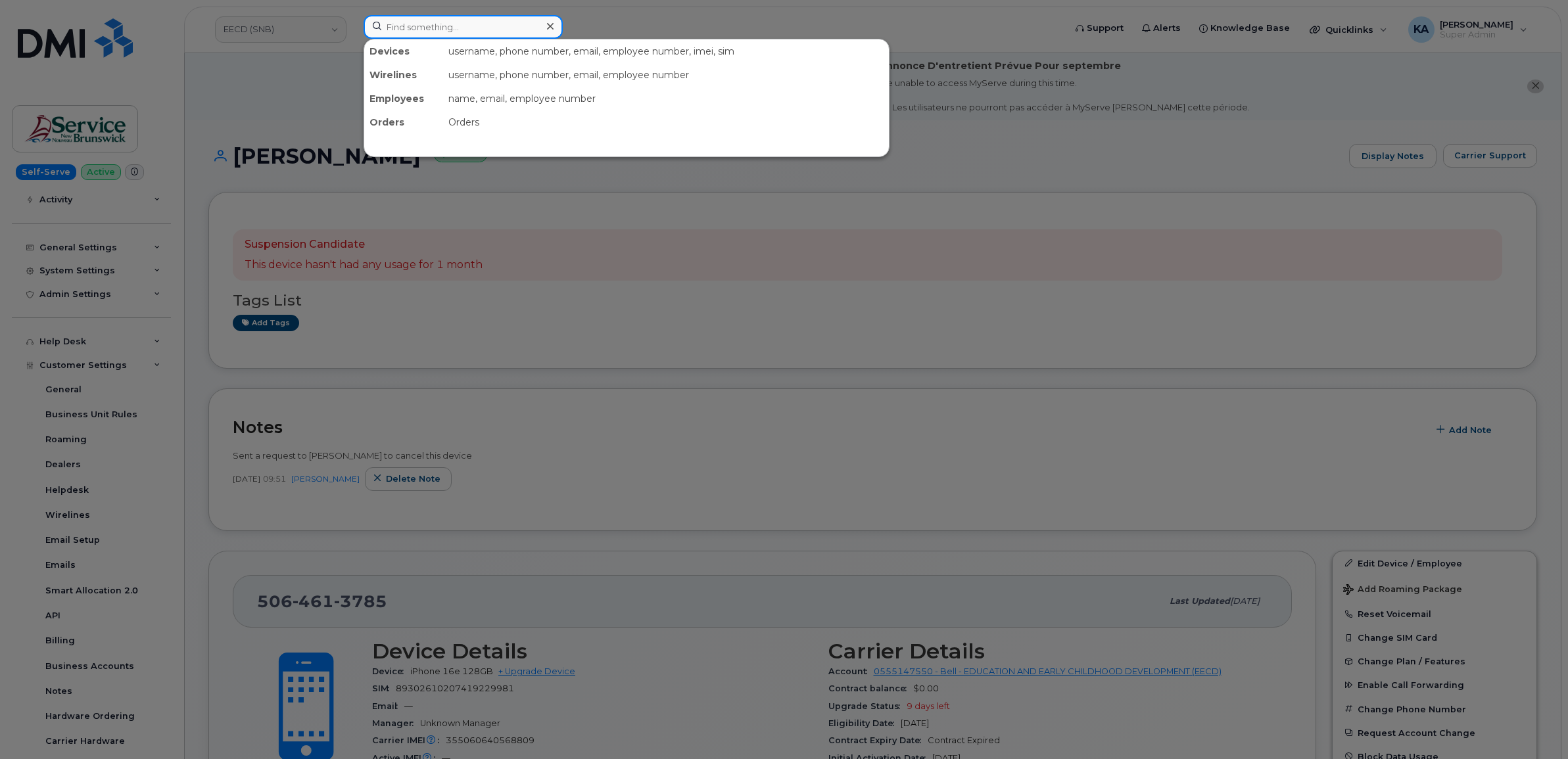
paste input "5062591891"
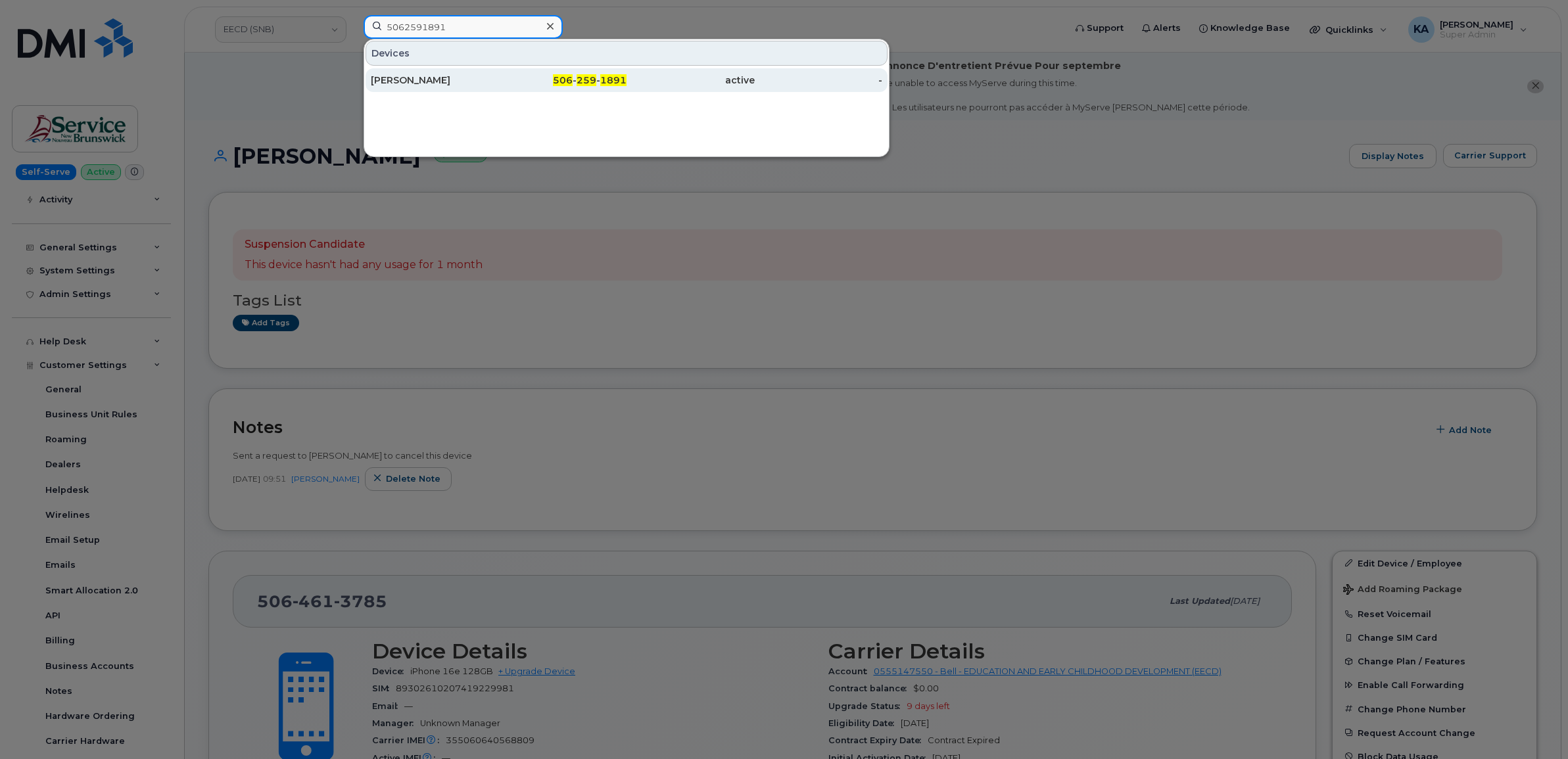
type input "5062591891"
click at [441, 81] on div "[PERSON_NAME]" at bounding box center [435, 80] width 128 height 13
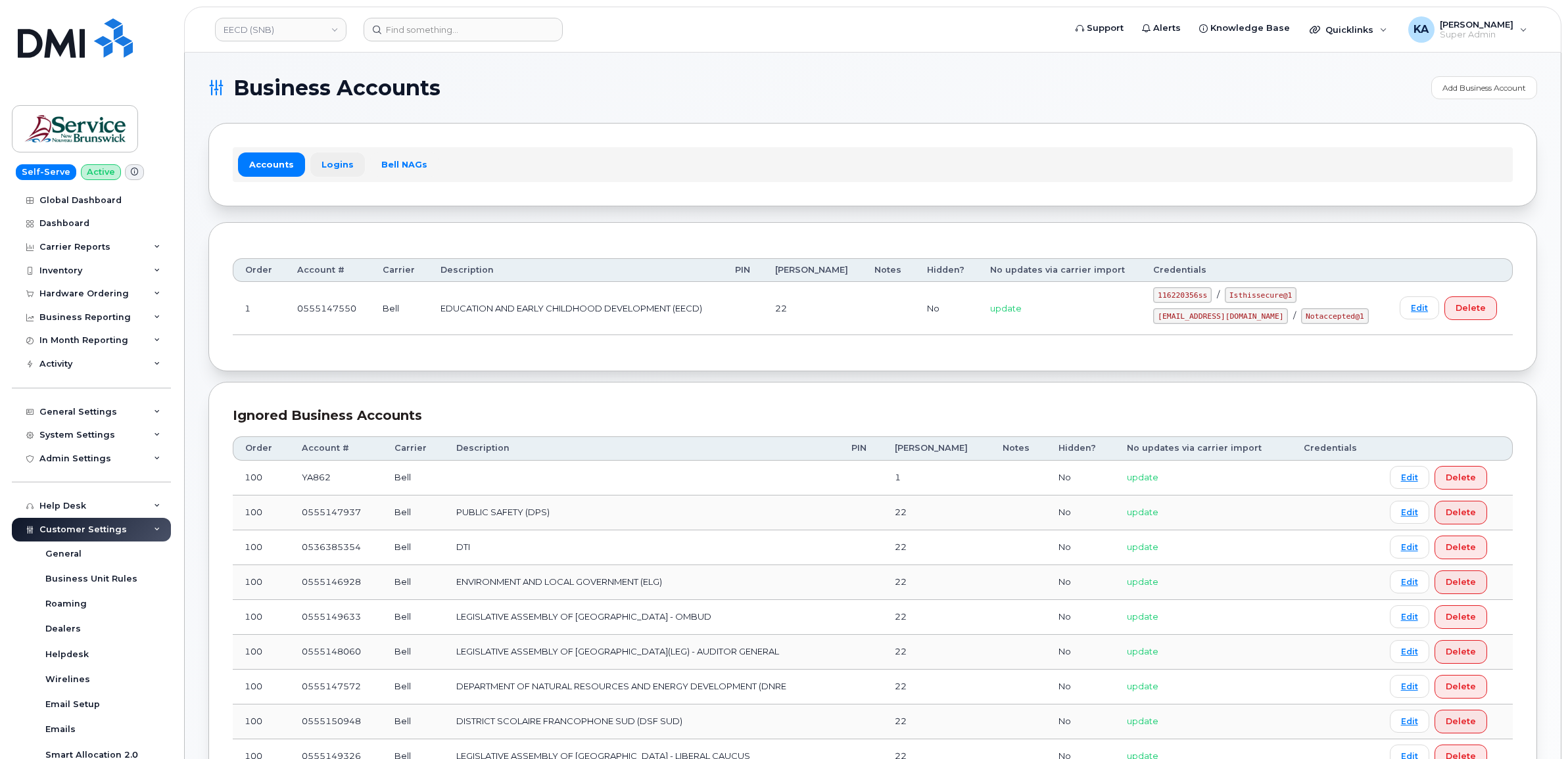
click at [332, 161] on link "Logins" at bounding box center [338, 164] width 55 height 24
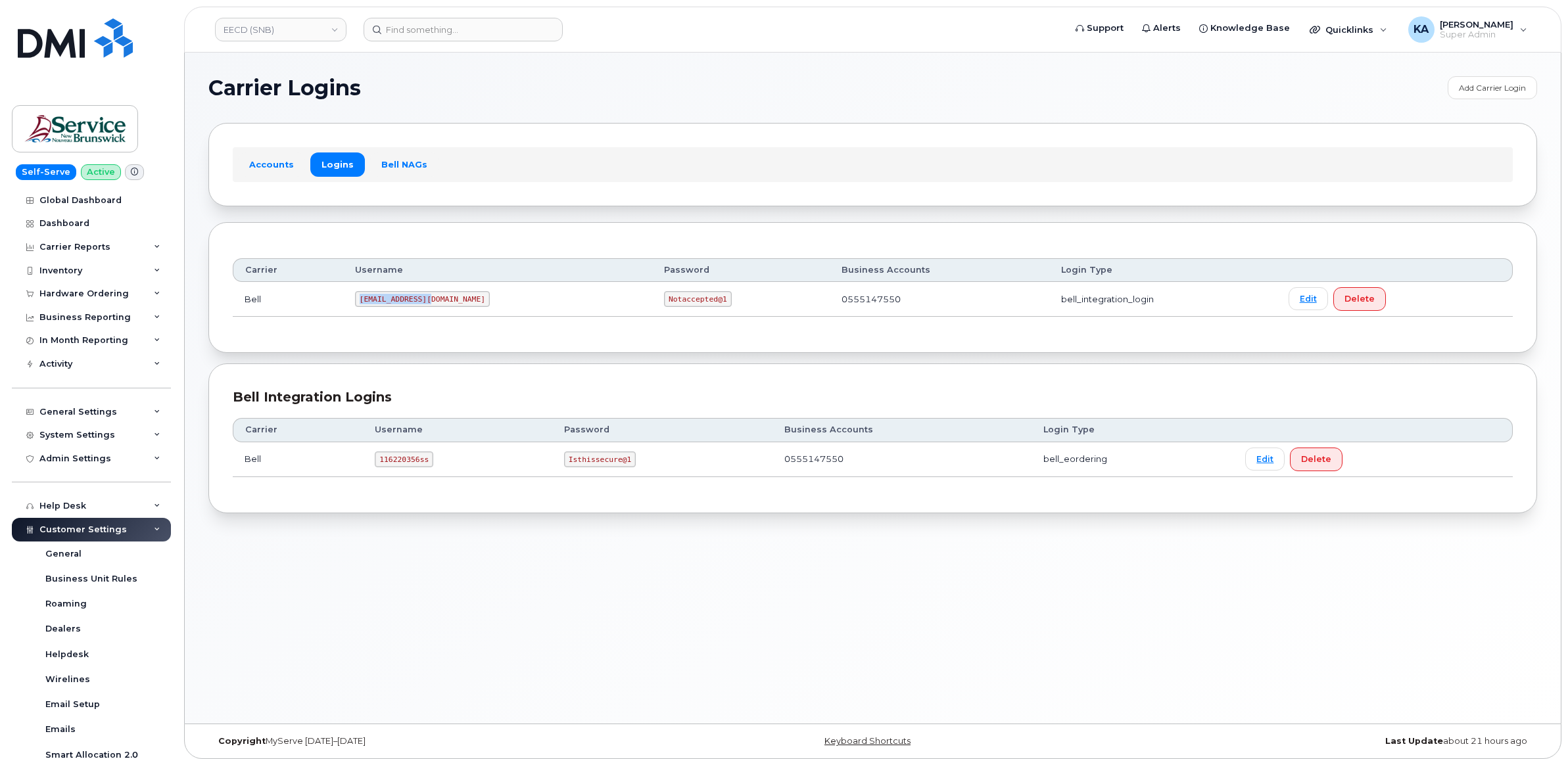
drag, startPoint x: 368, startPoint y: 304, endPoint x: 447, endPoint y: 307, distance: 79.1
click at [447, 307] on td "[EMAIL_ADDRESS][DOMAIN_NAME]" at bounding box center [497, 299] width 309 height 34
drag, startPoint x: 447, startPoint y: 307, endPoint x: 424, endPoint y: 303, distance: 23.3
copy code "[EMAIL_ADDRESS][DOMAIN_NAME]"
drag, startPoint x: 582, startPoint y: 301, endPoint x: 649, endPoint y: 303, distance: 67.0
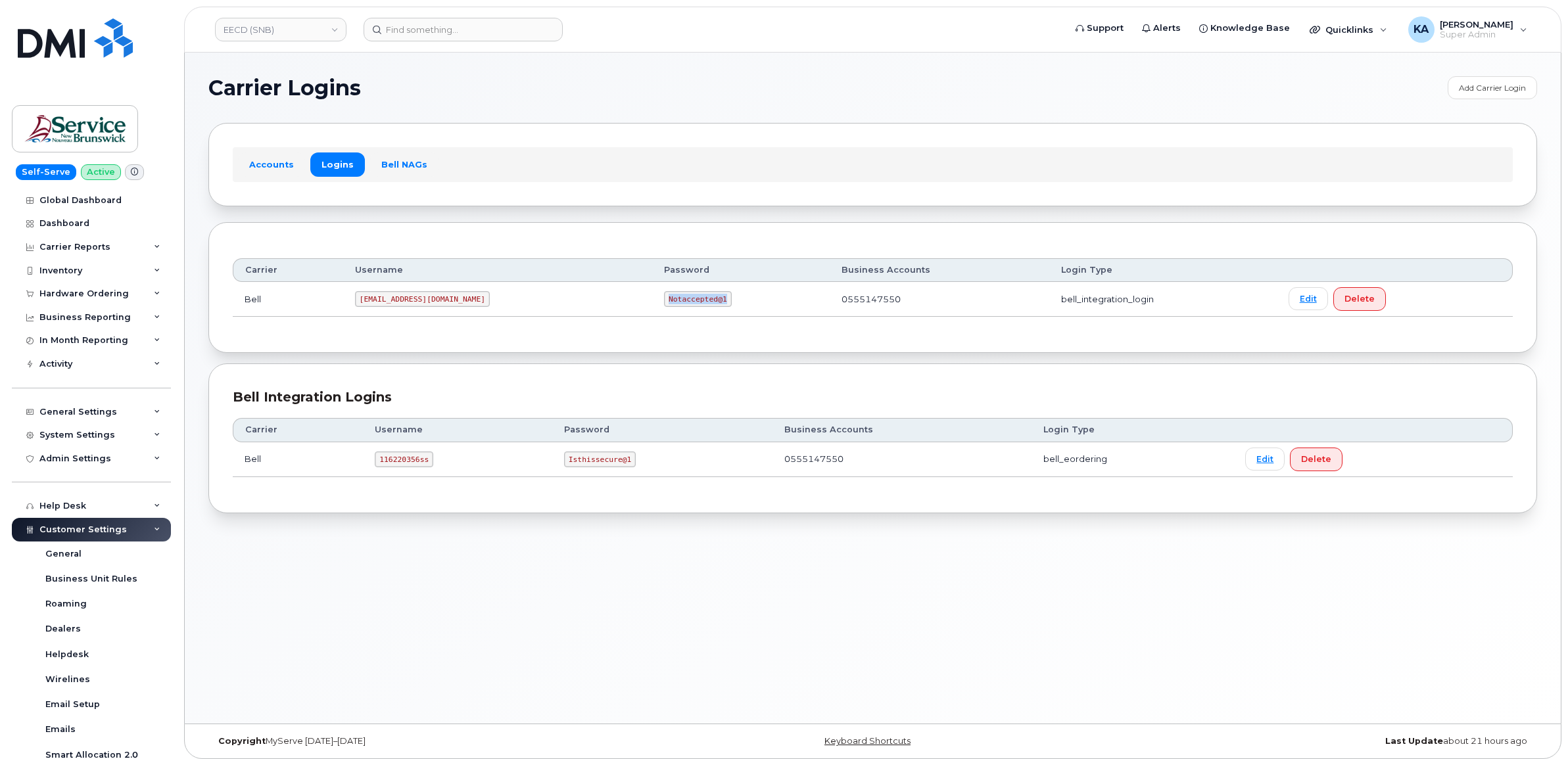
click at [654, 306] on td "Notaccepted@1" at bounding box center [740, 299] width 178 height 34
drag, startPoint x: 649, startPoint y: 303, endPoint x: 633, endPoint y: 301, distance: 16.1
copy code "Notaccepted@1"
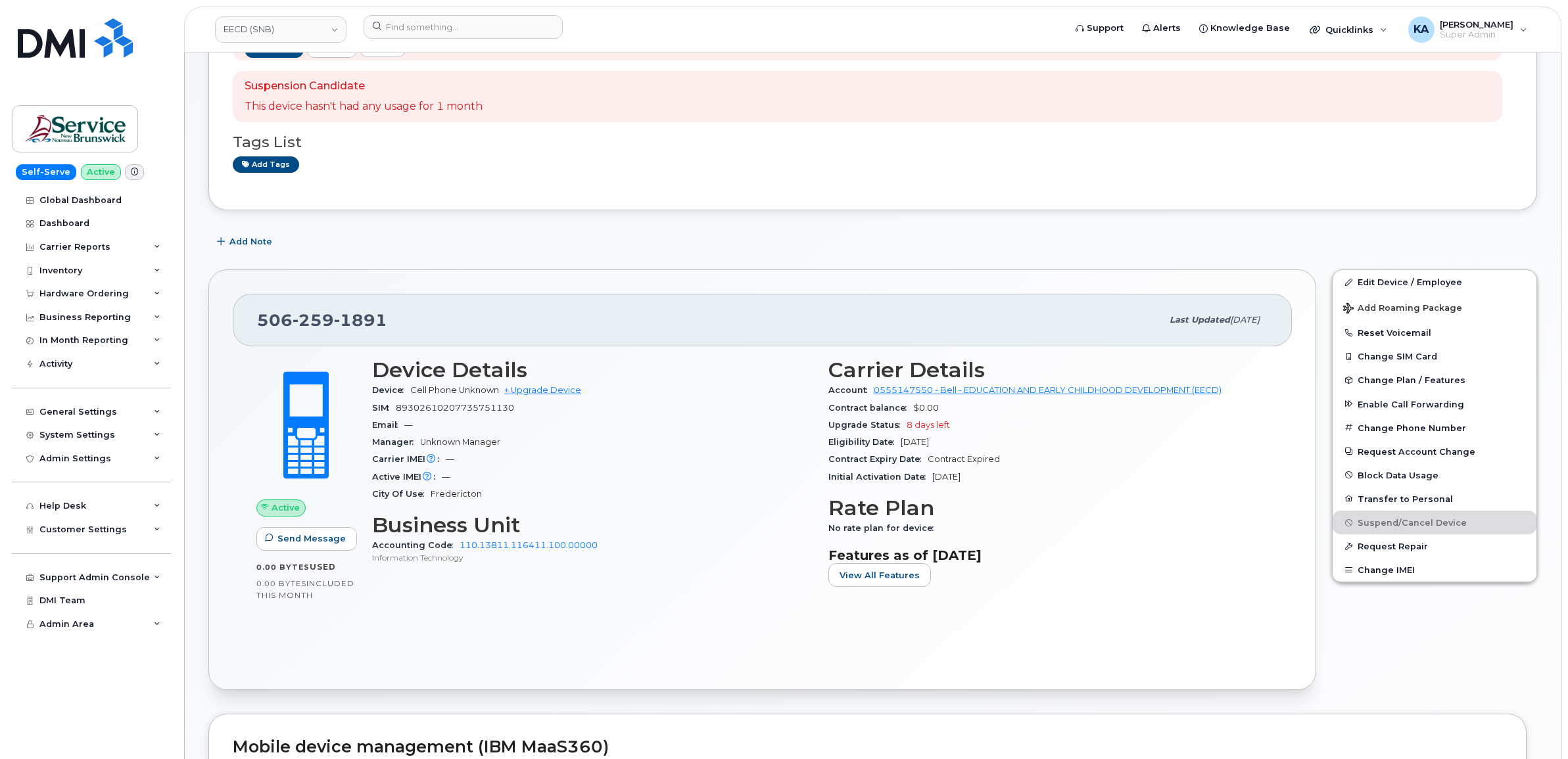
scroll to position [247, 0]
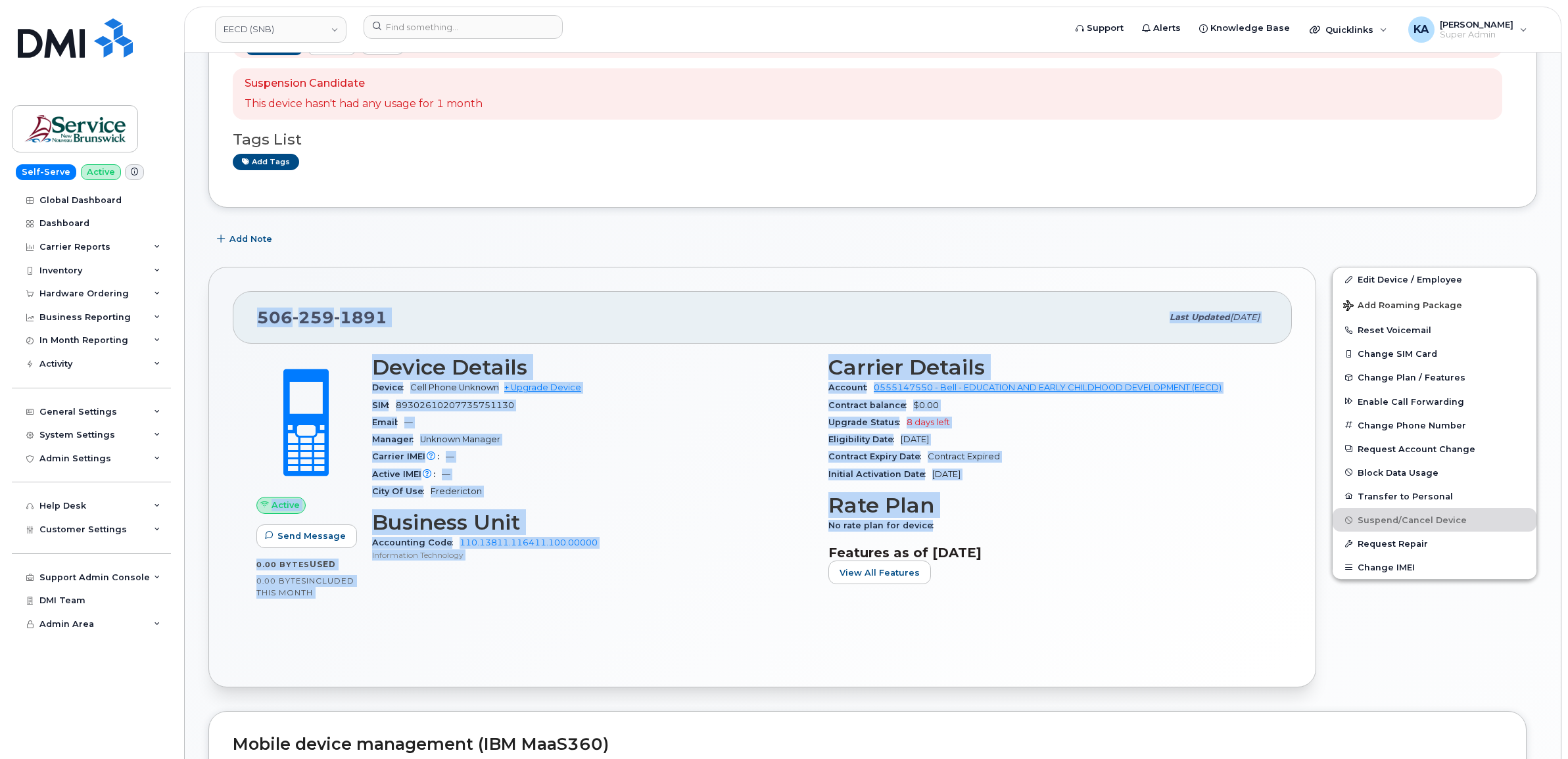
drag, startPoint x: 249, startPoint y: 313, endPoint x: 1043, endPoint y: 531, distance: 823.4
click at [1043, 531] on div "[PHONE_NUMBER] Last updated [DATE] Active Send Message 0.00 Bytes  used 0.00 By…" at bounding box center [762, 477] width 1108 height 421
copy div "[PHONE_NUMBER] Last updated [DATE] Active Send Message 0.00 Bytes  used 0.00 By…"
click at [406, 320] on div "[PHONE_NUMBER]" at bounding box center [709, 318] width 904 height 28
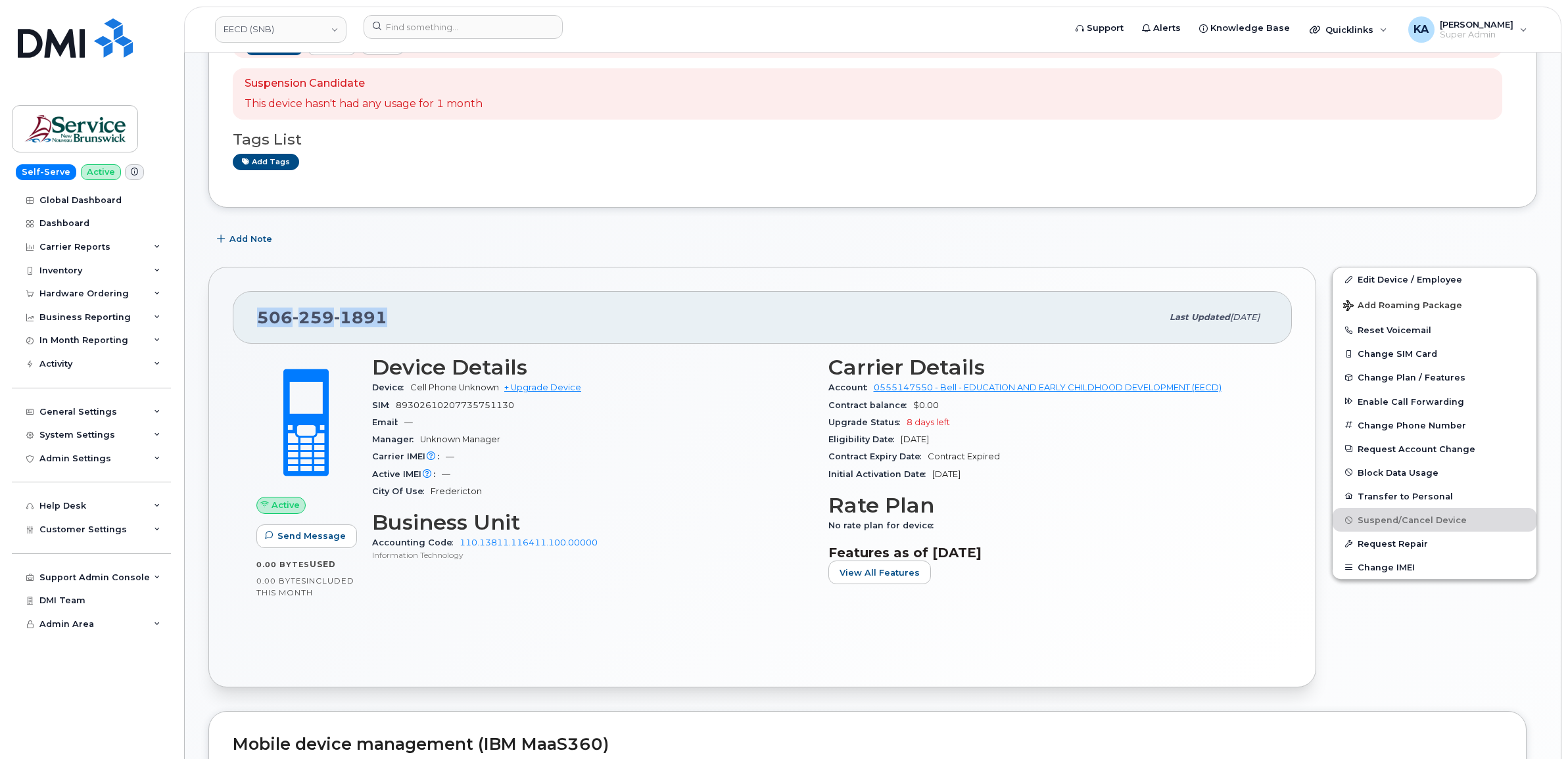
drag, startPoint x: 391, startPoint y: 318, endPoint x: 257, endPoint y: 322, distance: 134.1
click at [255, 322] on div "[PHONE_NUMBER] Last updated [DATE]" at bounding box center [762, 317] width 1059 height 52
drag, startPoint x: 257, startPoint y: 322, endPoint x: 264, endPoint y: 322, distance: 7.0
copy span "[PHONE_NUMBER]"
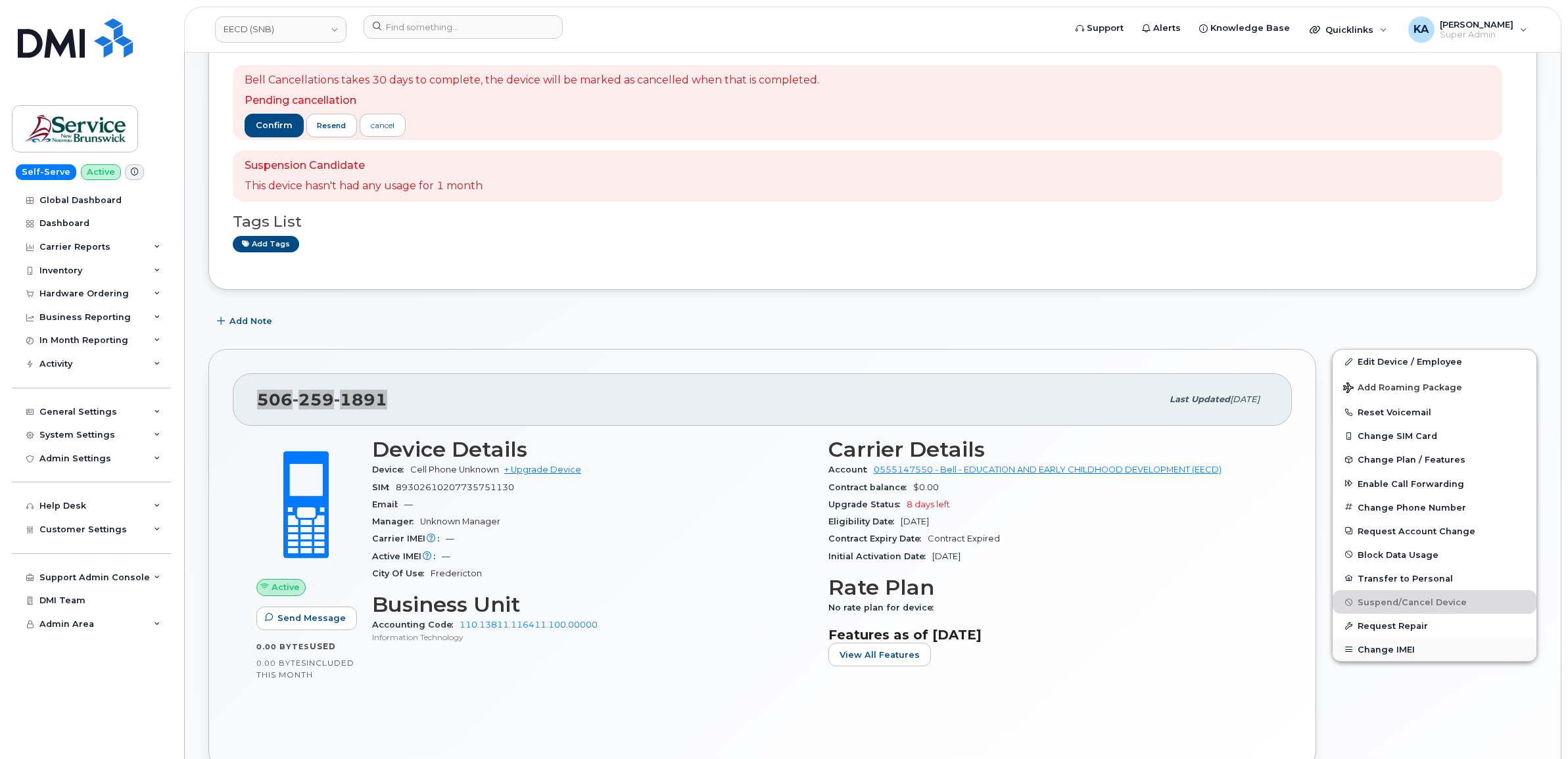
scroll to position [83, 0]
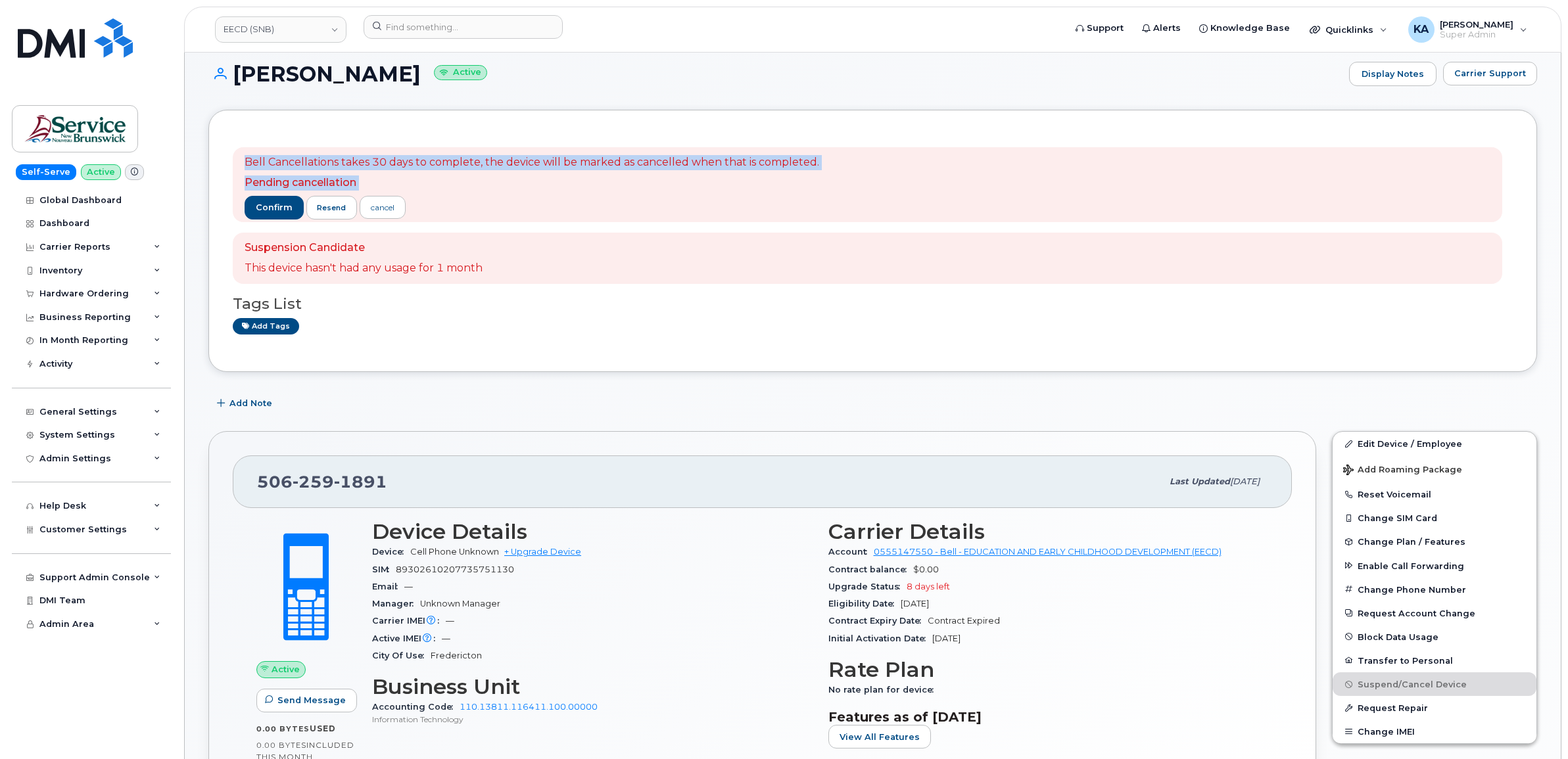
drag, startPoint x: 243, startPoint y: 161, endPoint x: 731, endPoint y: 192, distance: 489.0
click at [731, 192] on div "Bell Cancellations takes 30 days to complete, the device will be marked as canc…" at bounding box center [867, 185] width 1269 height 75
drag, startPoint x: 731, startPoint y: 192, endPoint x: 712, endPoint y: 165, distance: 33.0
copy div "Bell Cancellations takes 30 days to complete, the device will be marked as canc…"
click at [274, 207] on span "confirm" at bounding box center [273, 207] width 36 height 12
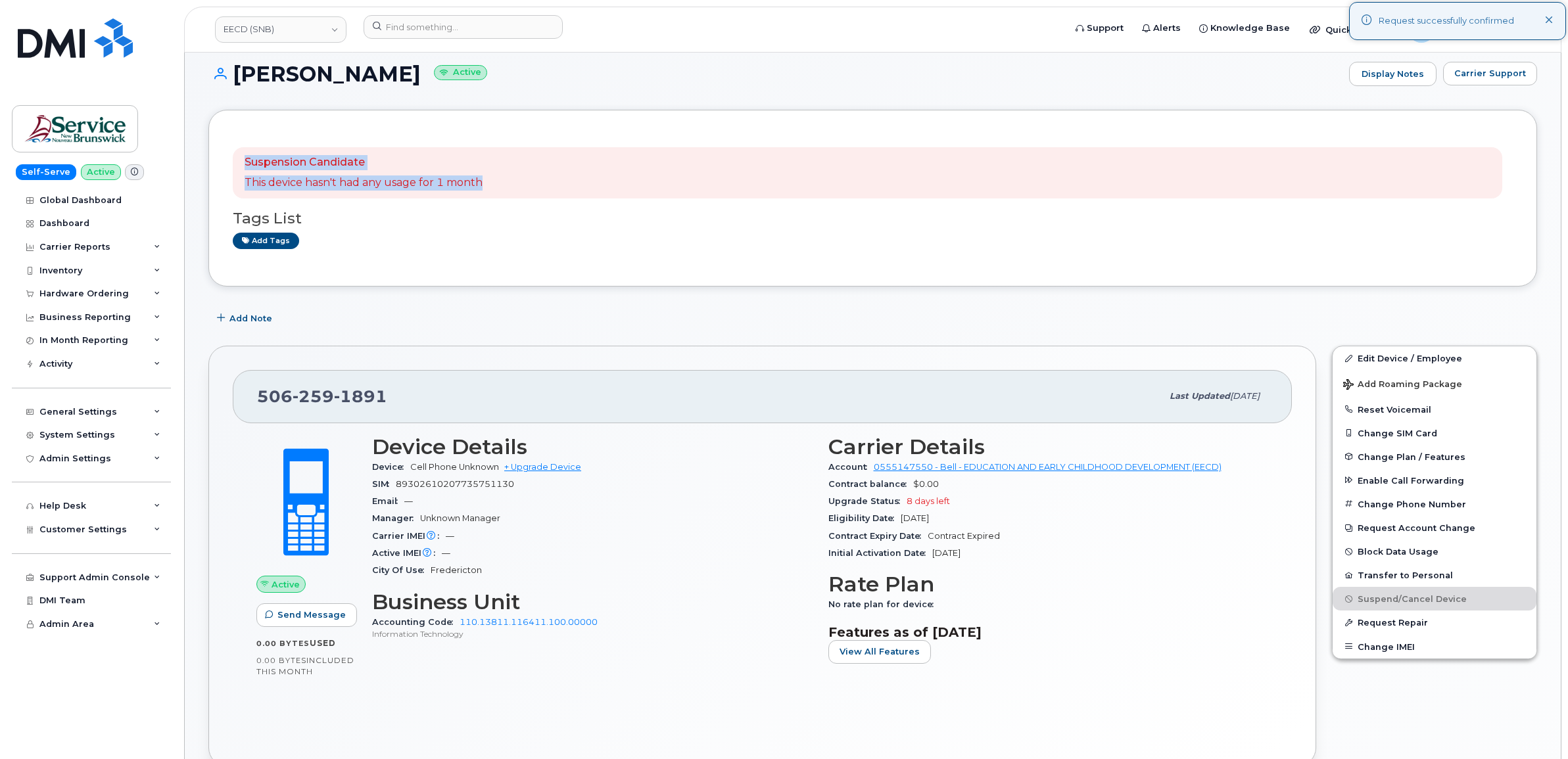
drag, startPoint x: 241, startPoint y: 159, endPoint x: 485, endPoint y: 189, distance: 245.8
click at [485, 189] on div "Suspension Candidate This device hasn't had any usage for 1 month" at bounding box center [867, 173] width 1269 height 51
drag, startPoint x: 485, startPoint y: 189, endPoint x: 472, endPoint y: 184, distance: 13.9
copy div "Suspension Candidate This device hasn't had any usage for 1 month"
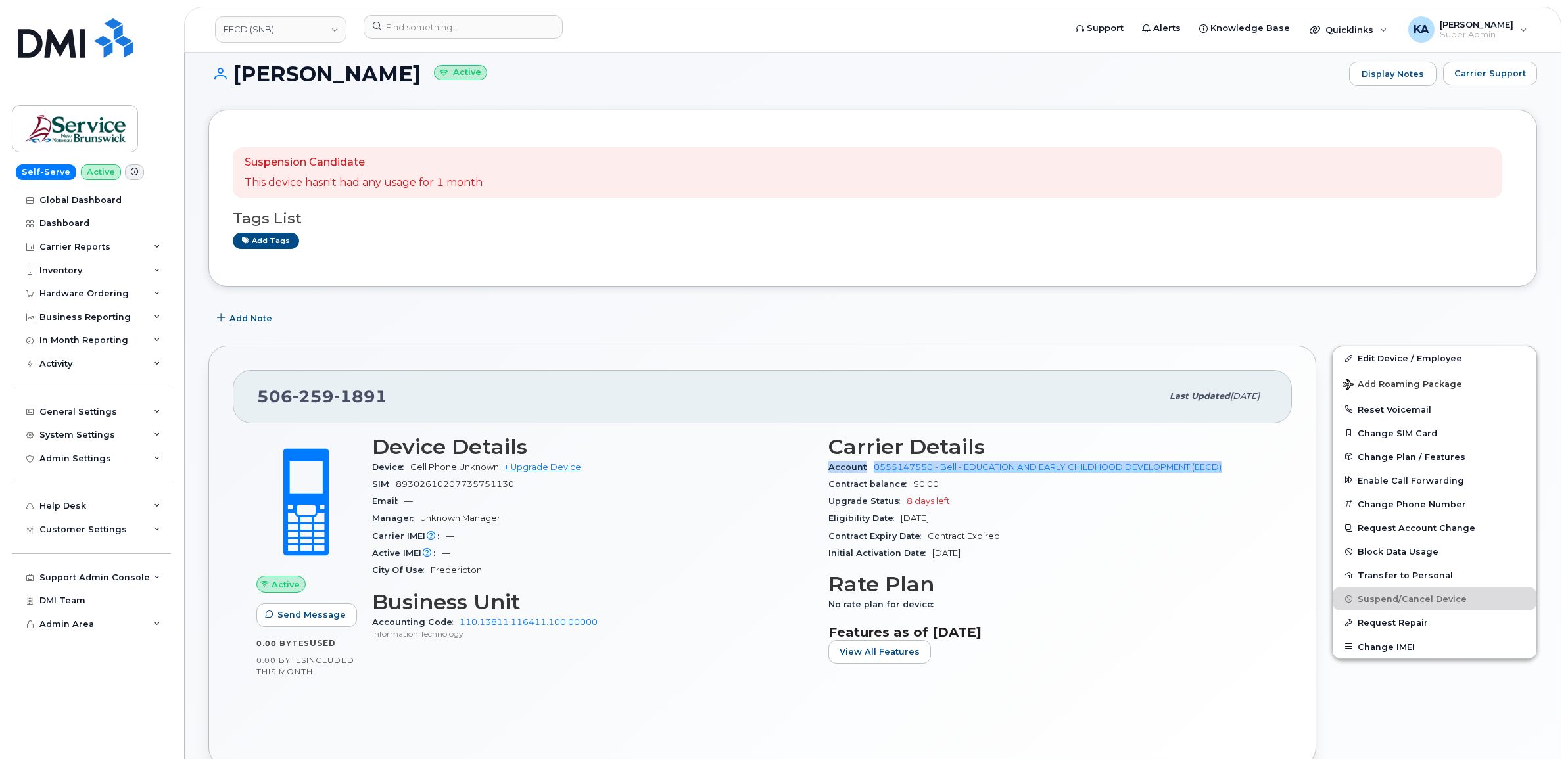
drag, startPoint x: 824, startPoint y: 464, endPoint x: 1237, endPoint y: 473, distance: 413.1
click at [1239, 473] on div "Carrier Details Account 0555147550 - Bell - EDUCATION AND EARLY CHILDHOOD DEVEL…" at bounding box center [1049, 555] width 456 height 255
drag, startPoint x: 1237, startPoint y: 473, endPoint x: 1191, endPoint y: 468, distance: 46.3
copy div "Account 0555147550 - Bell - EDUCATION AND EARLY CHILDHOOD DEVELOPMENT (EECD)"
click at [235, 30] on link "EECD (SNB)" at bounding box center [281, 29] width 132 height 27
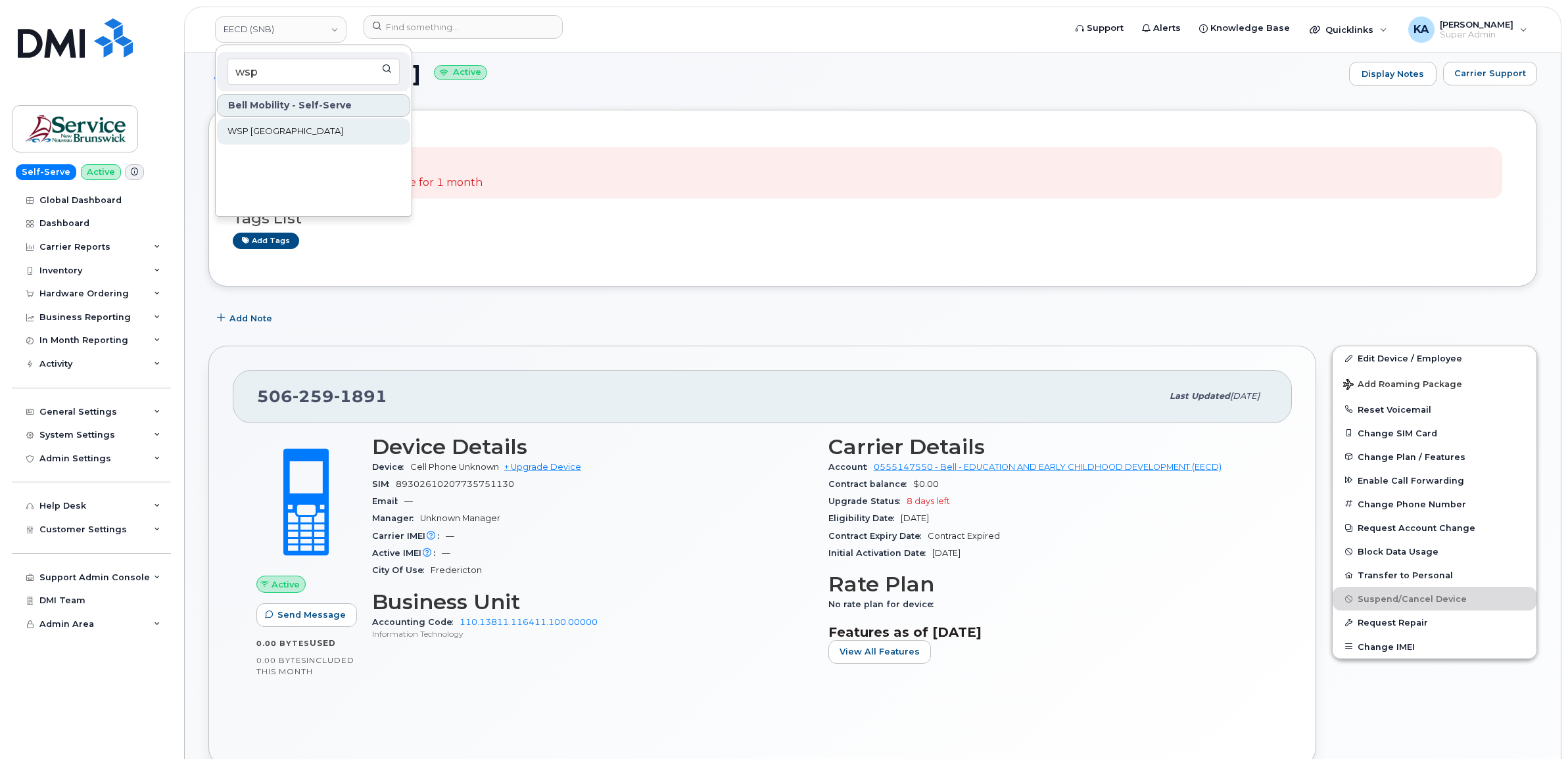
type input "wsp"
click at [257, 128] on span "WSP [GEOGRAPHIC_DATA]" at bounding box center [285, 131] width 116 height 13
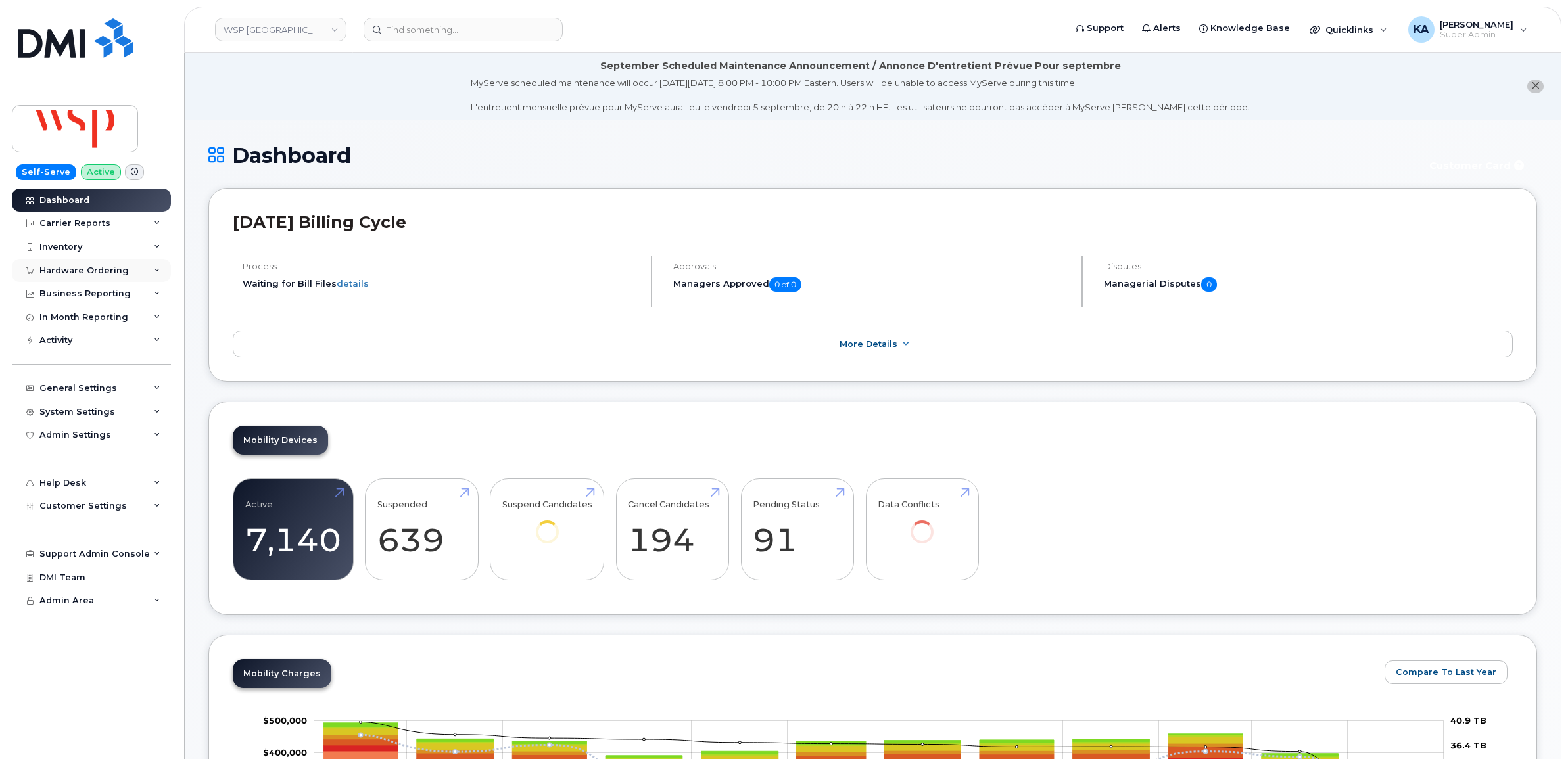
click at [86, 268] on div "Hardware Ordering" at bounding box center [84, 270] width 89 height 11
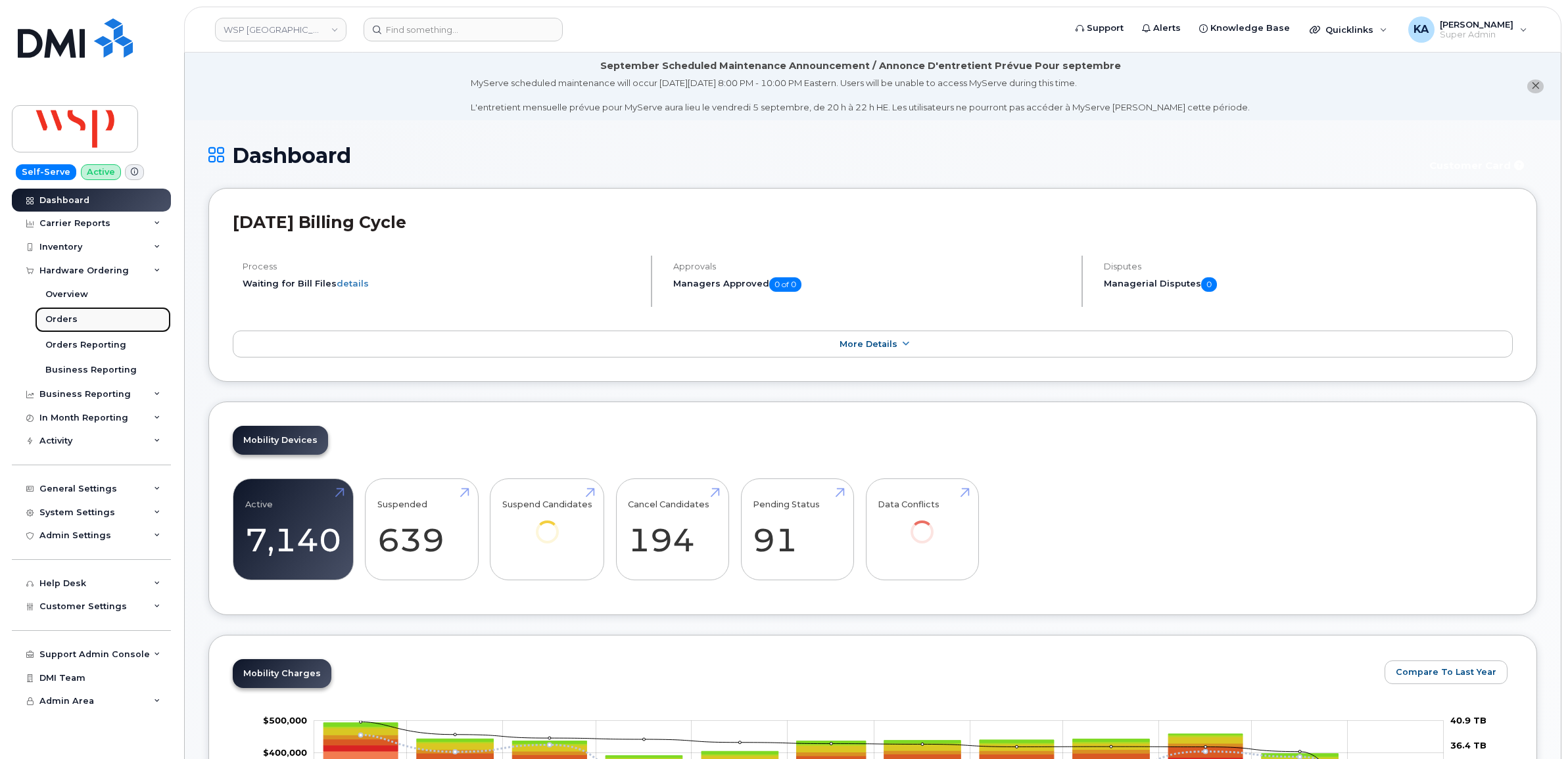
click at [54, 317] on div "Orders" at bounding box center [61, 320] width 32 height 12
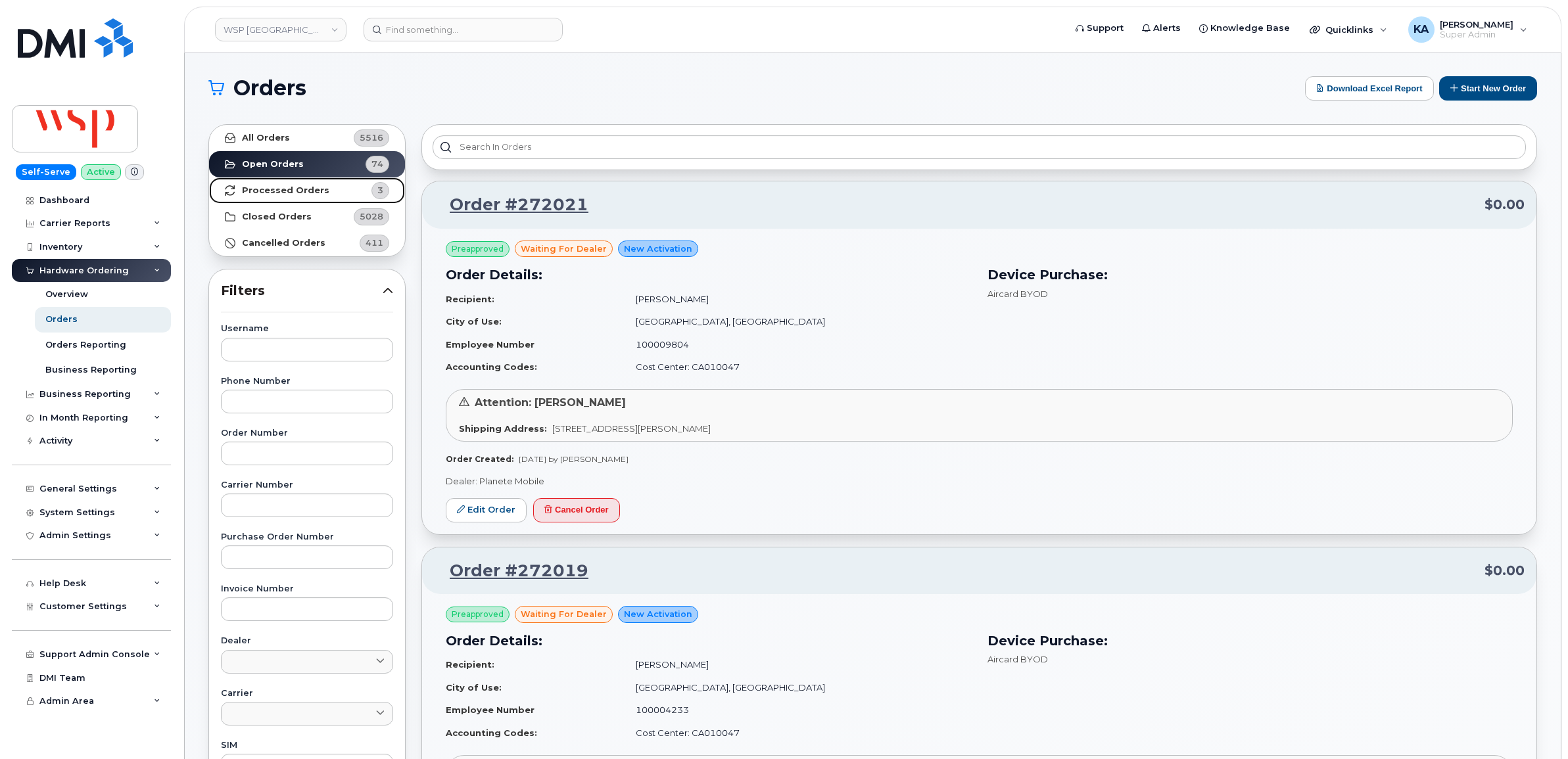
click at [290, 191] on strong "Processed Orders" at bounding box center [285, 191] width 87 height 11
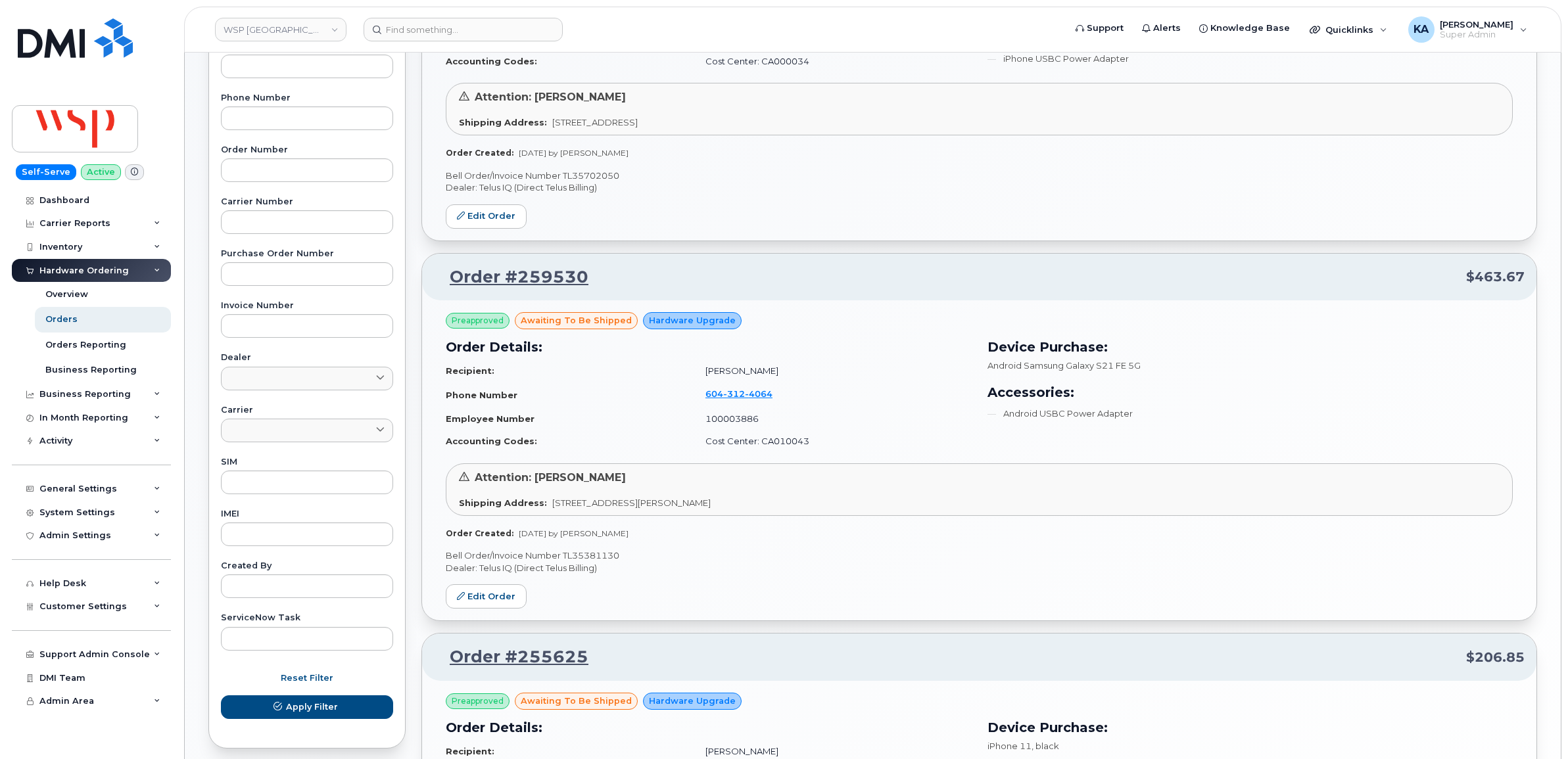
scroll to position [276, 0]
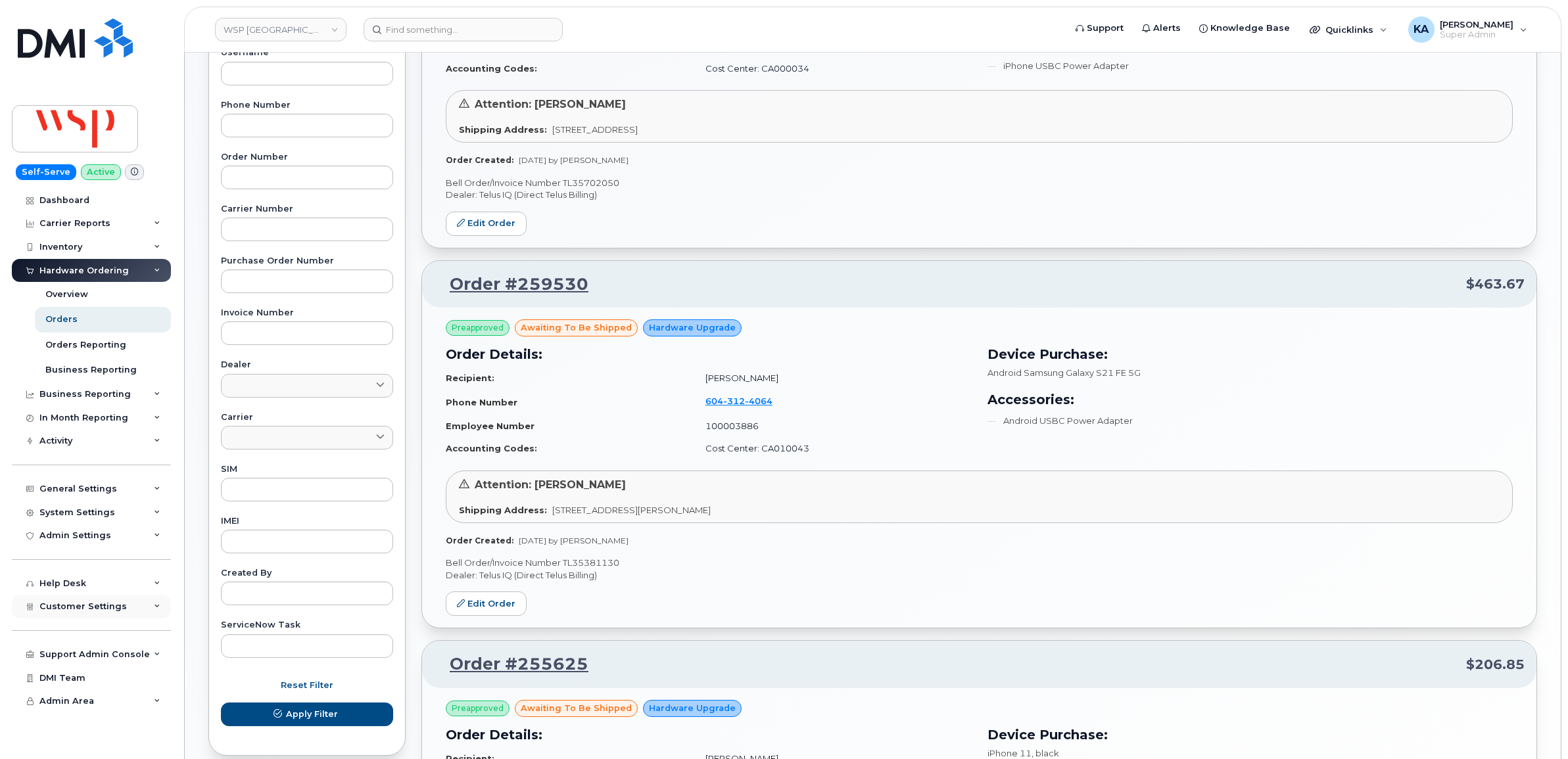
click at [94, 609] on span "Customer Settings" at bounding box center [83, 607] width 87 height 10
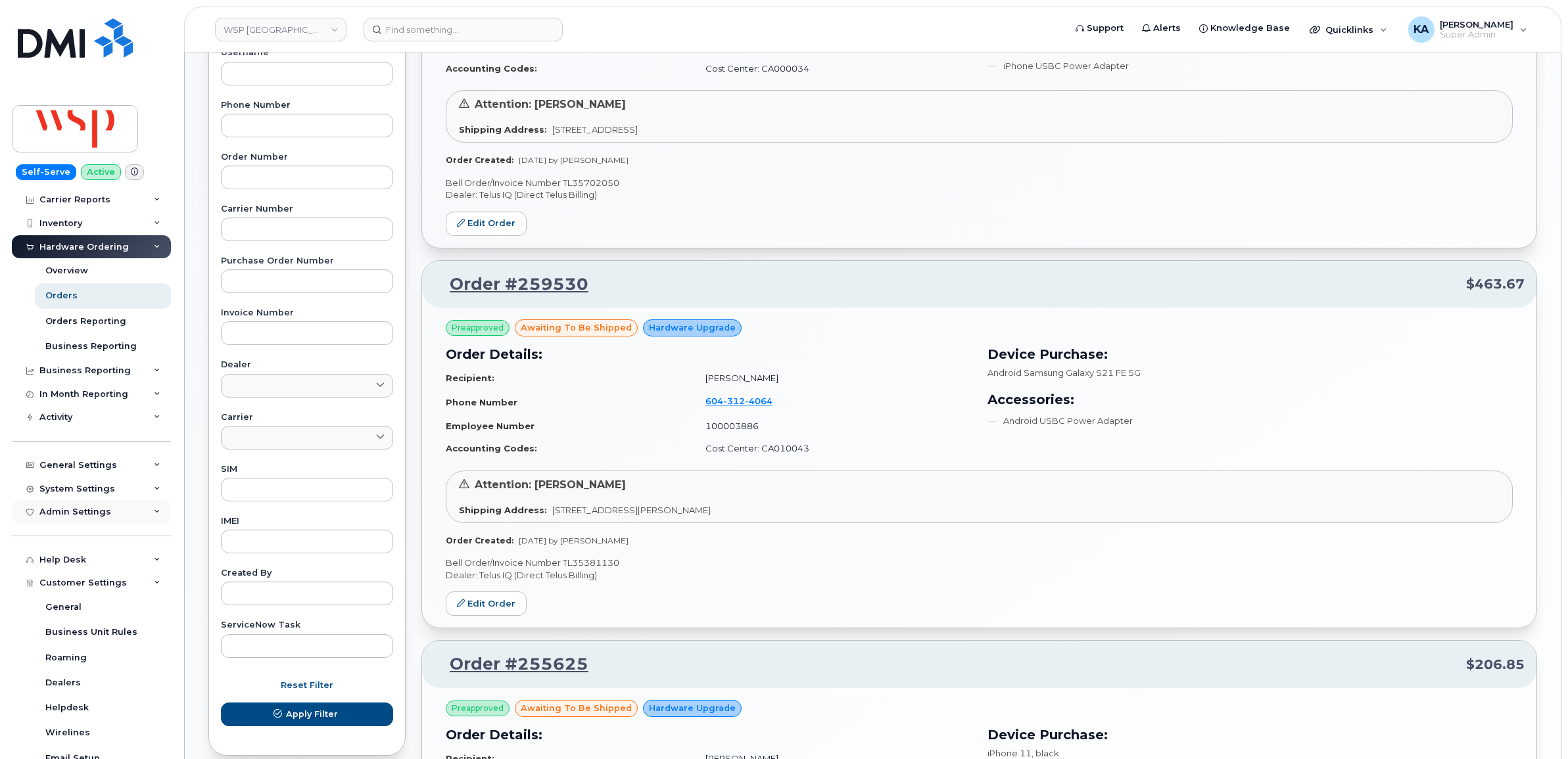
scroll to position [0, 0]
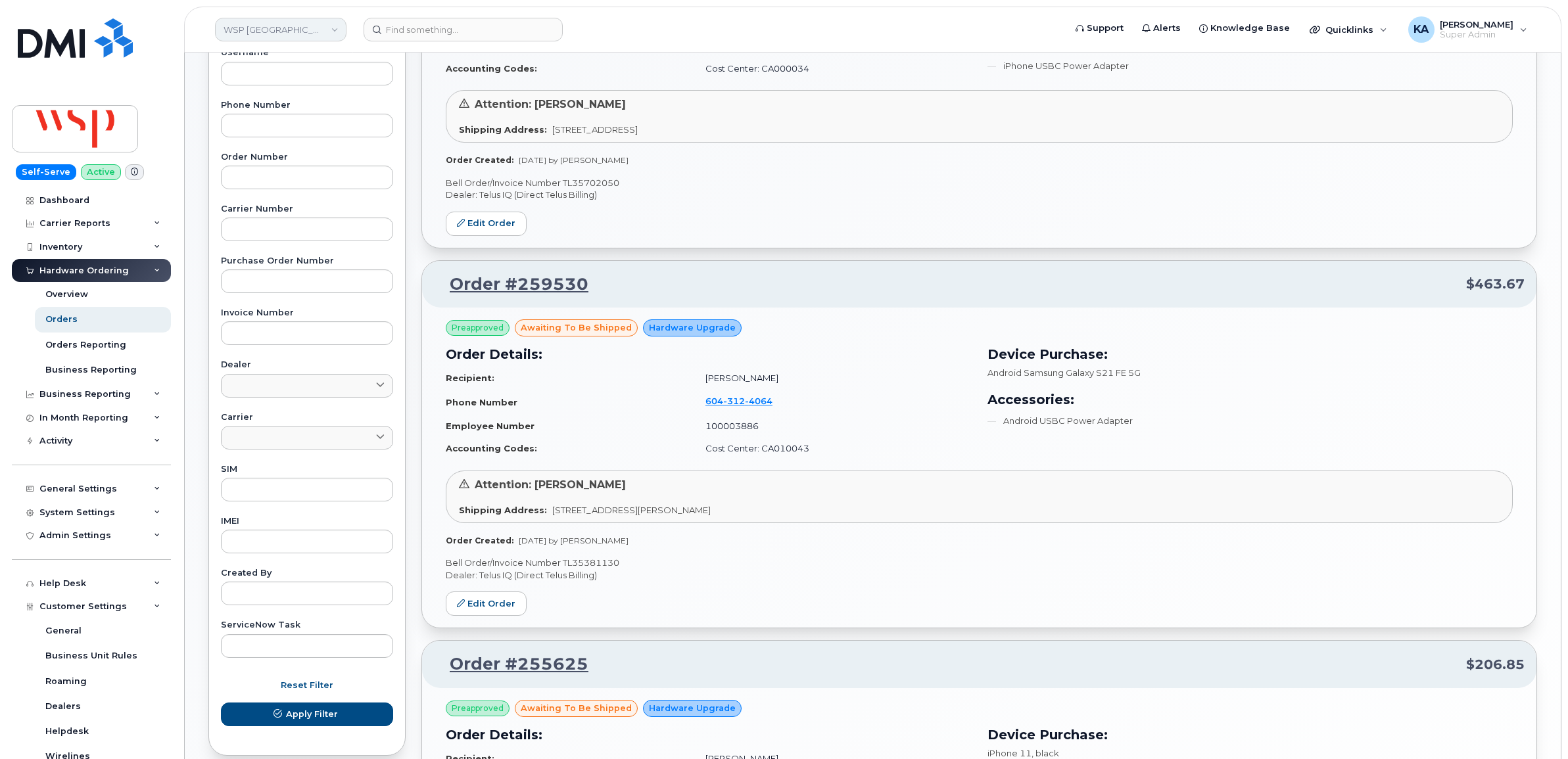
click at [277, 29] on link "WSP [GEOGRAPHIC_DATA]" at bounding box center [281, 29] width 132 height 24
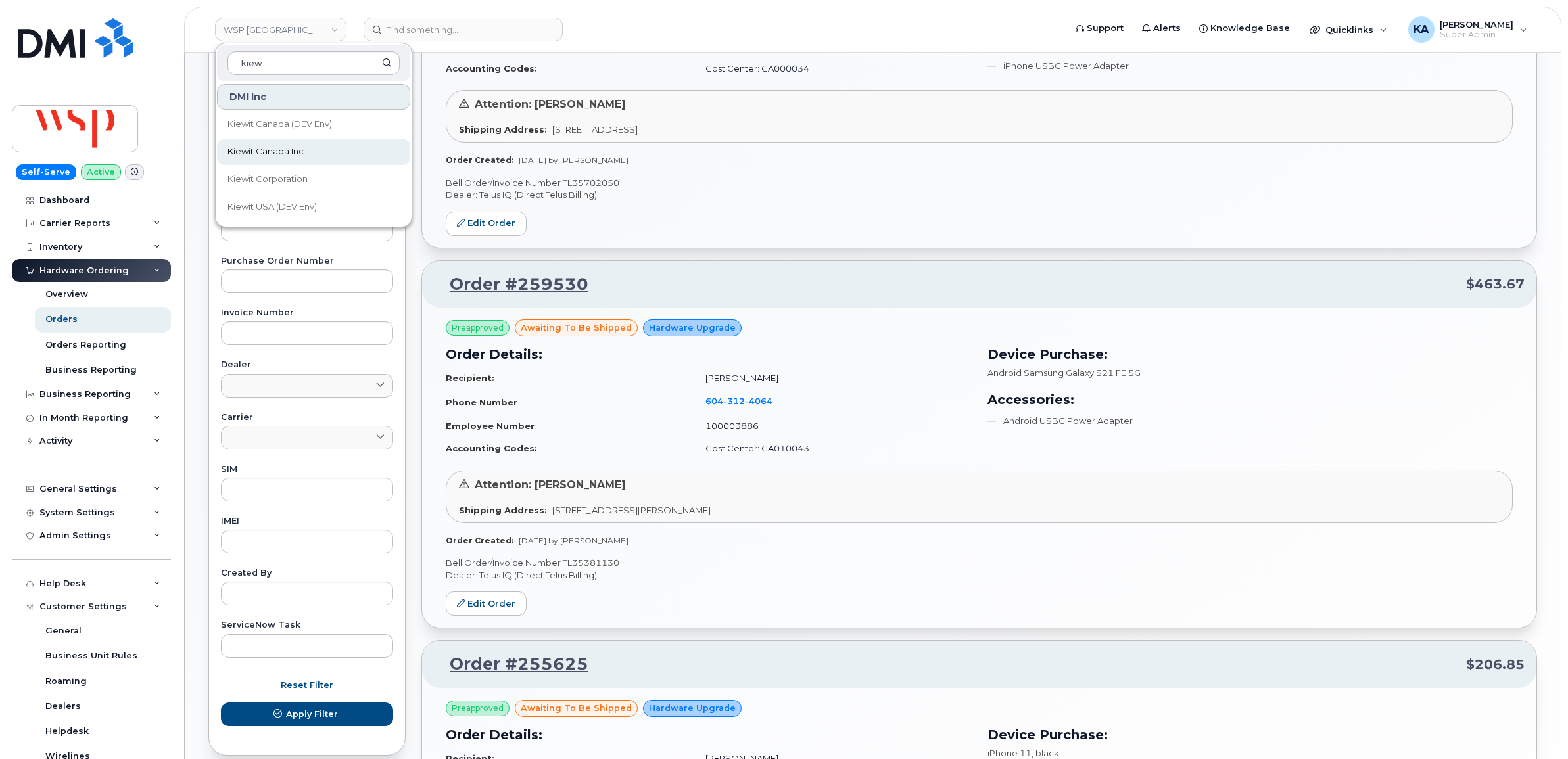
type input "kiew"
click at [287, 146] on span "Kiewit Canada Inc" at bounding box center [265, 151] width 77 height 13
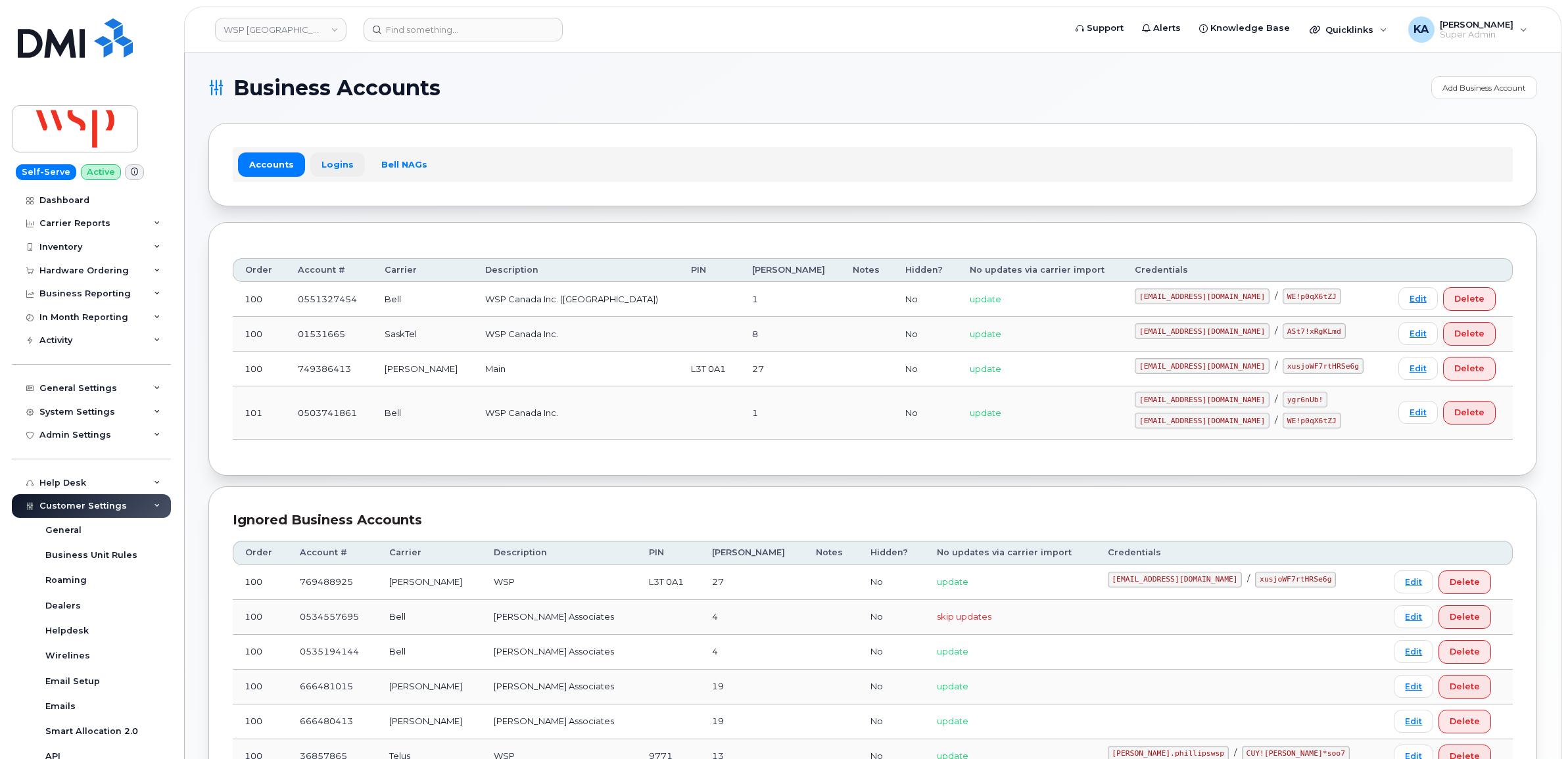
click at [333, 161] on link "Logins" at bounding box center [338, 164] width 55 height 24
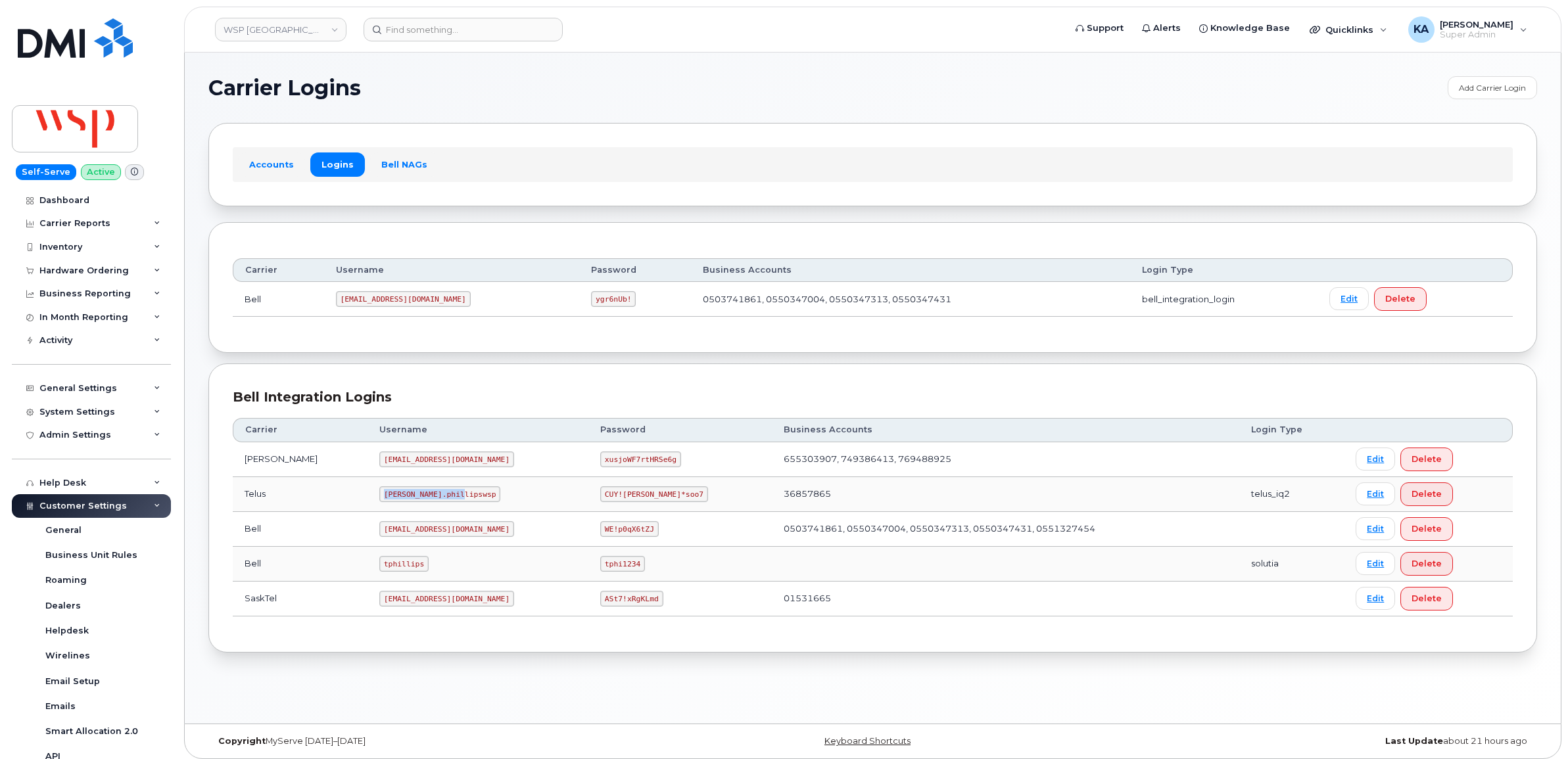
drag, startPoint x: 336, startPoint y: 498, endPoint x: 426, endPoint y: 507, distance: 90.4
click at [426, 507] on td "[PERSON_NAME].phillipswsp" at bounding box center [478, 494] width 221 height 34
drag, startPoint x: 426, startPoint y: 507, endPoint x: 395, endPoint y: 498, distance: 32.3
copy code "[PERSON_NAME].phillipswsp"
drag, startPoint x: 507, startPoint y: 497, endPoint x: 583, endPoint y: 505, distance: 76.4
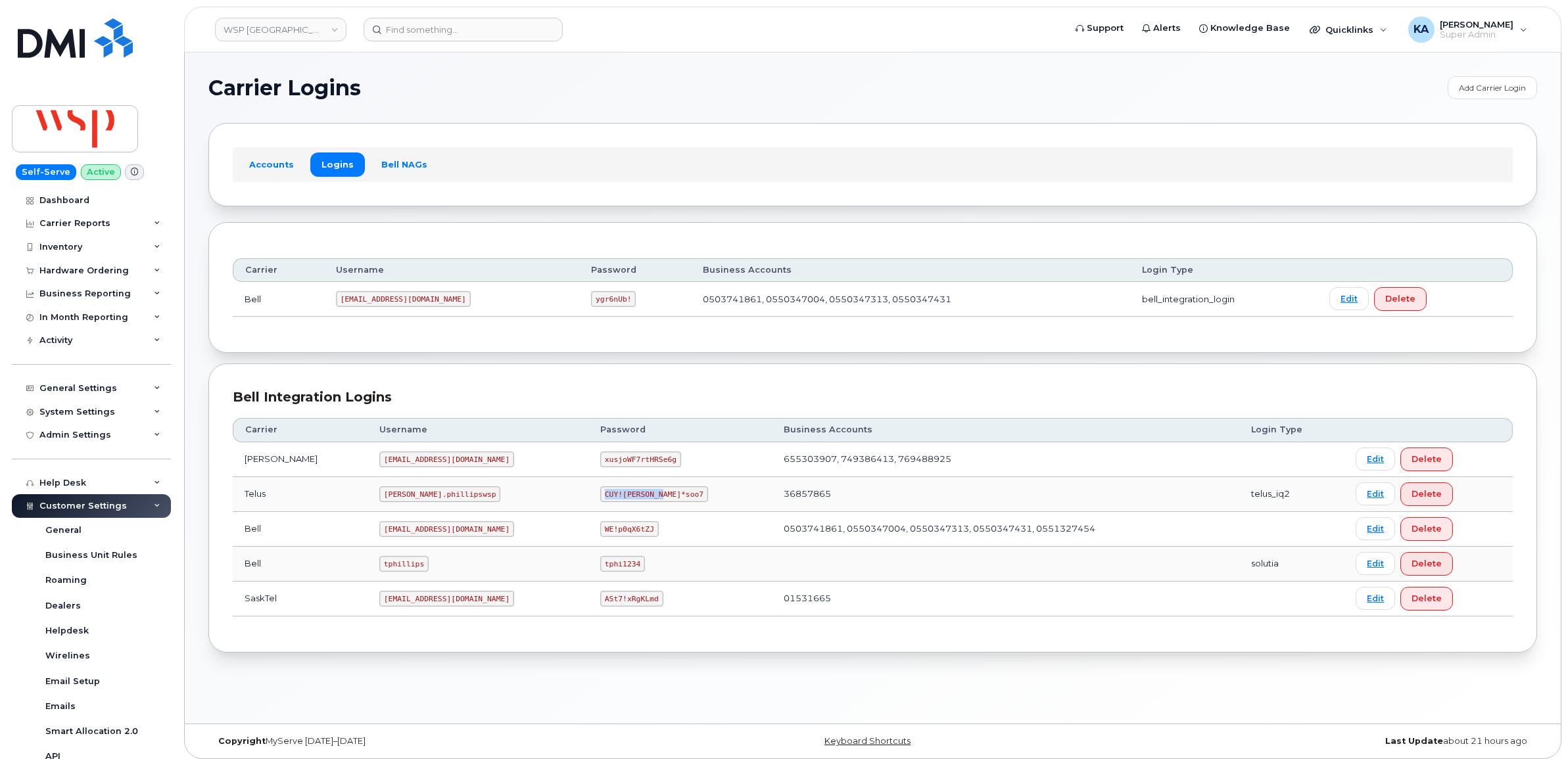
click at [588, 507] on td "CUY![PERSON_NAME]*soo7" at bounding box center [679, 494] width 184 height 34
drag, startPoint x: 583, startPoint y: 505, endPoint x: 556, endPoint y: 497, distance: 28.2
copy code "CUY!roop*soo7"
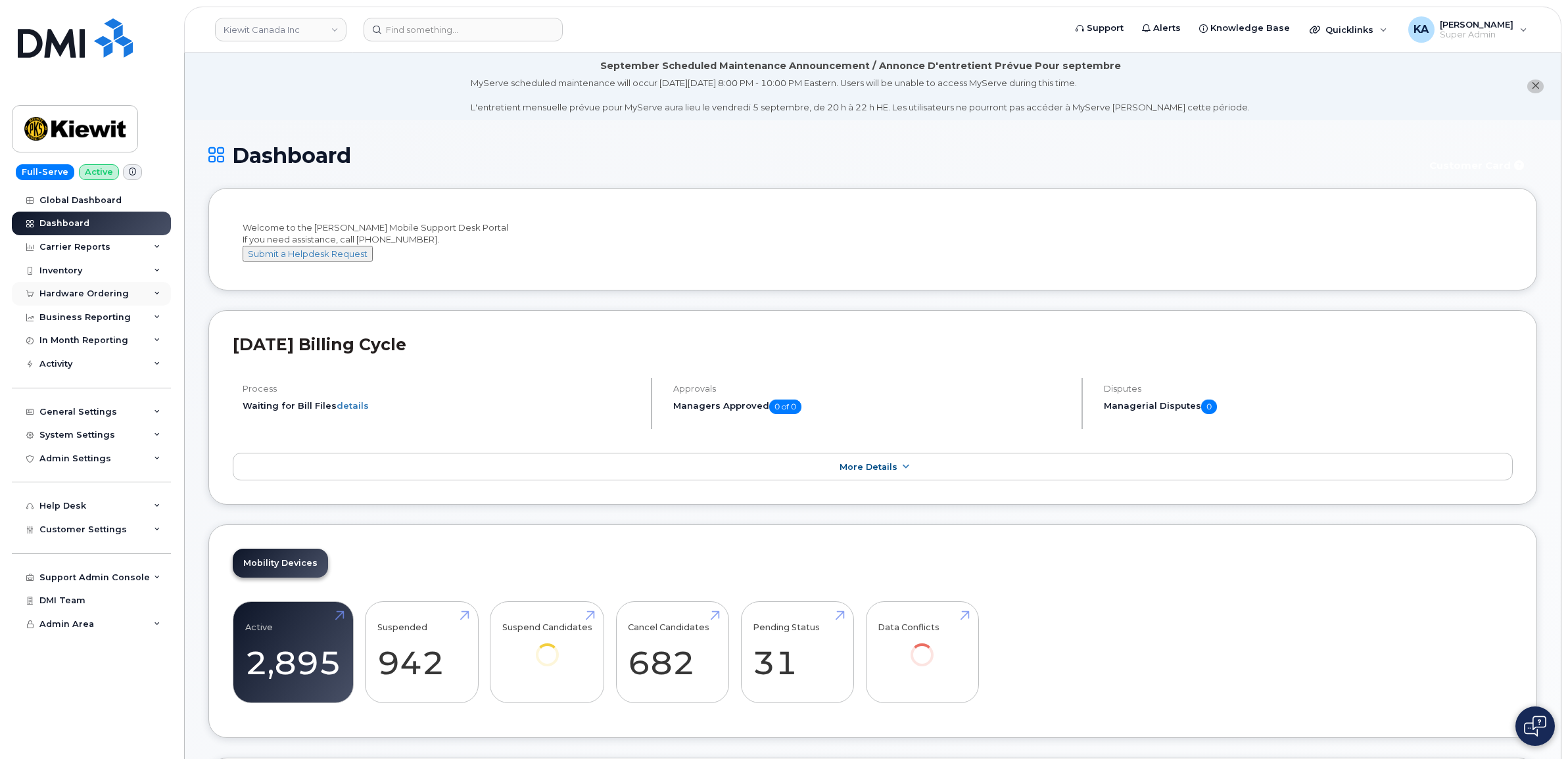
click at [96, 291] on div "Hardware Ordering" at bounding box center [84, 294] width 89 height 11
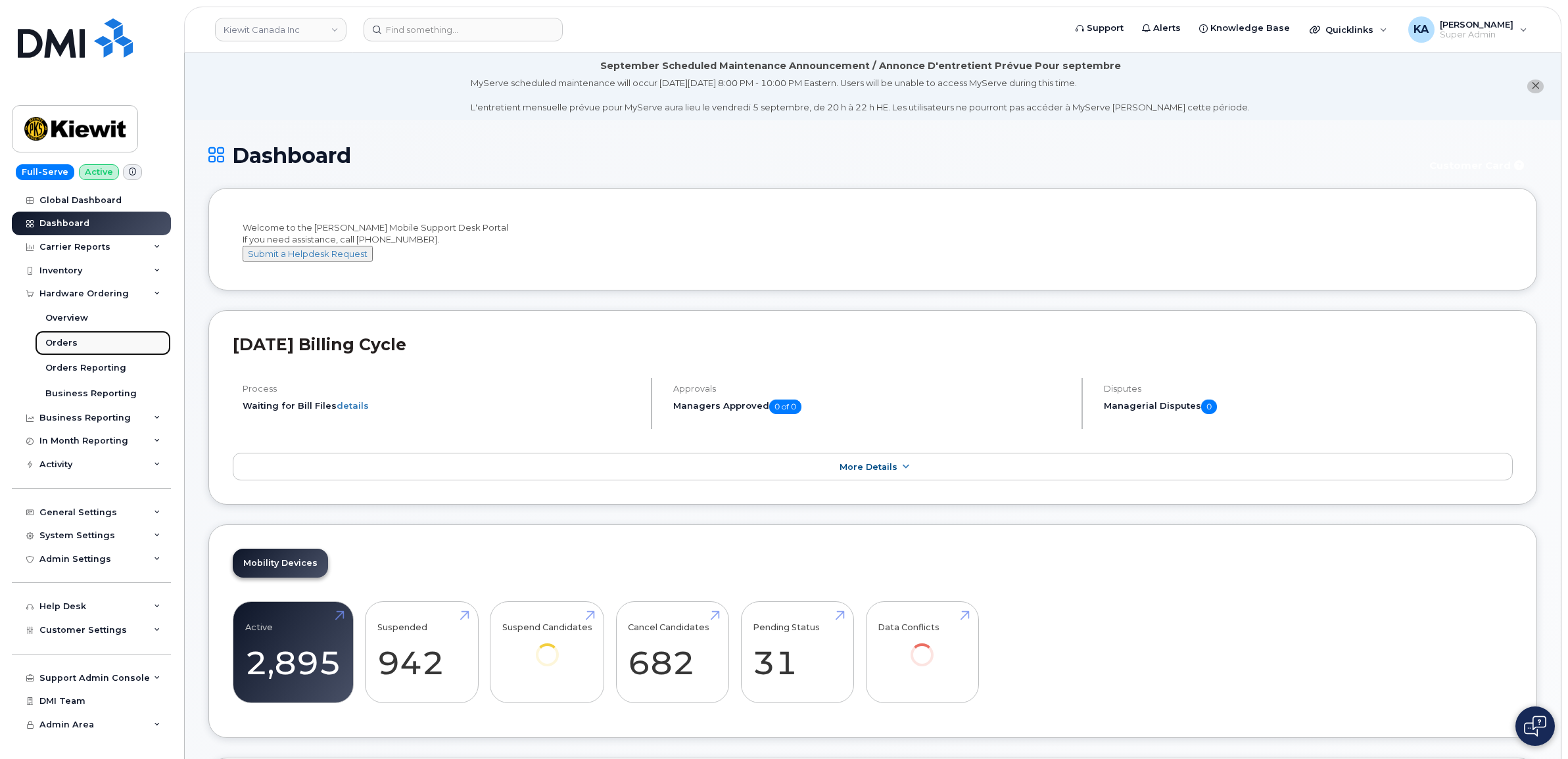
click at [50, 337] on link "Orders" at bounding box center [102, 342] width 136 height 25
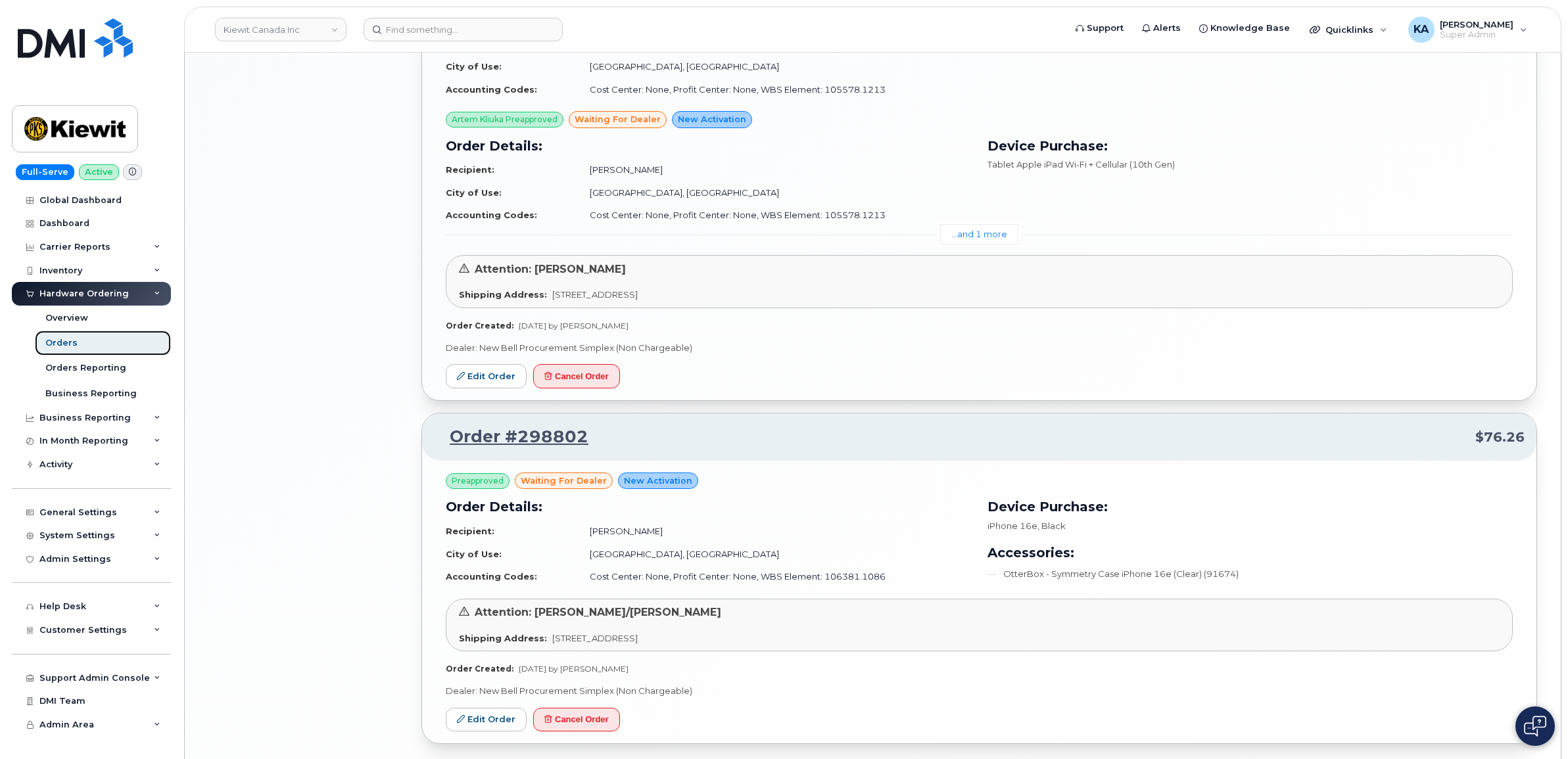
scroll to position [2025, 0]
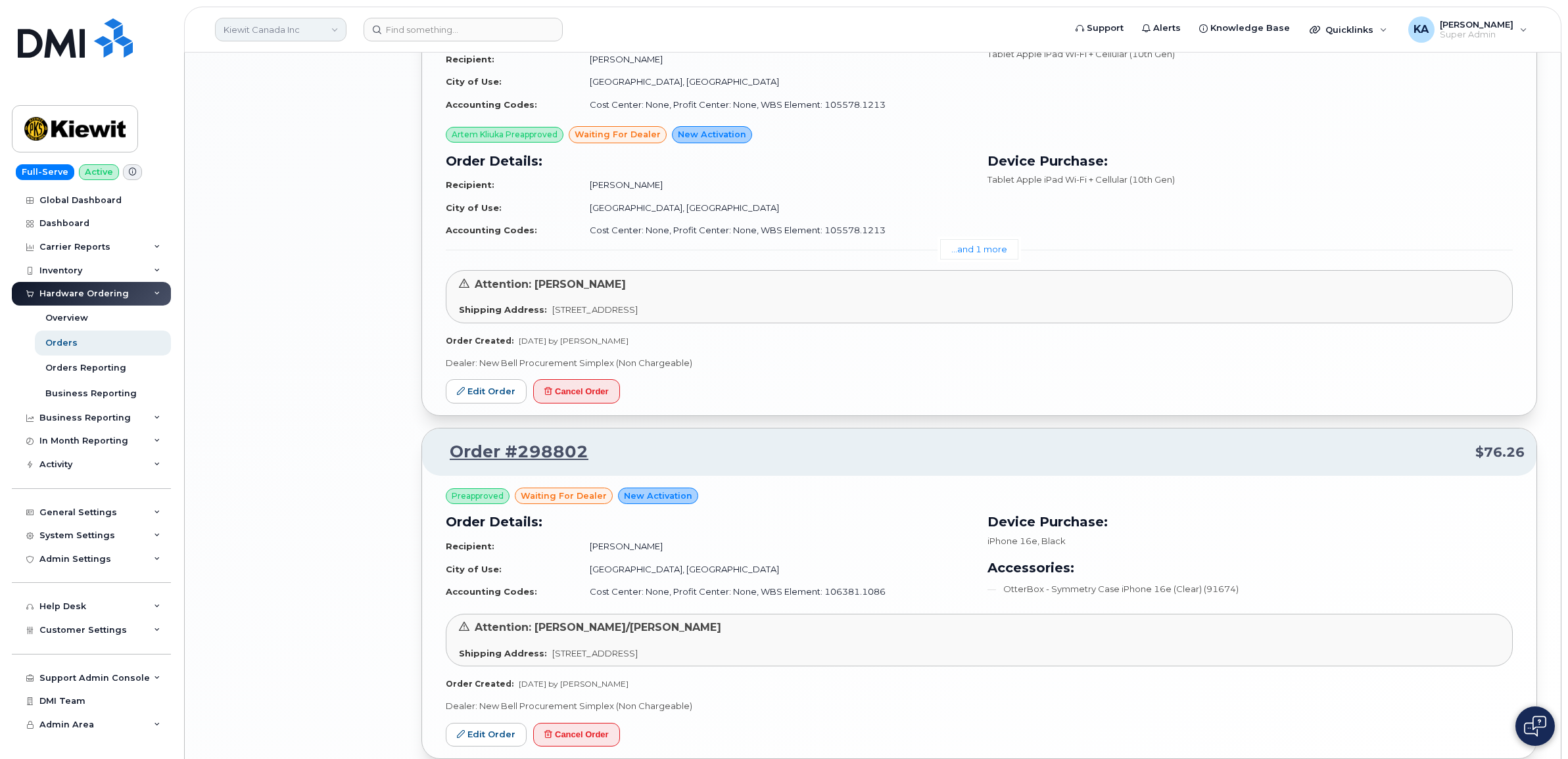
click at [289, 31] on link "Kiewit Canada Inc" at bounding box center [281, 29] width 132 height 24
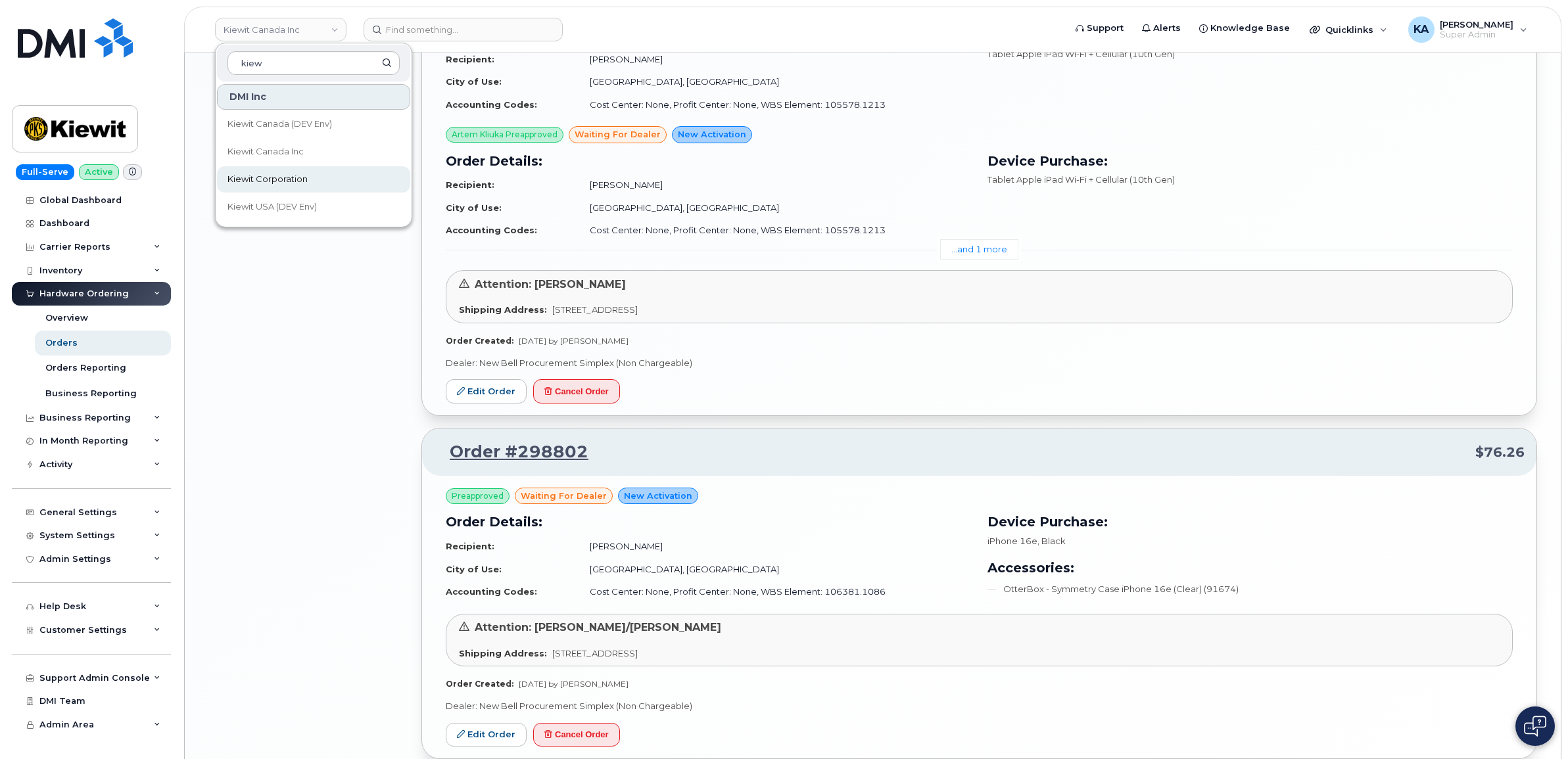
type input "kiew"
click at [243, 178] on span "Kiewit Corporation" at bounding box center [267, 179] width 81 height 13
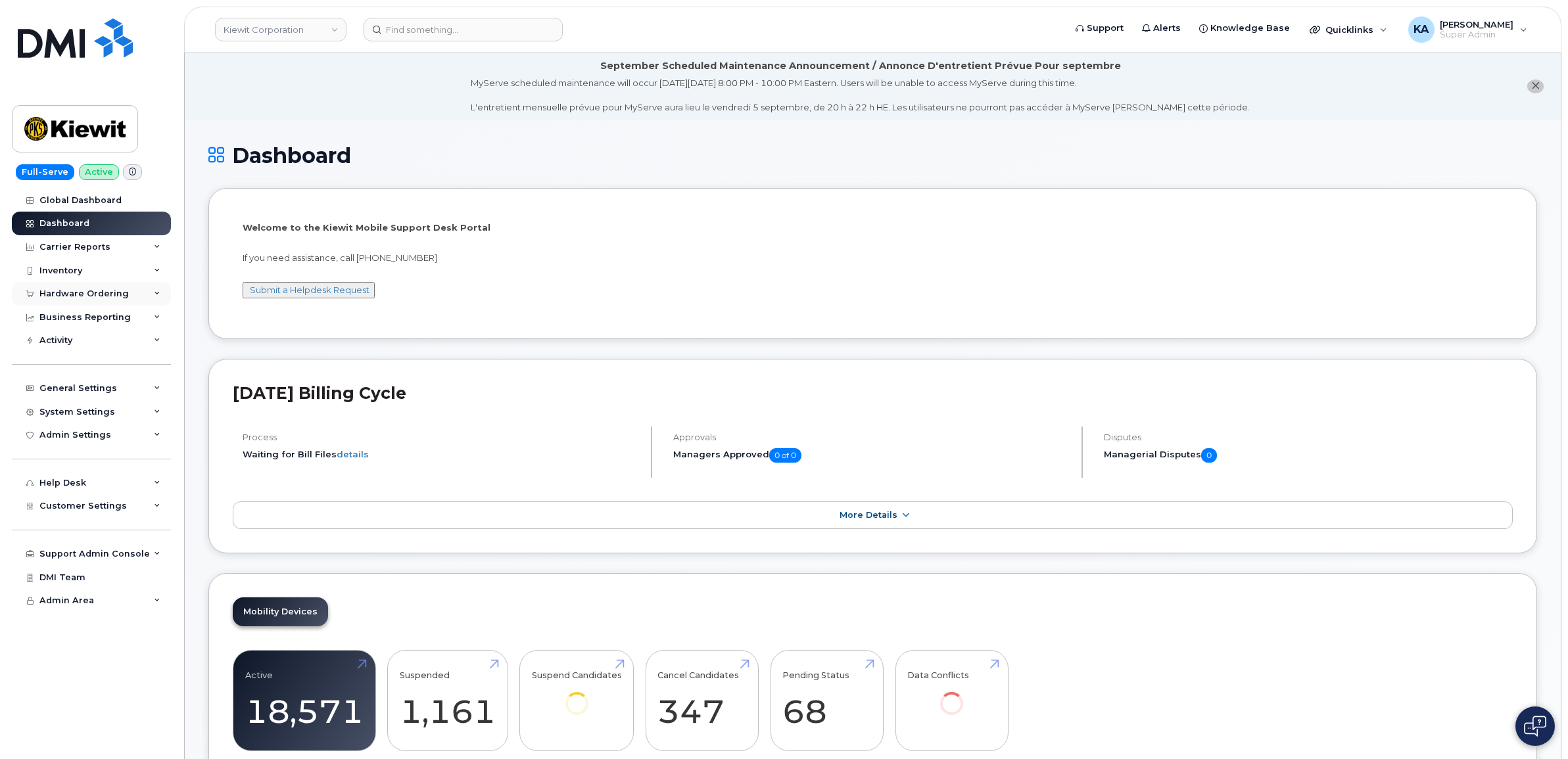
click at [104, 288] on div "Hardware Ordering" at bounding box center [91, 294] width 159 height 24
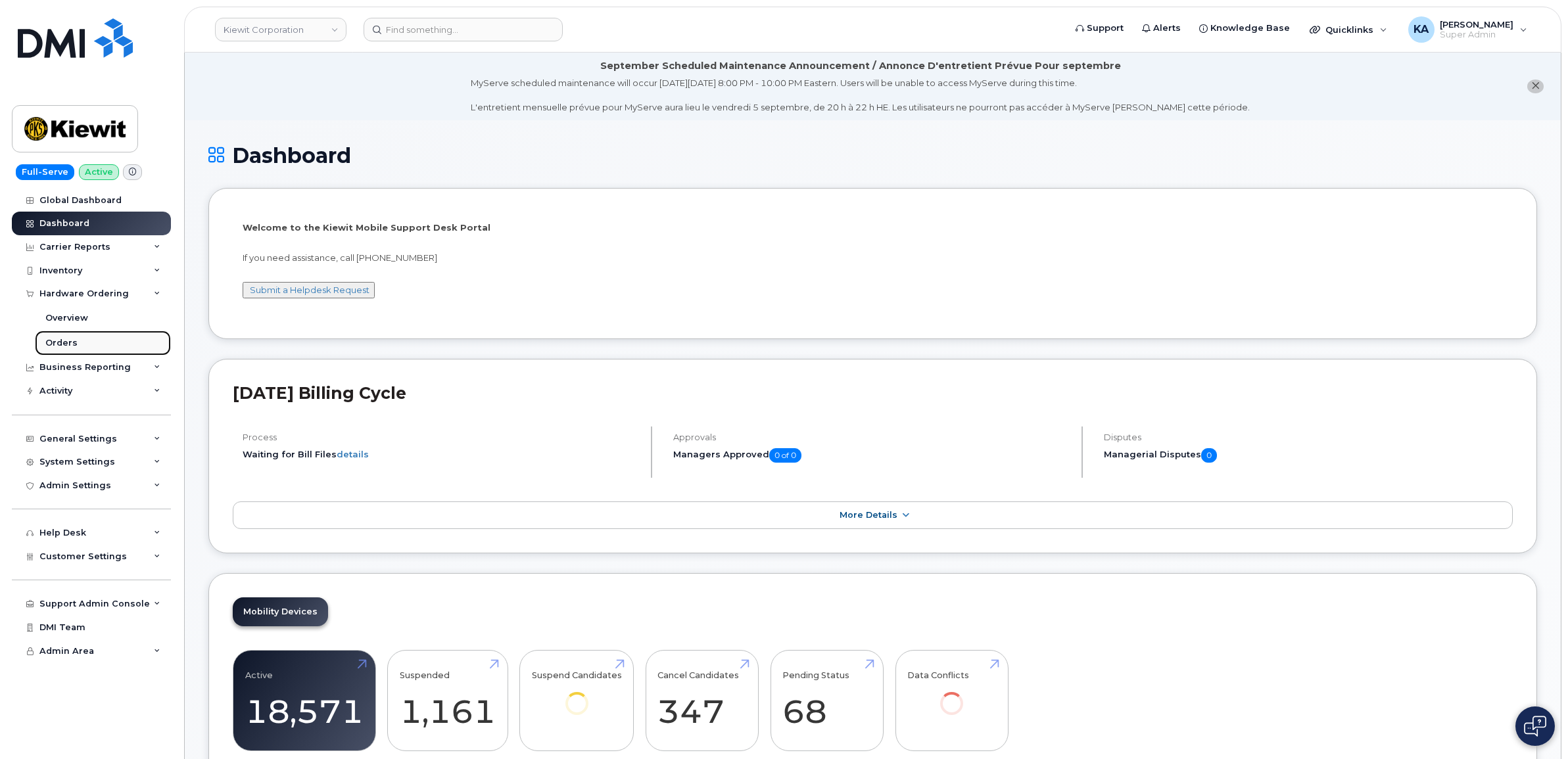
click at [61, 344] on div "Orders" at bounding box center [61, 343] width 32 height 12
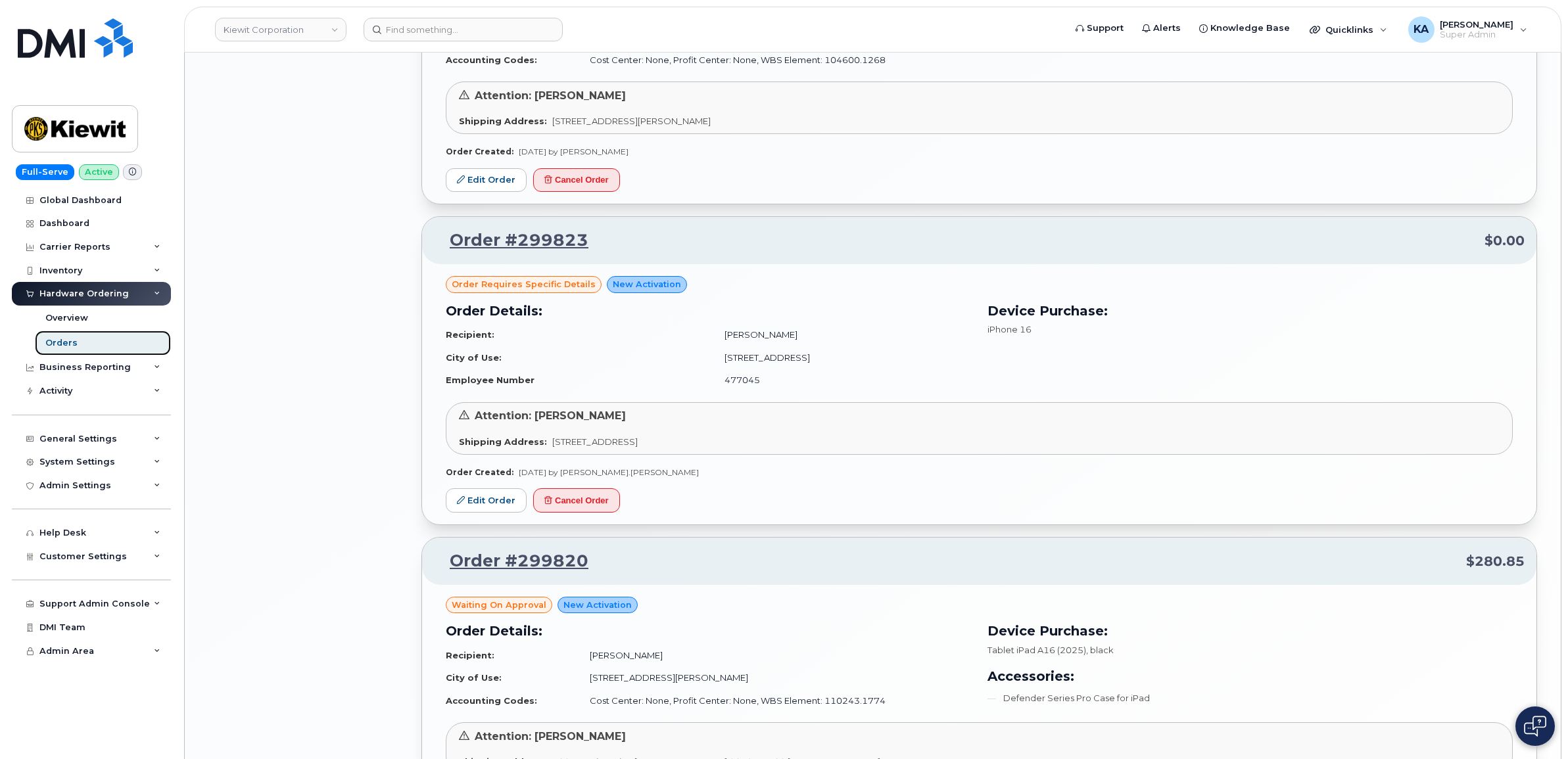
scroll to position [1890, 0]
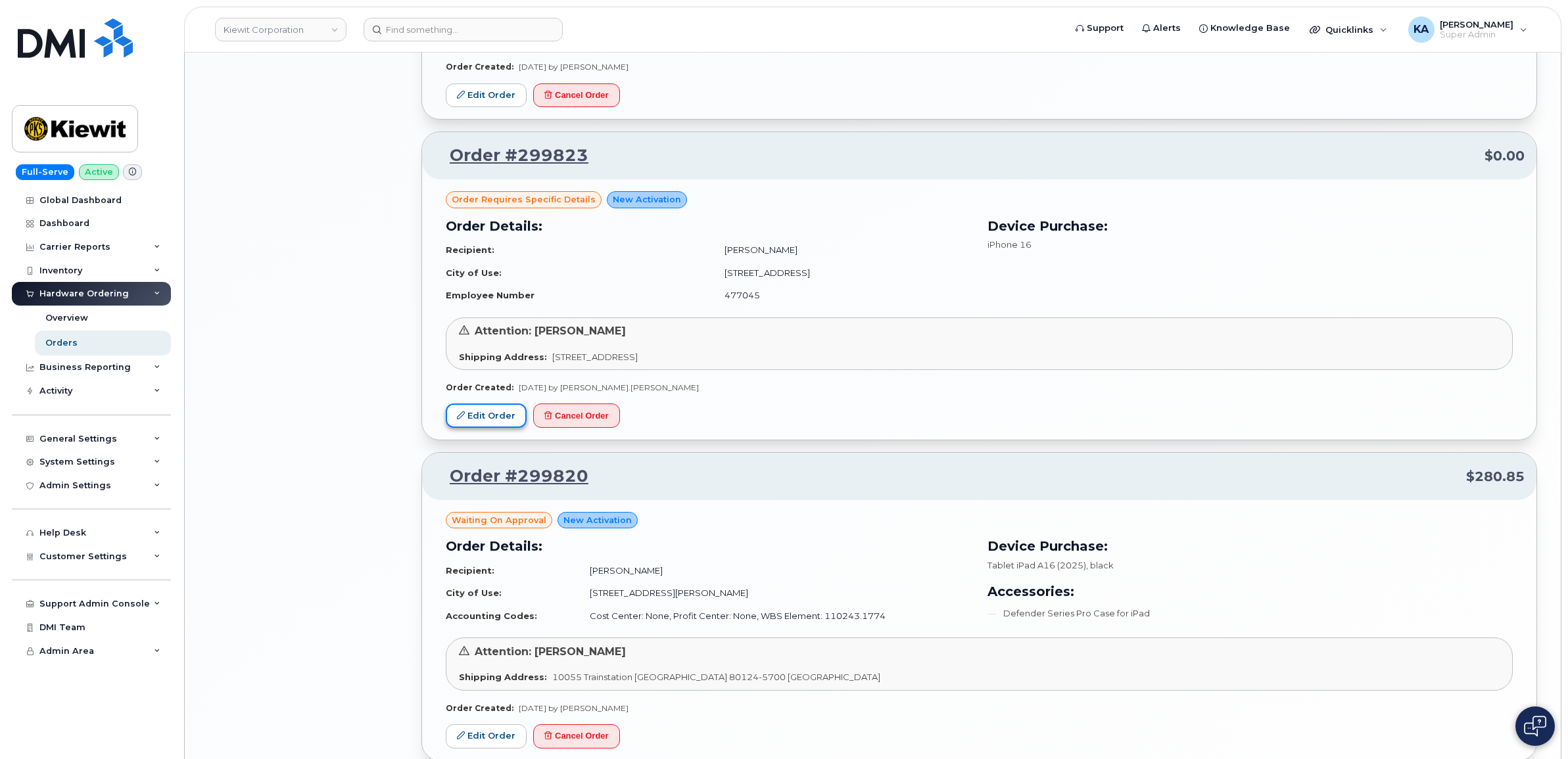
click at [496, 418] on link "Edit Order" at bounding box center [486, 416] width 81 height 25
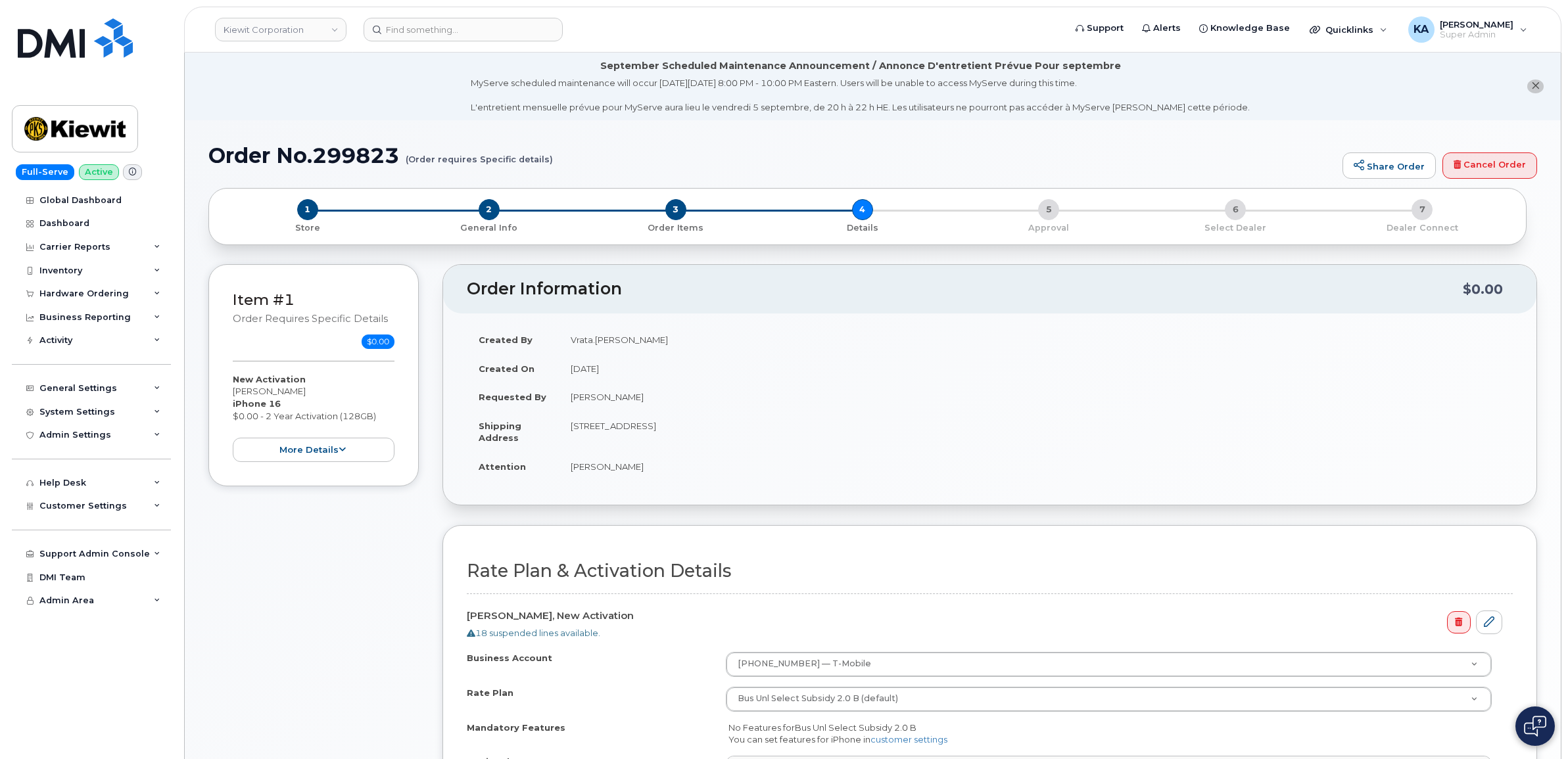
select select
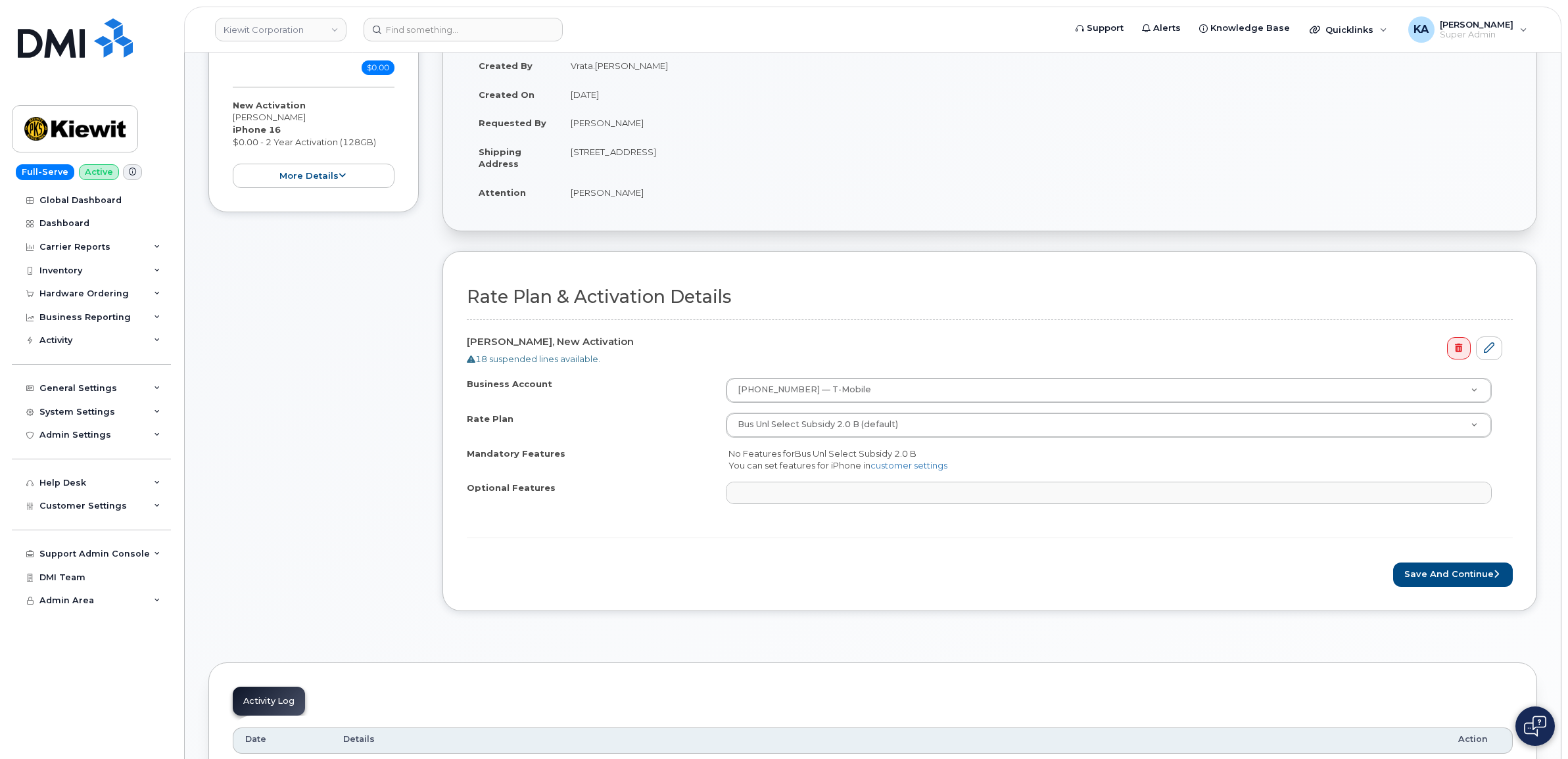
scroll to position [328, 0]
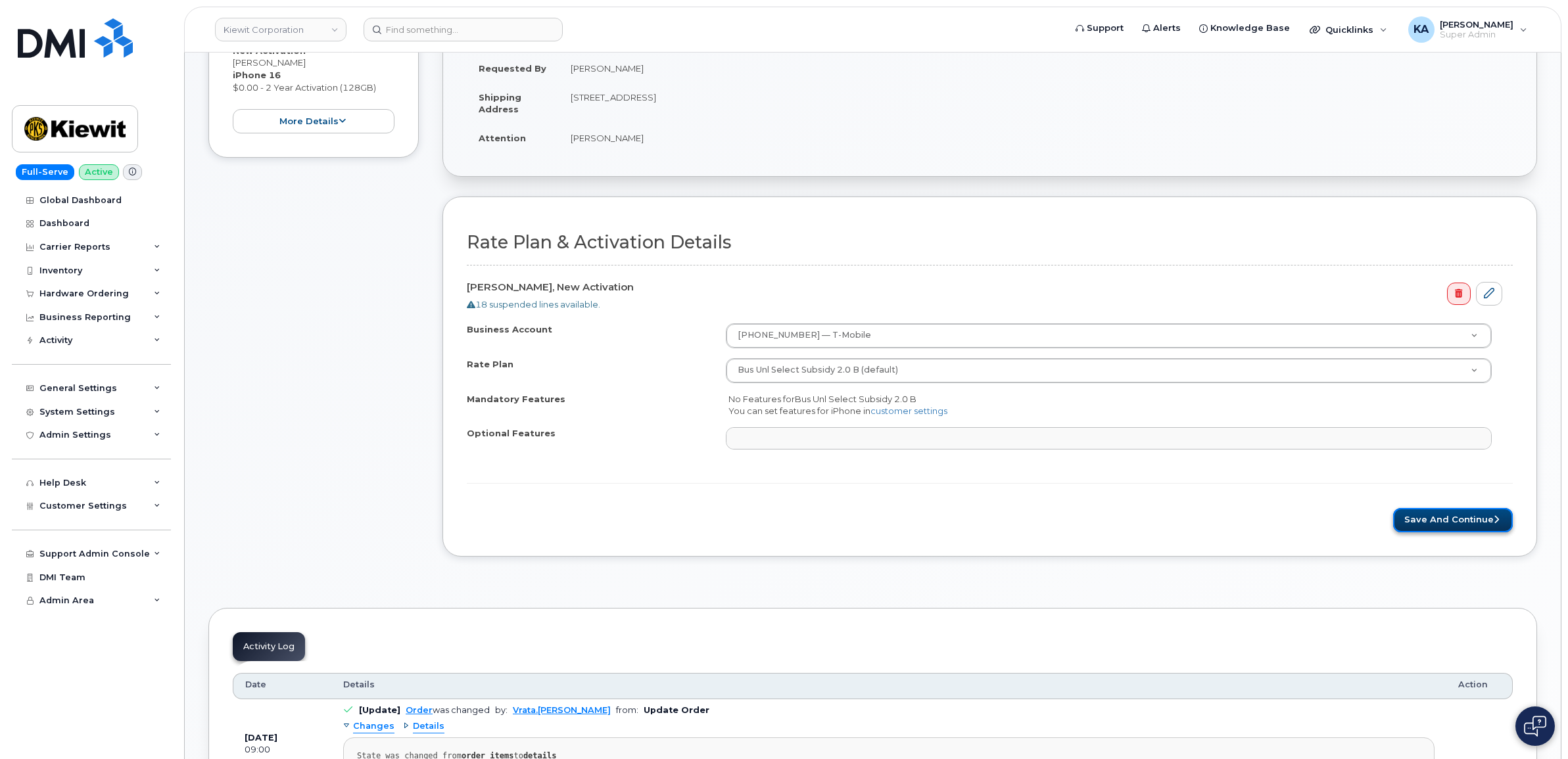
click at [1454, 521] on button "Save and Continue" at bounding box center [1453, 520] width 120 height 25
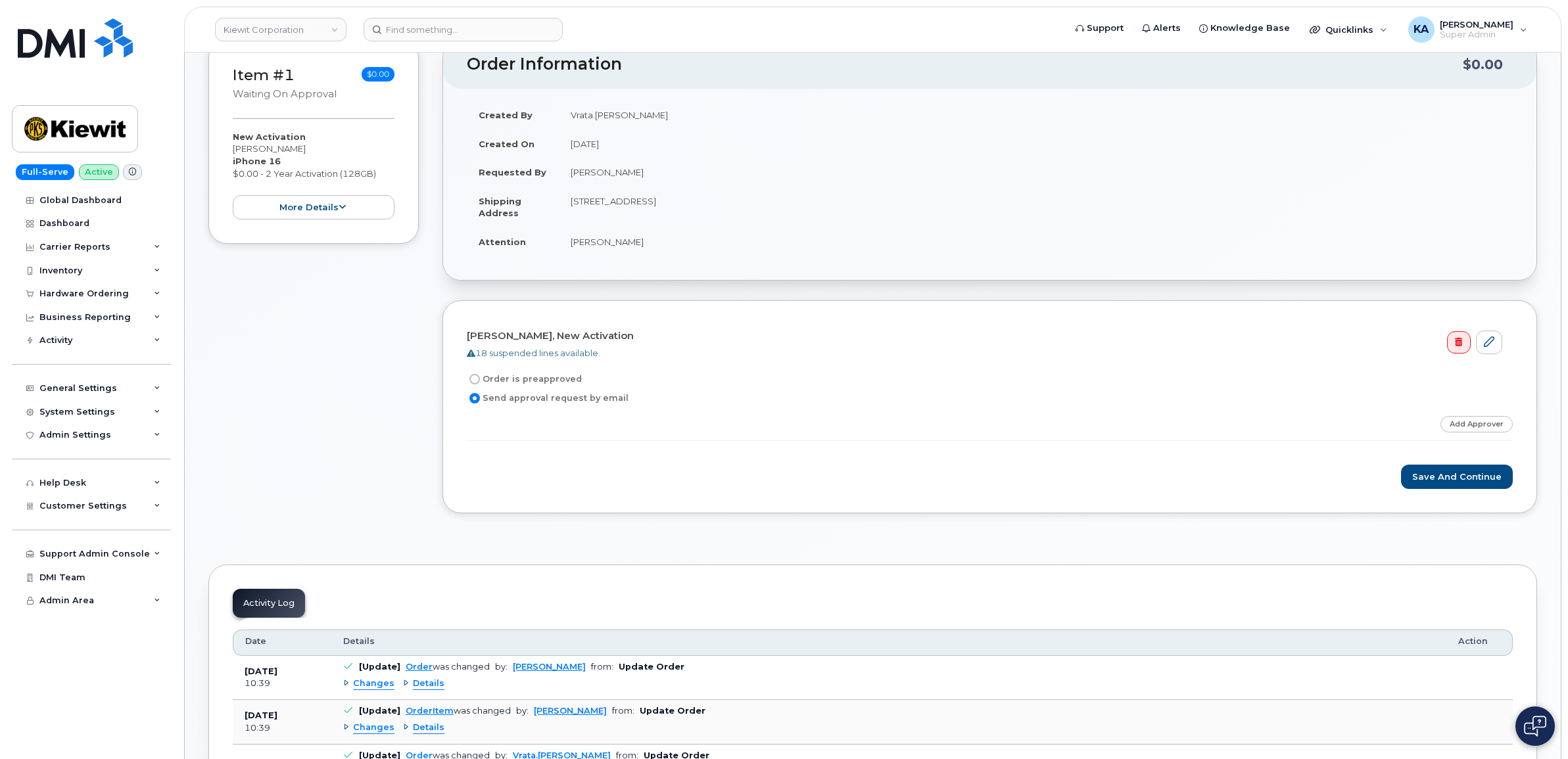
scroll to position [247, 0]
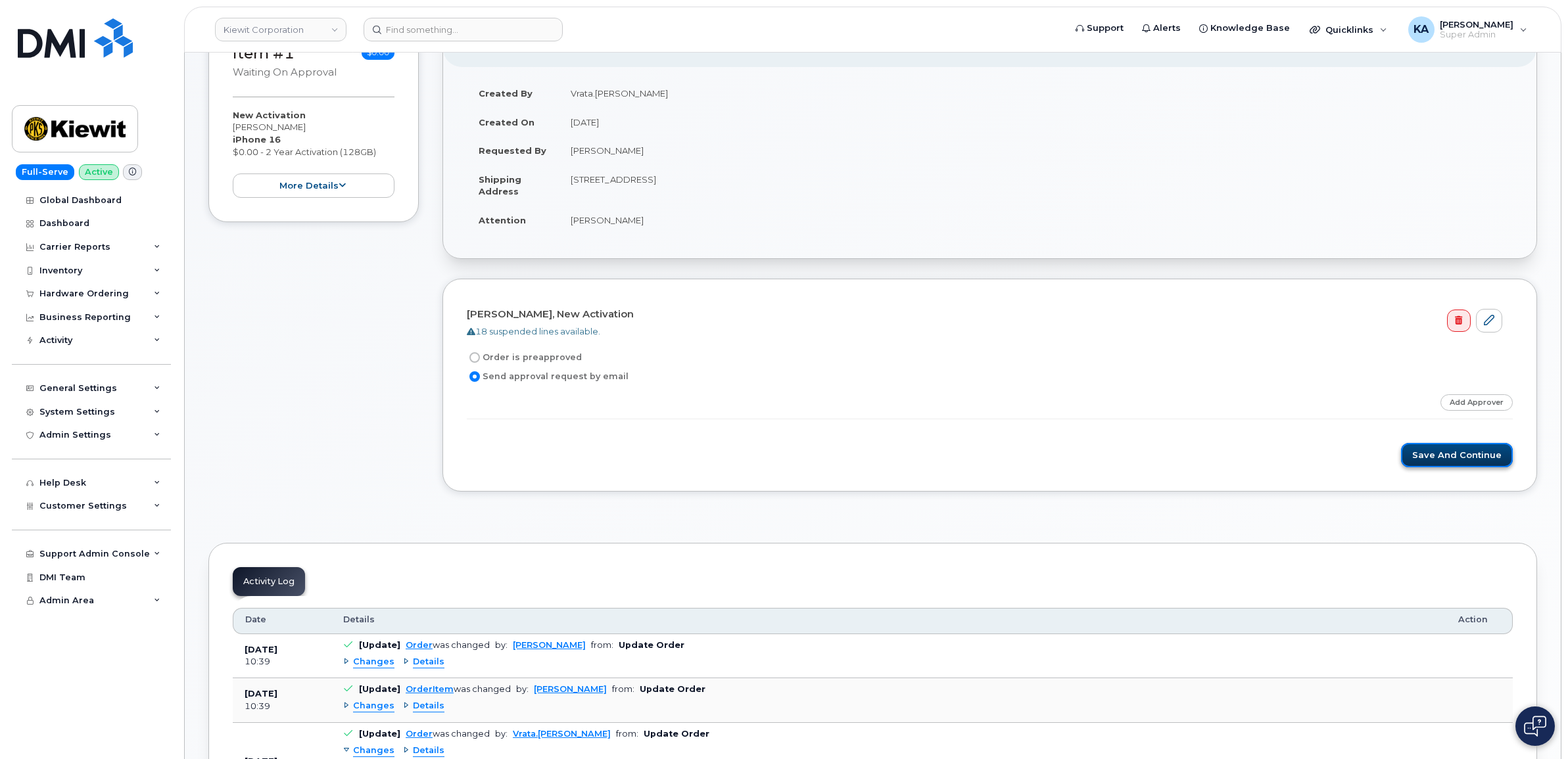
click at [1448, 465] on button "Save and Continue" at bounding box center [1457, 455] width 112 height 25
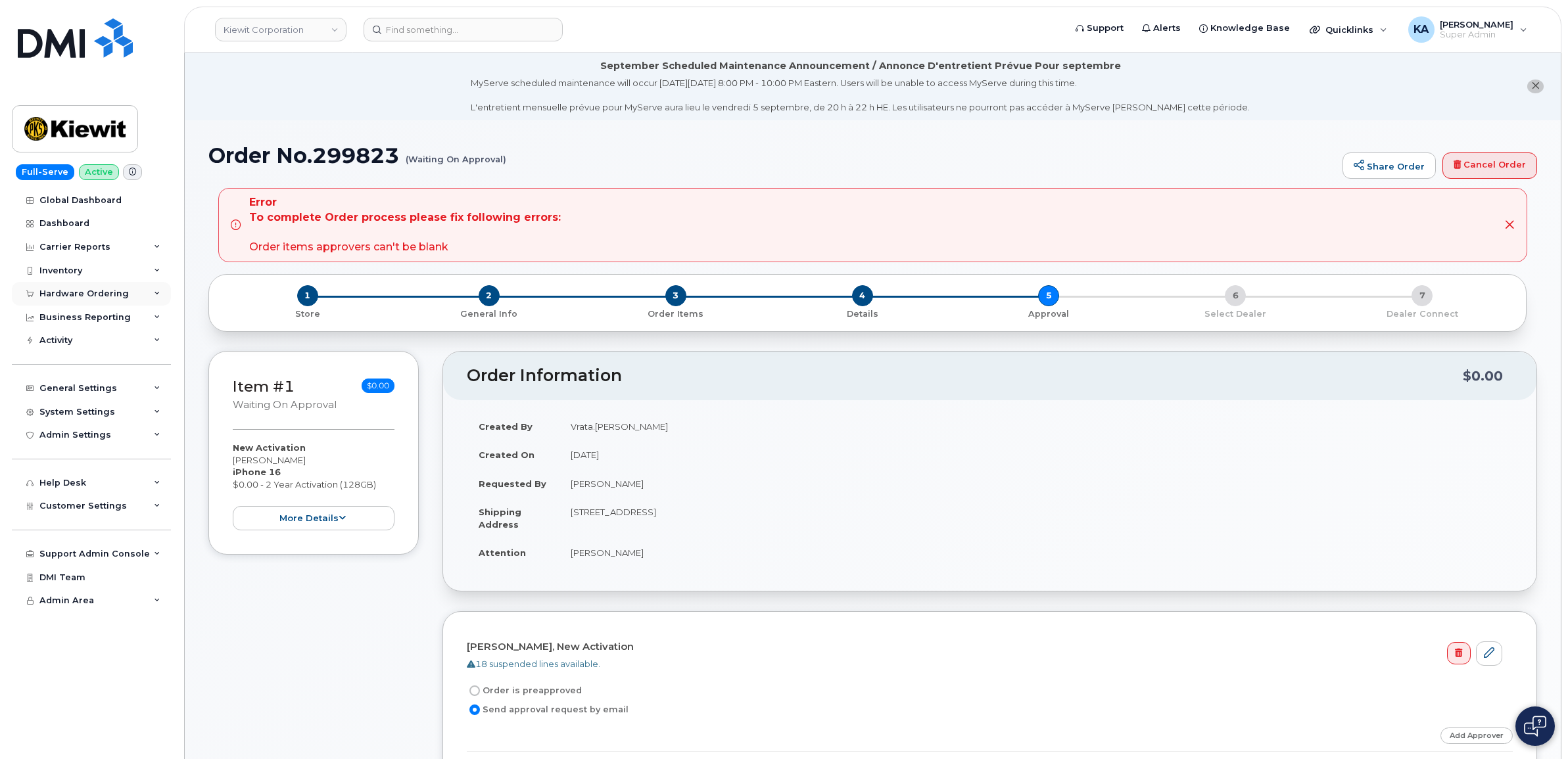
click at [66, 291] on div "Hardware Ordering" at bounding box center [84, 294] width 89 height 11
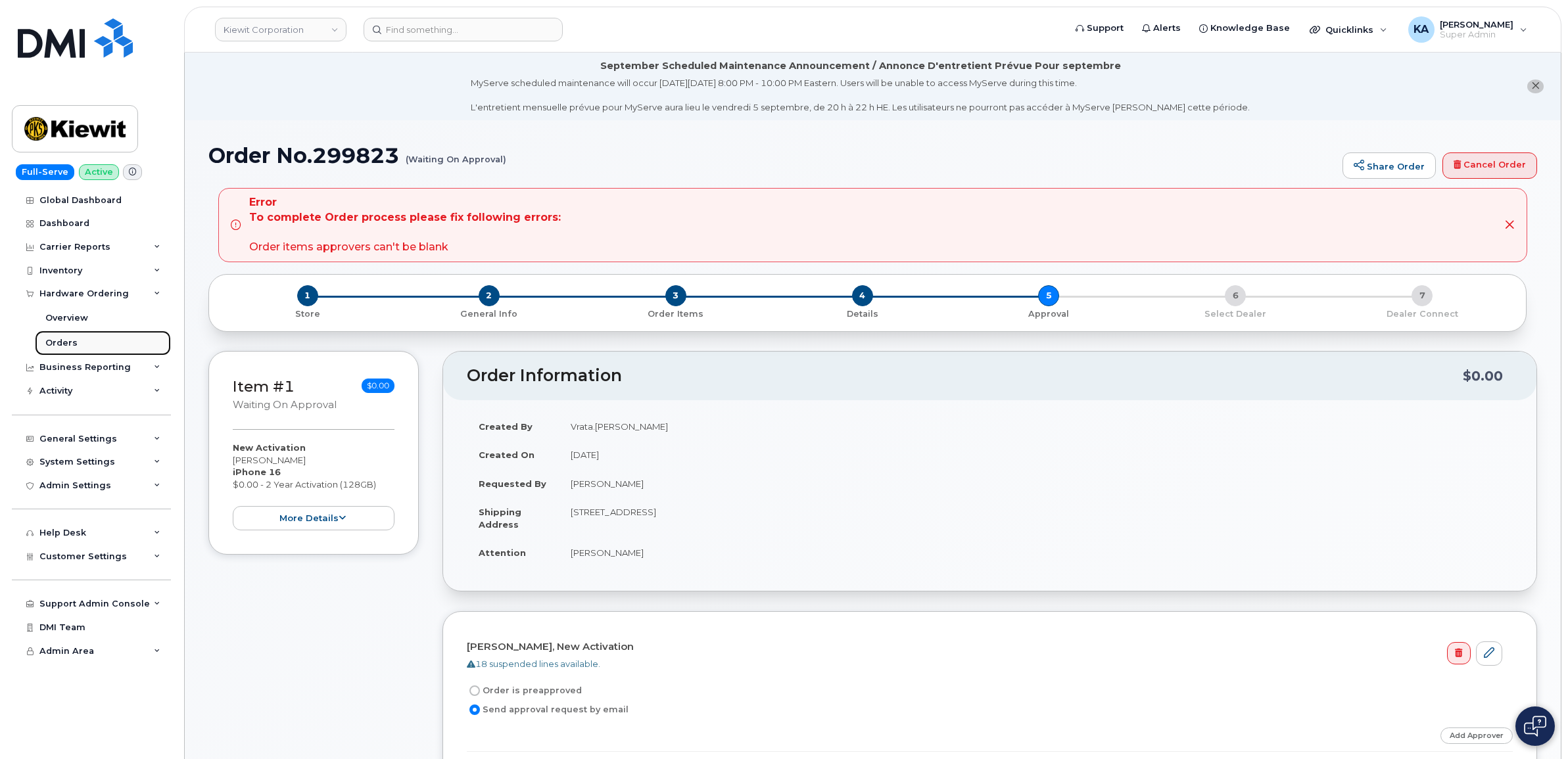
click at [50, 342] on div "Orders" at bounding box center [61, 343] width 32 height 12
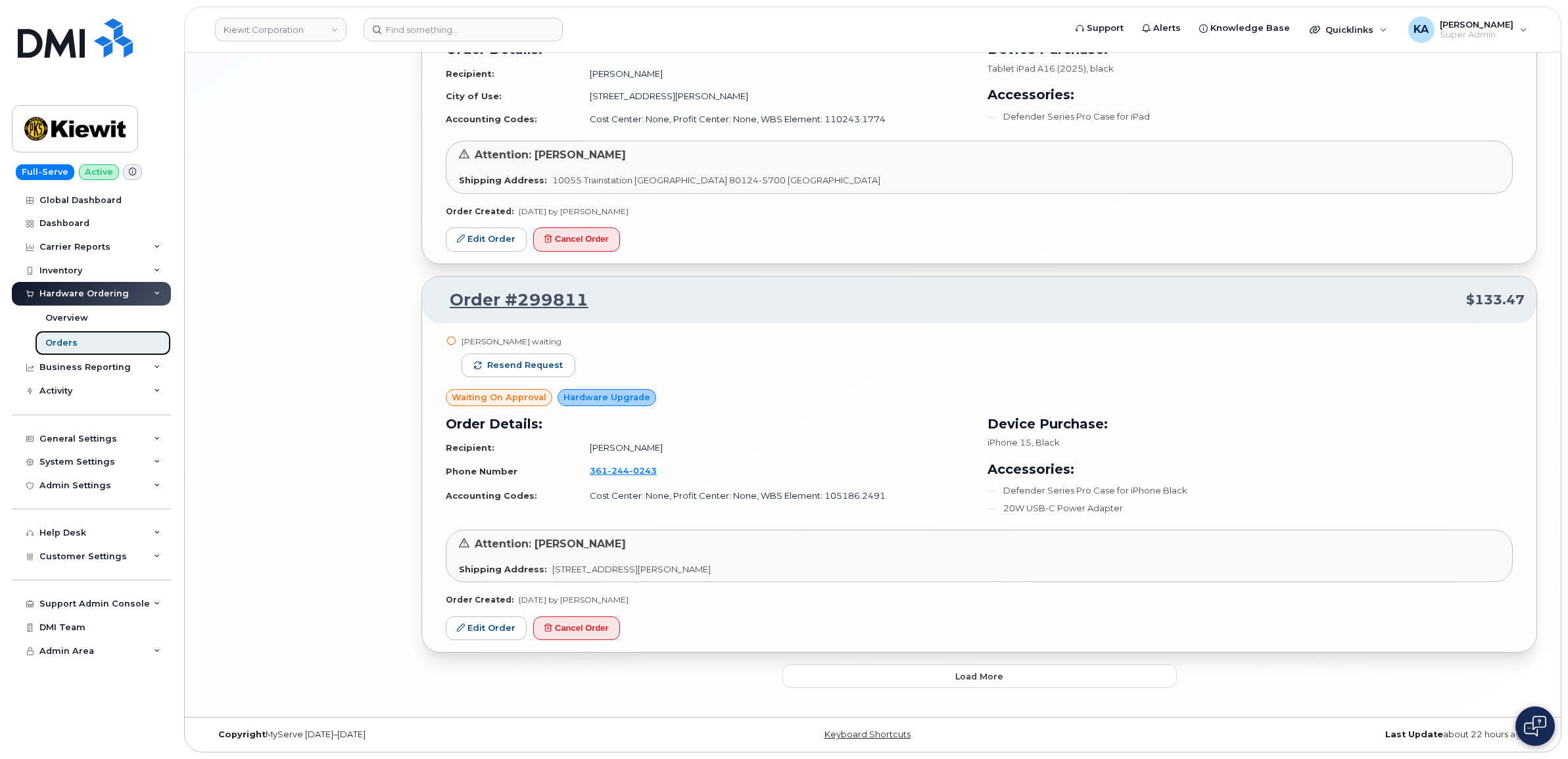
scroll to position [2394, 0]
click at [832, 673] on button "Load more" at bounding box center [979, 676] width 394 height 24
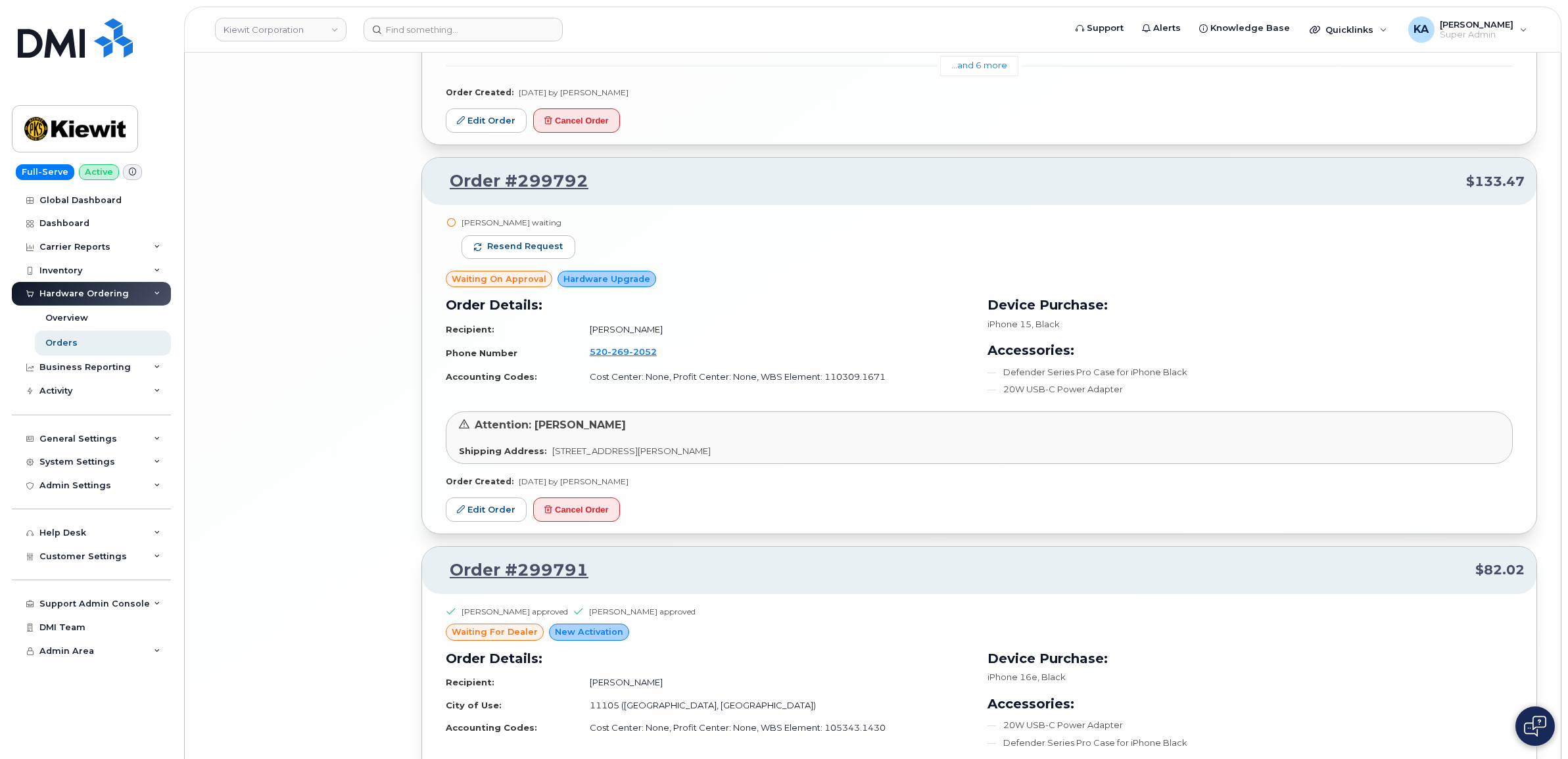
scroll to position [5831, 0]
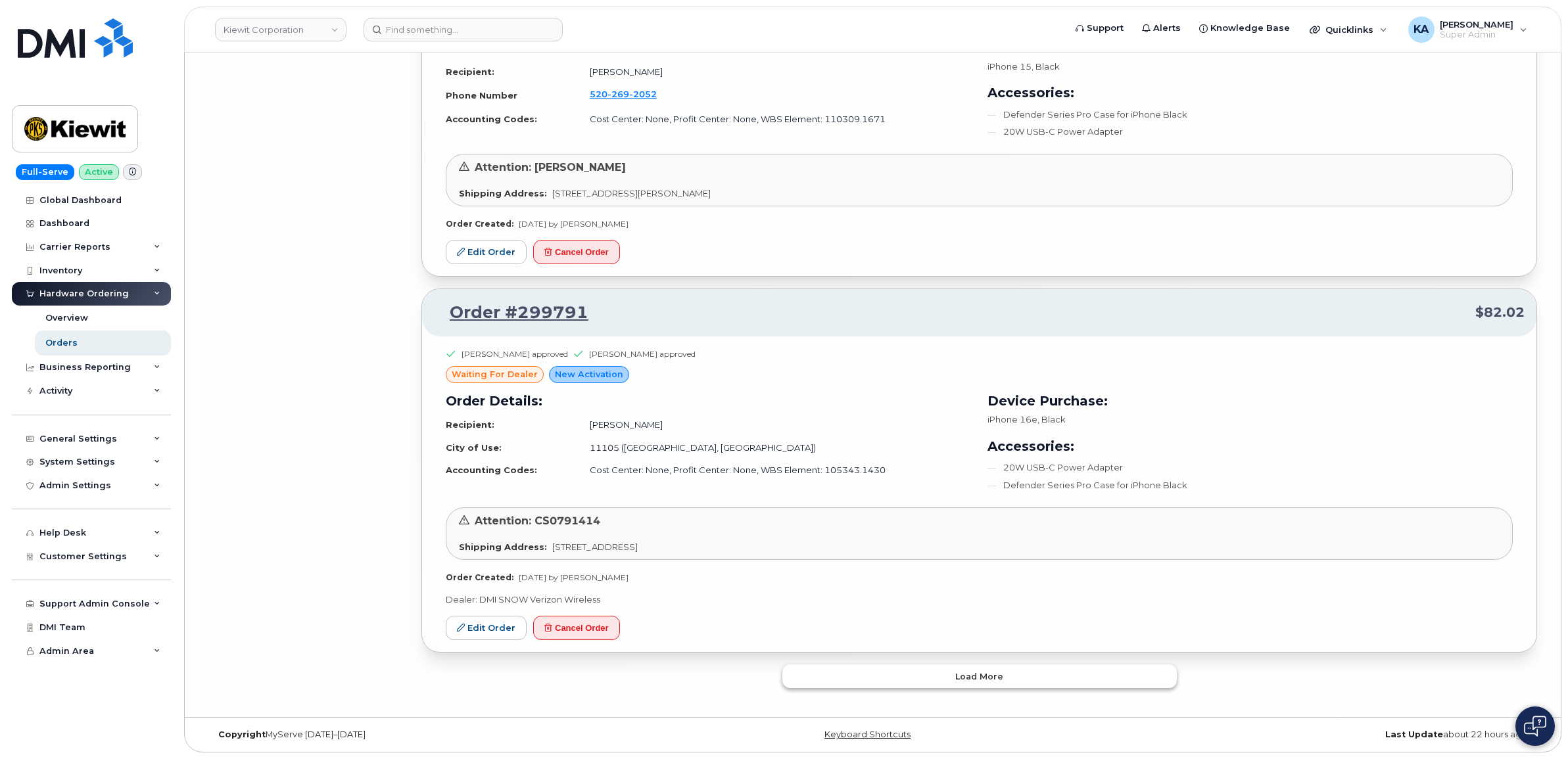
click at [954, 673] on button "Load more" at bounding box center [979, 676] width 394 height 24
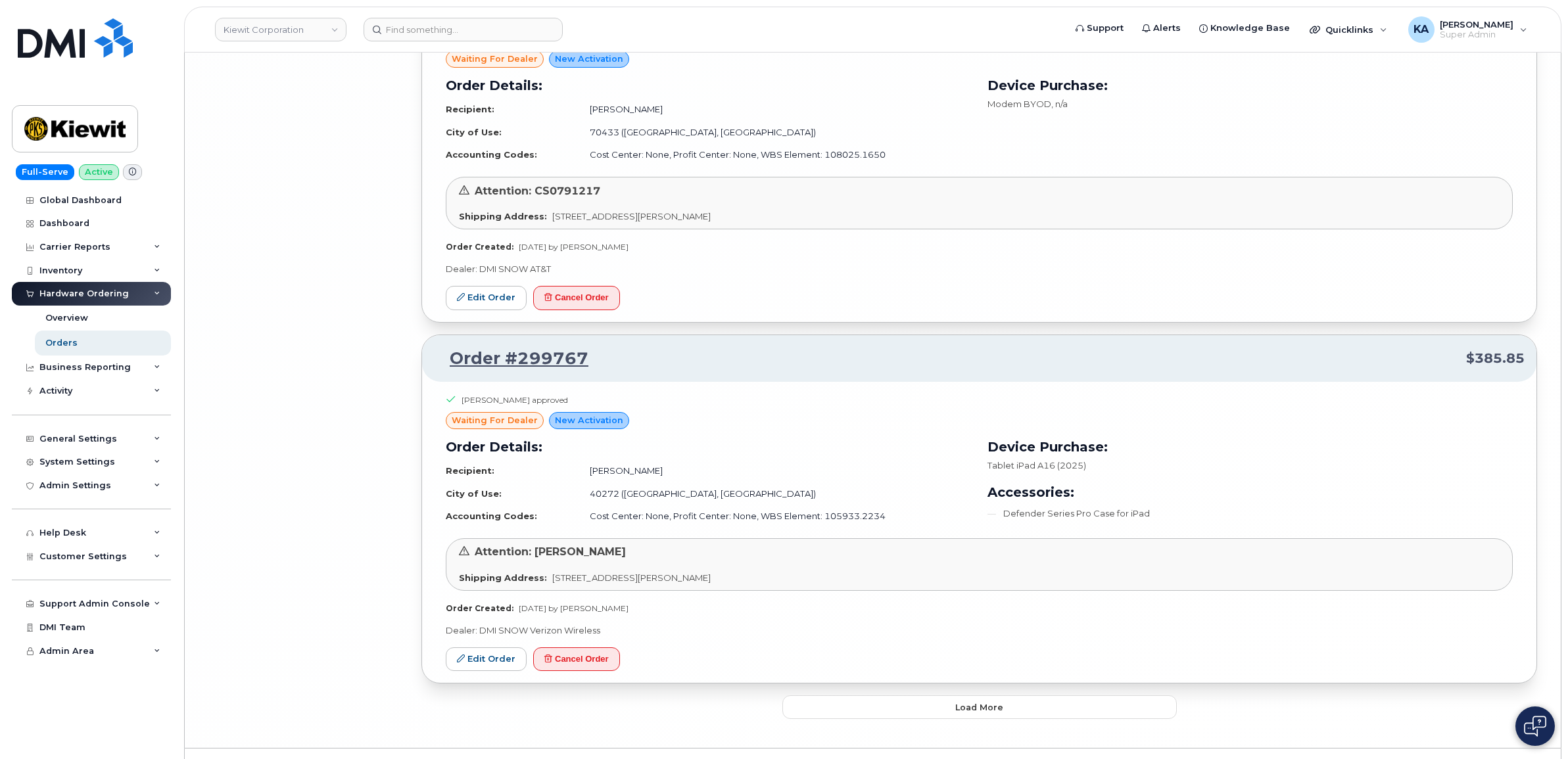
scroll to position [8836, 0]
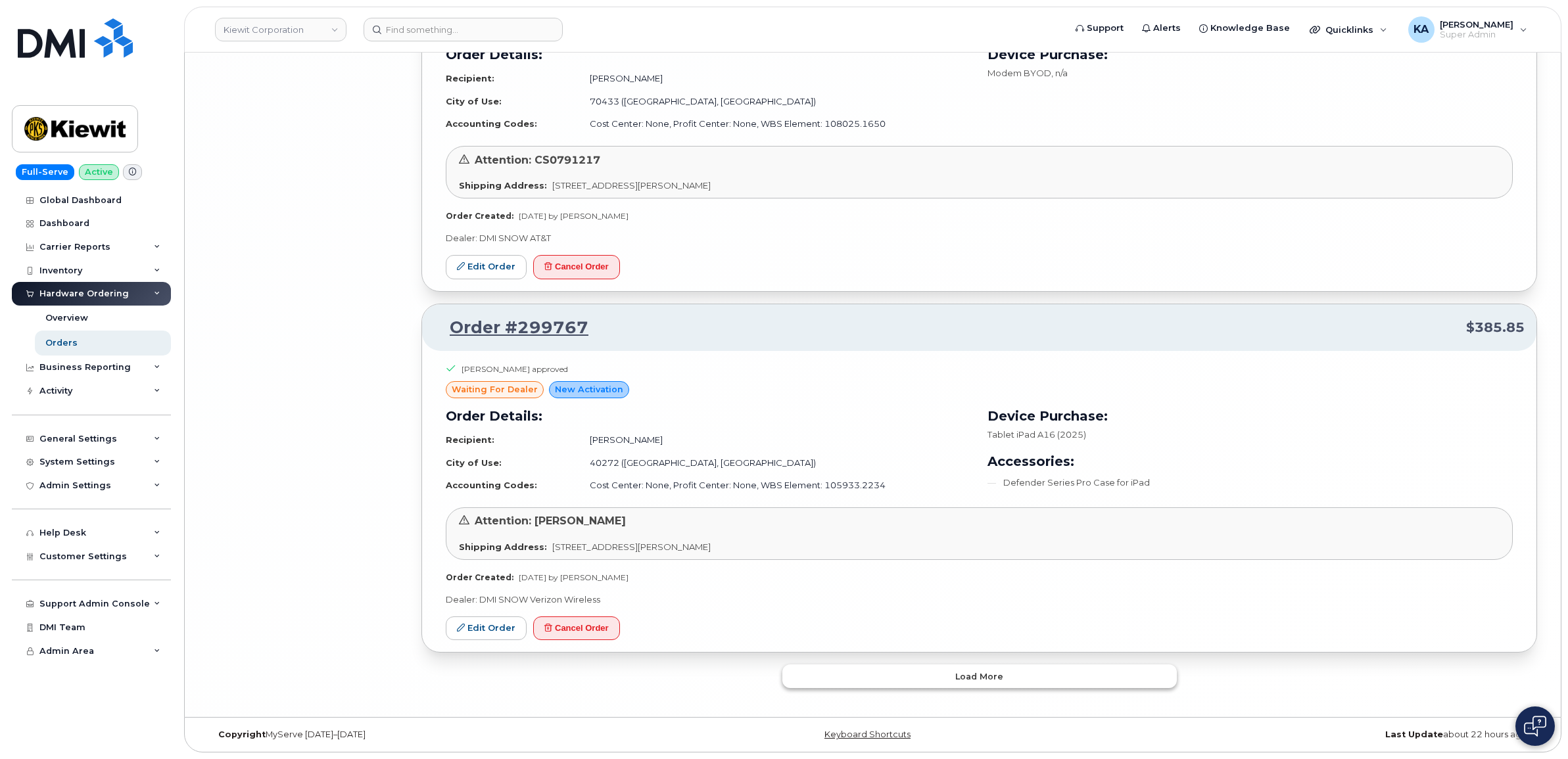
click at [947, 671] on button "Load more" at bounding box center [979, 676] width 394 height 24
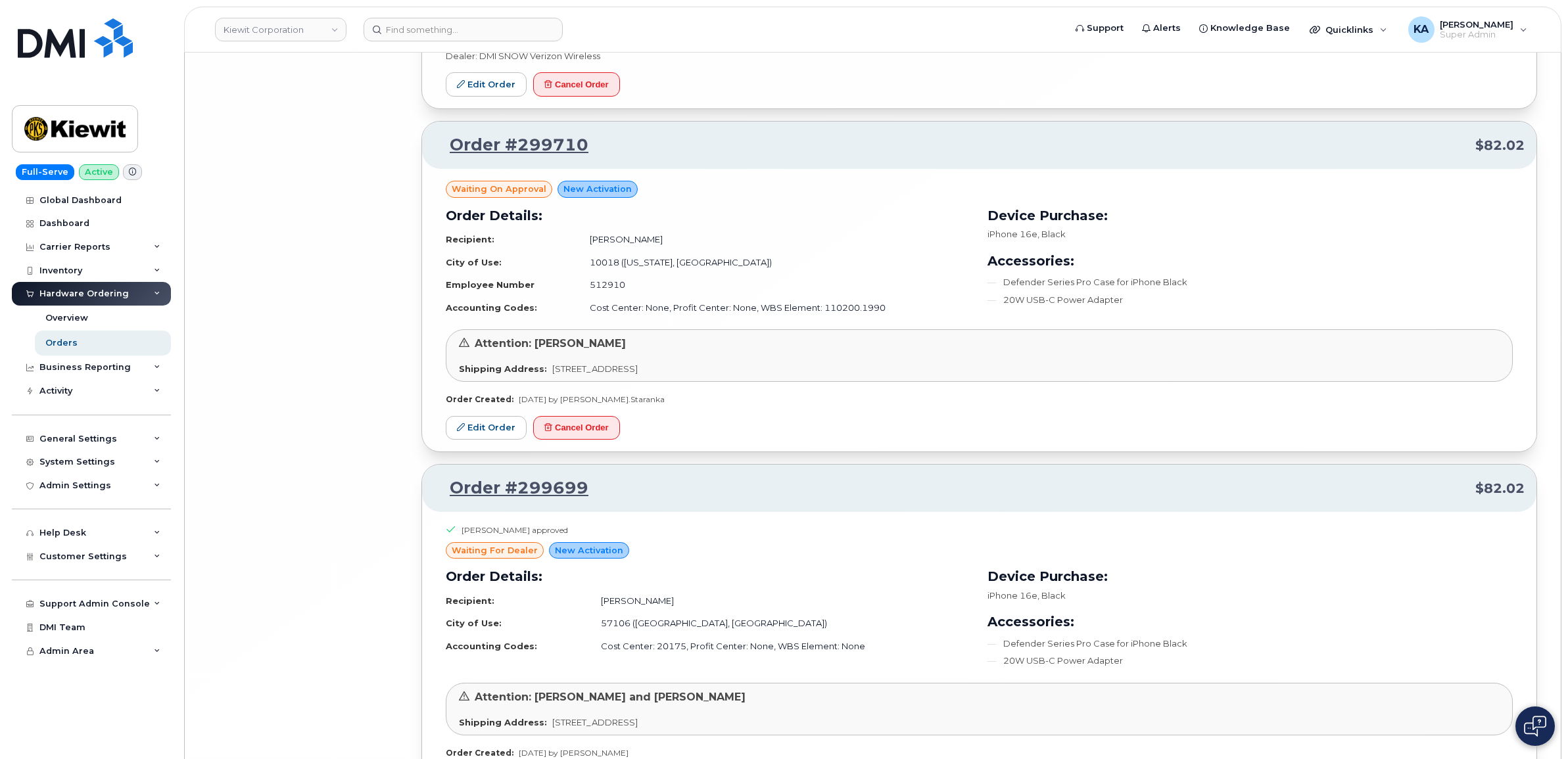
scroll to position [12042, 0]
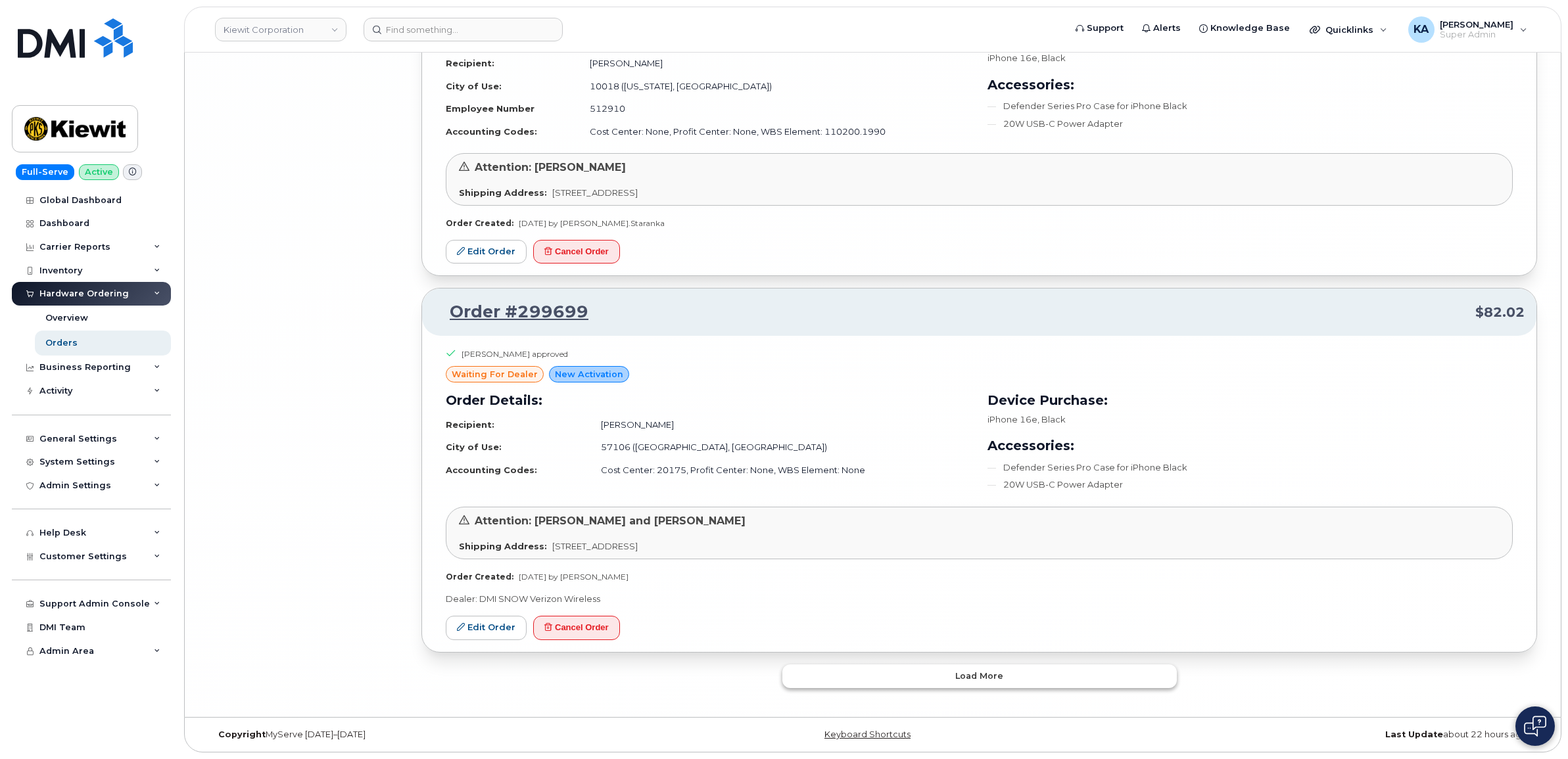
click at [904, 680] on button "Load more" at bounding box center [979, 676] width 394 height 24
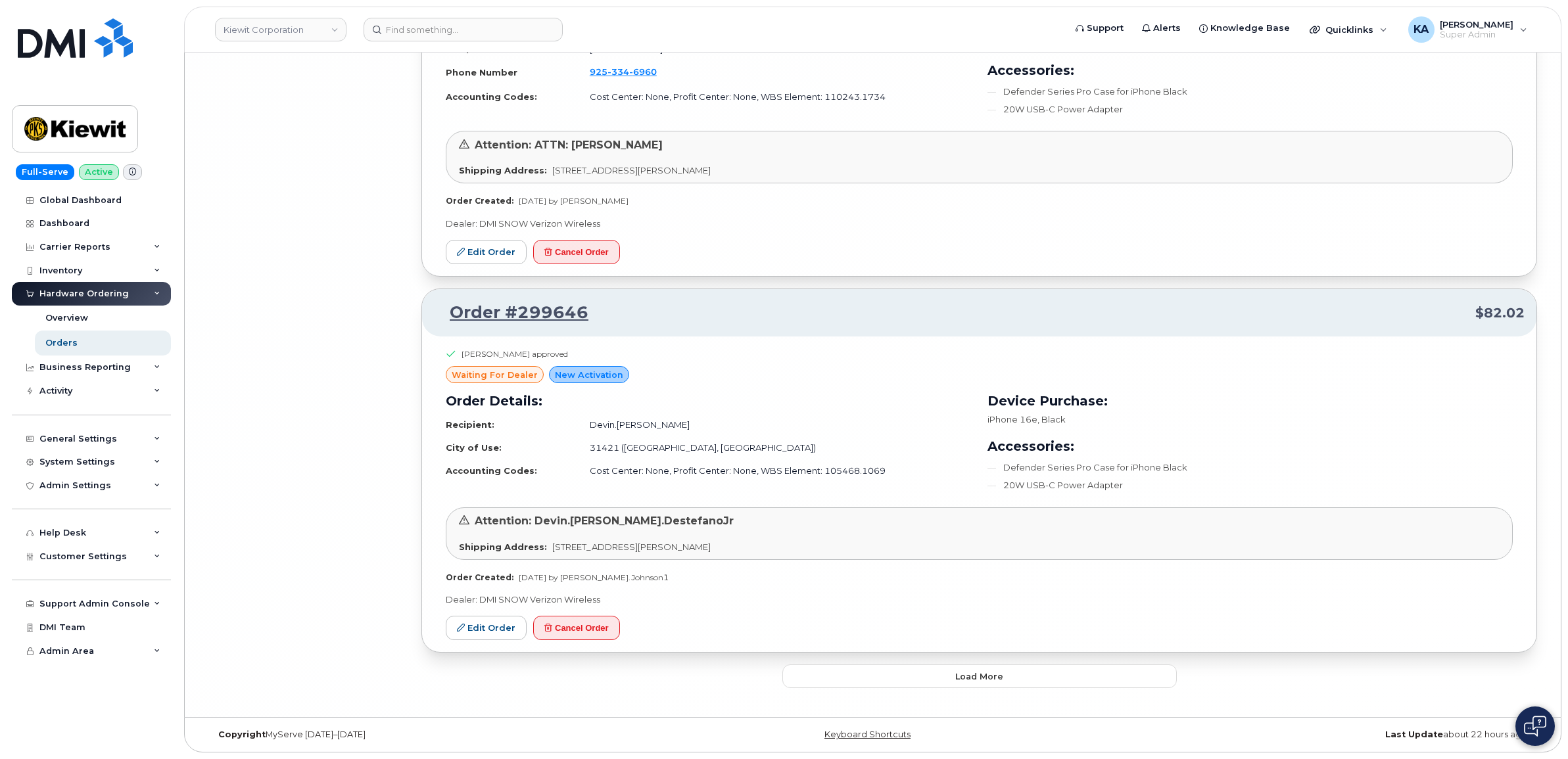
scroll to position [15165, 0]
click at [898, 673] on button "Load more" at bounding box center [979, 676] width 394 height 24
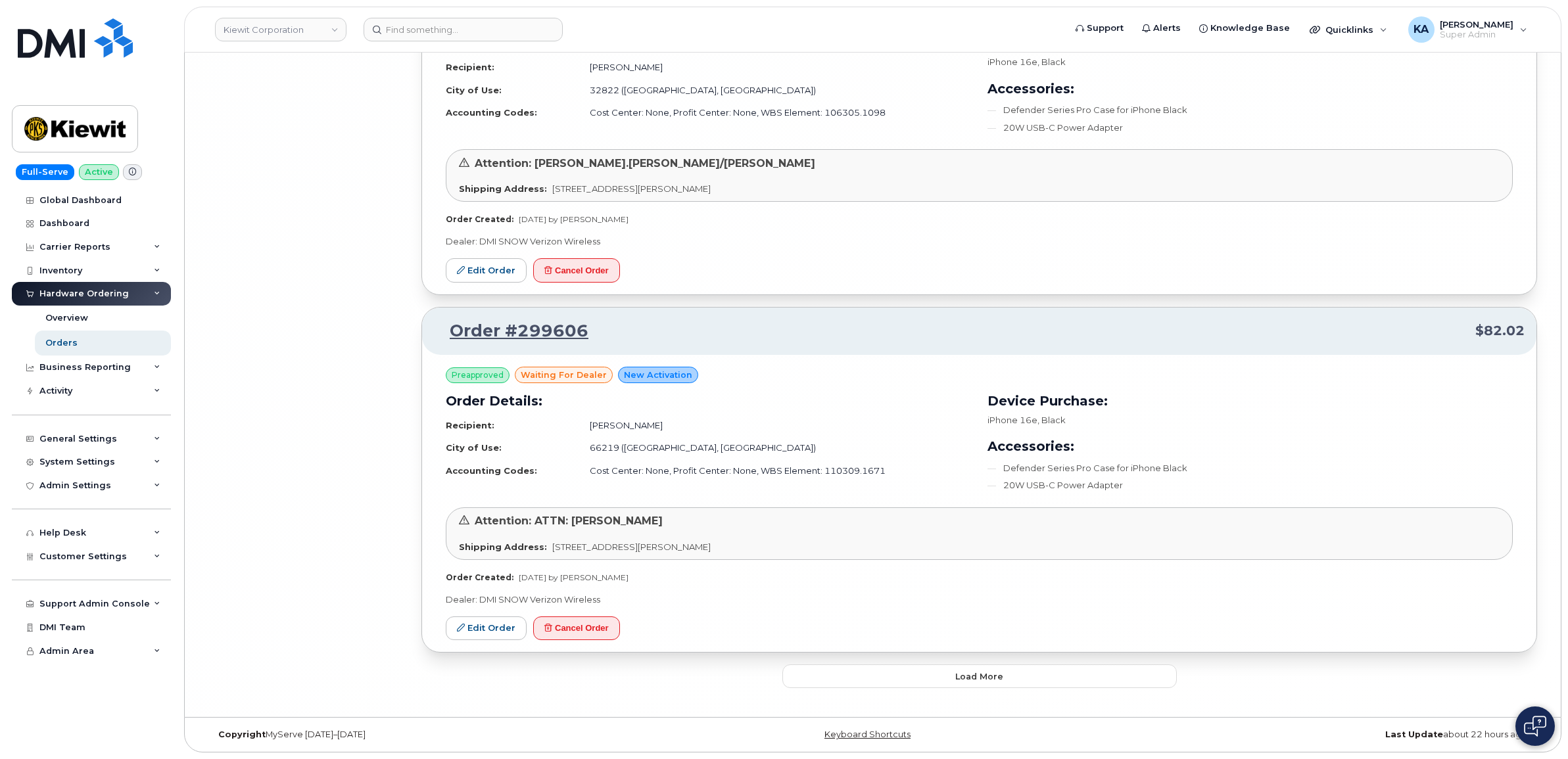
scroll to position [18134, 0]
click at [922, 673] on button "Load more" at bounding box center [979, 676] width 394 height 24
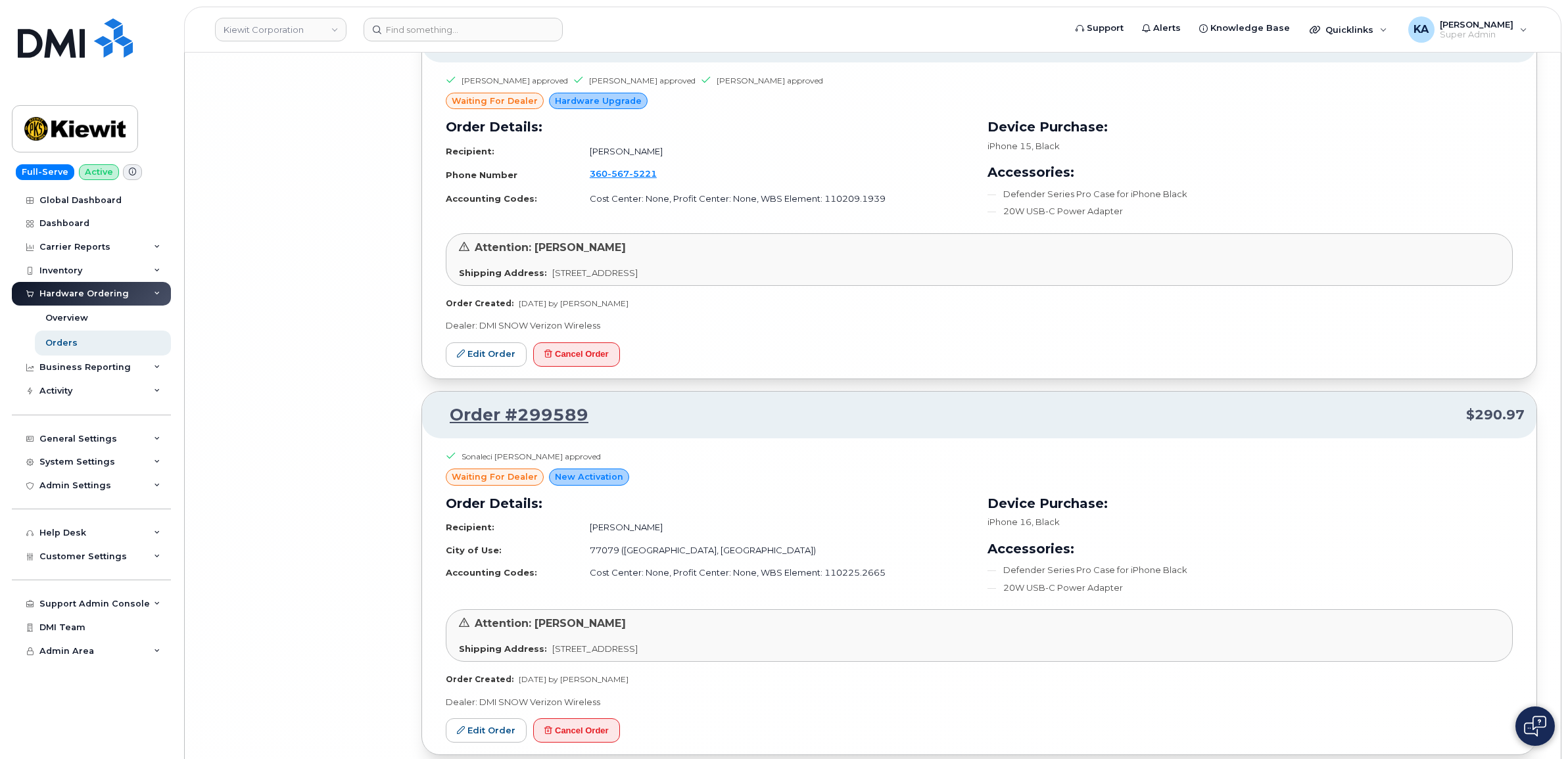
scroll to position [21061, 0]
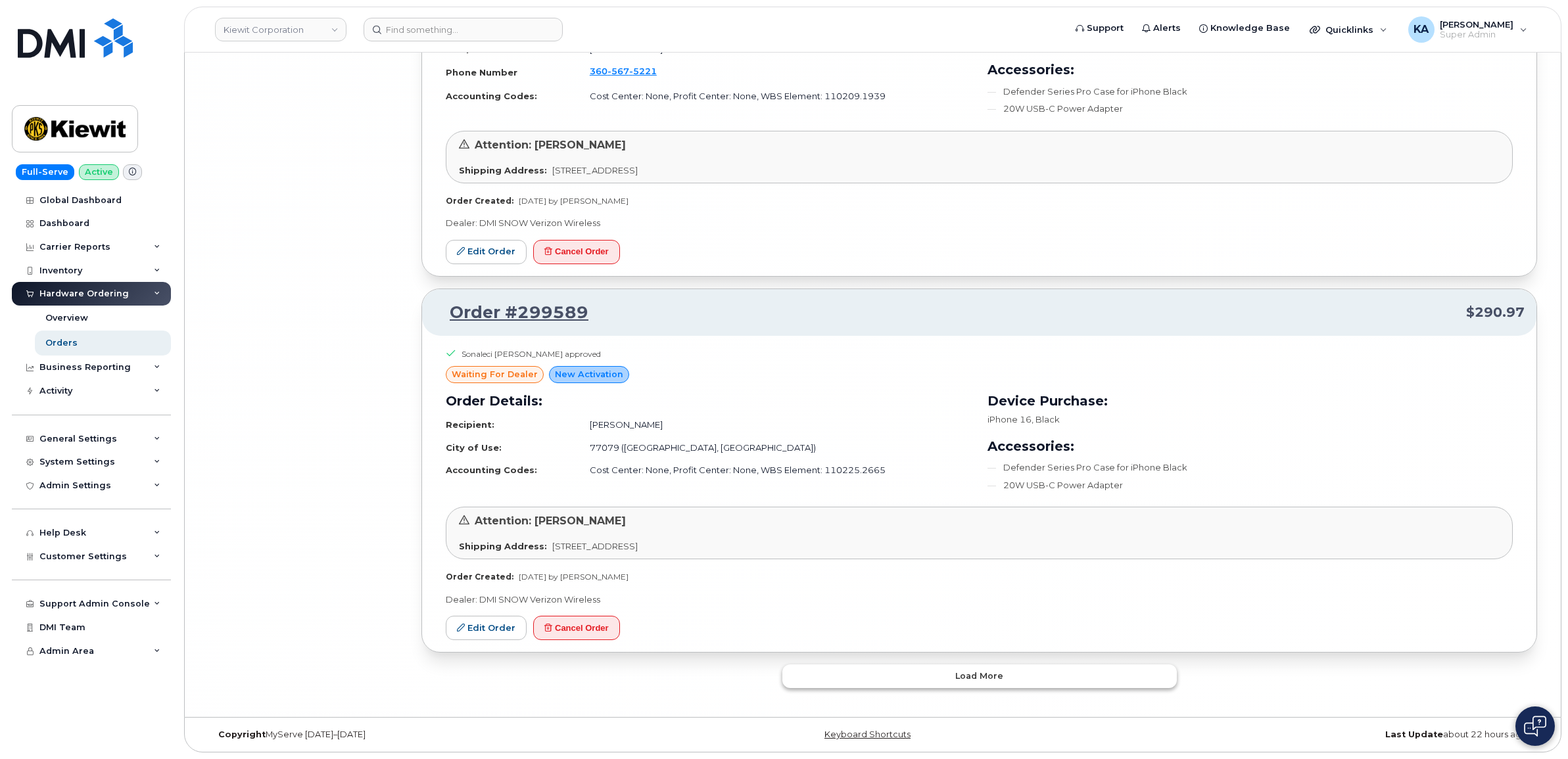
click at [817, 672] on button "Load more" at bounding box center [979, 676] width 394 height 24
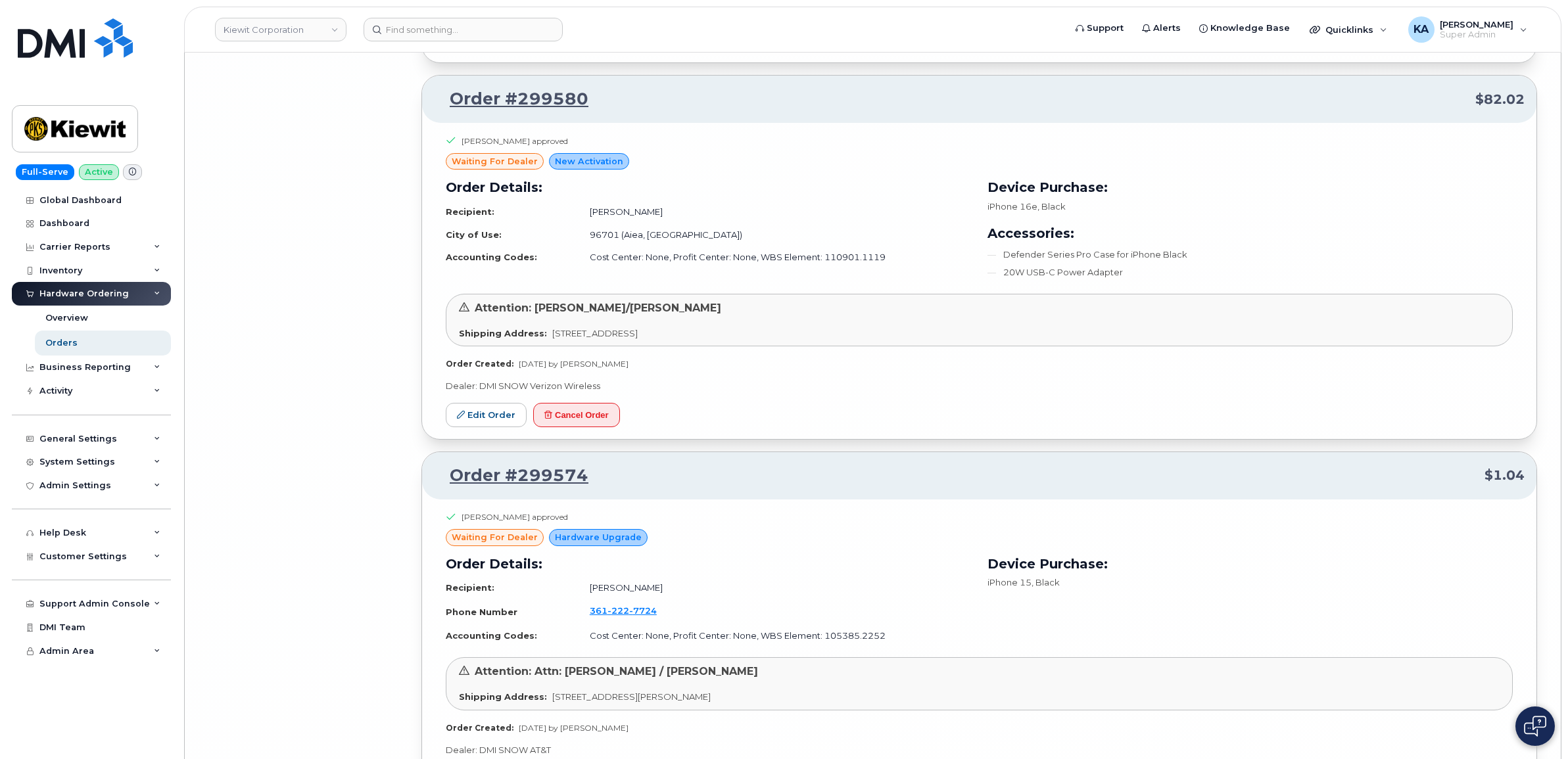
scroll to position [22376, 0]
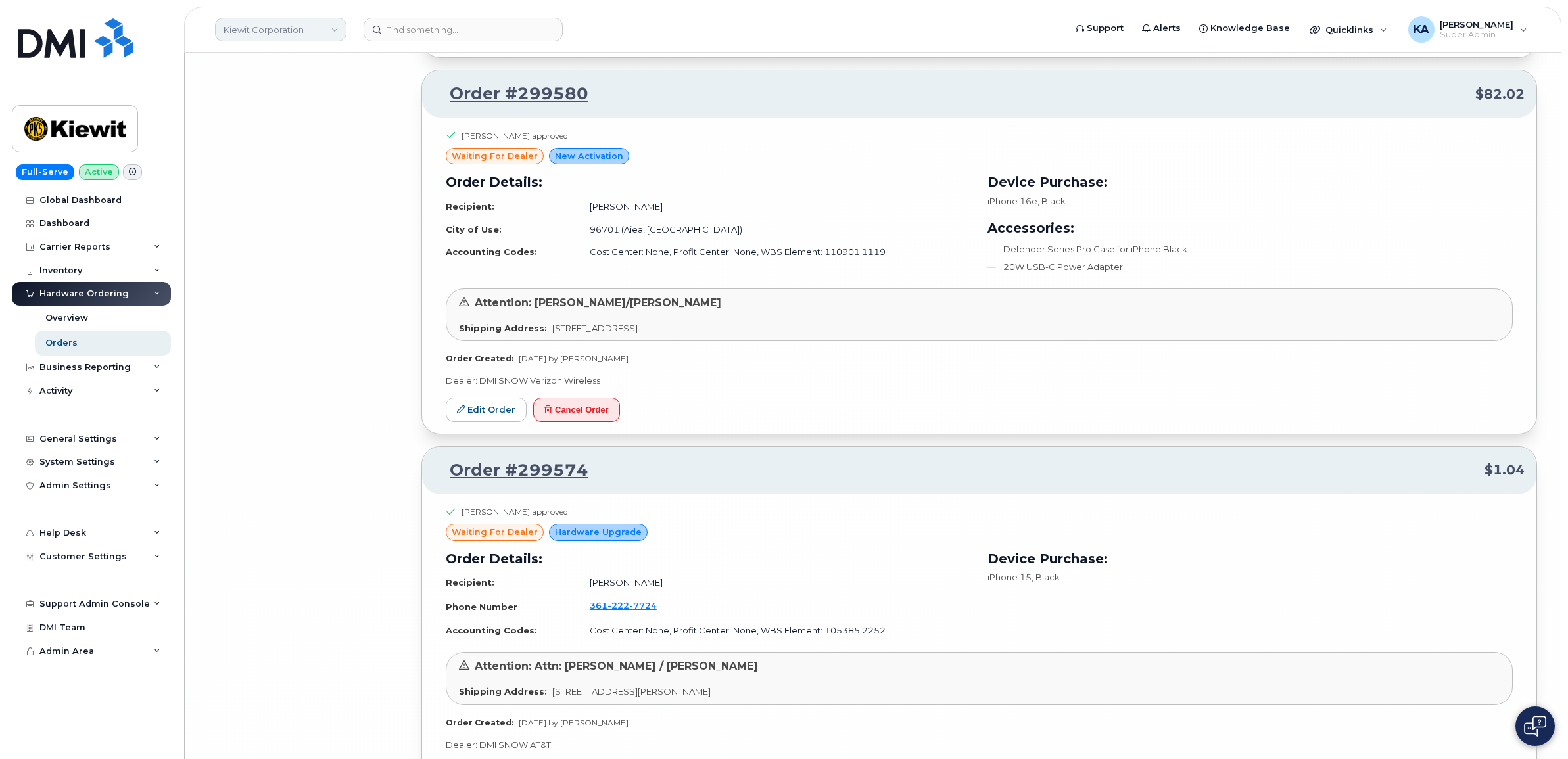
click at [333, 33] on link "Kiewit Corporation" at bounding box center [281, 29] width 132 height 24
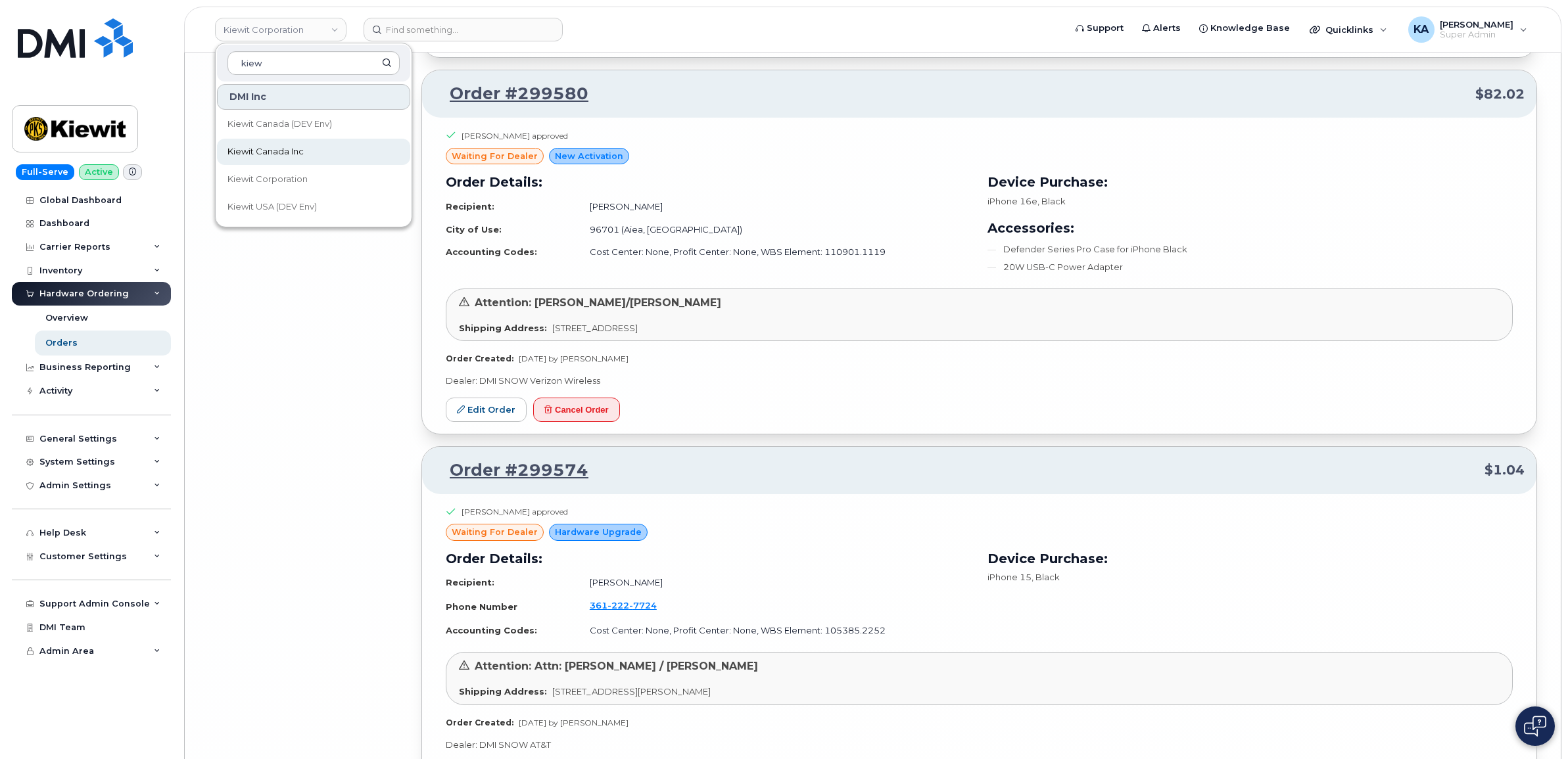
type input "kiew"
click at [270, 148] on span "Kiewit Canada Inc" at bounding box center [265, 151] width 77 height 13
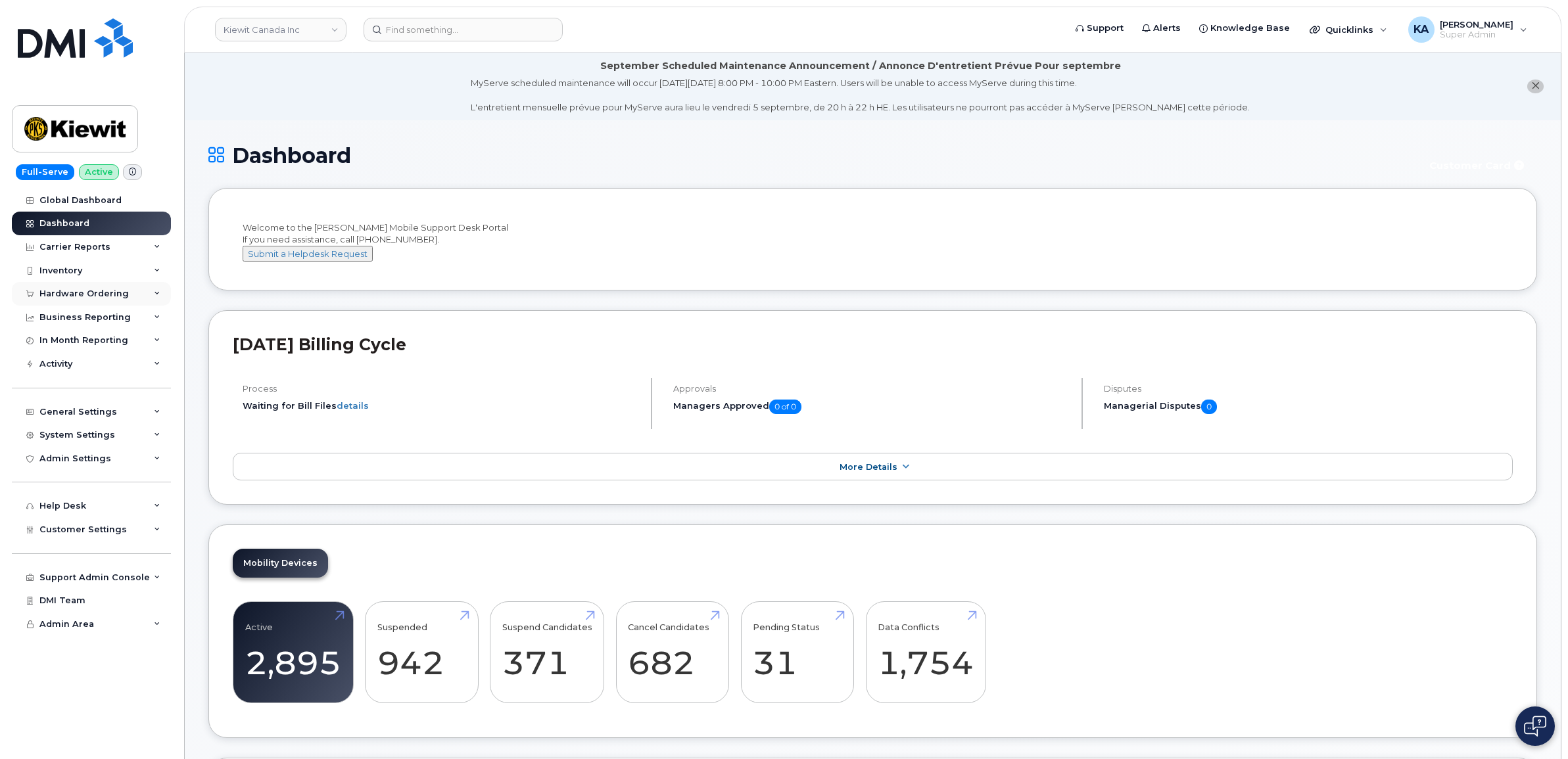
click at [78, 293] on div "Hardware Ordering" at bounding box center [84, 294] width 89 height 11
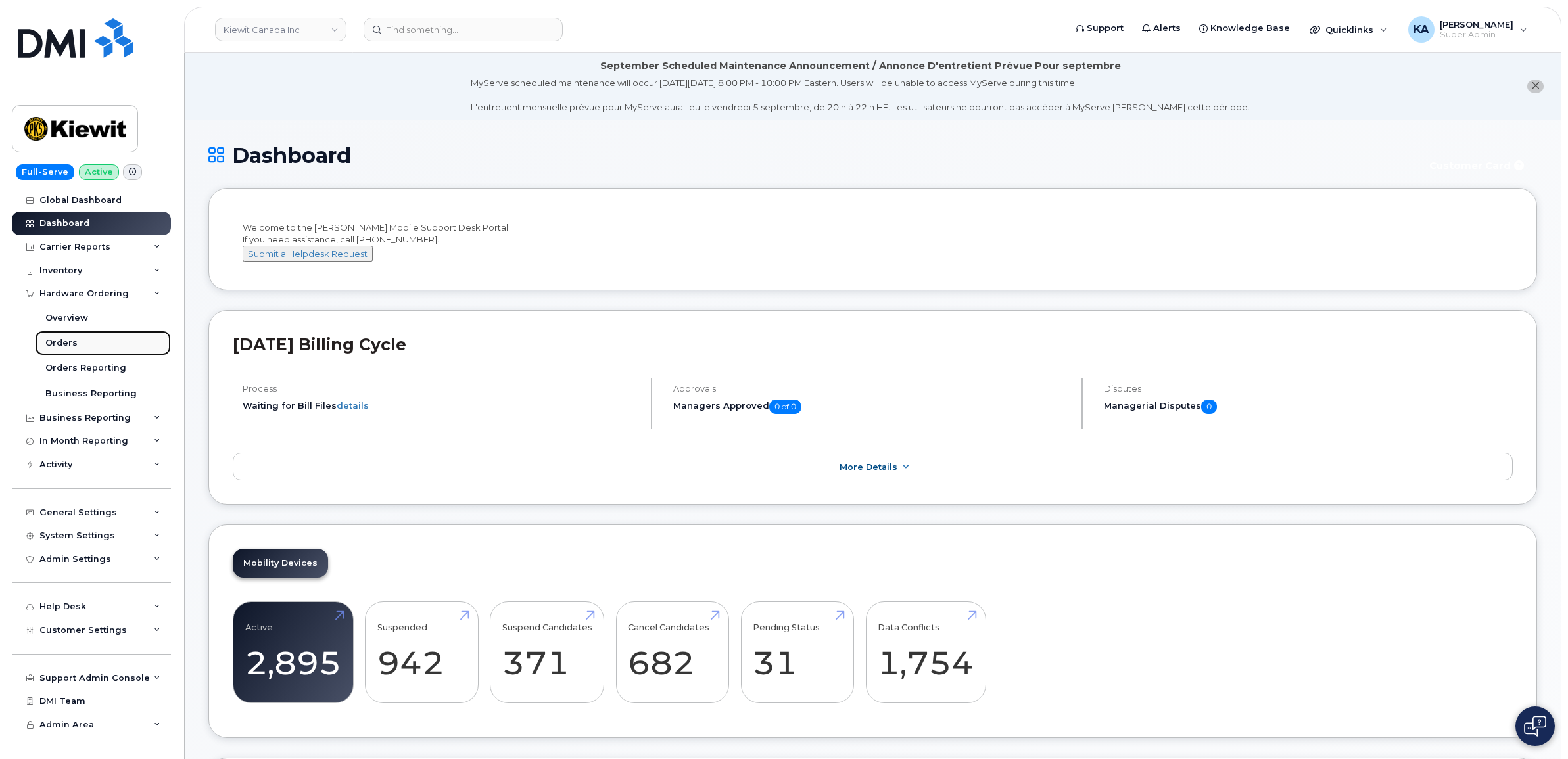
click at [67, 342] on div "Orders" at bounding box center [61, 343] width 32 height 12
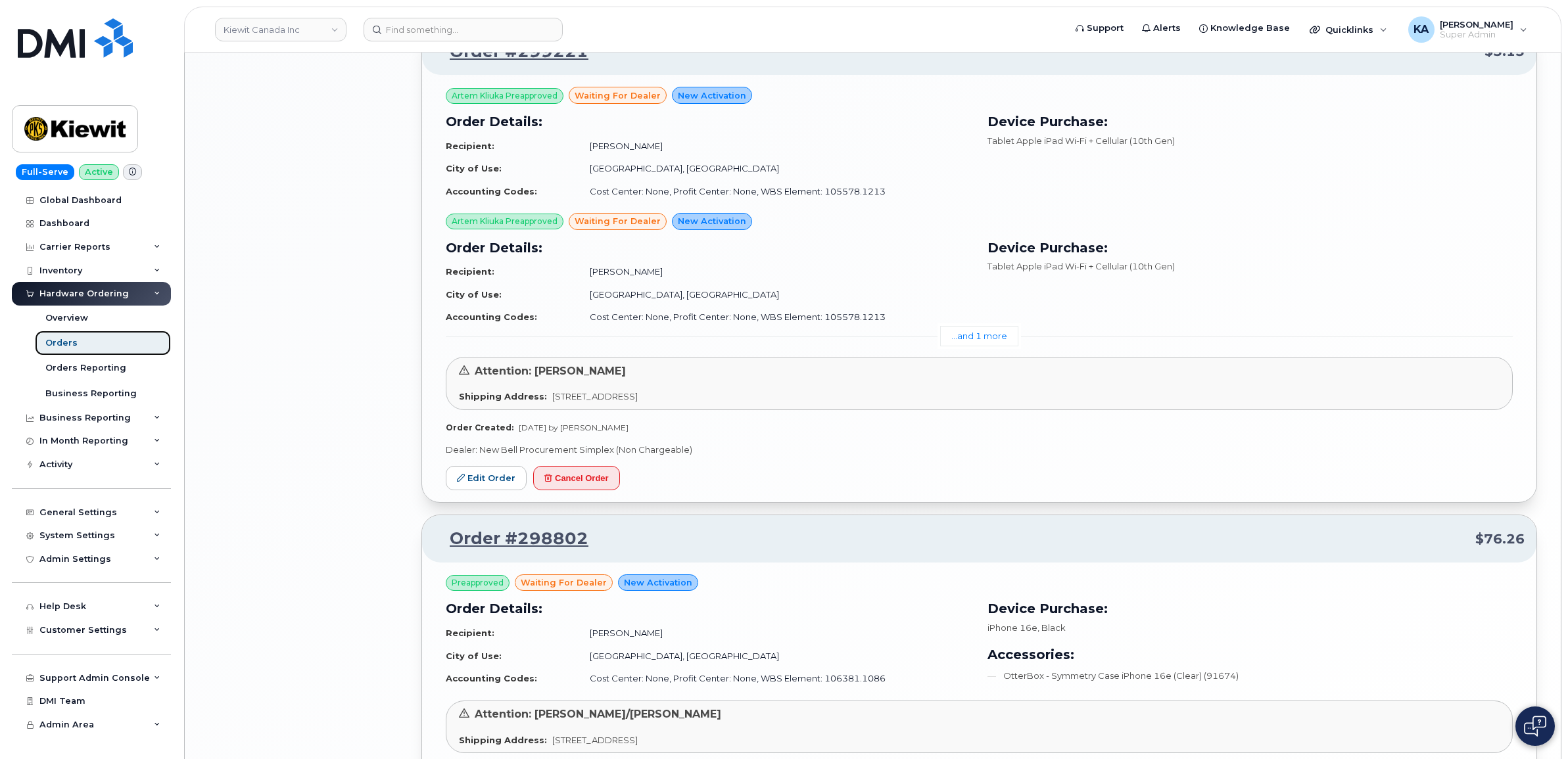
scroll to position [2107, 0]
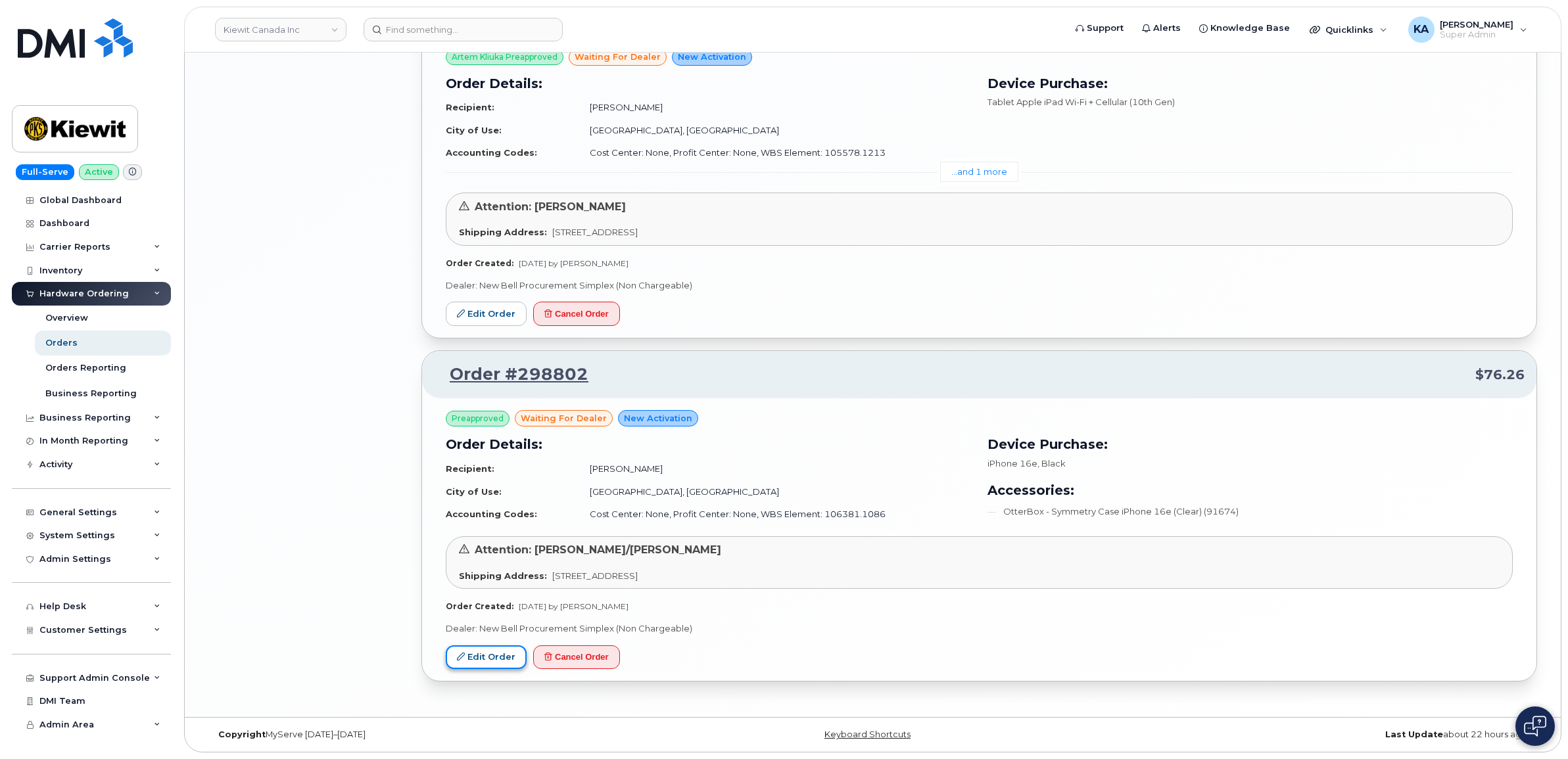
click at [482, 655] on link "Edit Order" at bounding box center [486, 658] width 81 height 25
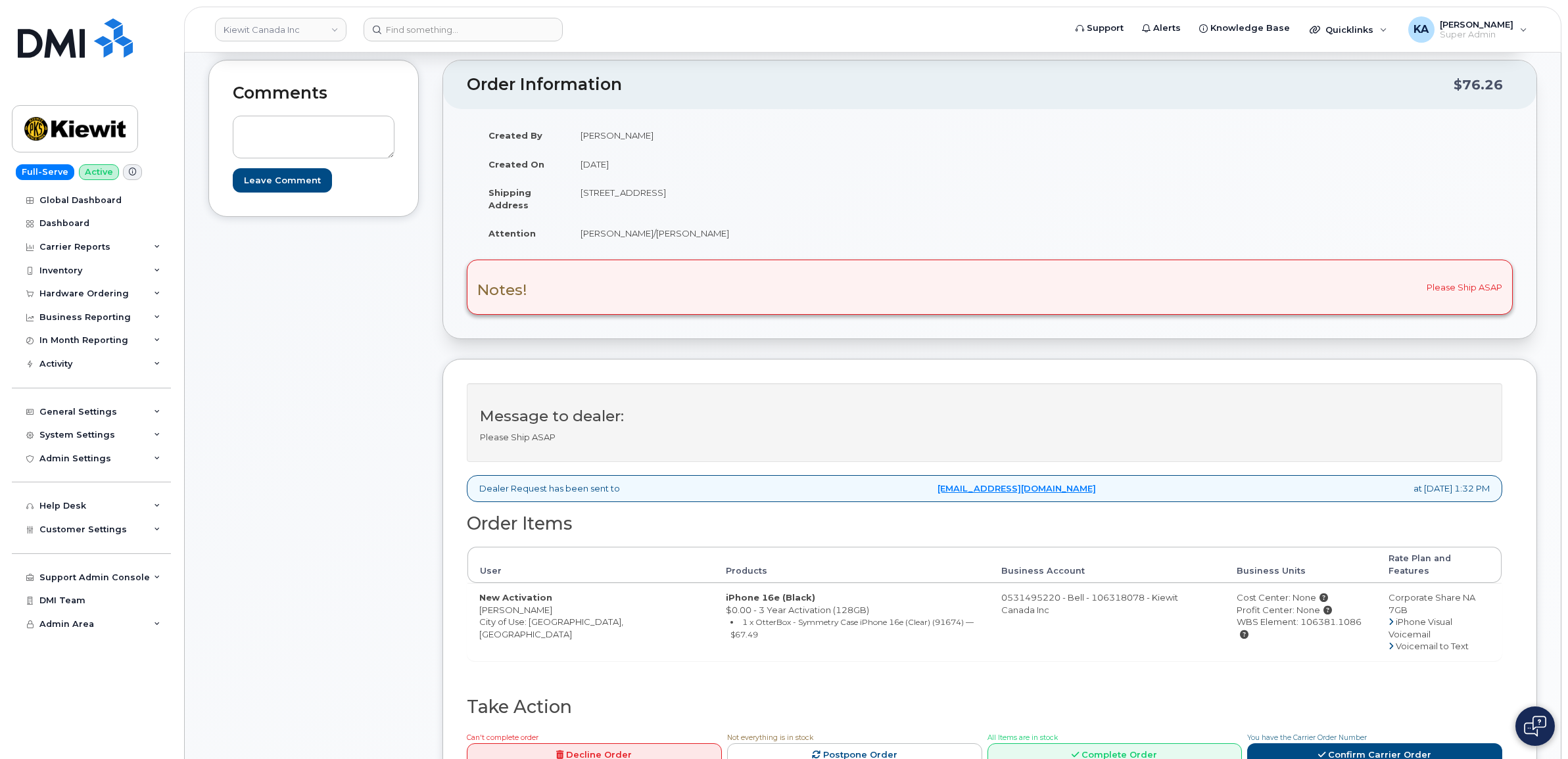
scroll to position [247, 0]
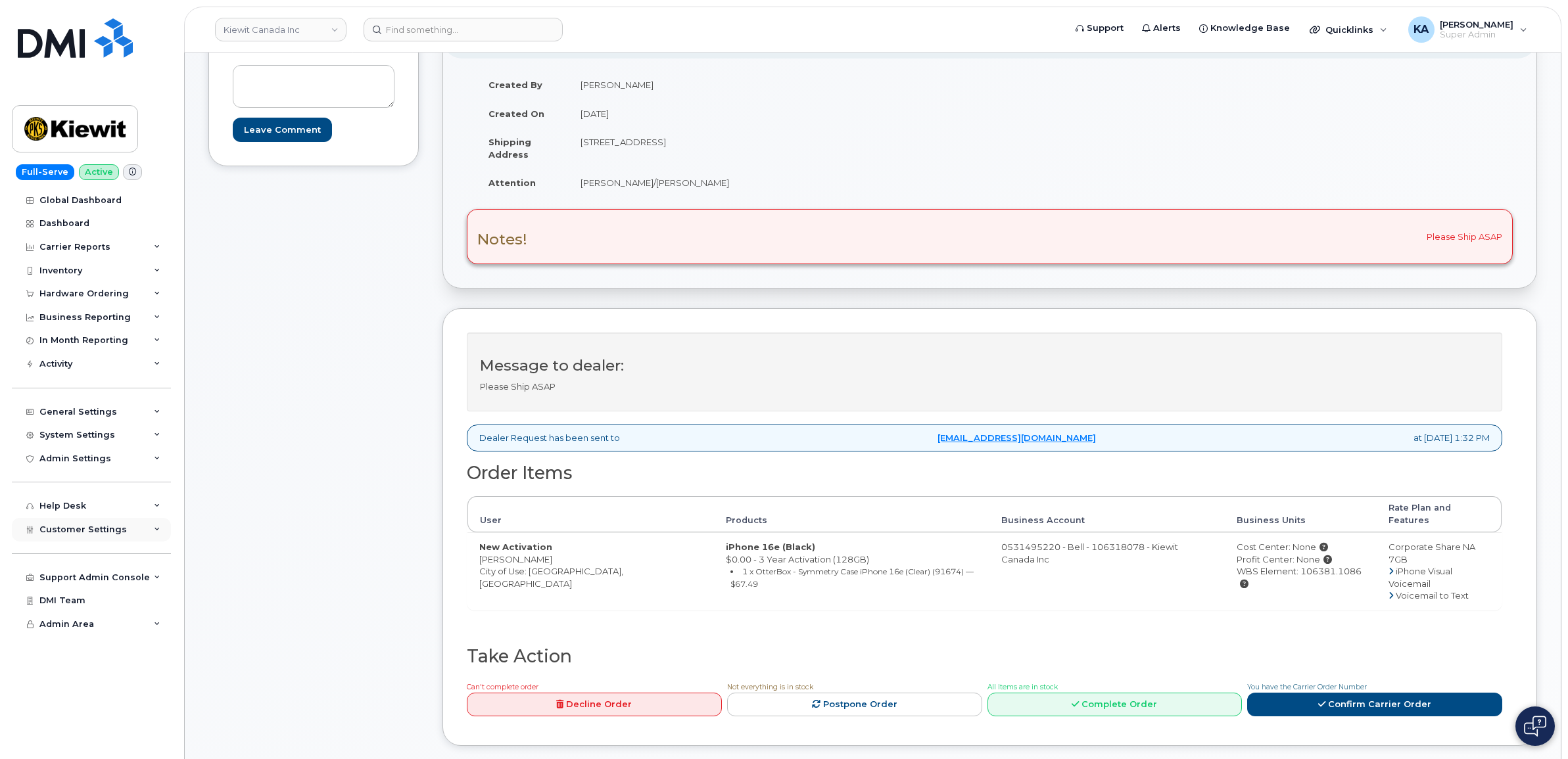
click at [50, 535] on span "Customer Settings" at bounding box center [83, 530] width 87 height 10
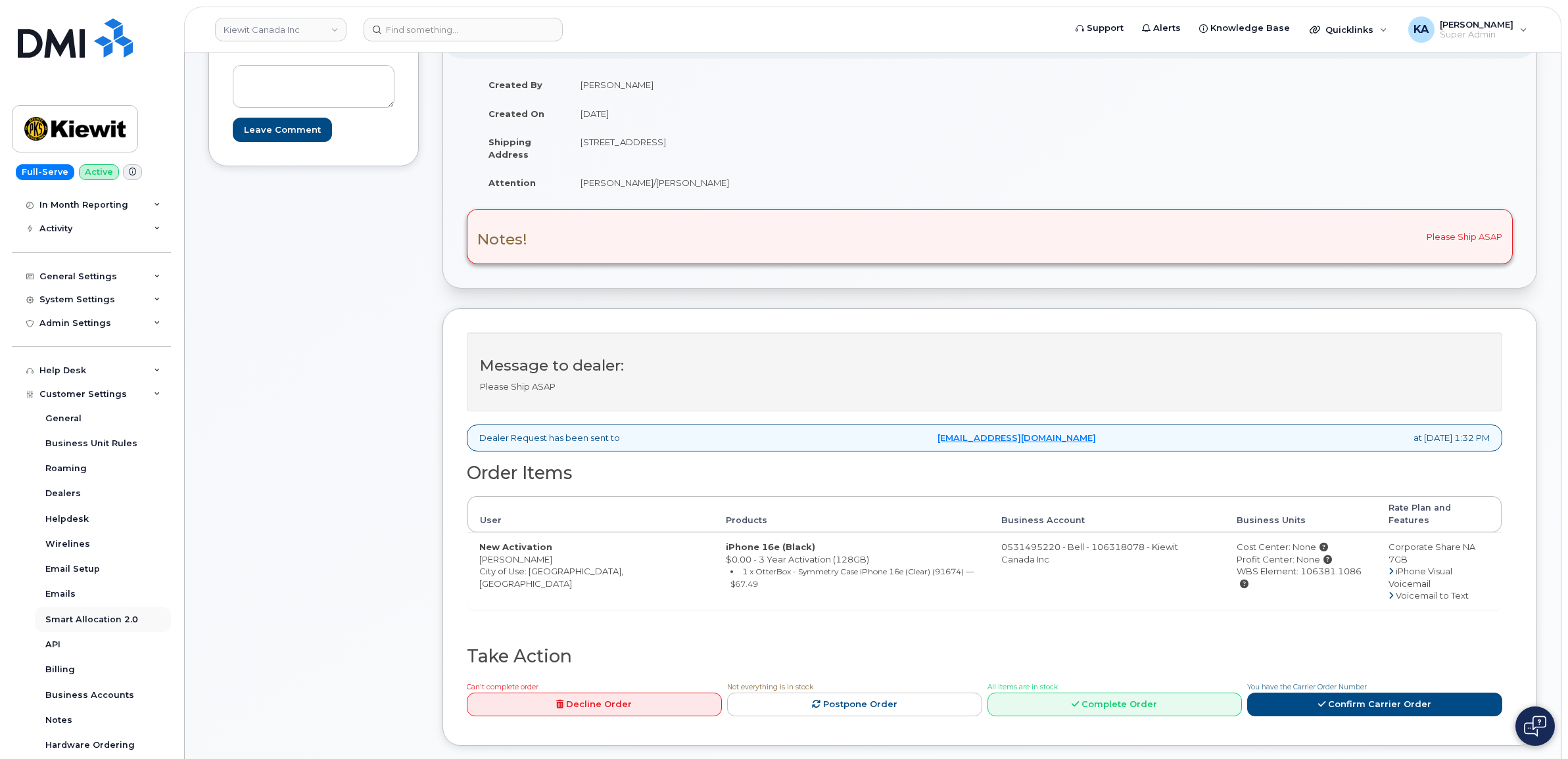
scroll to position [164, 0]
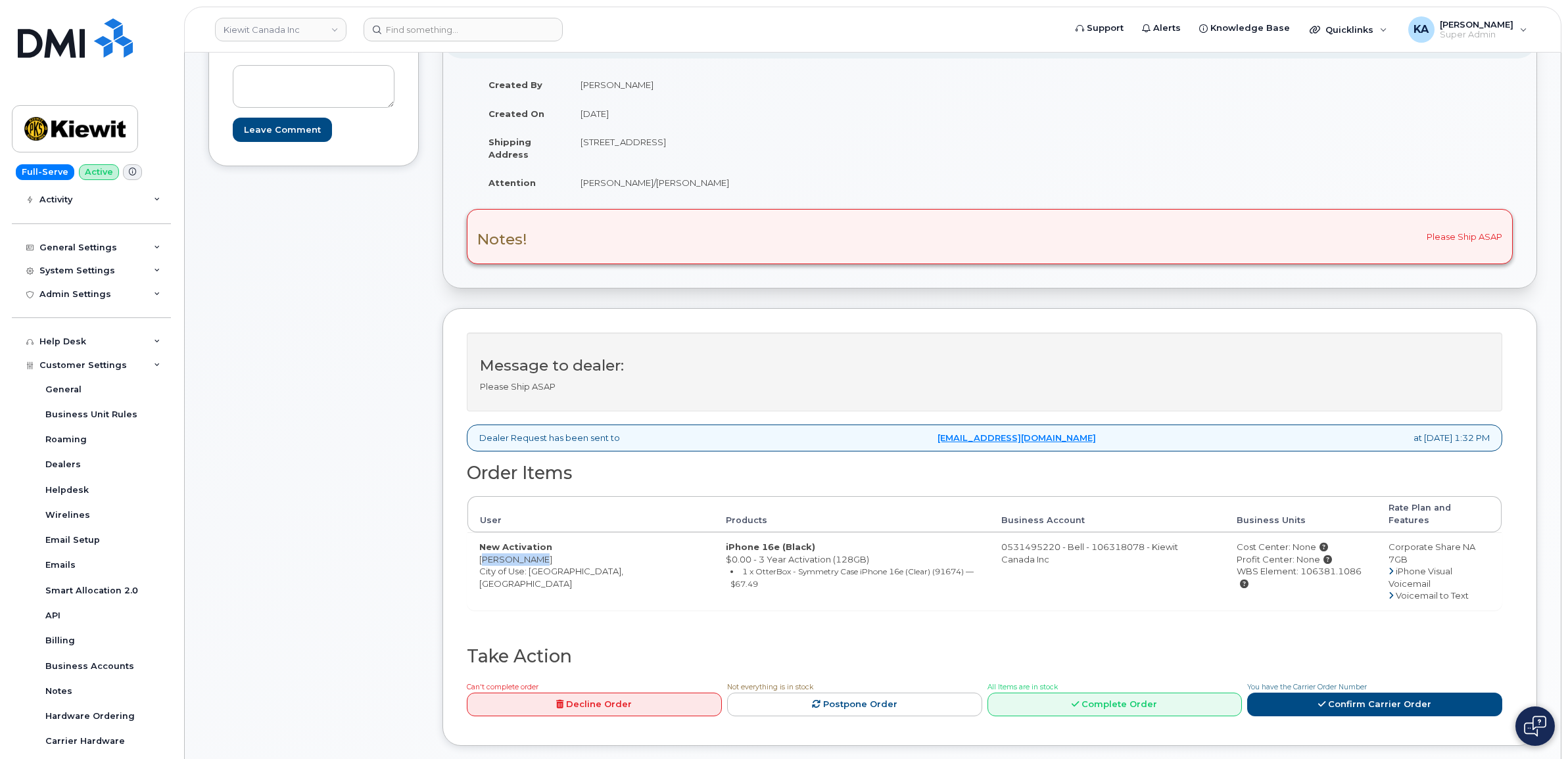
drag, startPoint x: 472, startPoint y: 546, endPoint x: 537, endPoint y: 551, distance: 65.2
click at [537, 551] on td "New Activation Shameel Ali City of Use: Oshawa, Ontario" at bounding box center [590, 571] width 247 height 78
drag, startPoint x: 537, startPoint y: 551, endPoint x: 529, endPoint y: 549, distance: 8.2
copy td "Shameel Ali"
drag, startPoint x: 573, startPoint y: 143, endPoint x: 654, endPoint y: 149, distance: 81.2
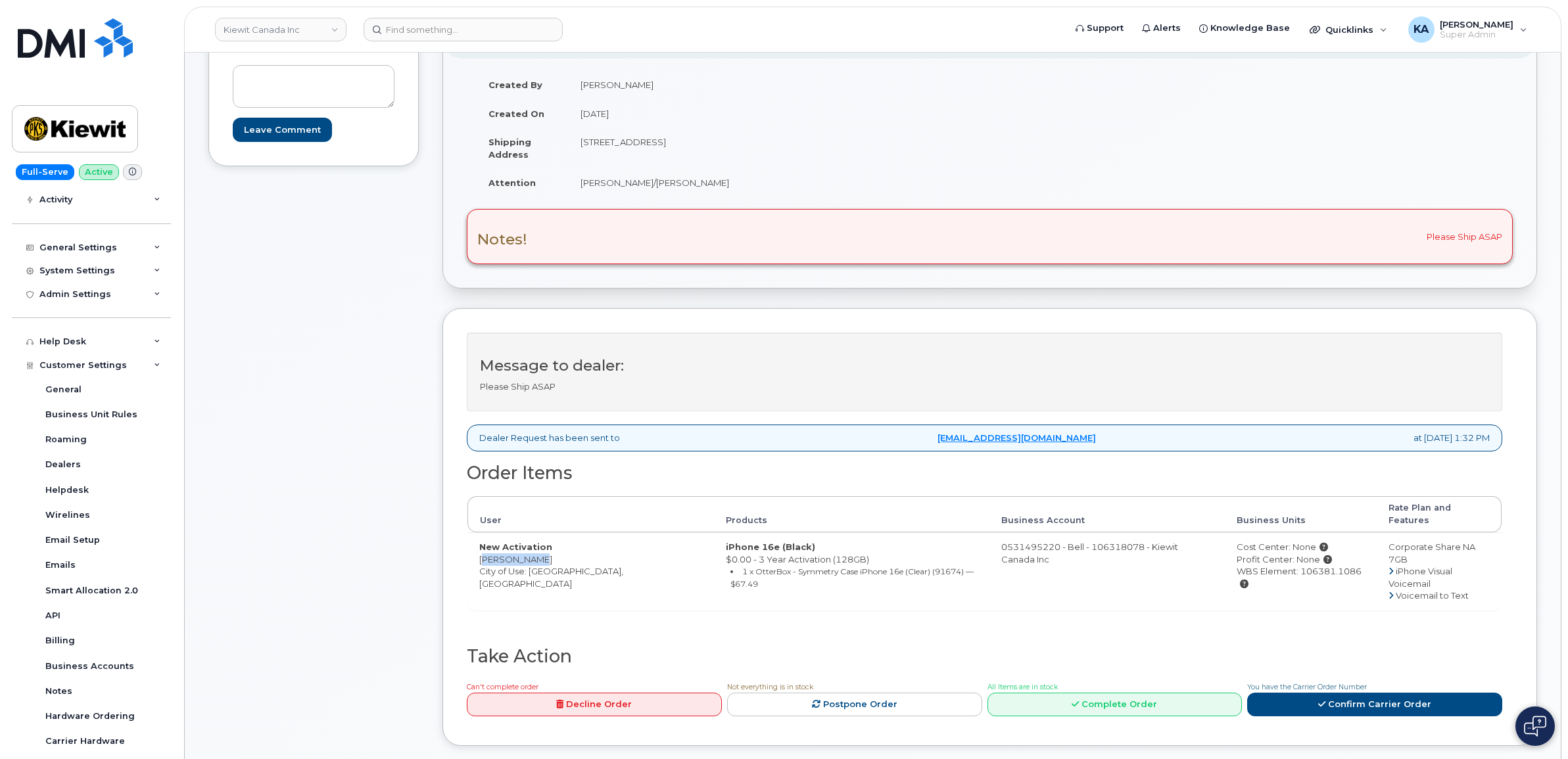
click at [654, 149] on td "1635 Tricont Ave Whitby ON L1N7N5" at bounding box center [774, 147] width 412 height 40
drag, startPoint x: 654, startPoint y: 148, endPoint x: 648, endPoint y: 142, distance: 8.5
copy td "1635 Tricont Ave"
drag, startPoint x: 707, startPoint y: 140, endPoint x: 758, endPoint y: 147, distance: 51.5
click at [761, 149] on td "1635 Tricont Ave Whitby ON L1N7N5" at bounding box center [774, 147] width 412 height 40
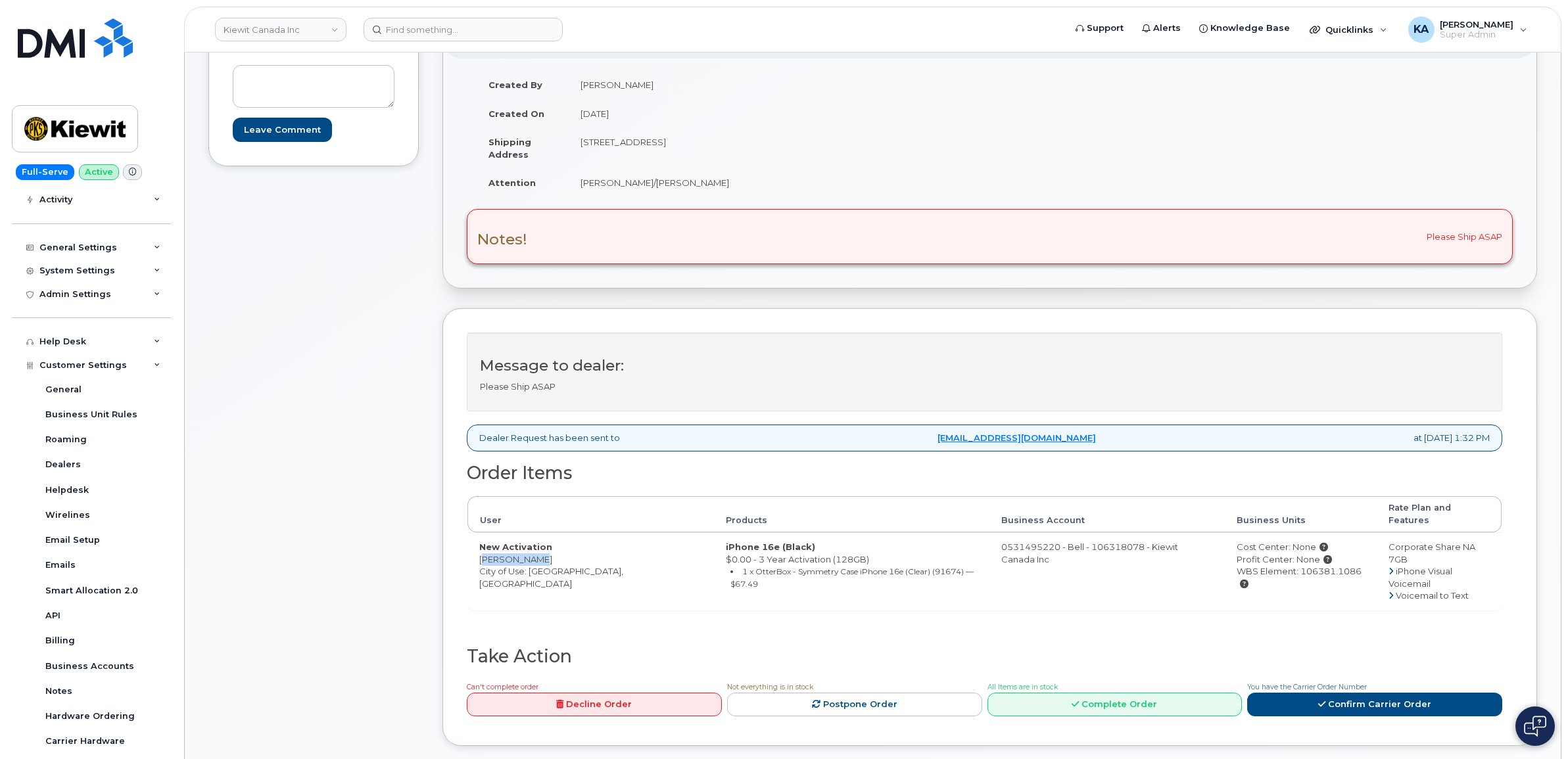
drag, startPoint x: 758, startPoint y: 147, endPoint x: 726, endPoint y: 144, distance: 32.1
copy td "L1N7N5"
drag, startPoint x: 576, startPoint y: 183, endPoint x: 700, endPoint y: 192, distance: 124.3
click at [700, 192] on td "Craig Williams/Shameel Ali" at bounding box center [774, 182] width 412 height 29
drag, startPoint x: 700, startPoint y: 192, endPoint x: 681, endPoint y: 182, distance: 21.5
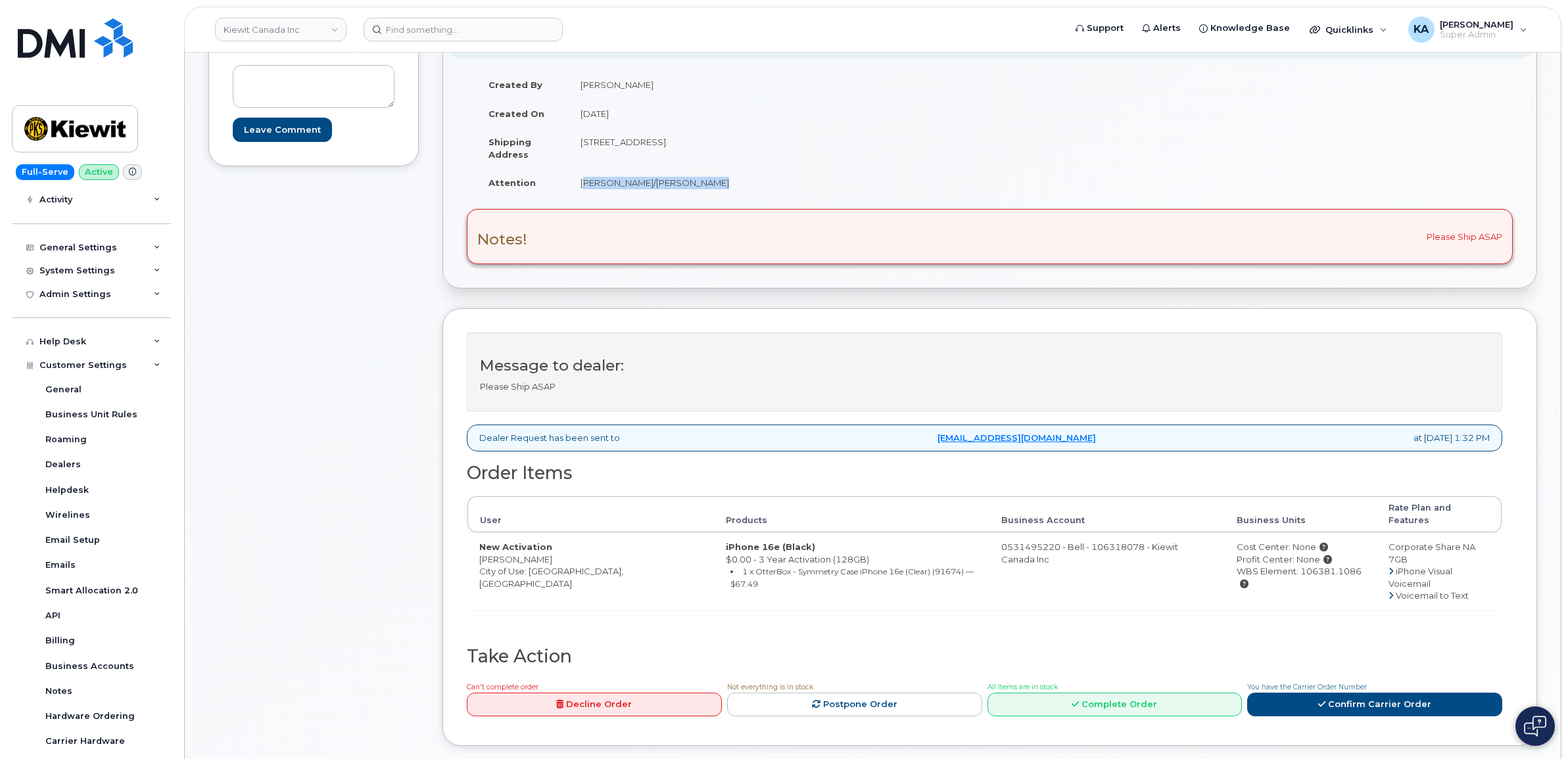
copy td "Craig Williams/Shameel Ali"
drag, startPoint x: 473, startPoint y: 548, endPoint x: 533, endPoint y: 545, distance: 60.1
click at [536, 546] on td "New Activation Shameel Ali City of Use: Oshawa, Ontario" at bounding box center [590, 571] width 247 height 78
drag, startPoint x: 533, startPoint y: 545, endPoint x: 521, endPoint y: 546, distance: 12.0
copy td "[PERSON_NAME]"
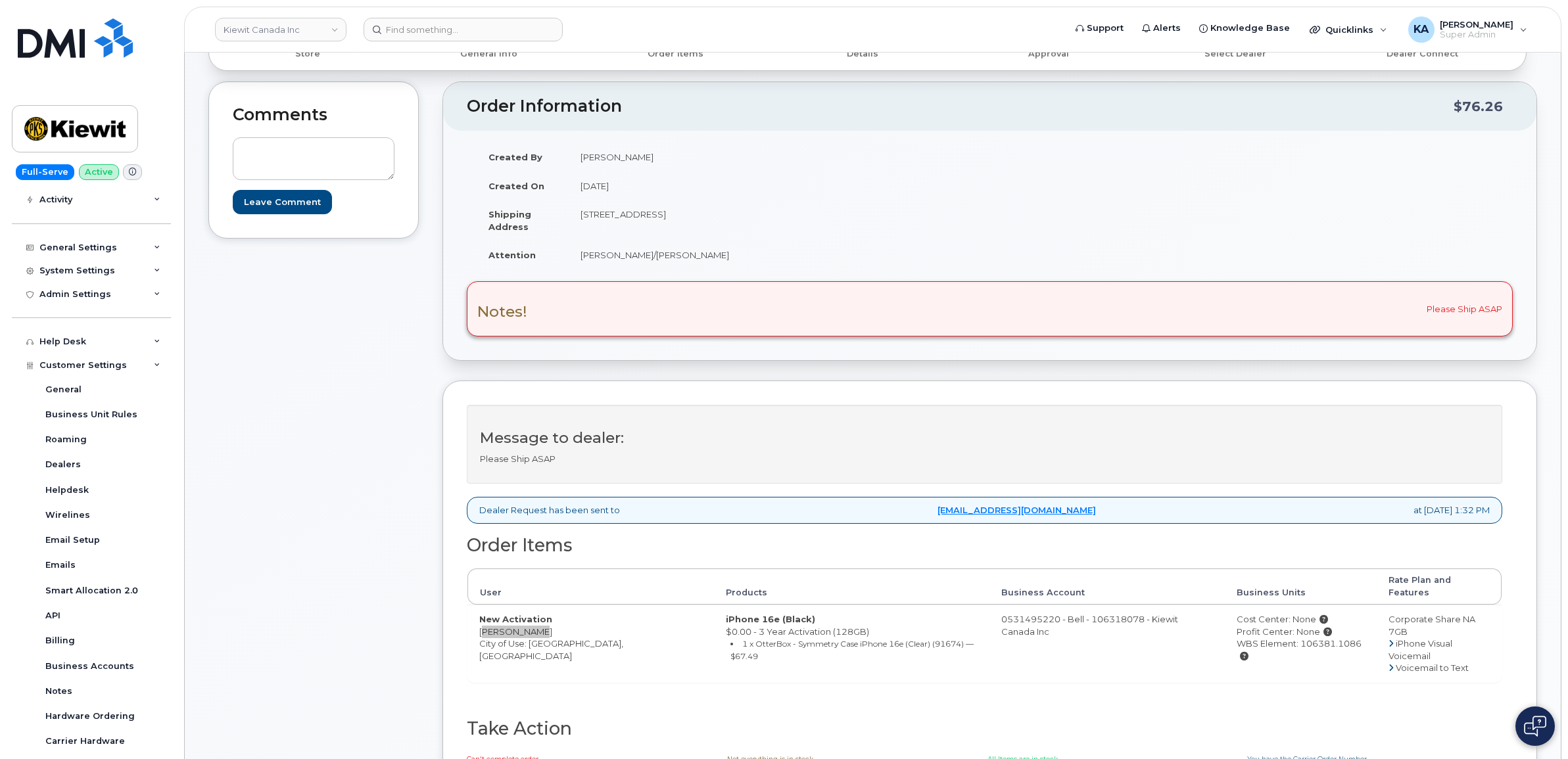
scroll to position [83, 0]
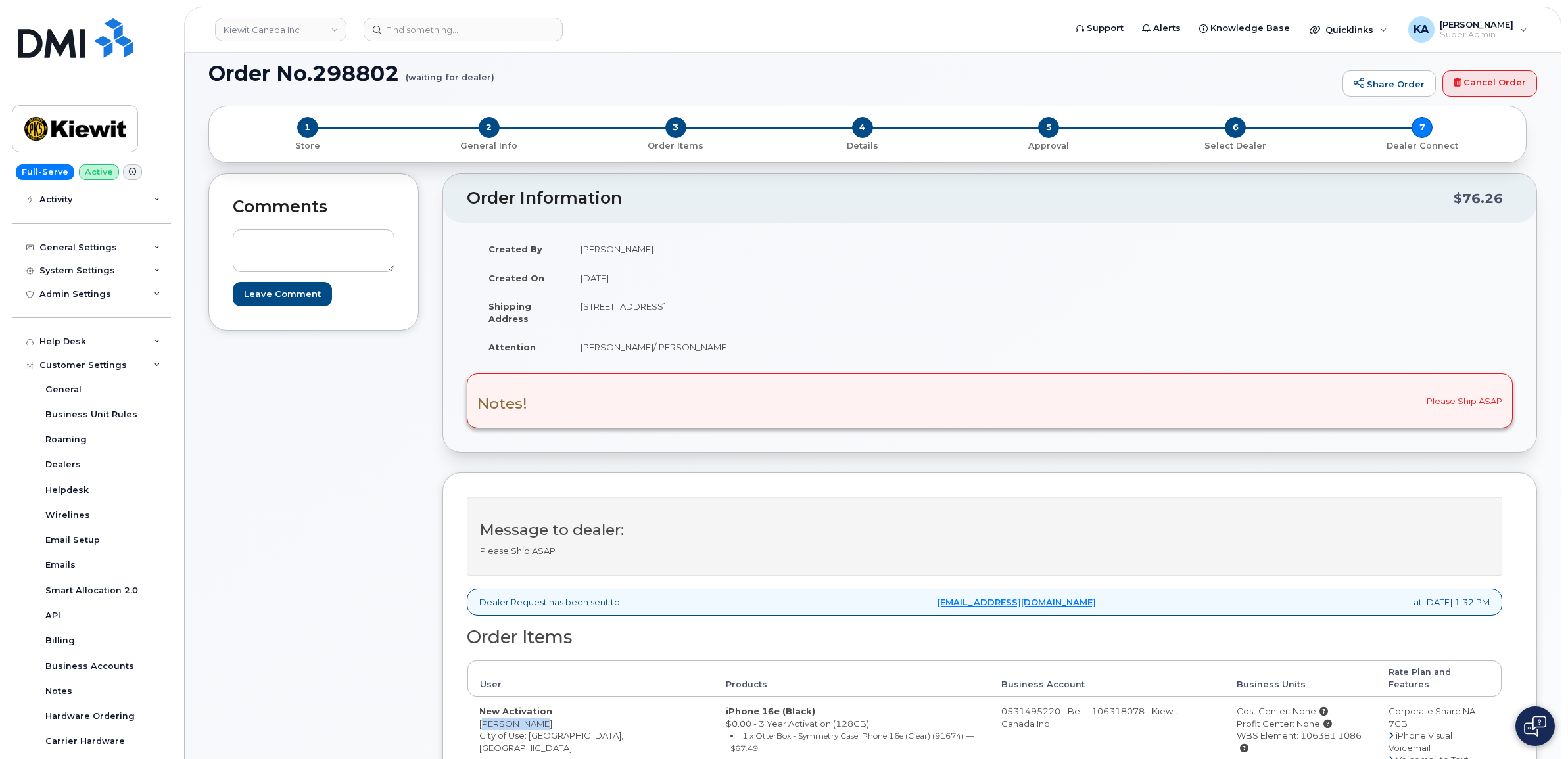
drag, startPoint x: 1205, startPoint y: 728, endPoint x: 1331, endPoint y: 730, distance: 126.0
click at [1332, 731] on td "Cost Center: None Profit Center: None WBS Element: 106381.1086" at bounding box center [1301, 735] width 152 height 78
drag, startPoint x: 1331, startPoint y: 730, endPoint x: 1324, endPoint y: 728, distance: 7.3
copy div "WBS Element: 106381.1086"
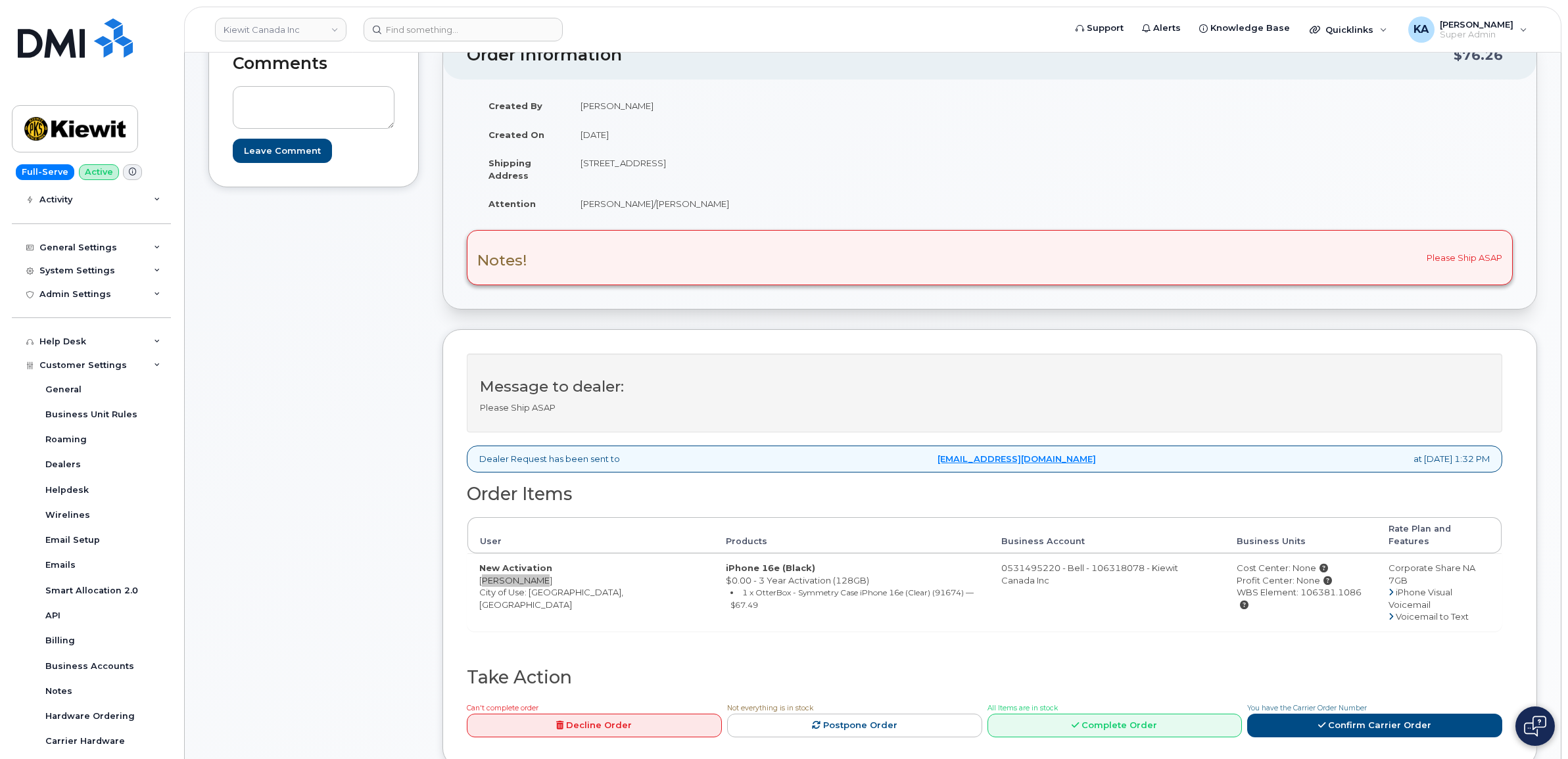
scroll to position [247, 0]
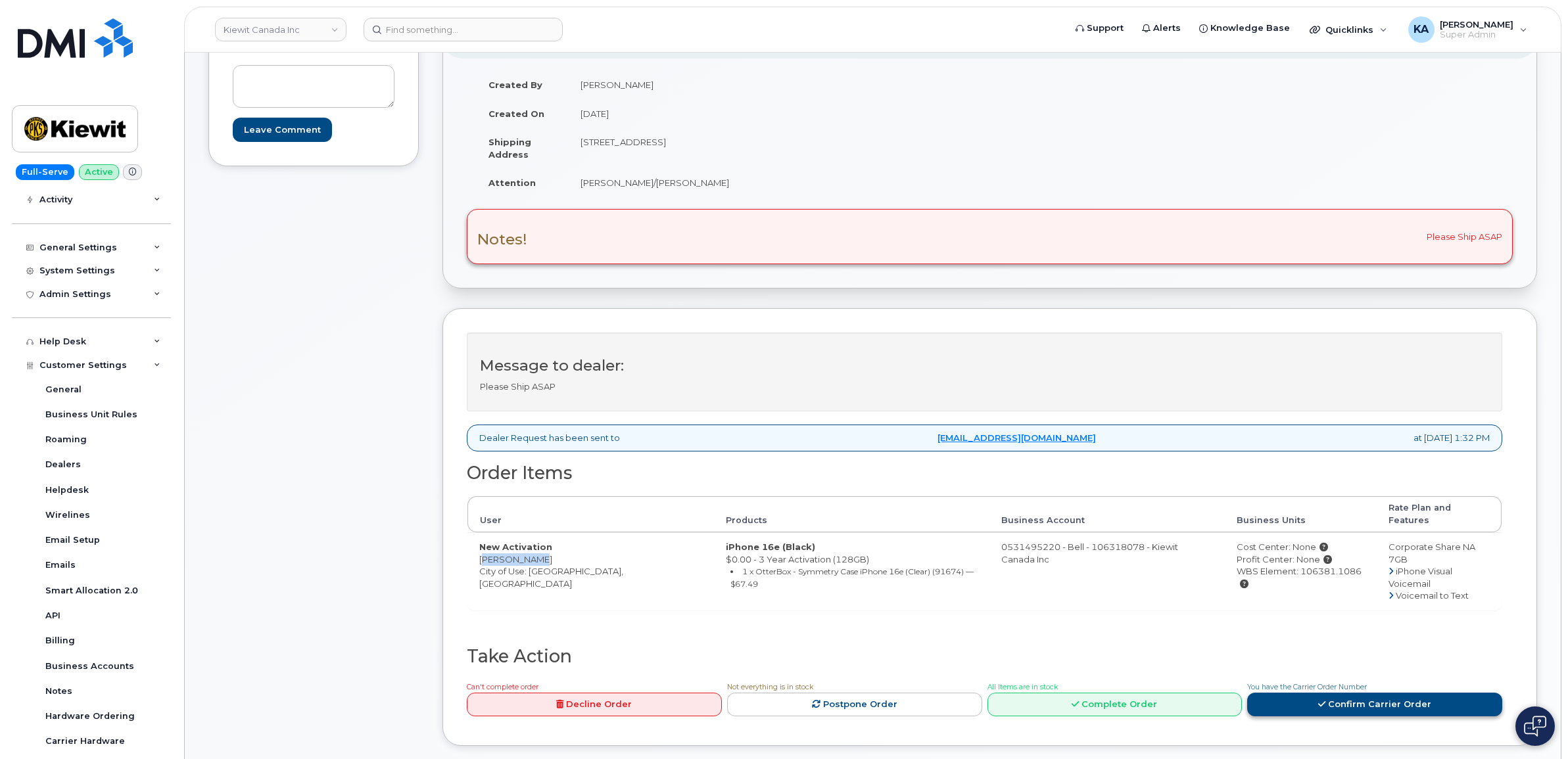
click at [1301, 693] on link "Confirm Carrier Order" at bounding box center [1374, 705] width 255 height 25
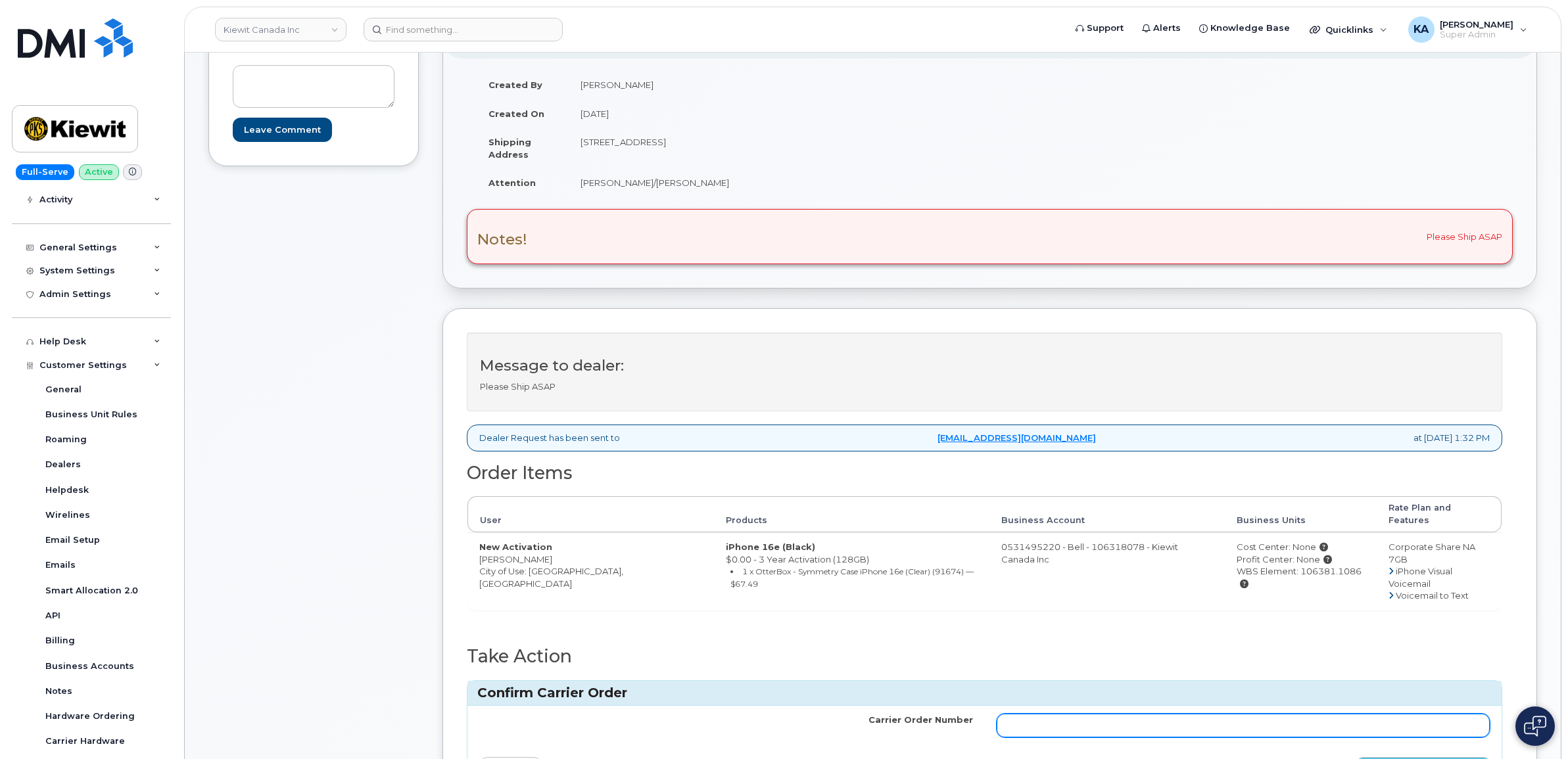
click at [1115, 714] on input "Carrier Order Number" at bounding box center [1244, 726] width 494 height 24
paste input "3012234"
type input "3012234"
click at [1379, 757] on button "Confirm Carrier Order" at bounding box center [1423, 769] width 136 height 25
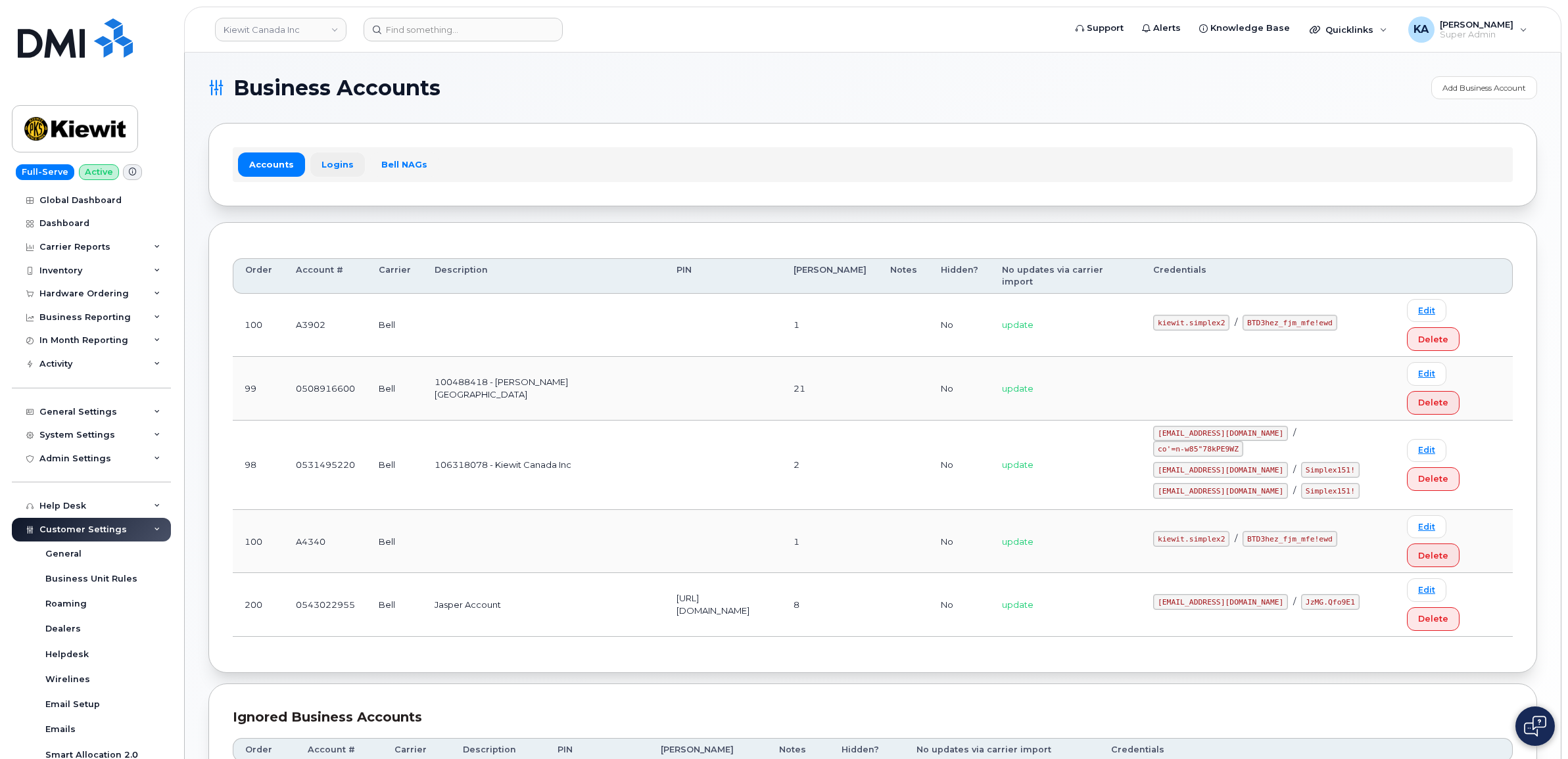
click at [332, 161] on link "Logins" at bounding box center [338, 164] width 55 height 24
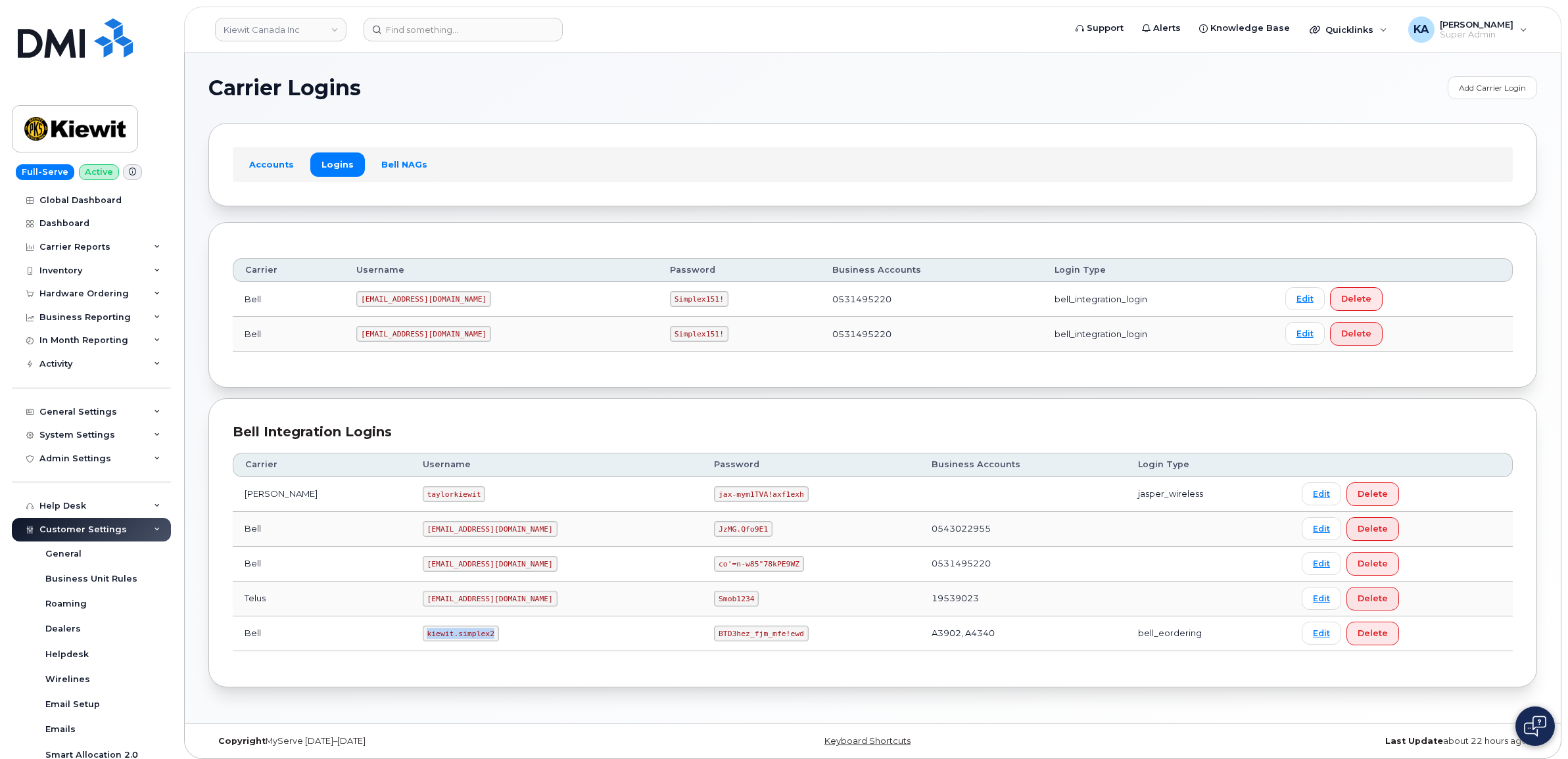
drag, startPoint x: 389, startPoint y: 634, endPoint x: 469, endPoint y: 638, distance: 80.1
click at [470, 639] on td "kiewit.simplex2" at bounding box center [556, 633] width 292 height 34
drag, startPoint x: 469, startPoint y: 638, endPoint x: 437, endPoint y: 632, distance: 32.6
copy code "kiewit.simplex2"
drag, startPoint x: 654, startPoint y: 636, endPoint x: 738, endPoint y: 642, distance: 84.2
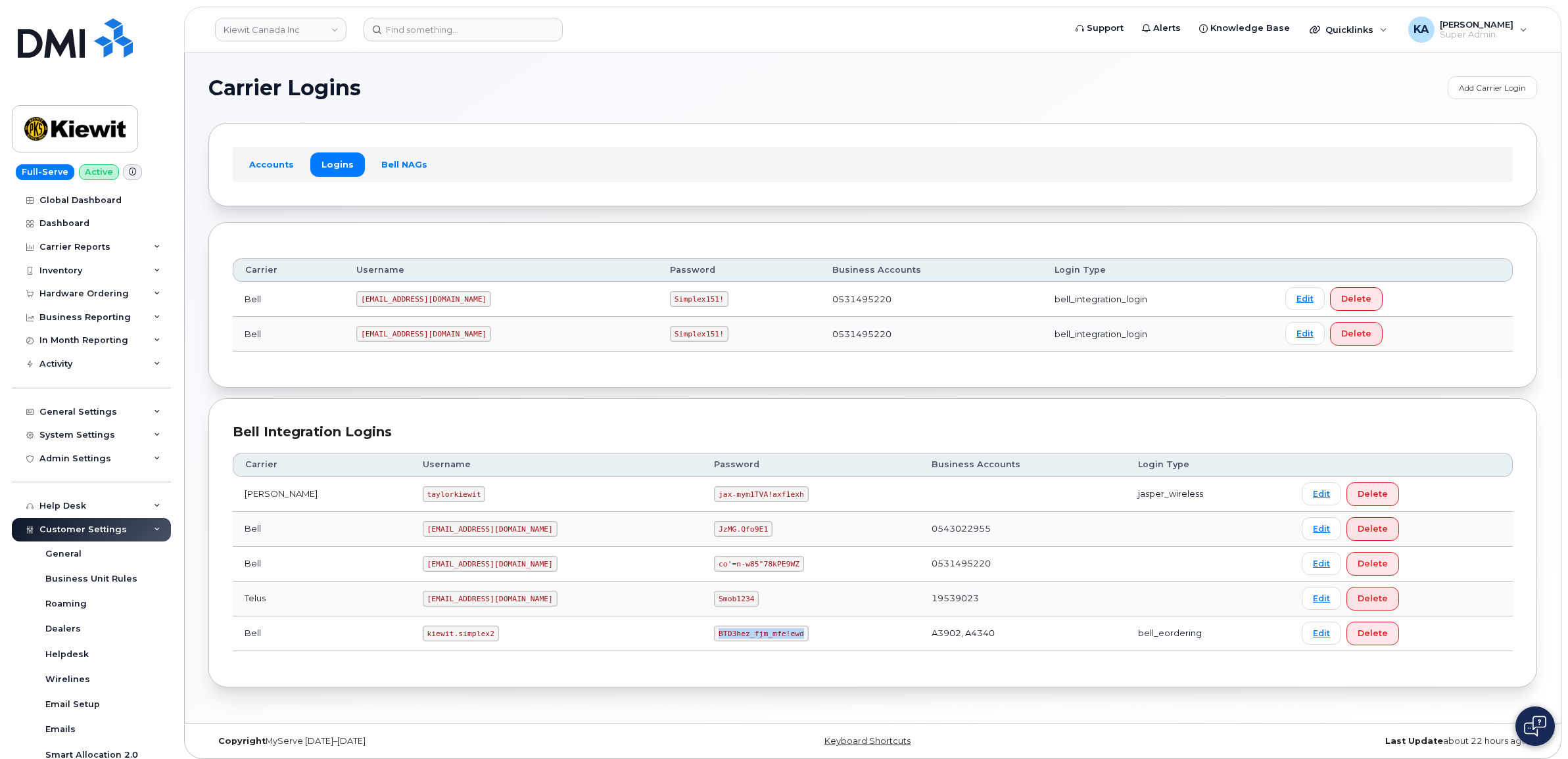
click at [738, 642] on td "BTD3hez_fjm_mfe!ewd" at bounding box center [810, 633] width 217 height 34
drag, startPoint x: 737, startPoint y: 641, endPoint x: 725, endPoint y: 636, distance: 13.0
copy code "BTD3hez_fjm_mfe!ewd"
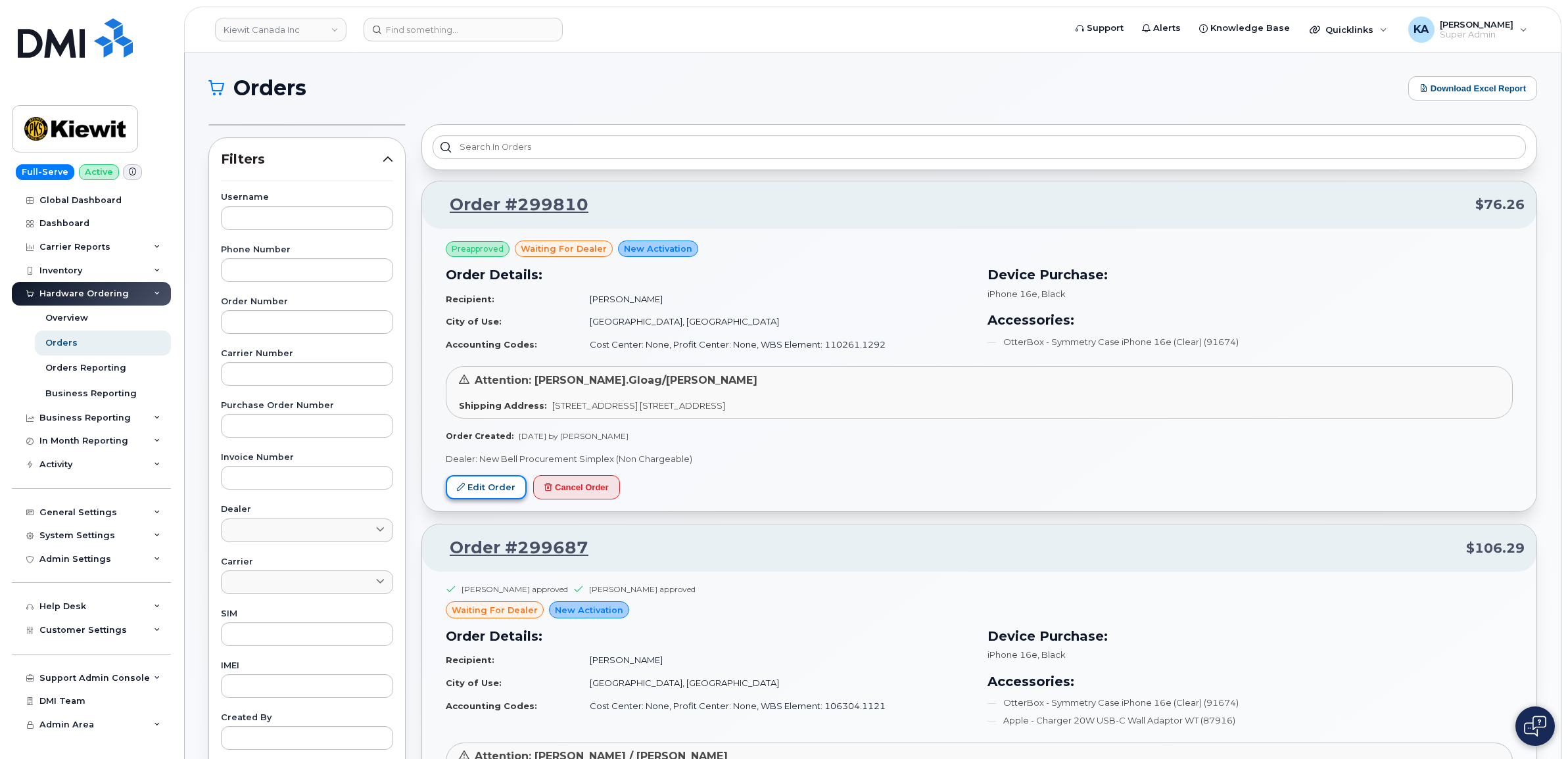
click at [475, 485] on link "Edit Order" at bounding box center [486, 487] width 81 height 25
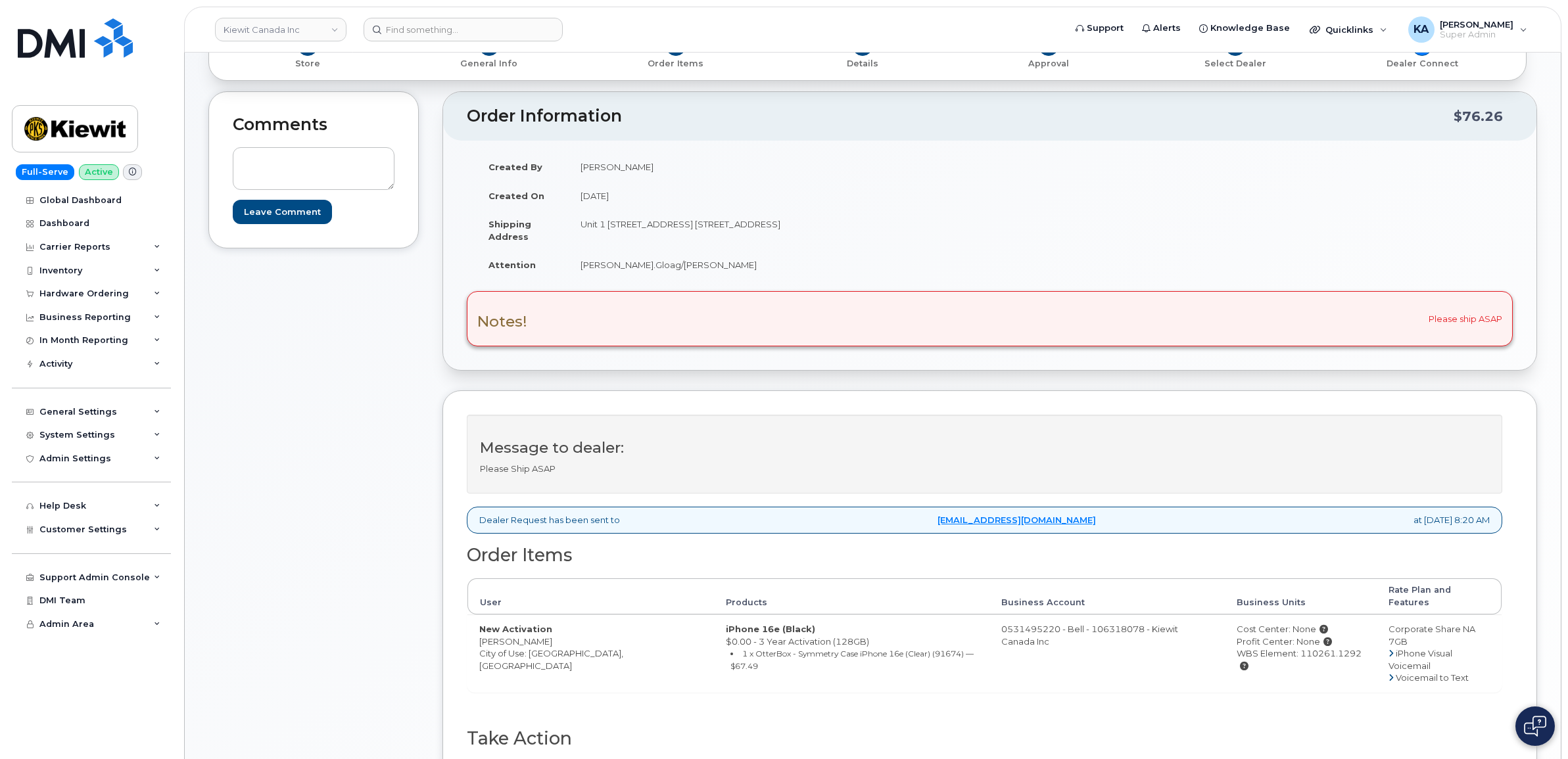
scroll to position [247, 0]
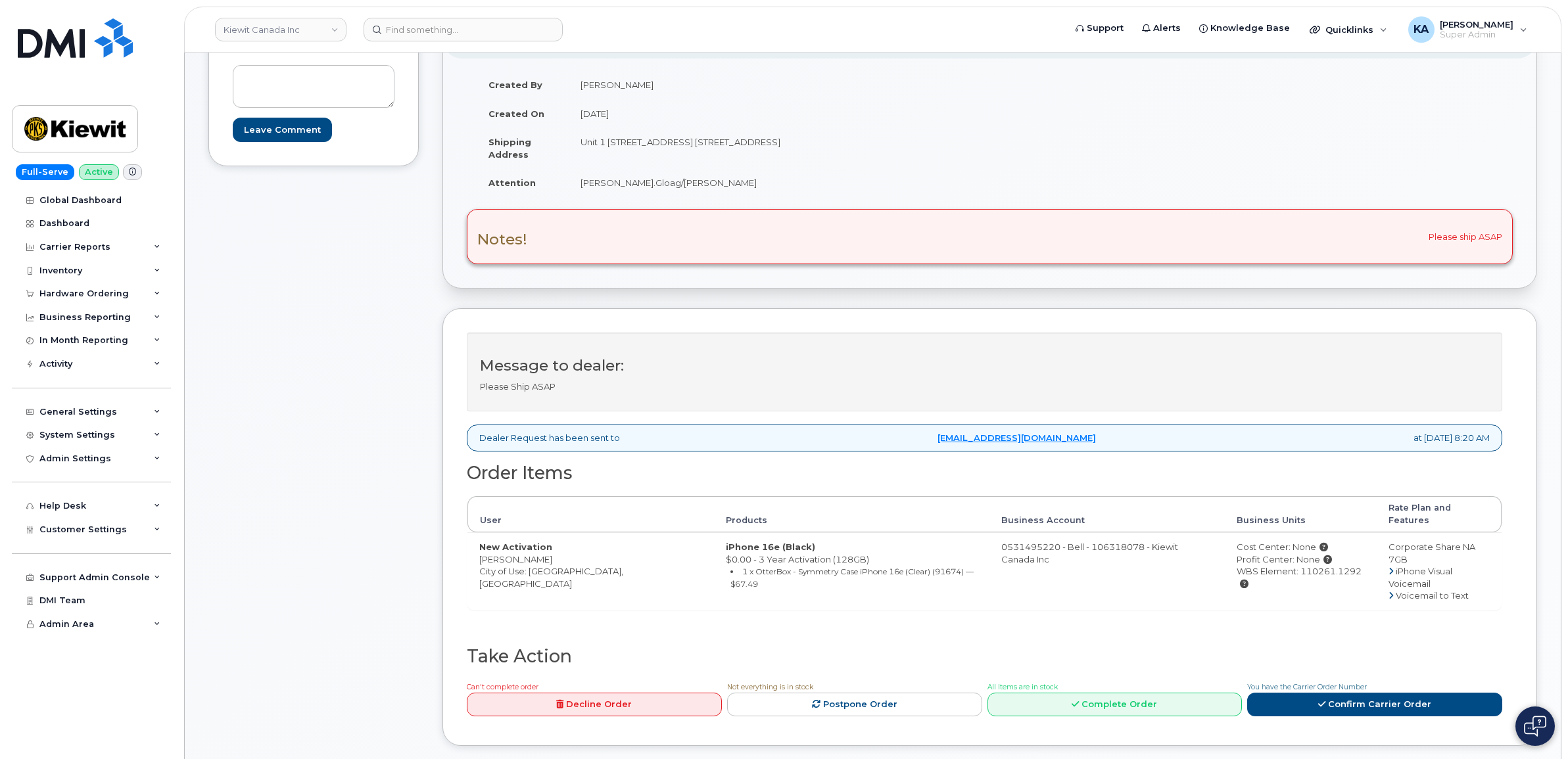
drag, startPoint x: 477, startPoint y: 547, endPoint x: 562, endPoint y: 550, distance: 85.1
click at [564, 550] on td "New Activation Jordan Potter-Davey City of Use: Oakville, Ontario" at bounding box center [590, 571] width 247 height 78
drag, startPoint x: 562, startPoint y: 550, endPoint x: 553, endPoint y: 550, distance: 9.0
copy td "Jordan Potter-Dave"
drag, startPoint x: 580, startPoint y: 149, endPoint x: 729, endPoint y: 153, distance: 149.1
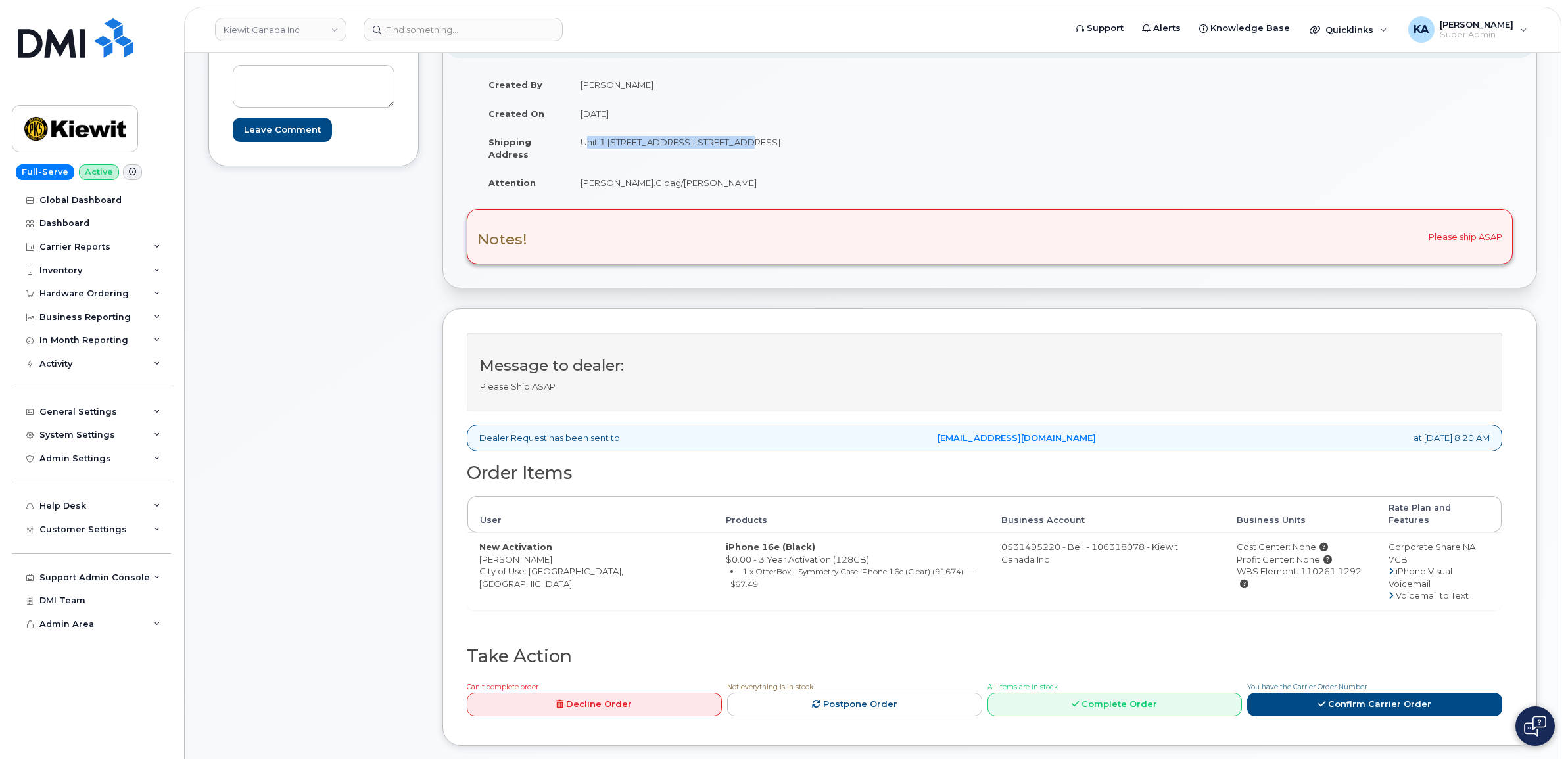
click at [729, 153] on td "Unit 1 1425 North Service Rd. East Oakville ON L6H1A7" at bounding box center [774, 147] width 412 height 40
drag, startPoint x: 729, startPoint y: 153, endPoint x: 708, endPoint y: 140, distance: 24.7
copy td "Unit 1 1425 North Service Rd. East"
drag, startPoint x: 784, startPoint y: 140, endPoint x: 829, endPoint y: 142, distance: 45.0
click at [829, 142] on td "Unit 1 1425 North Service Rd. East Oakville ON L6H1A7" at bounding box center [774, 147] width 412 height 40
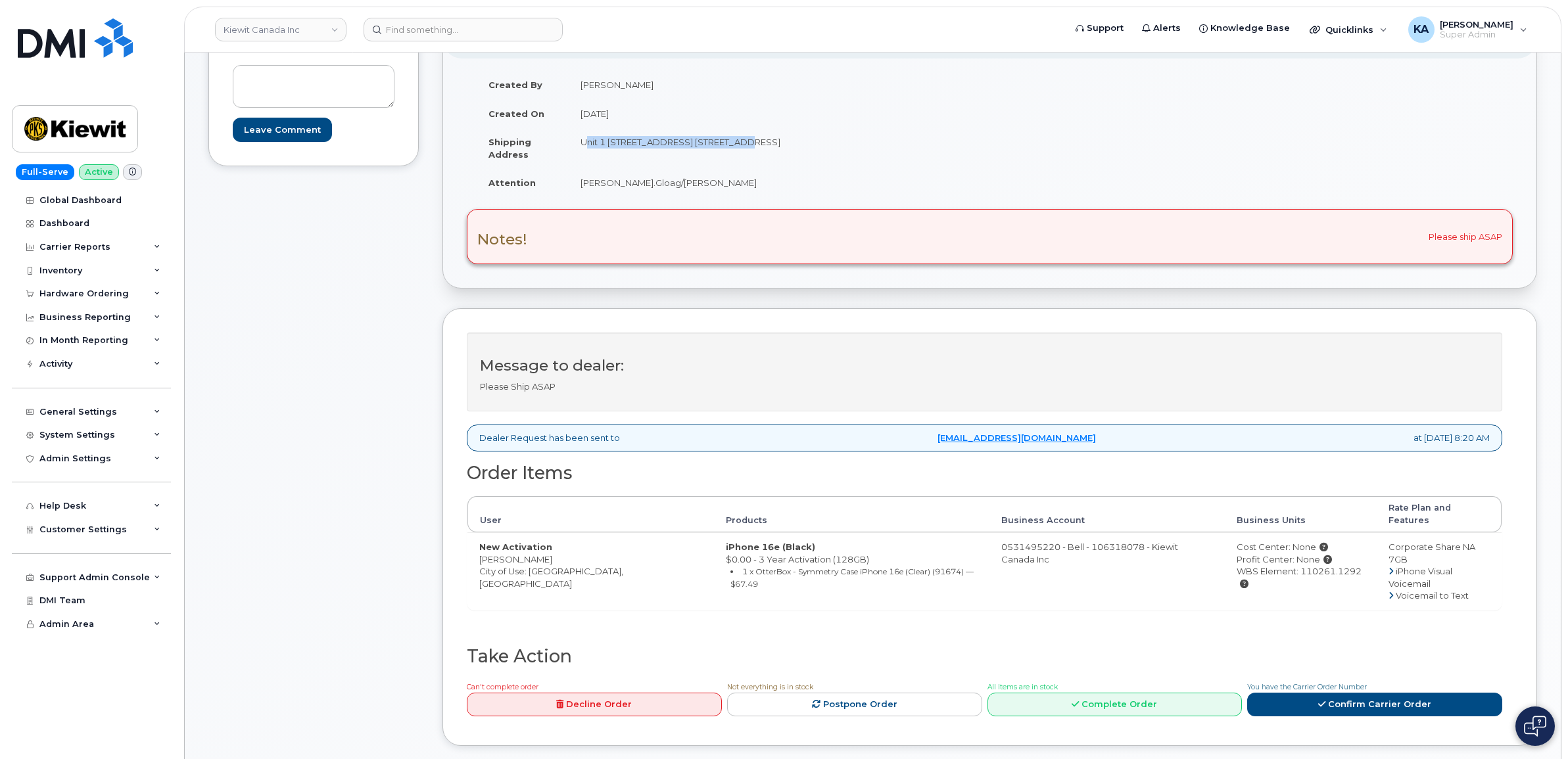
drag, startPoint x: 829, startPoint y: 142, endPoint x: 813, endPoint y: 140, distance: 16.1
copy td "L6H1A7"
drag, startPoint x: 575, startPoint y: 186, endPoint x: 729, endPoint y: 188, distance: 154.0
click at [733, 189] on td "Nathan.Gloag/Jordan Potter-Davey" at bounding box center [774, 182] width 412 height 29
drag, startPoint x: 729, startPoint y: 188, endPoint x: 701, endPoint y: 178, distance: 29.7
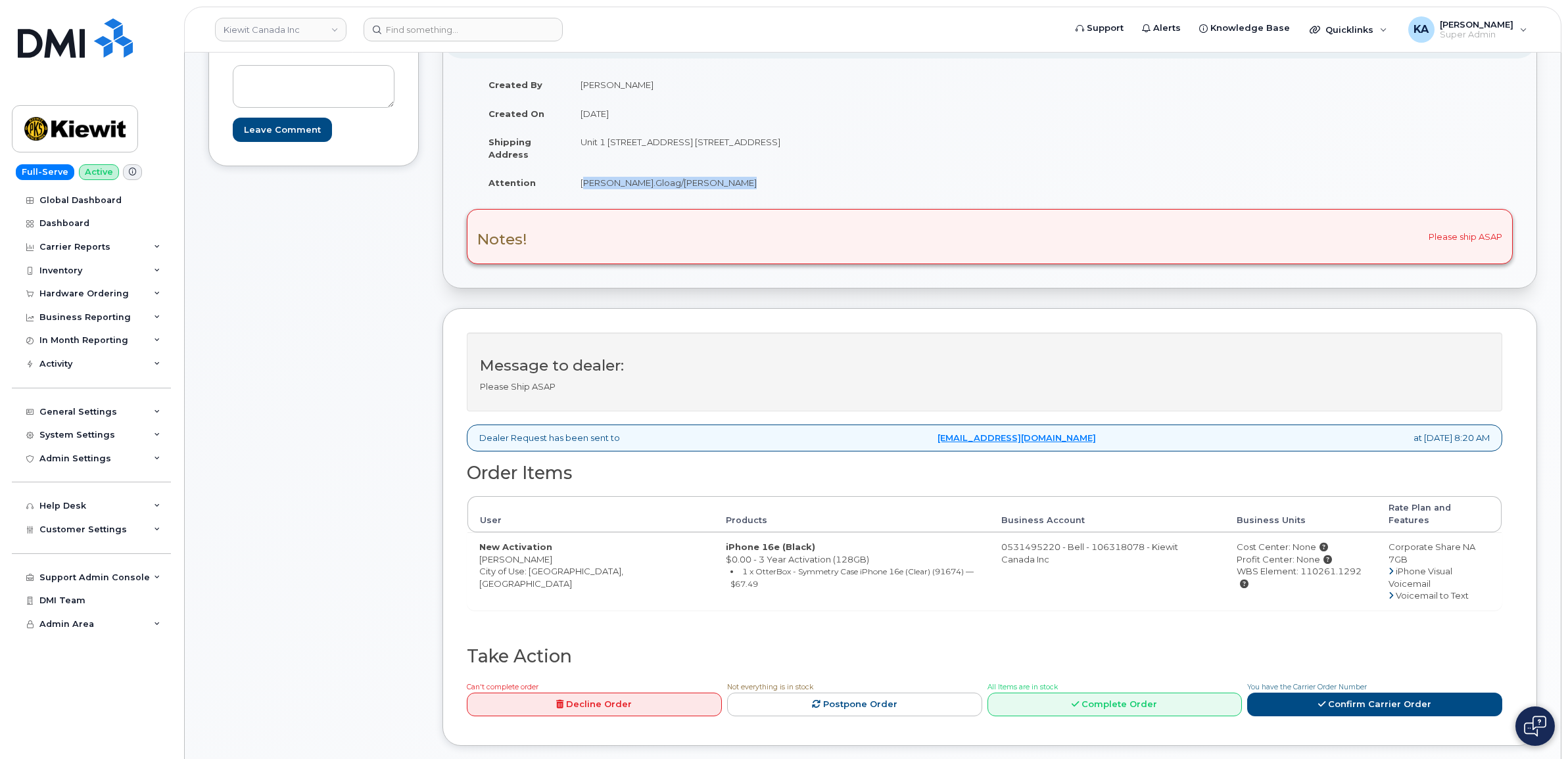
copy td "Nathan.Gloag/Jordan Potter-Davey"
drag, startPoint x: 475, startPoint y: 551, endPoint x: 572, endPoint y: 555, distance: 97.1
click at [572, 555] on td "New Activation Jordan Potter-Davey City of Use: Oakville, Ontario" at bounding box center [590, 571] width 247 height 78
drag, startPoint x: 566, startPoint y: 553, endPoint x: 551, endPoint y: 551, distance: 15.1
copy td "Jordan Potter-Davey"
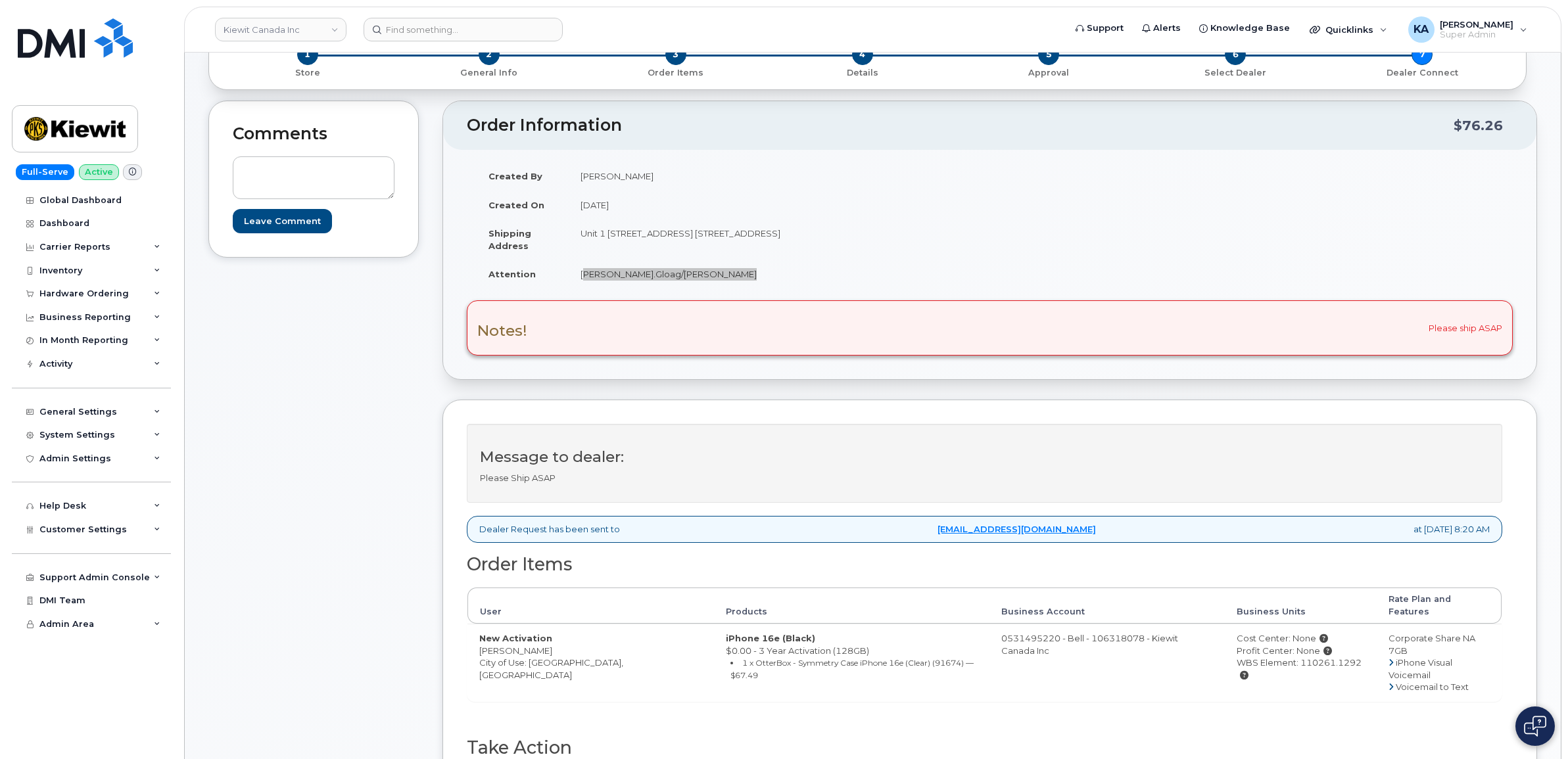
scroll to position [164, 0]
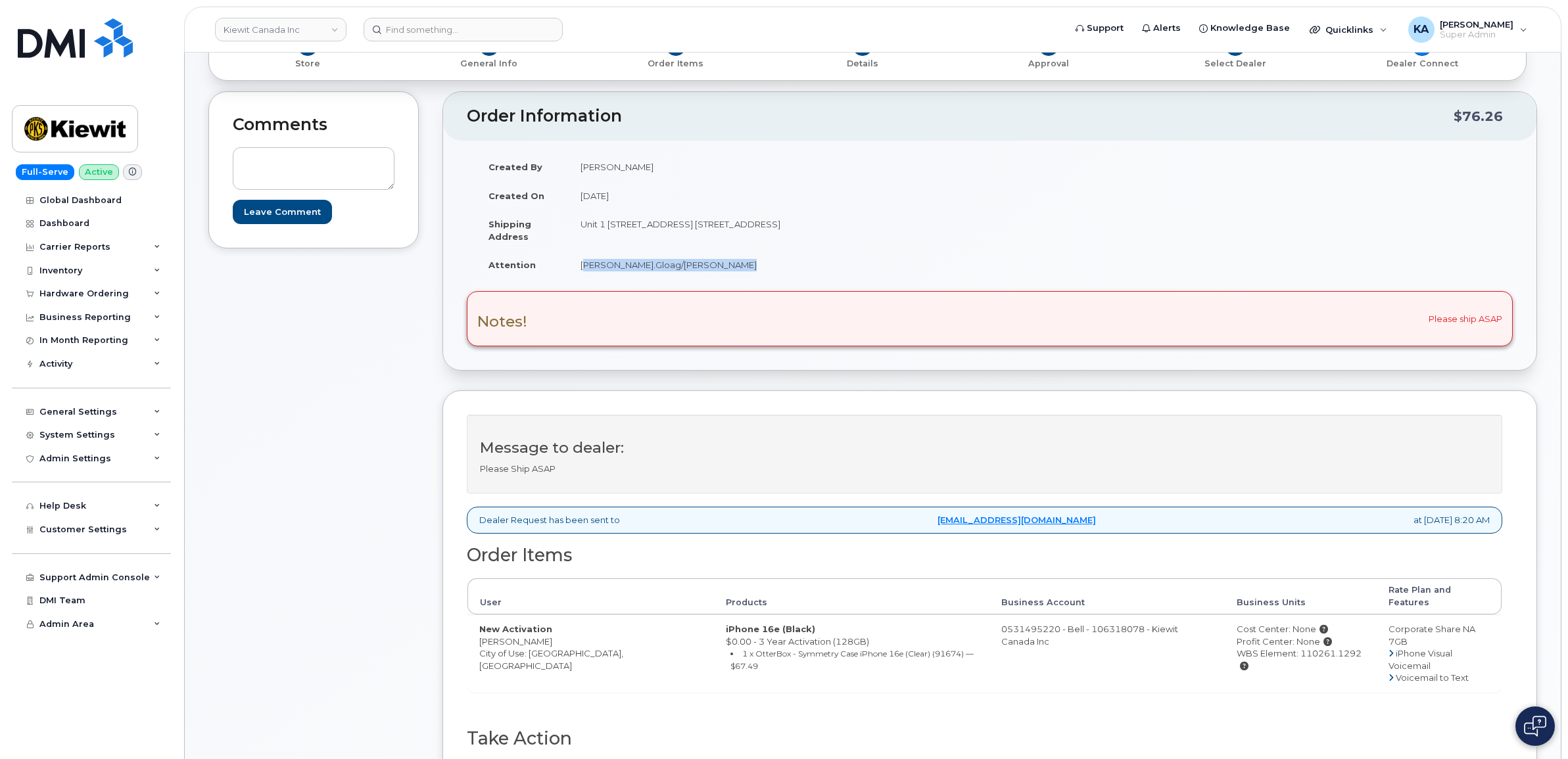
drag, startPoint x: 1205, startPoint y: 643, endPoint x: 1332, endPoint y: 649, distance: 127.1
click at [1332, 649] on td "Cost Center: None Profit Center: None WBS Element: 110261.1292" at bounding box center [1301, 653] width 152 height 78
drag, startPoint x: 1332, startPoint y: 649, endPoint x: 1316, endPoint y: 644, distance: 16.8
copy div "WBS Element: 110261.1292"
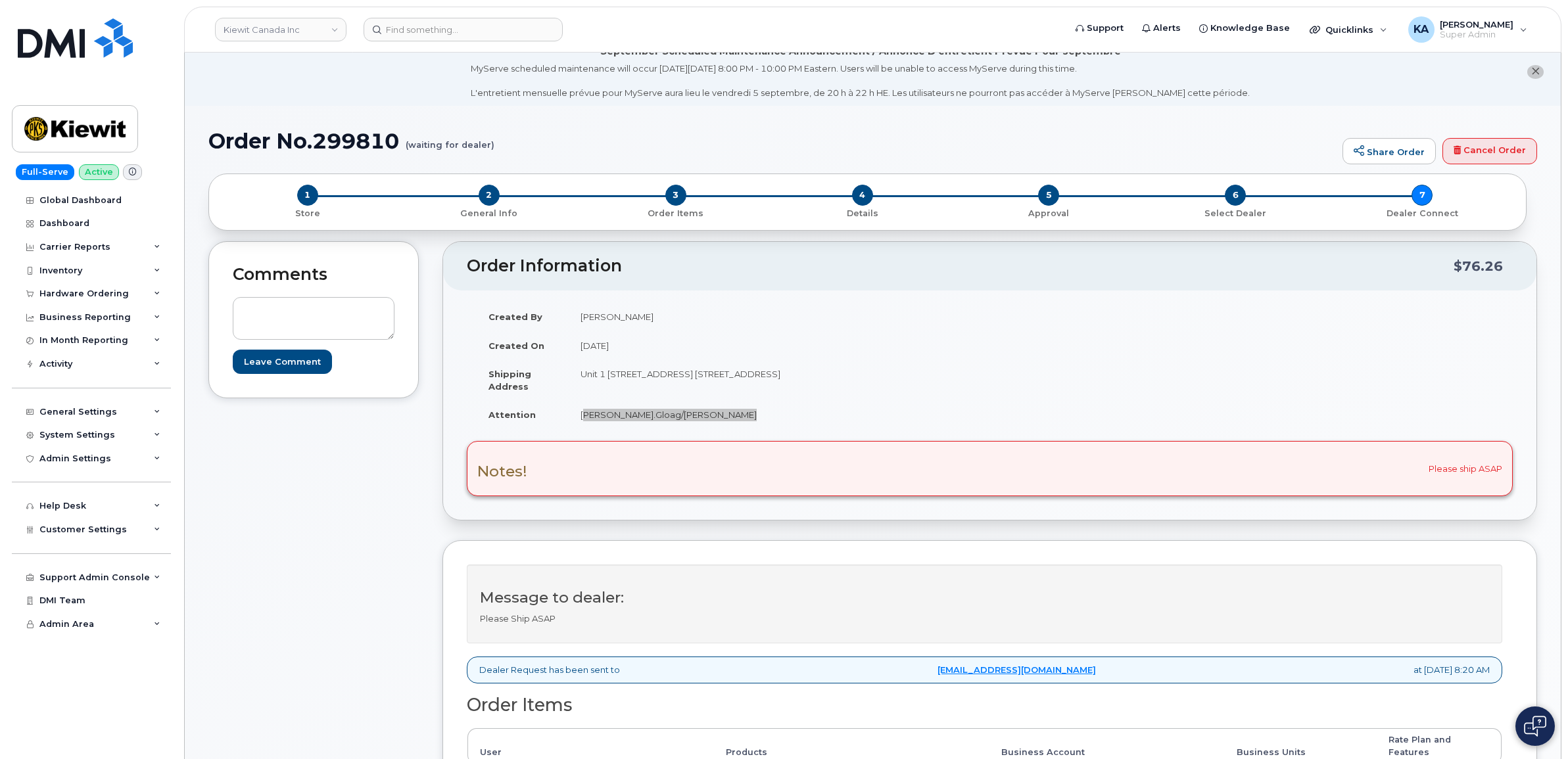
scroll to position [0, 0]
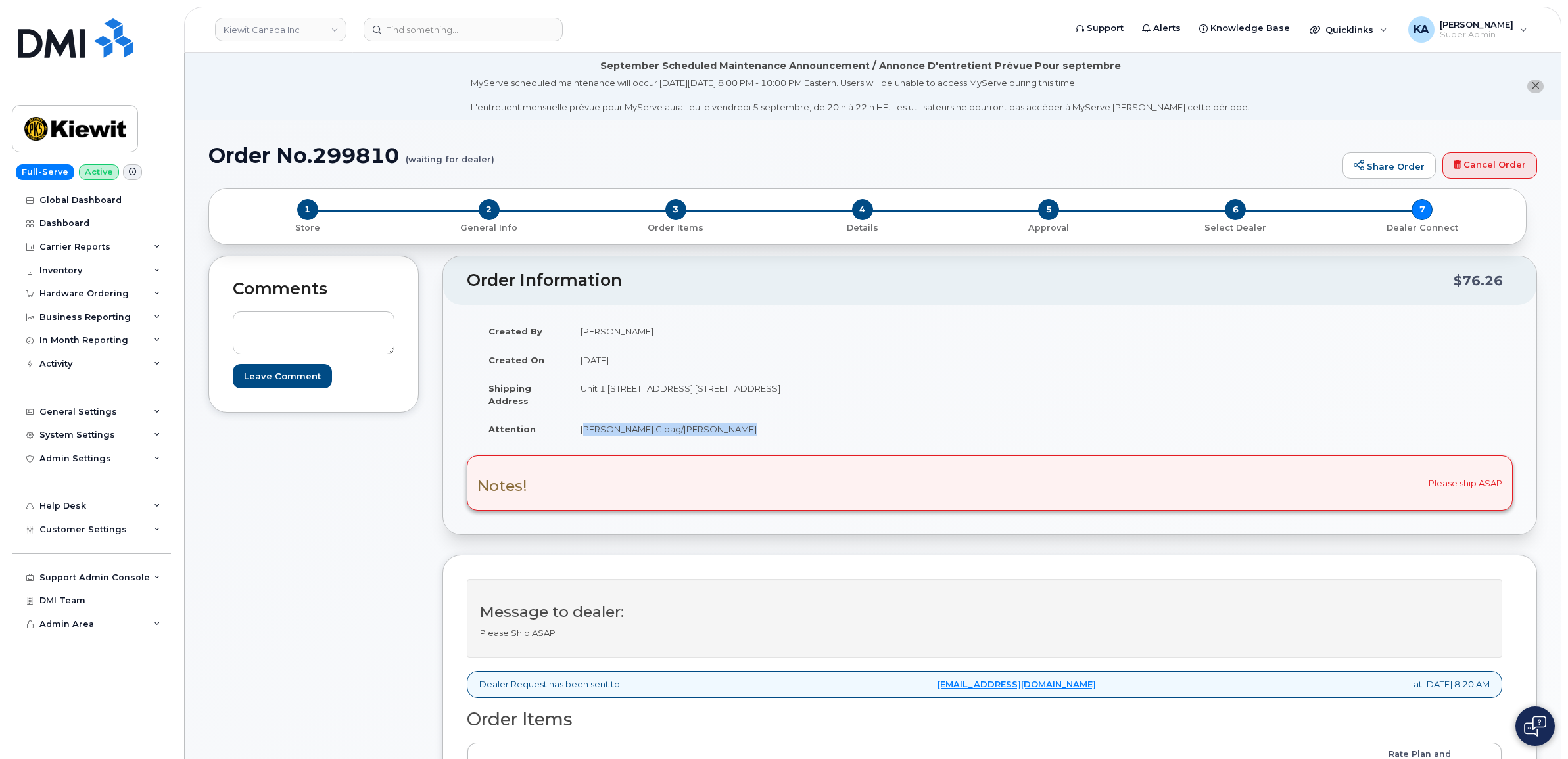
drag, startPoint x: 785, startPoint y: 391, endPoint x: 842, endPoint y: 395, distance: 57.1
click at [842, 395] on td "Unit 1 1425 North Service Rd. East Oakville ON L6H1A7" at bounding box center [774, 393] width 412 height 40
drag, startPoint x: 842, startPoint y: 395, endPoint x: 800, endPoint y: 386, distance: 43.0
copy td "L6H1A7"
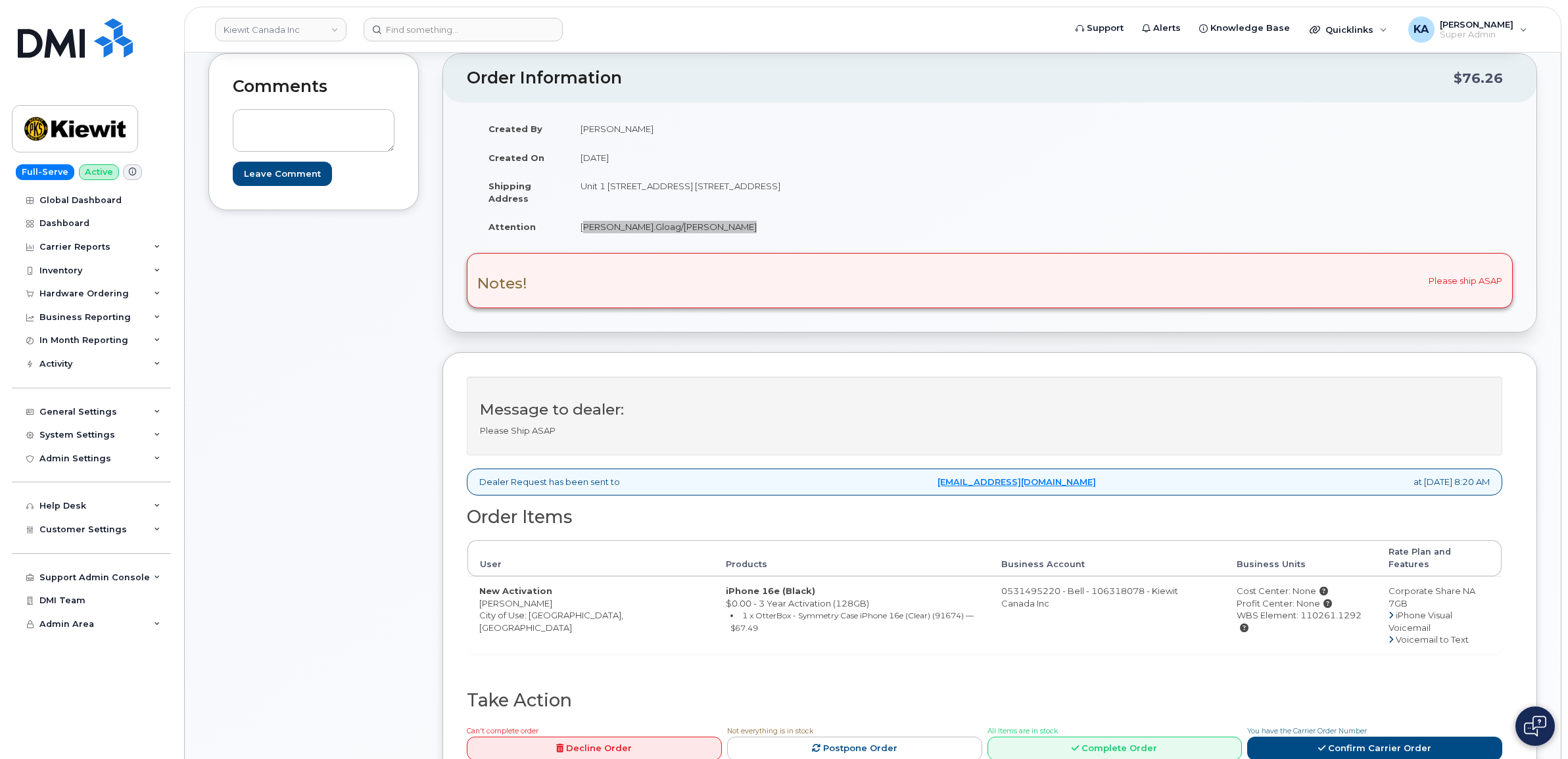
scroll to position [247, 0]
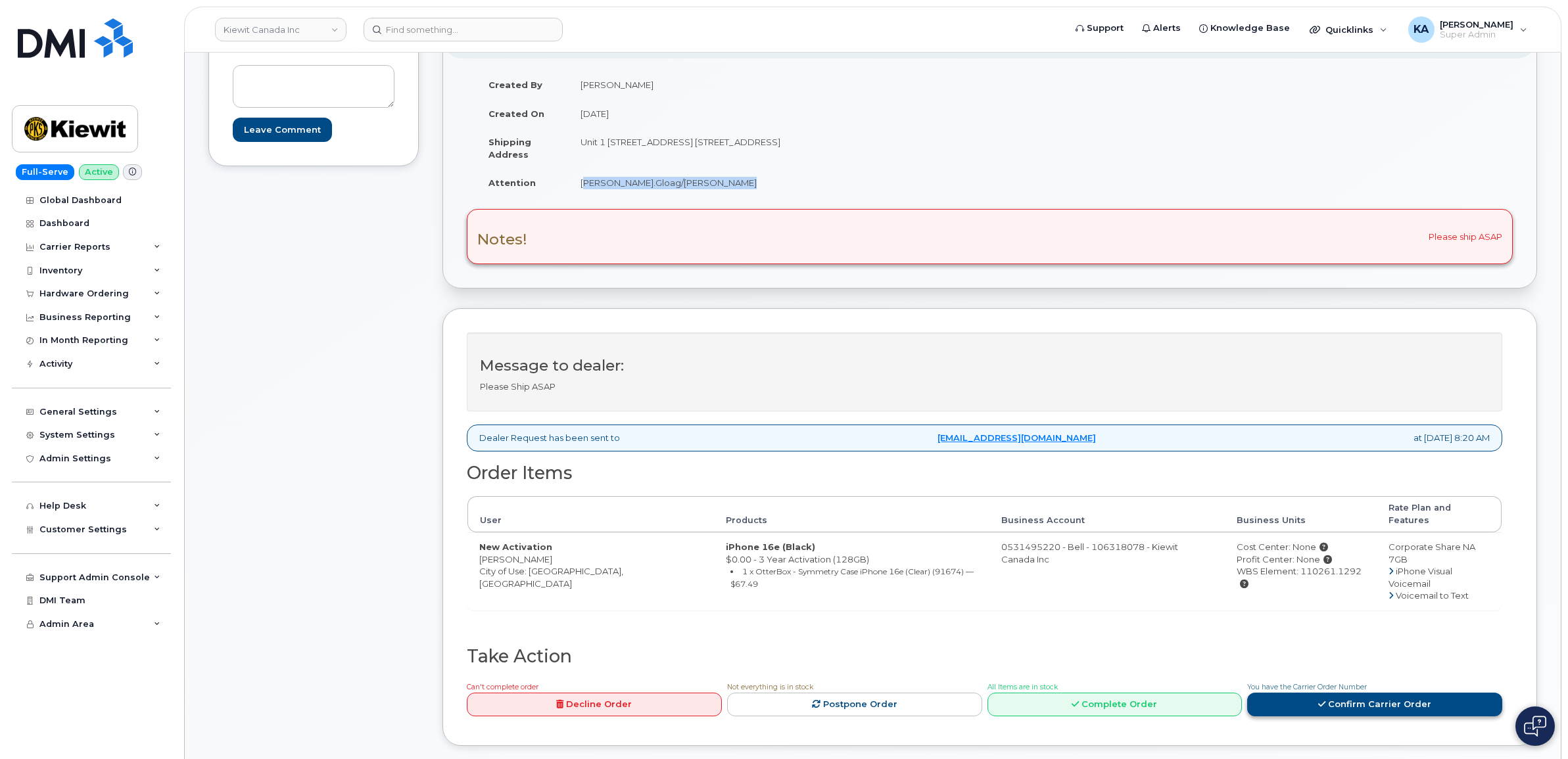
click at [1323, 700] on icon at bounding box center [1321, 704] width 7 height 9
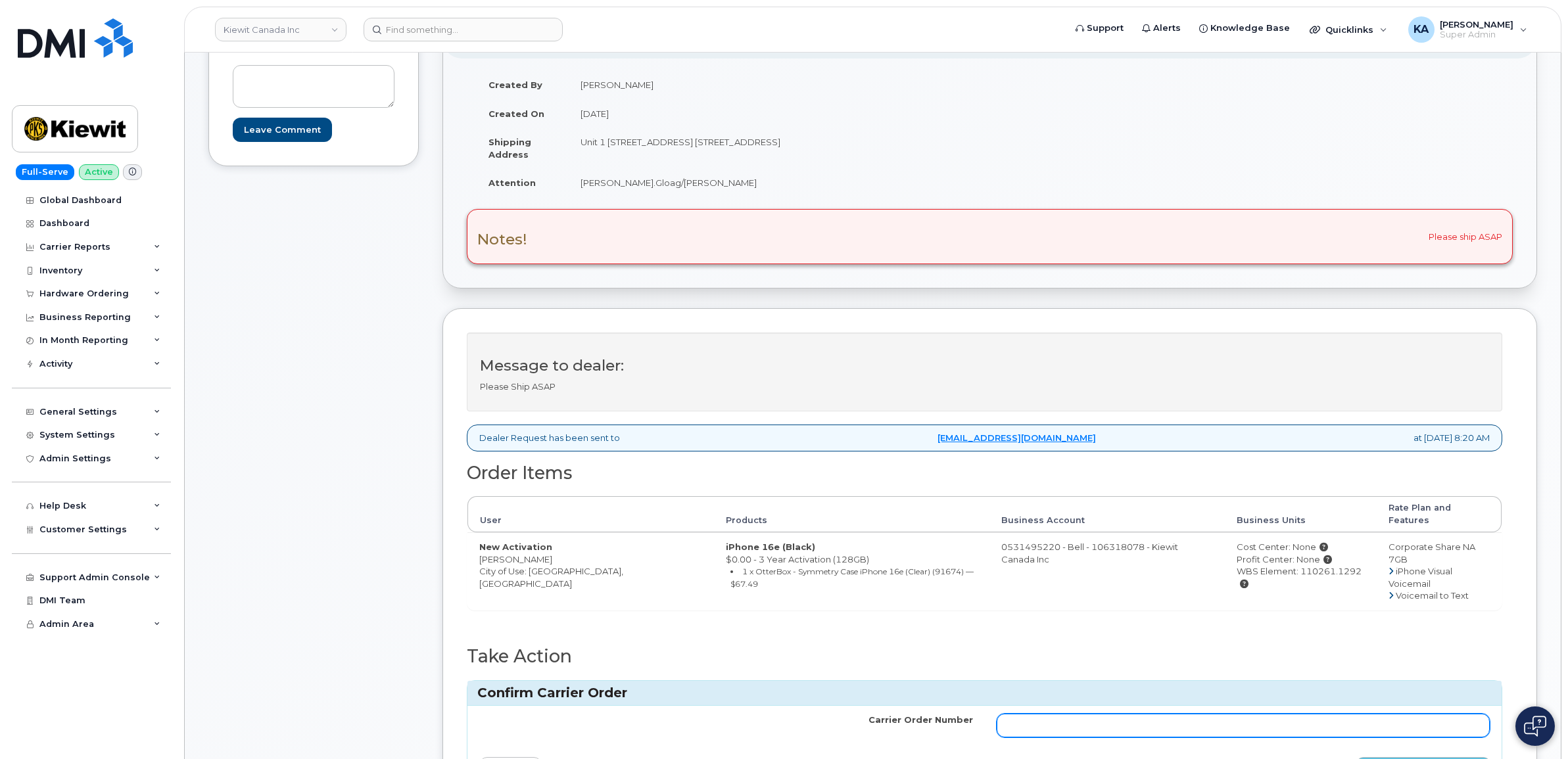
click at [1164, 714] on input "Carrier Order Number" at bounding box center [1244, 726] width 494 height 24
paste input "3012238"
type input "3012238"
click at [1416, 757] on button "Confirm Carrier Order" at bounding box center [1423, 769] width 136 height 25
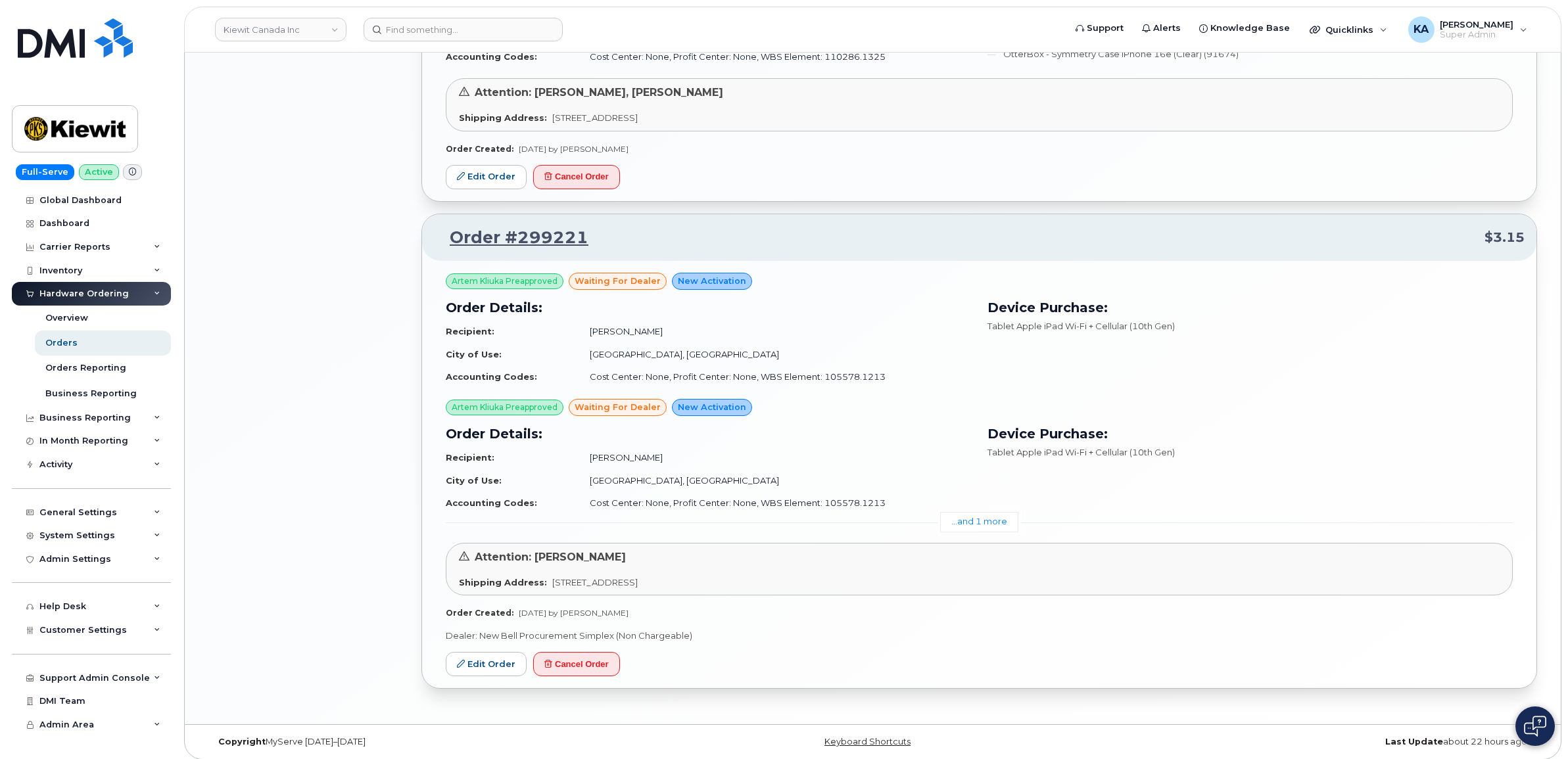
scroll to position [1419, 0]
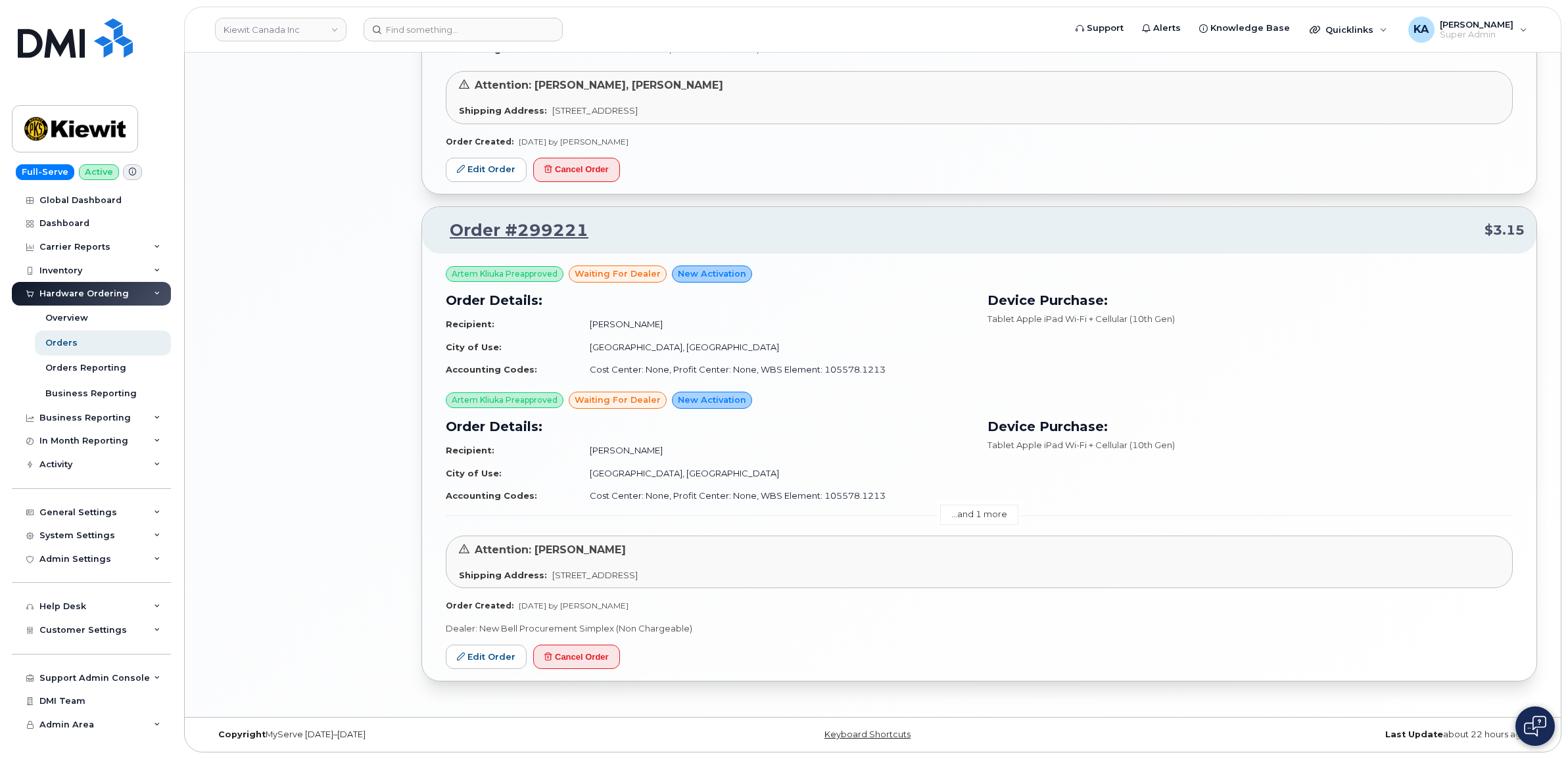
click at [984, 511] on link "...and 1 more" at bounding box center [979, 515] width 79 height 21
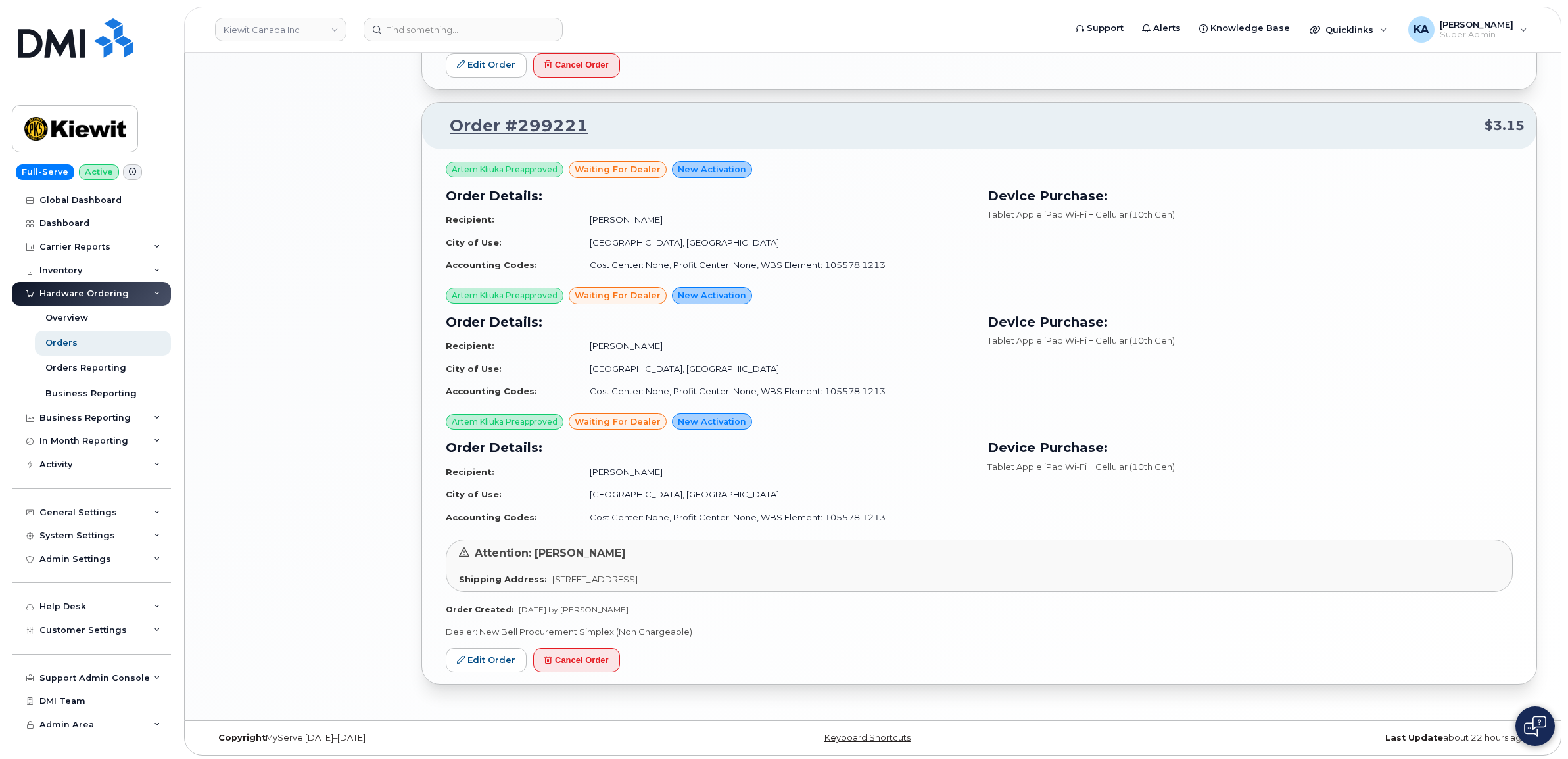
scroll to position [1527, 0]
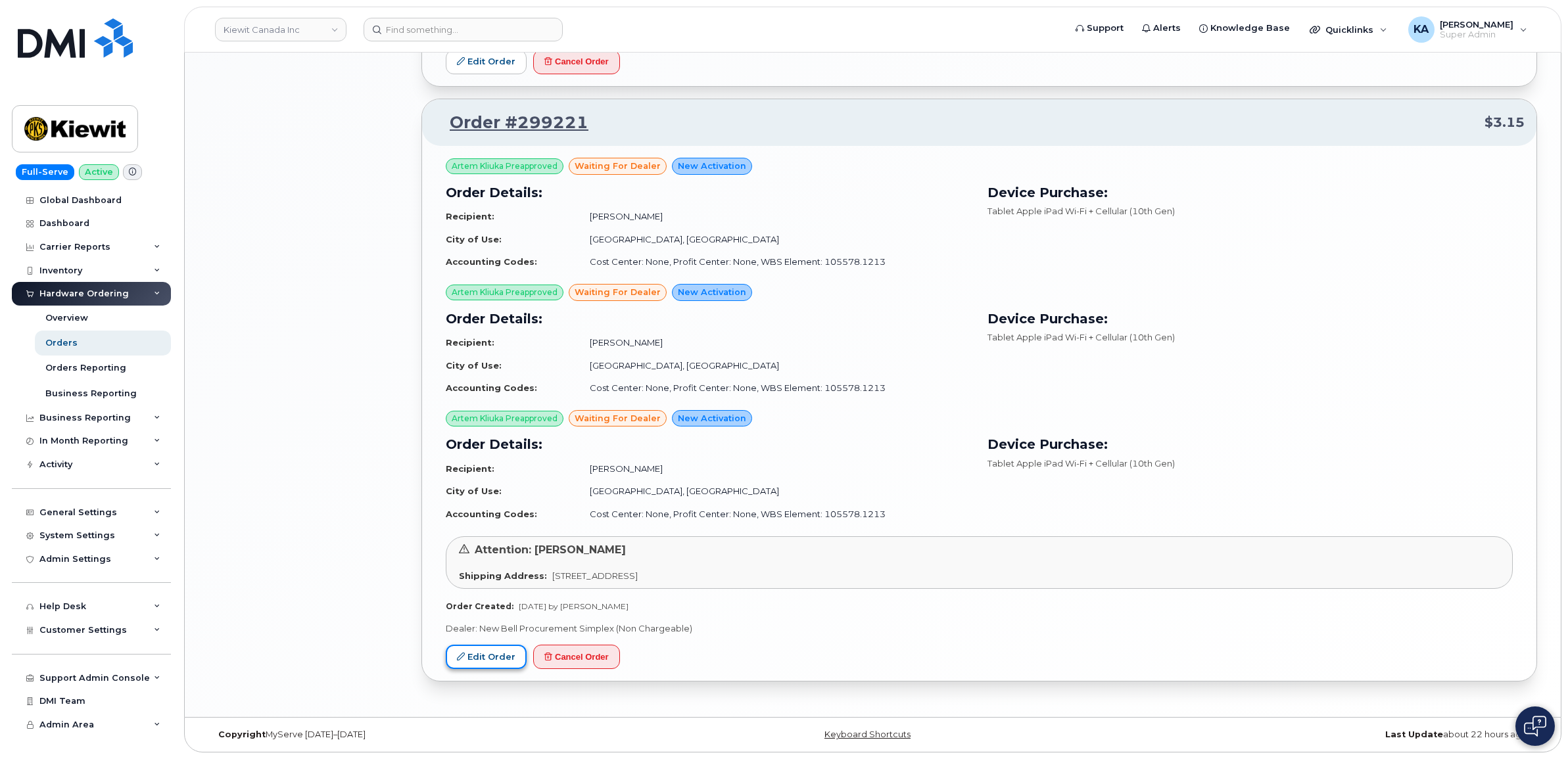
click at [485, 653] on link "Edit Order" at bounding box center [486, 657] width 81 height 25
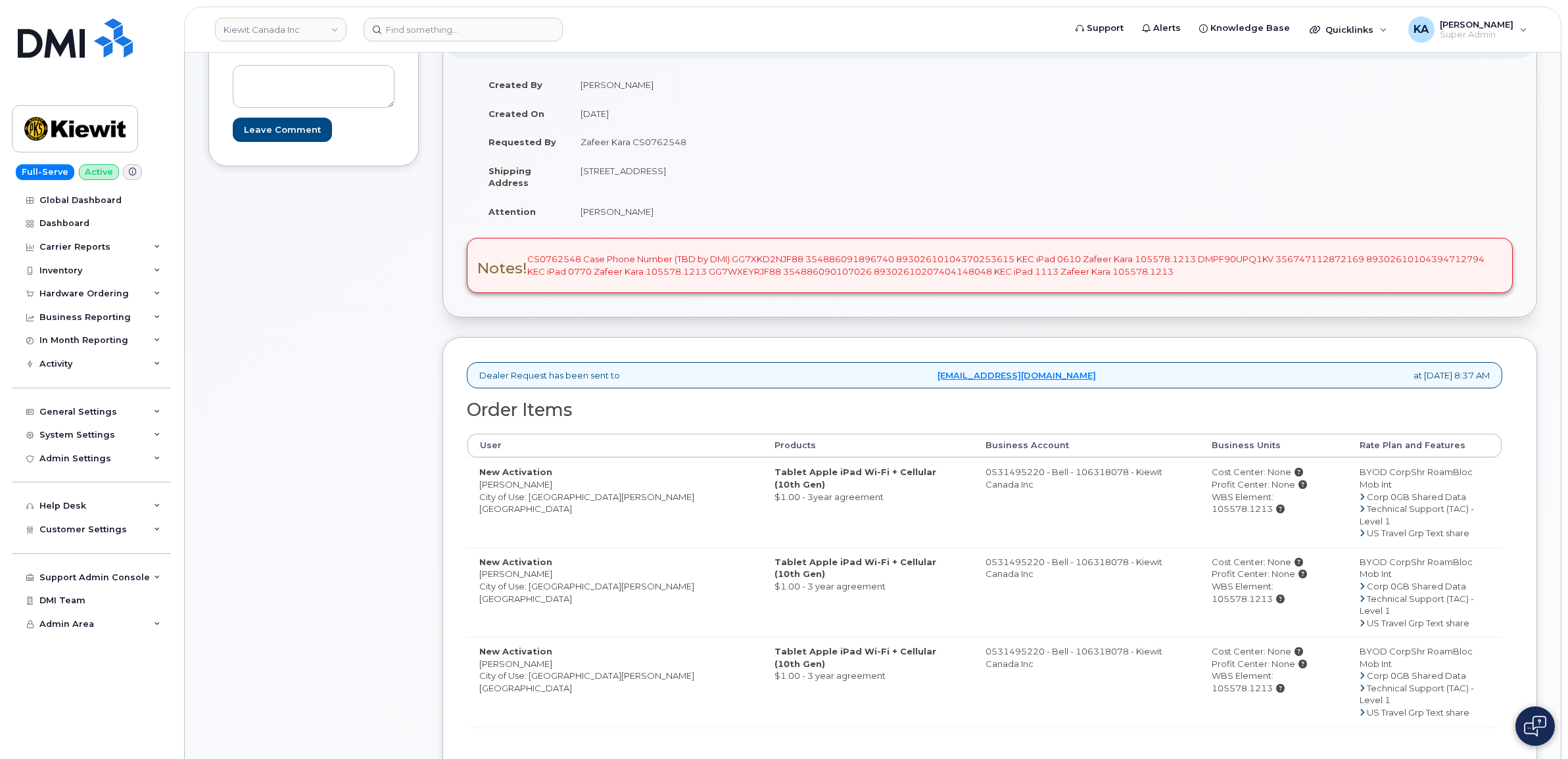
scroll to position [328, 0]
